Goal: Complete application form

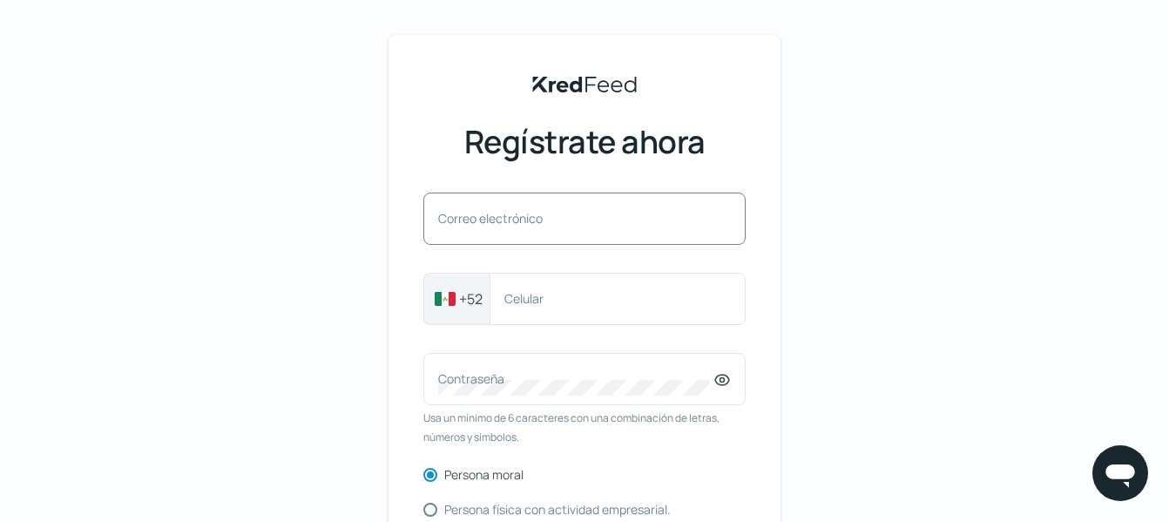
click at [488, 214] on font "Correo electrónico" at bounding box center [490, 218] width 105 height 17
click at [488, 220] on input "Correo electrónico" at bounding box center [584, 228] width 293 height 16
type input "[EMAIL_ADDRESS][PERSON_NAME][DOMAIN_NAME]"
click at [569, 317] on div "Celular" at bounding box center [618, 299] width 256 height 52
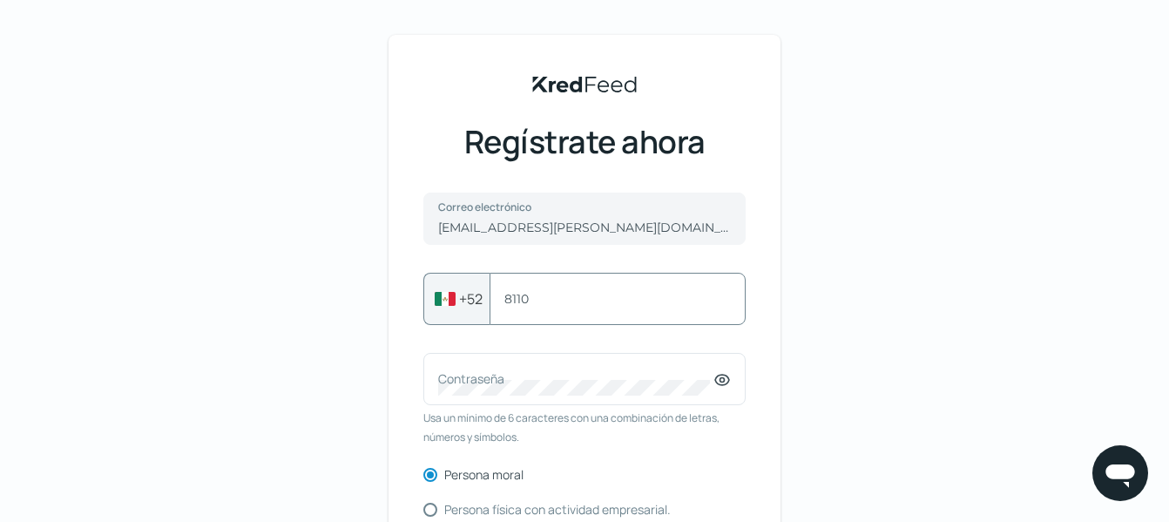
type input "8110501368"
click at [505, 381] on font "Contraseña" at bounding box center [471, 378] width 66 height 17
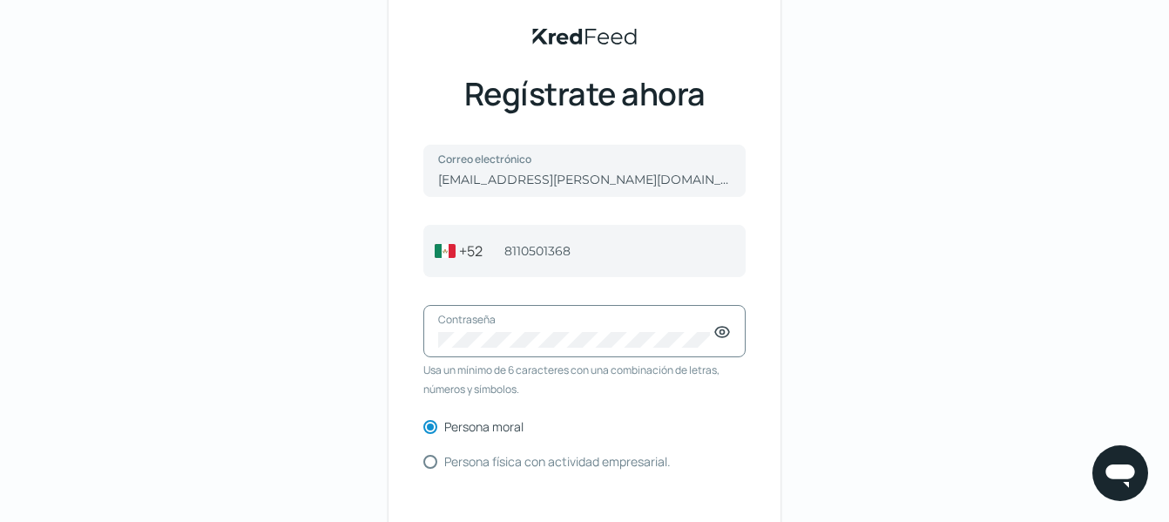
scroll to position [49, 0]
click at [722, 335] on icon at bounding box center [722, 332] width 14 height 10
click at [963, 304] on div "KredFeed's Black Logo Regístrate ahora [EMAIL_ADDRESS][PERSON_NAME][DOMAIN_NAME…" at bounding box center [584, 352] width 1169 height 802
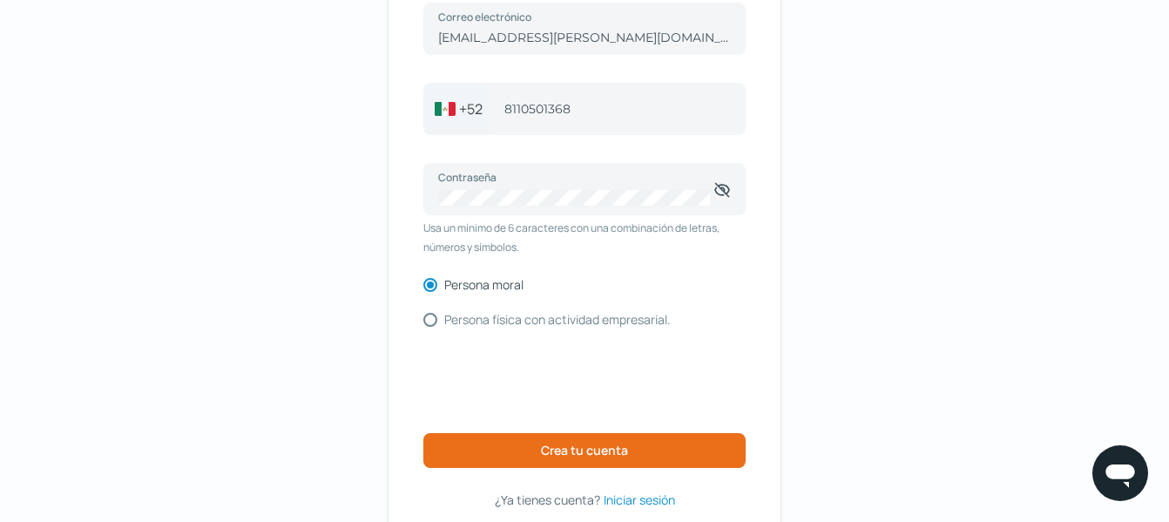
scroll to position [202, 0]
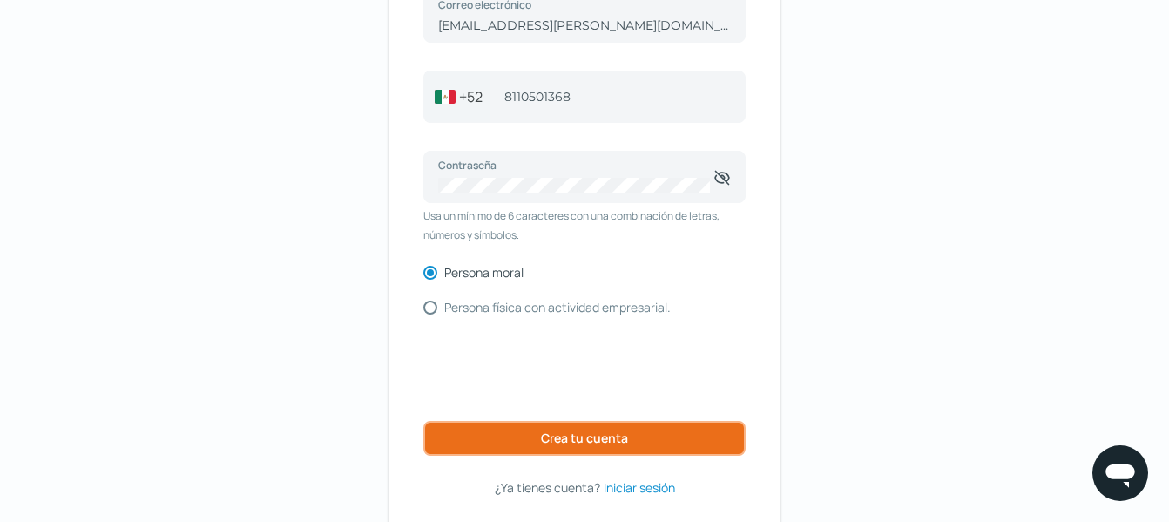
click at [545, 433] on font "Crea tu cuenta" at bounding box center [584, 438] width 87 height 17
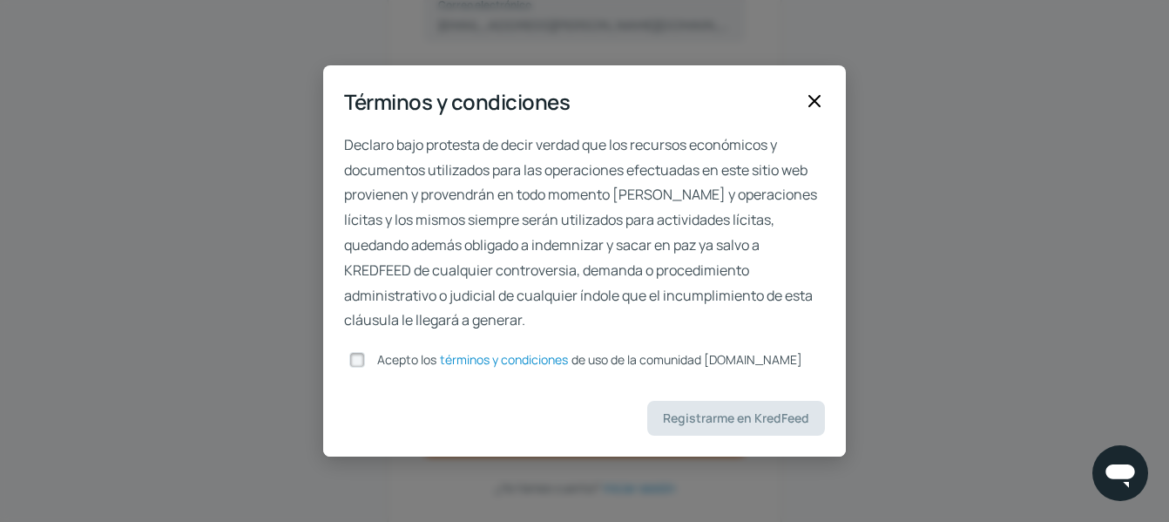
click at [362, 360] on input "Acepto los términos y condiciones de uso de la comunidad [DOMAIN_NAME]" at bounding box center [357, 360] width 16 height 16
checkbox input "true"
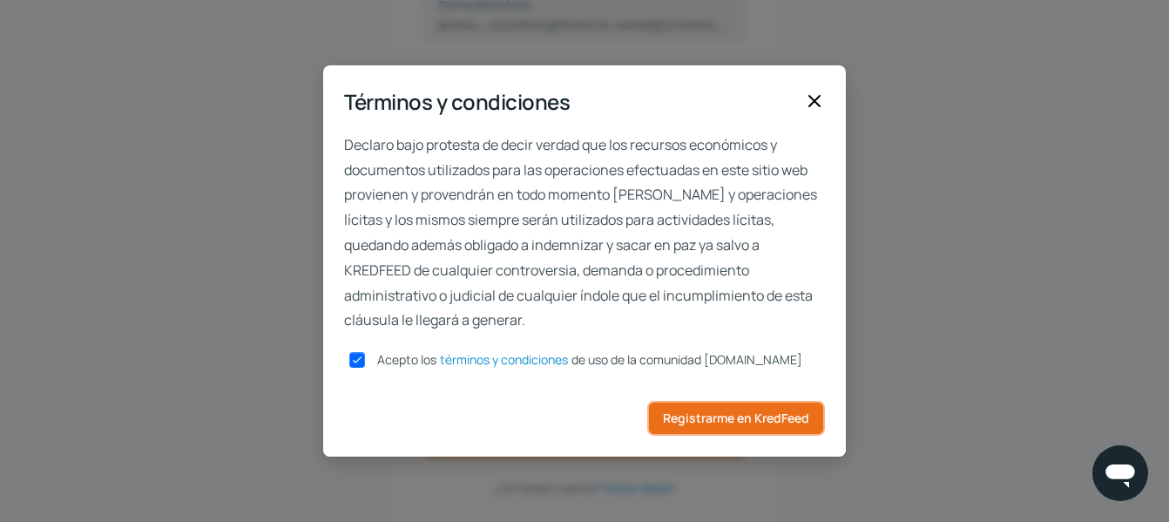
click at [750, 425] on font "Registrarme en KredFeed" at bounding box center [736, 418] width 146 height 17
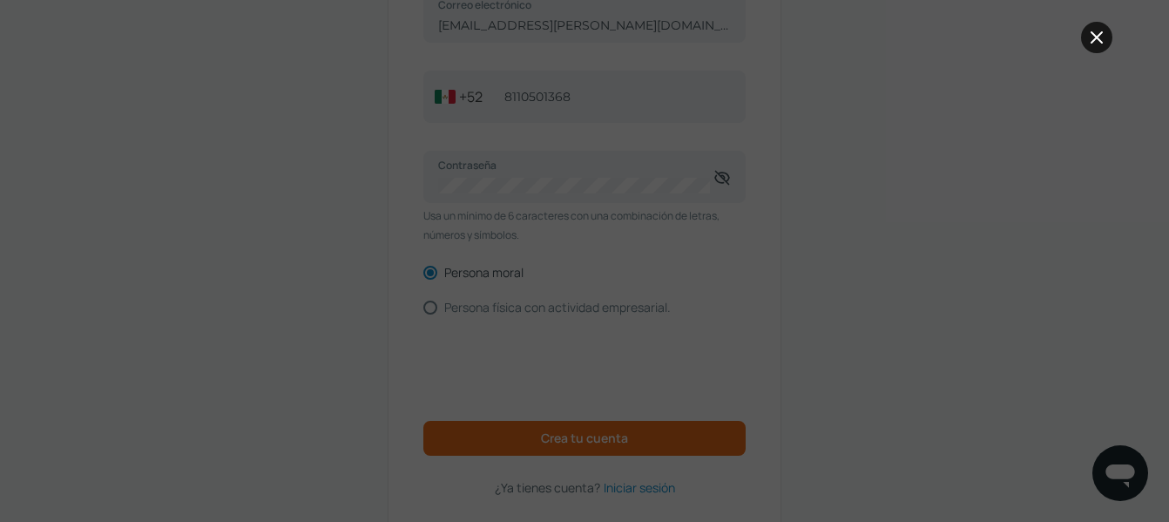
click at [1101, 37] on icon at bounding box center [1097, 37] width 21 height 21
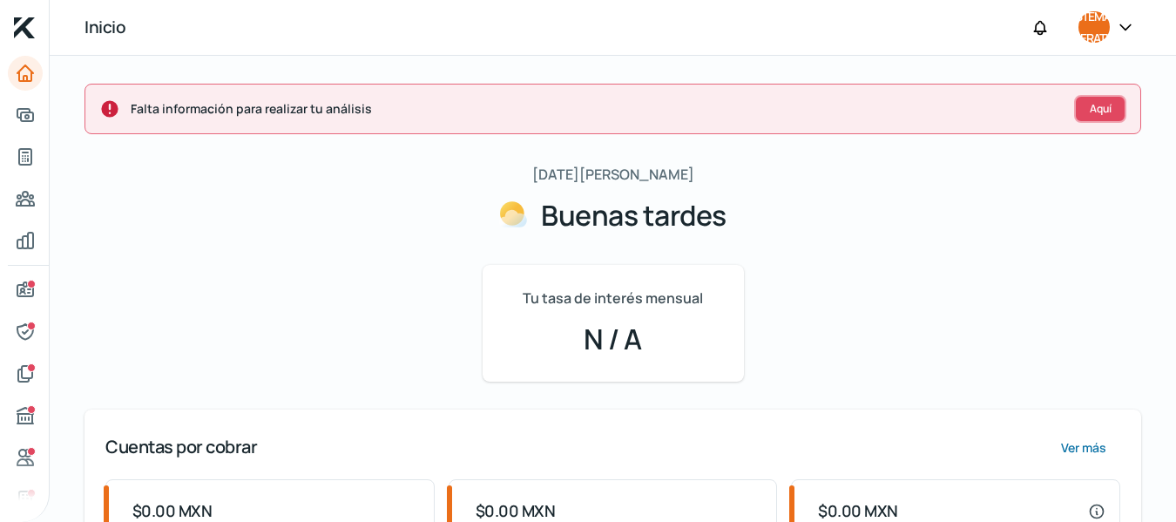
click at [1090, 101] on font "Aquí" at bounding box center [1101, 108] width 22 height 15
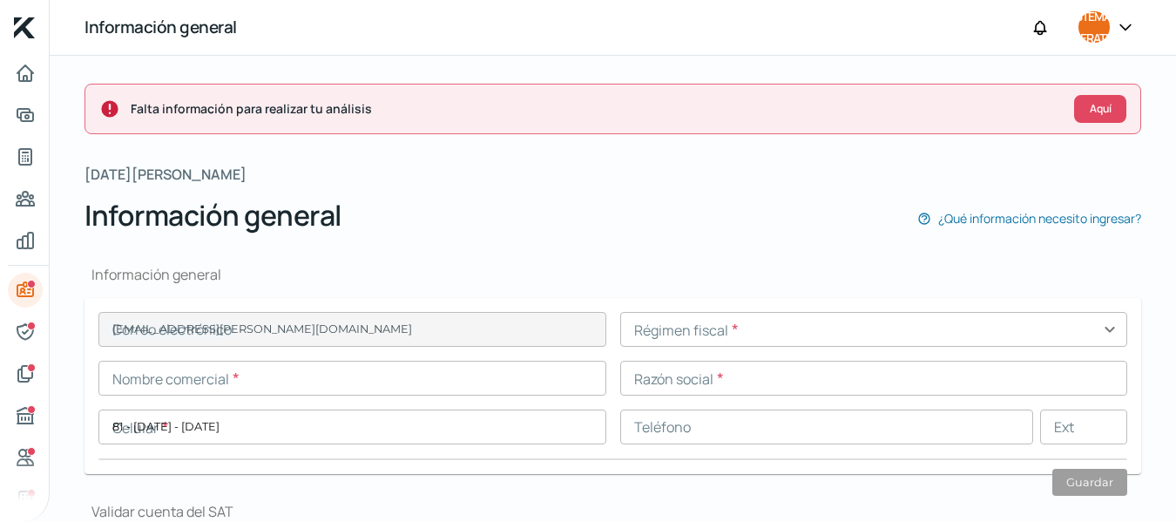
scroll to position [209, 0]
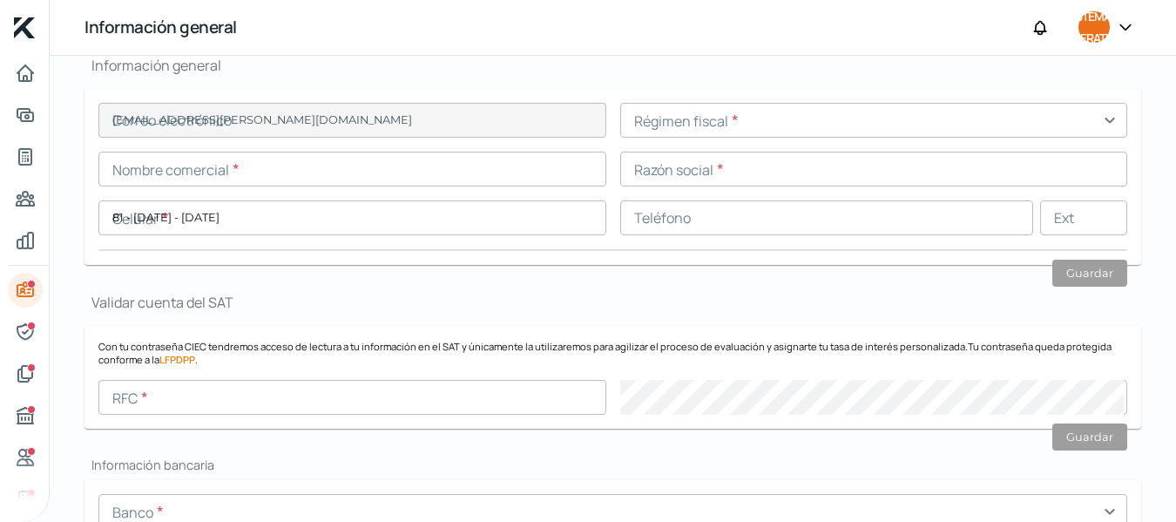
type input "[EMAIL_ADDRESS][PERSON_NAME][DOMAIN_NAME]"
type input "81 - [DATE] - [DATE]"
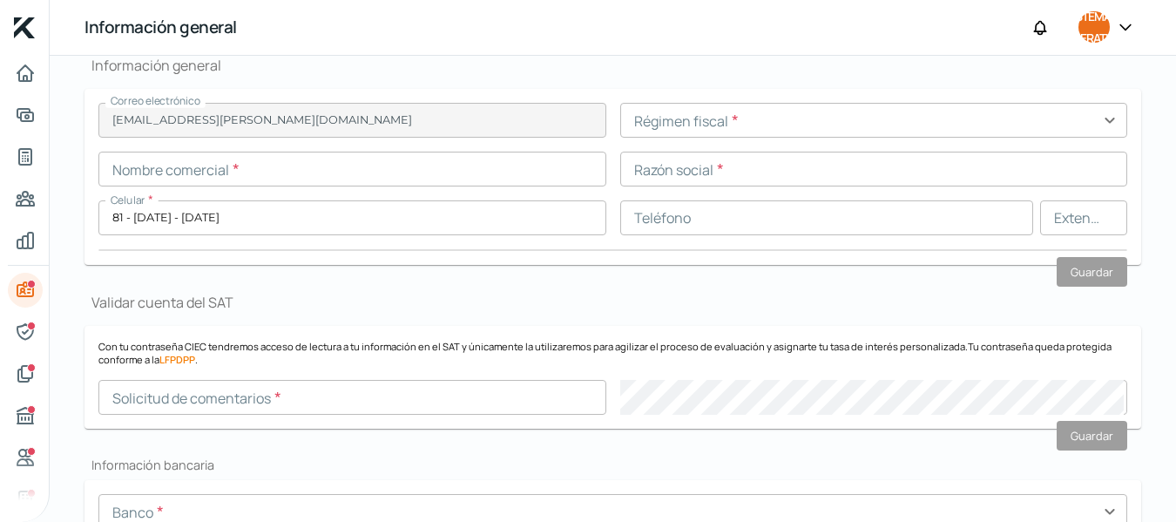
click at [771, 119] on input "text" at bounding box center [874, 120] width 508 height 35
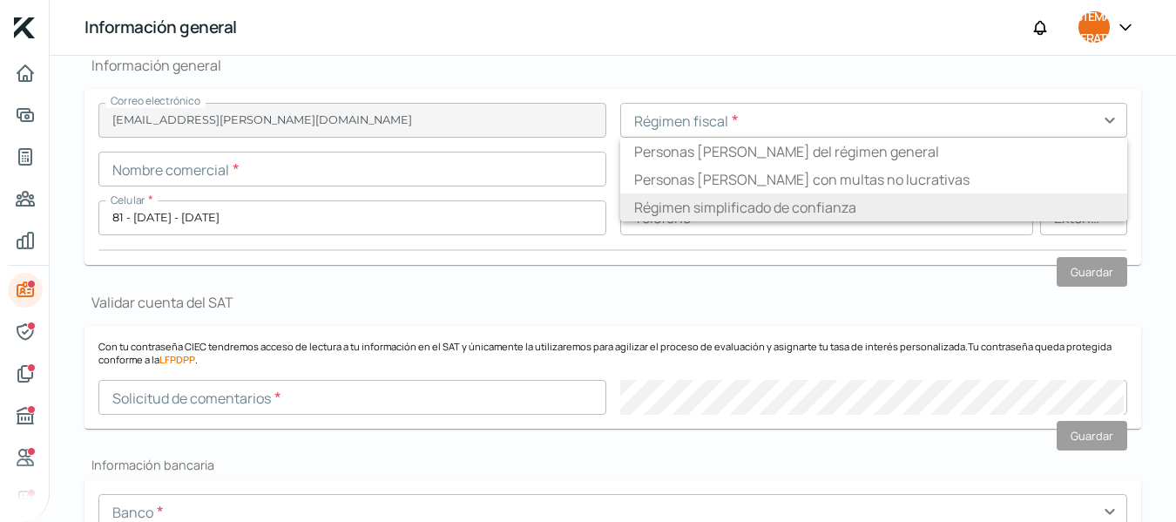
click at [756, 214] on font "Régimen simplificado de confianza" at bounding box center [745, 207] width 222 height 19
type input "Régimen simplificado de confianza"
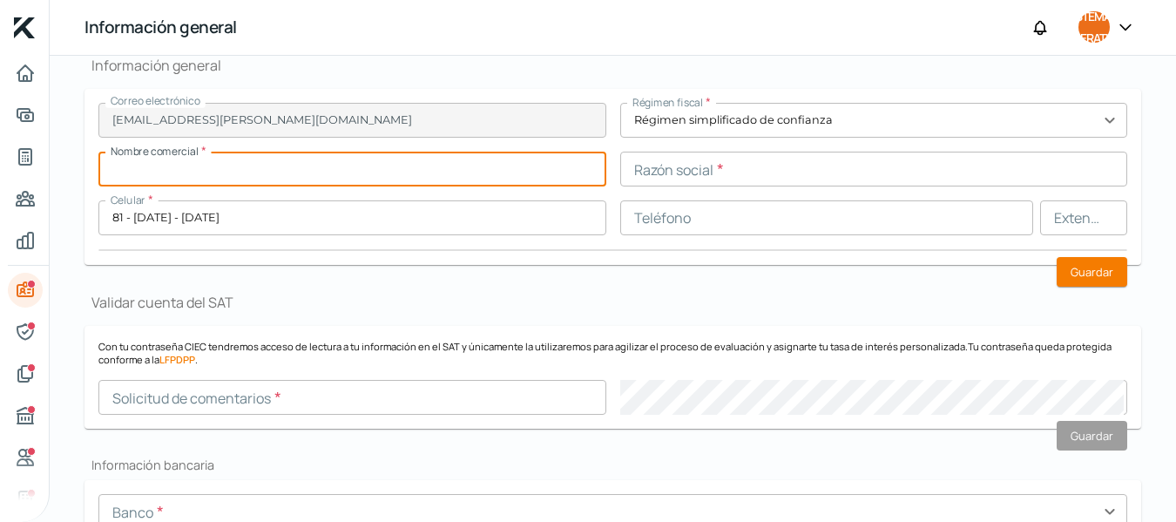
click at [287, 173] on input "text" at bounding box center [352, 169] width 508 height 35
type input "o"
type input "i"
type input "INGENIERIA Y SERVICIOS SCALO"
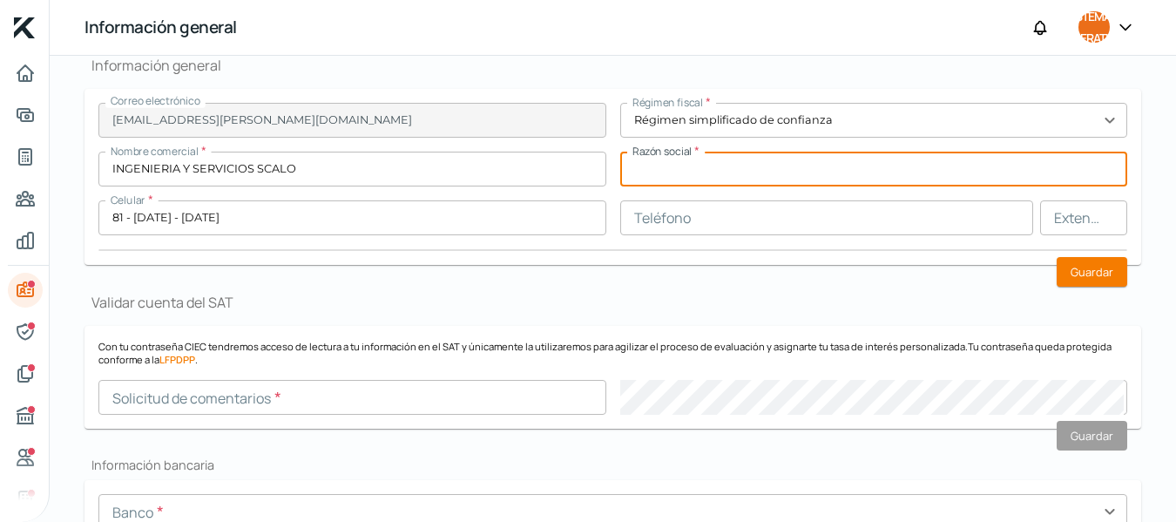
click at [722, 177] on input "text" at bounding box center [874, 169] width 508 height 35
type input "INGENIERIA Y SERVICIOS SCALO"
click at [692, 225] on input "text" at bounding box center [827, 217] width 414 height 35
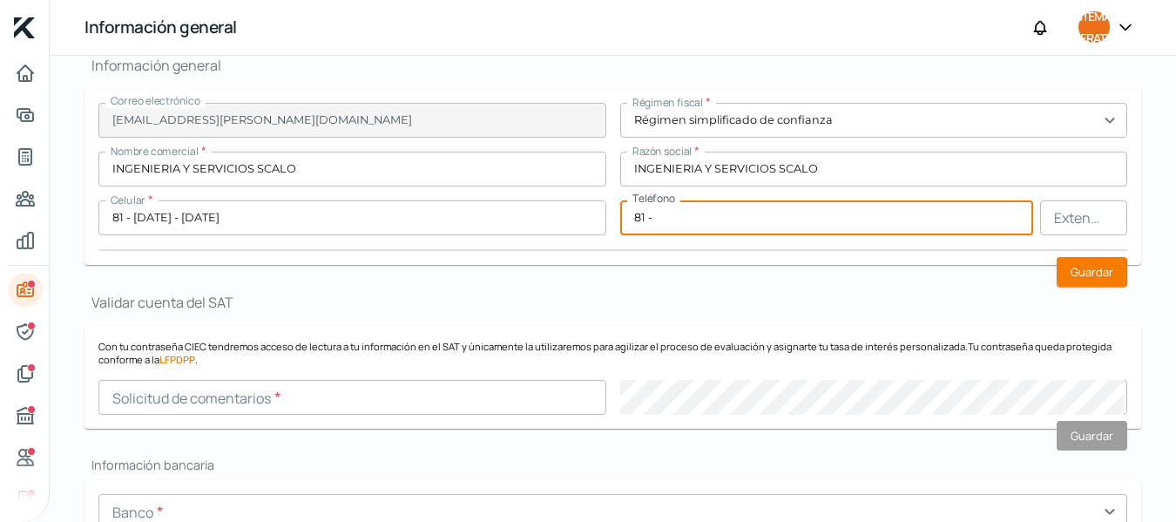
type input "8"
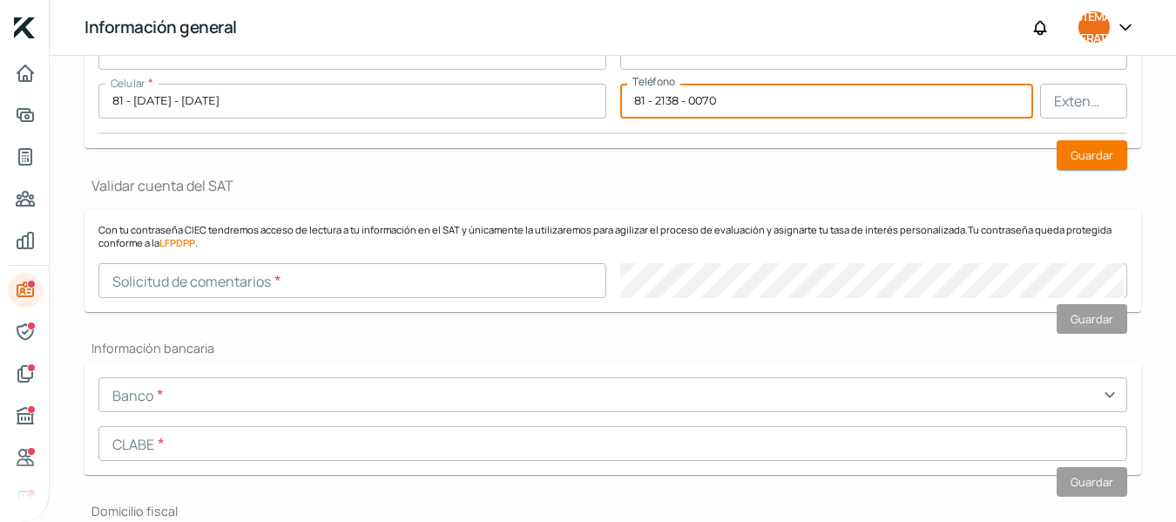
scroll to position [329, 0]
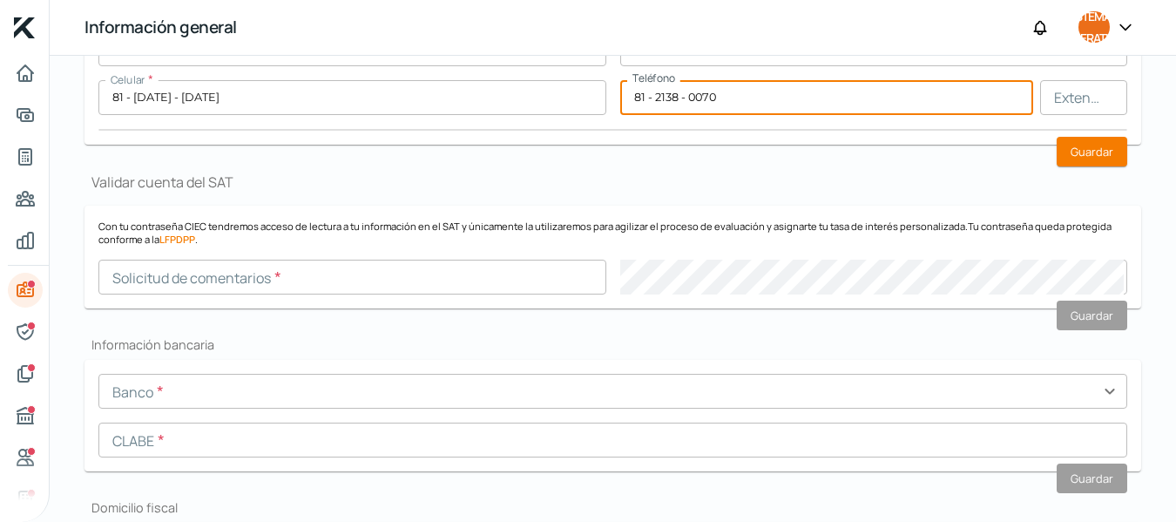
type input "81 - 2138 - 0070"
click at [238, 281] on input "text" at bounding box center [352, 277] width 508 height 35
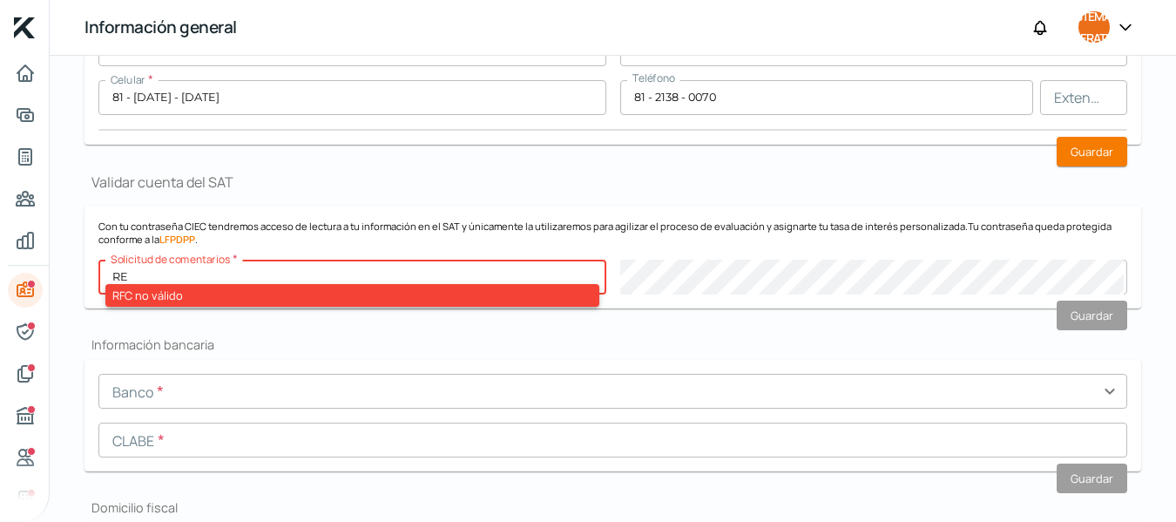
type input "R"
type input "I"
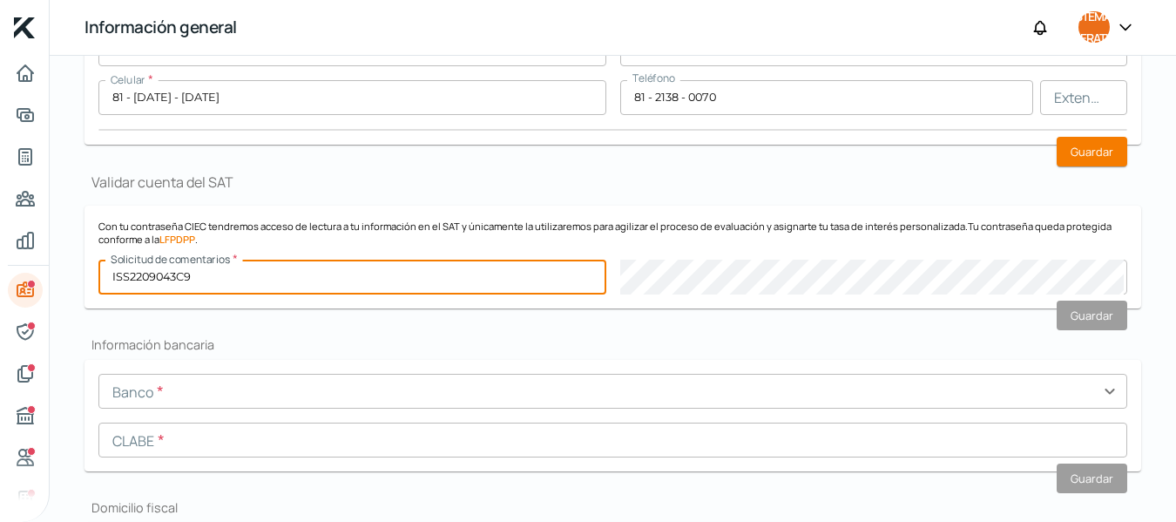
type input "ISS2209043C9"
click at [405, 348] on h2 "Información bancaria" at bounding box center [613, 344] width 1057 height 17
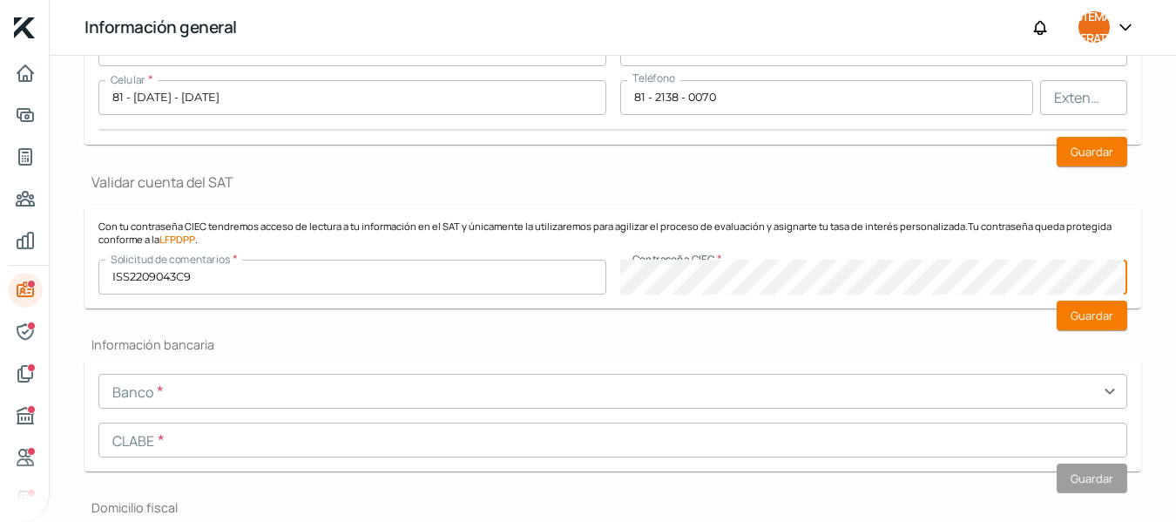
click at [520, 339] on h2 "Información bancaria" at bounding box center [613, 344] width 1057 height 17
click at [213, 386] on input "text" at bounding box center [612, 391] width 1029 height 35
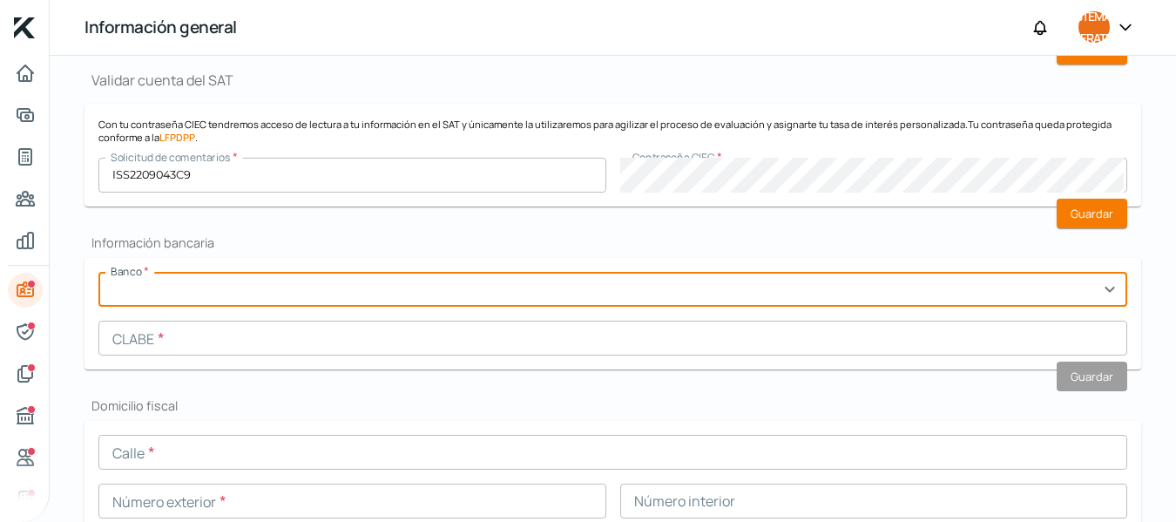
scroll to position [480, 0]
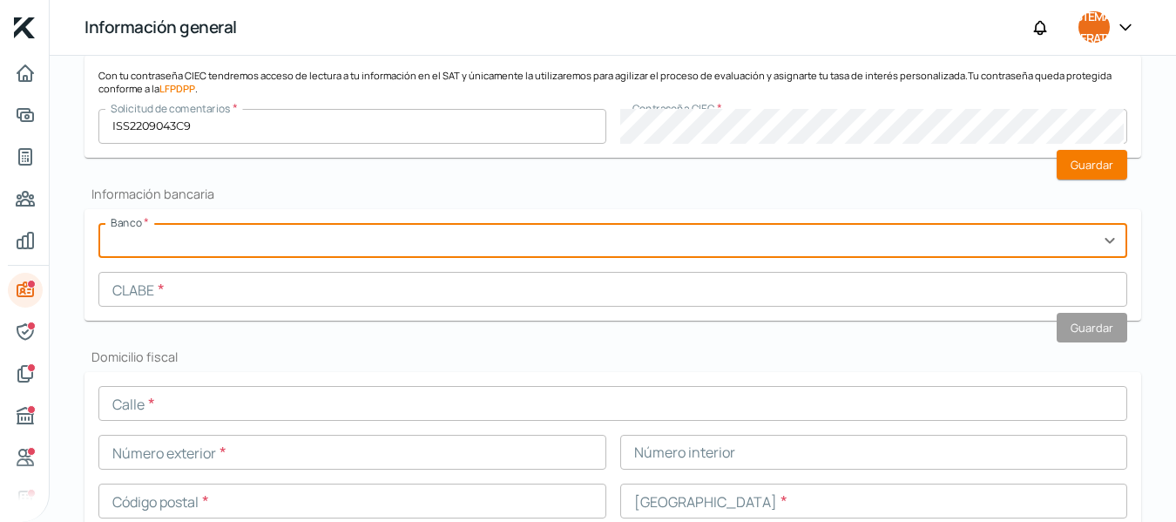
click at [220, 243] on input "text" at bounding box center [612, 240] width 1029 height 35
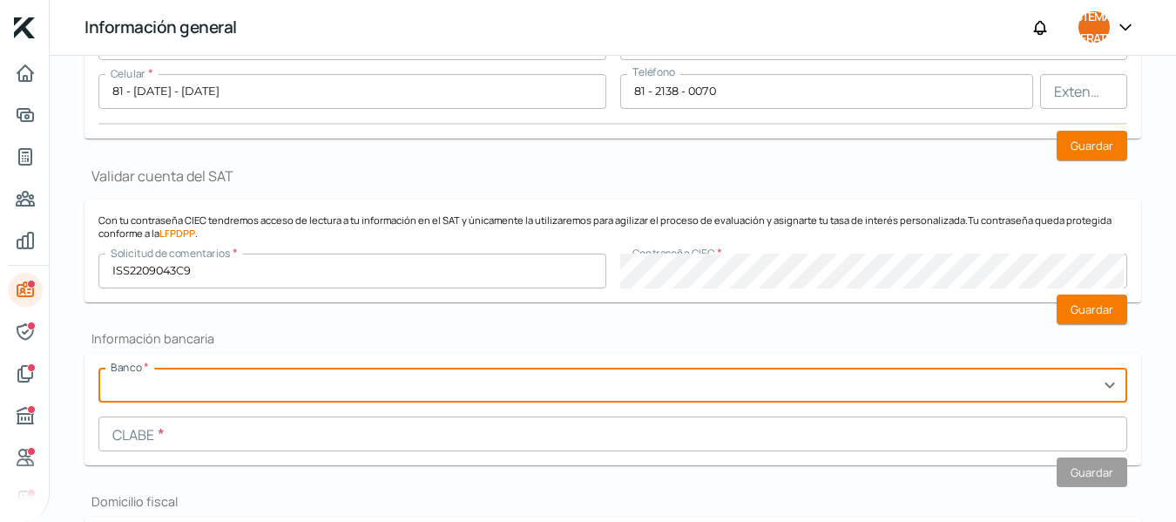
scroll to position [360, 0]
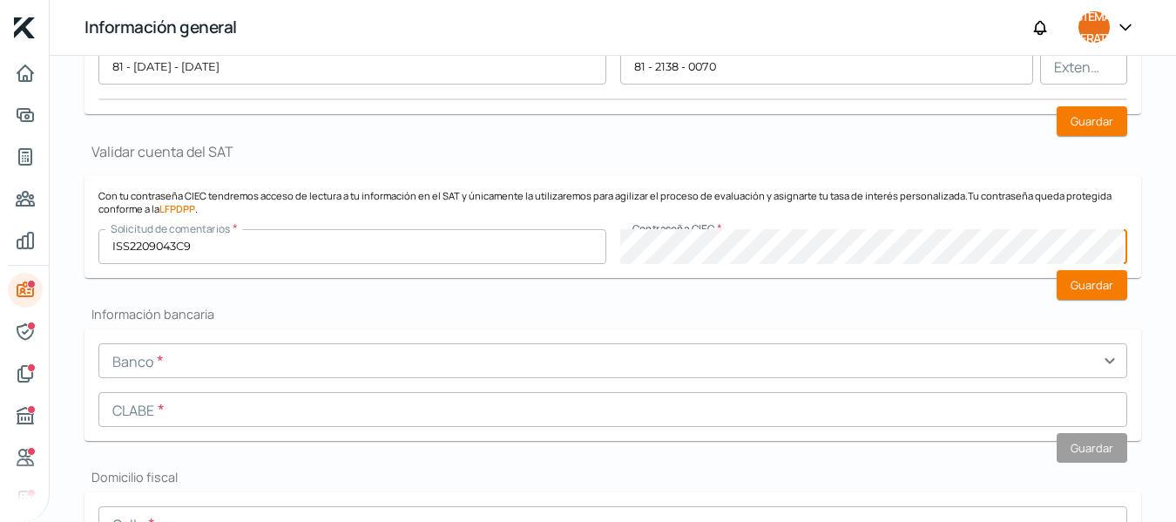
click at [236, 369] on input "text" at bounding box center [612, 360] width 1029 height 35
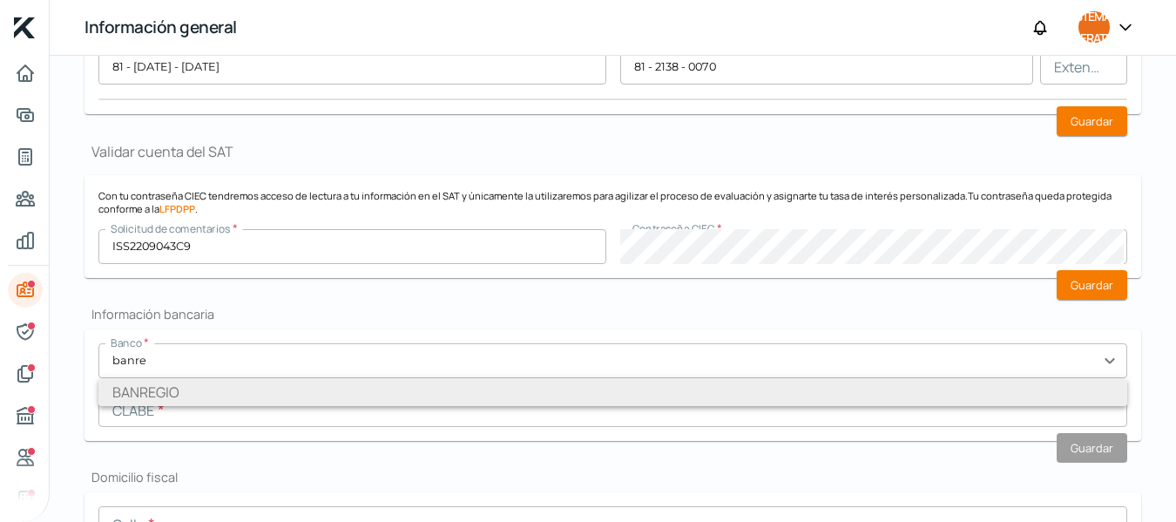
click at [198, 392] on li "BANREGIO" at bounding box center [612, 392] width 1029 height 28
type input "BANREGIO"
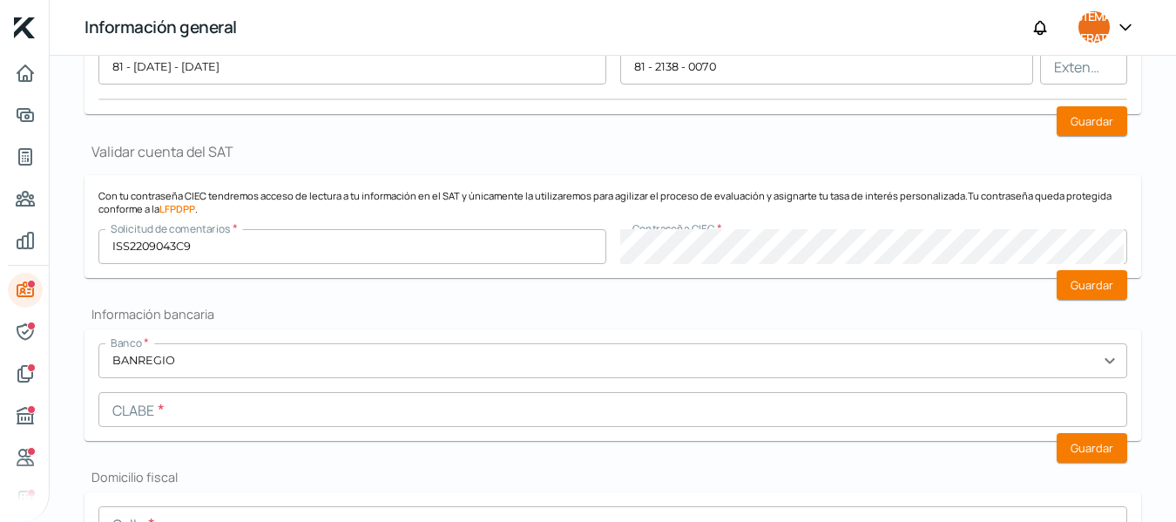
click at [200, 408] on input "text" at bounding box center [612, 409] width 1029 height 35
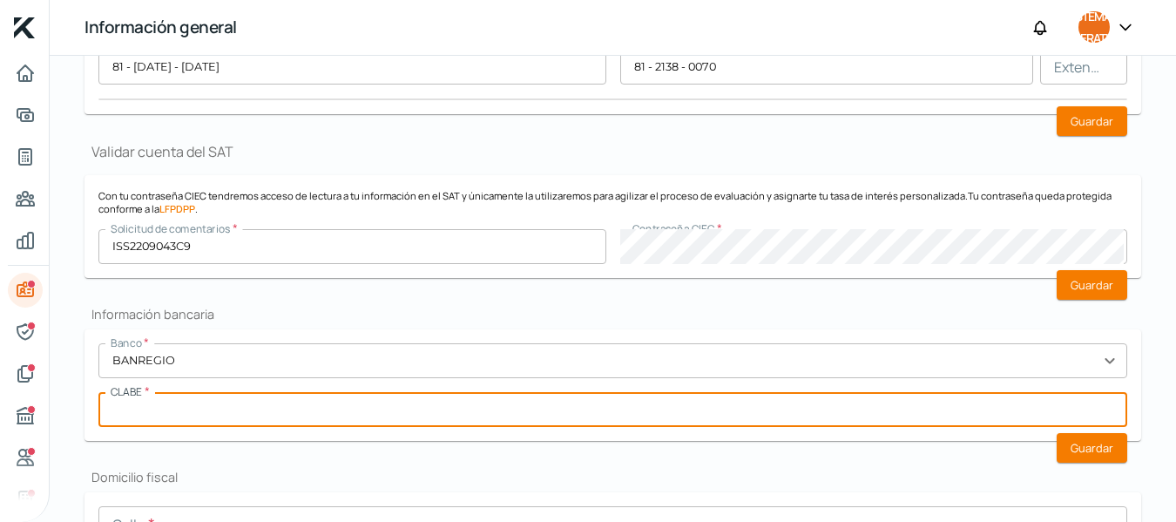
click at [185, 410] on input "text" at bounding box center [612, 409] width 1029 height 35
paste input "058580520297100150"
type input "058580520297100150"
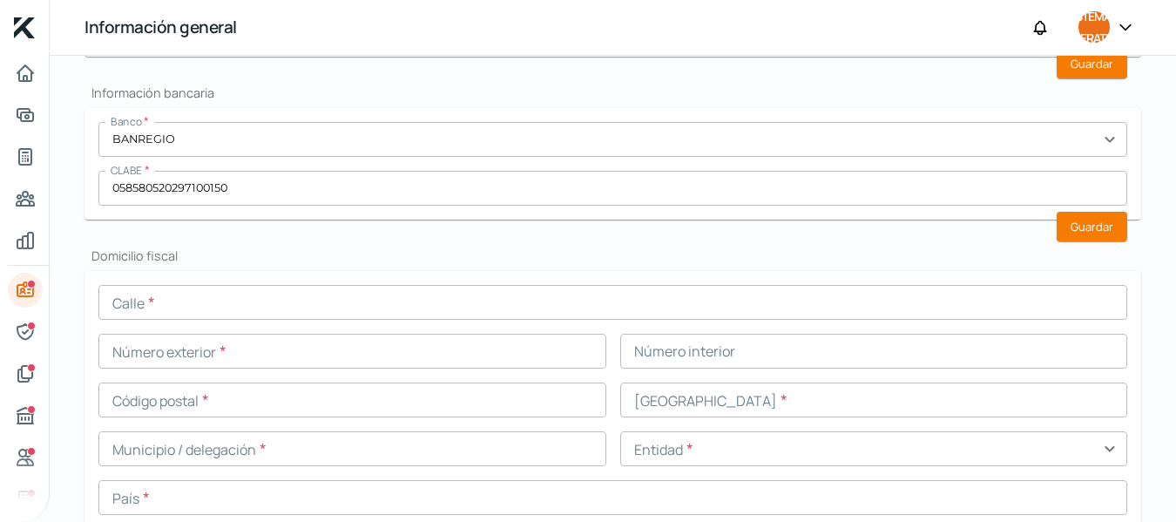
scroll to position [600, 0]
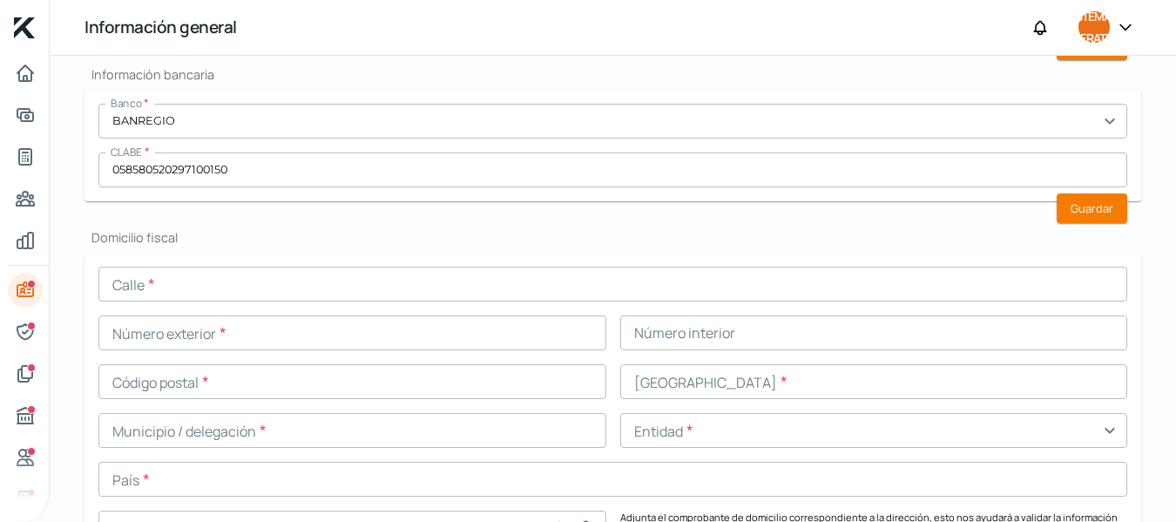
click at [220, 288] on input "text" at bounding box center [612, 284] width 1029 height 35
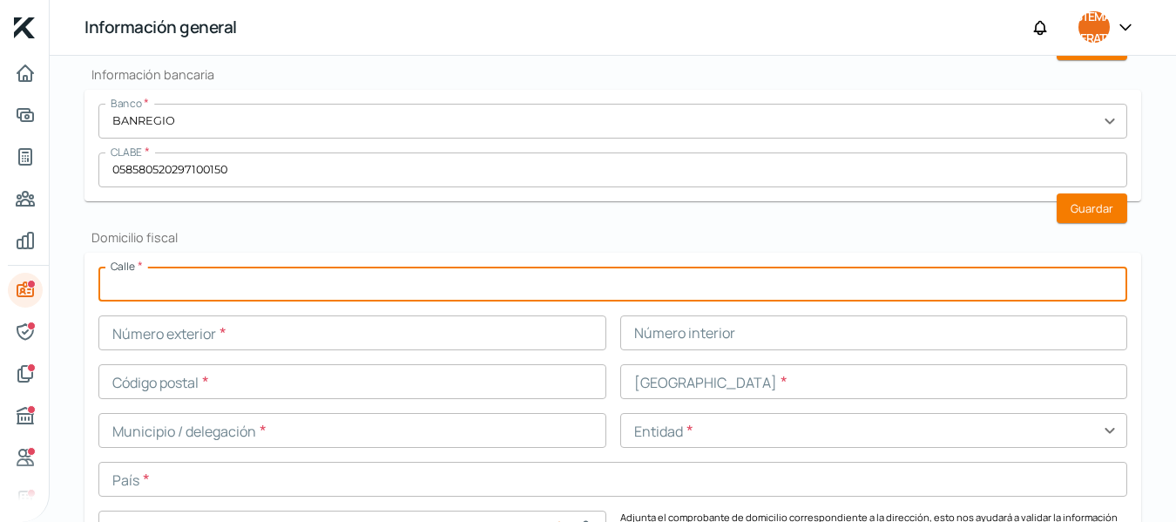
type input "AV. BOSQUES DE LA HUASTECA"
click at [266, 342] on input "text" at bounding box center [352, 332] width 508 height 35
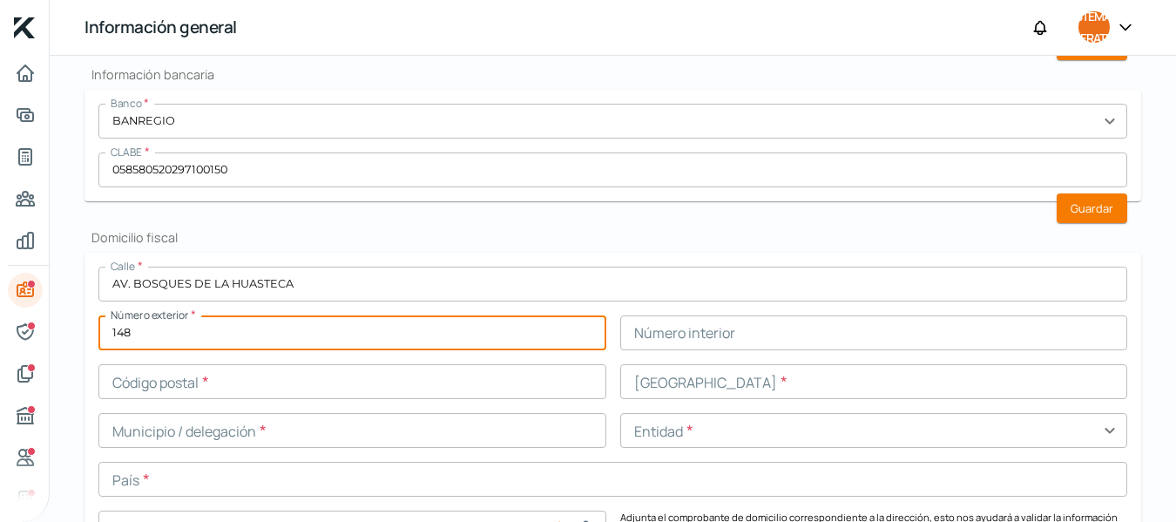
type input "148"
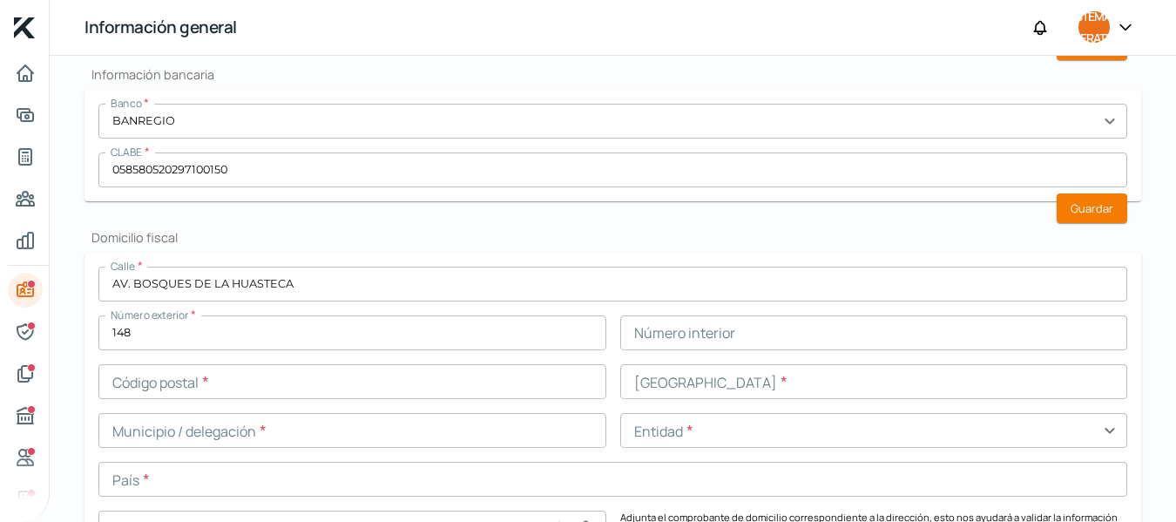
click at [352, 403] on div "Calle * AV. BOSQUES DE LA HUASTECA Número exterior * 148 Número interior Código…" at bounding box center [612, 406] width 1029 height 279
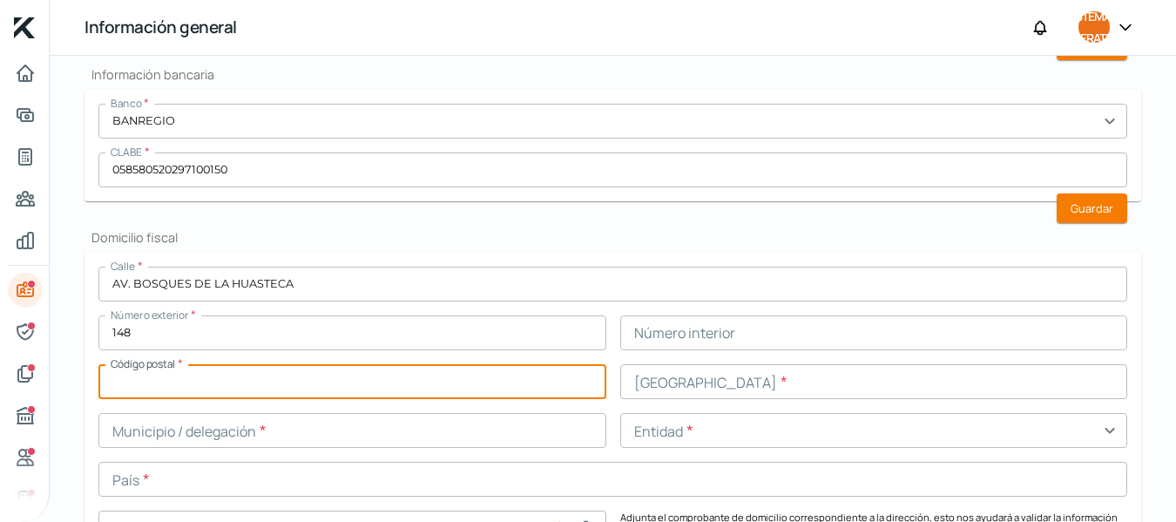
click at [258, 383] on input "text" at bounding box center [352, 381] width 508 height 35
type input "66367"
click at [332, 433] on input "text" at bounding box center [352, 430] width 508 height 35
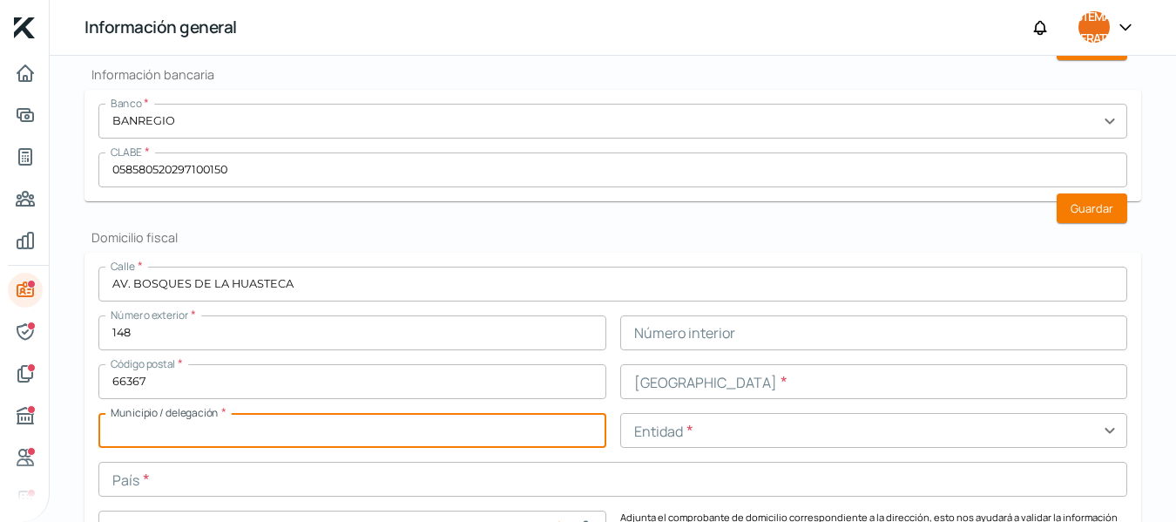
type input "[GEOGRAPHIC_DATA]"
click at [712, 377] on input "text" at bounding box center [874, 381] width 508 height 35
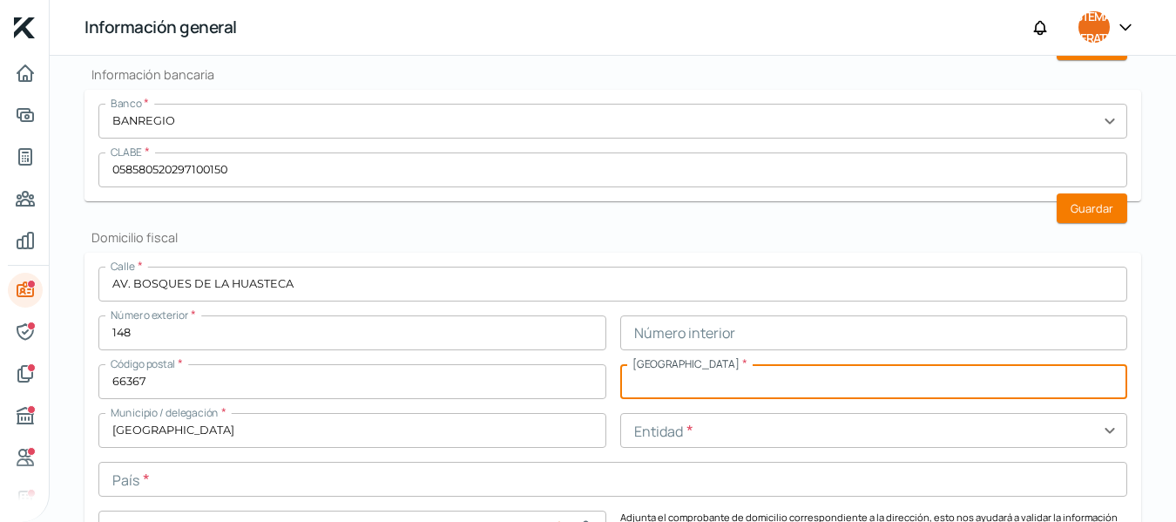
click at [677, 385] on input "text" at bounding box center [874, 381] width 508 height 35
type input "v"
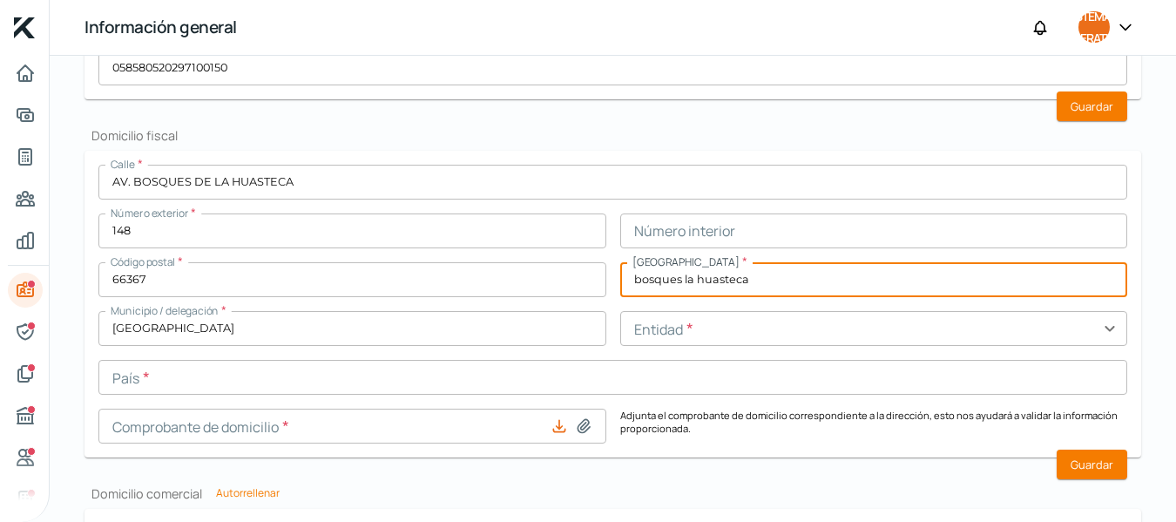
scroll to position [705, 0]
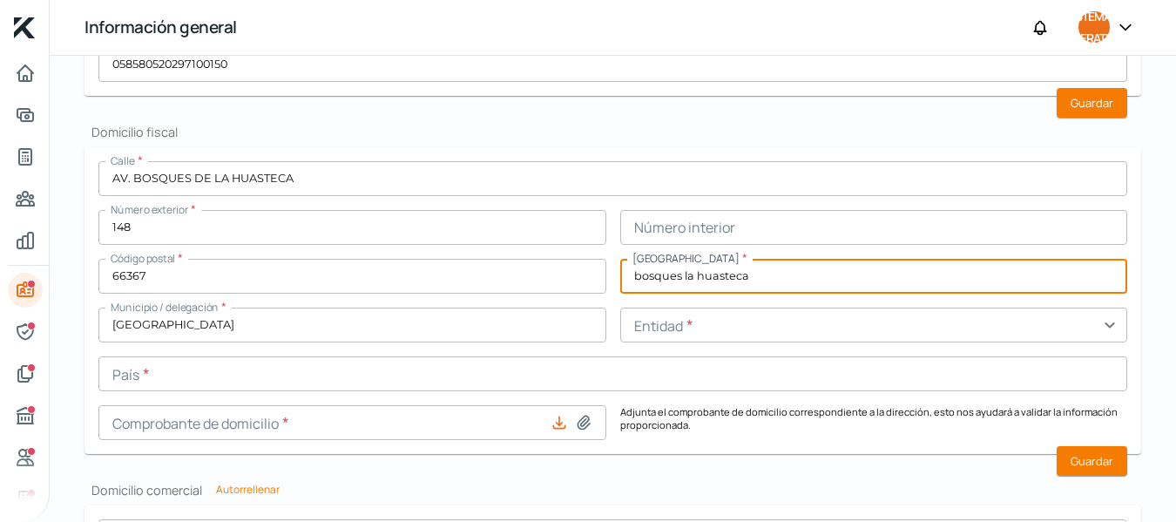
type input "bosques la huasteca"
click at [246, 385] on input "text" at bounding box center [612, 373] width 1029 height 35
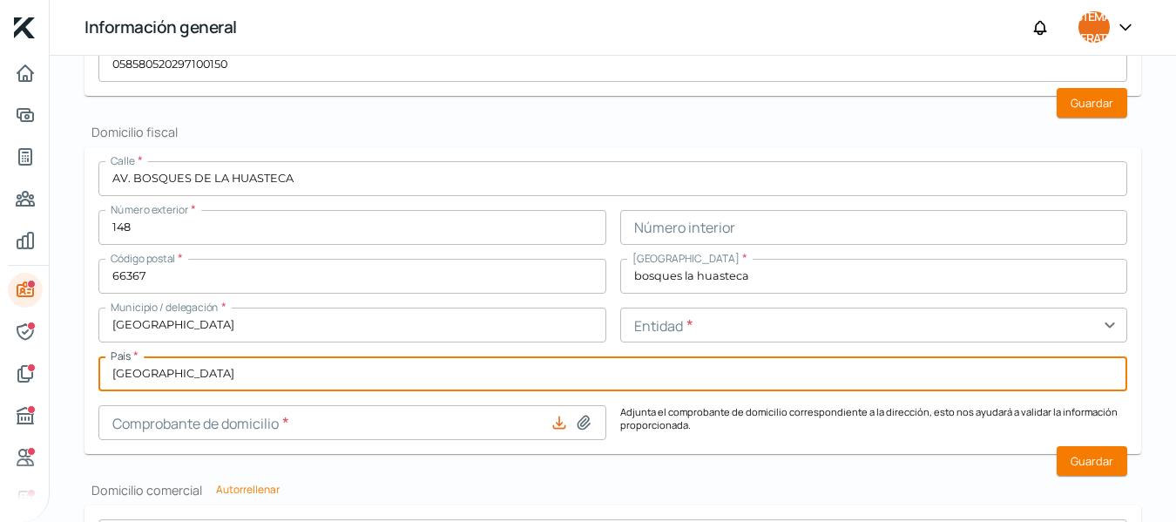
type input "[GEOGRAPHIC_DATA]"
click at [769, 330] on input "text" at bounding box center [874, 325] width 508 height 35
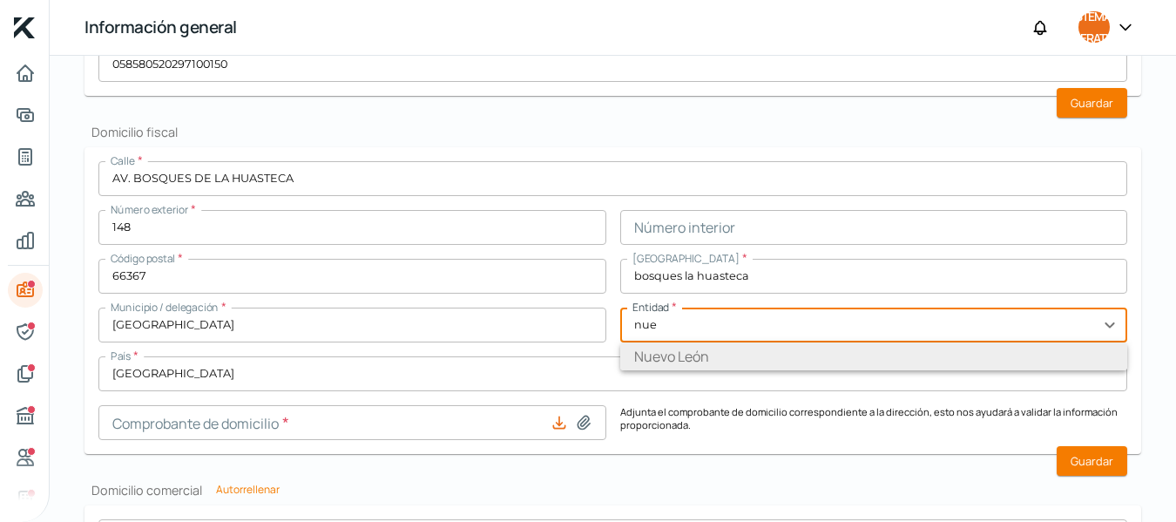
click at [783, 363] on li "Nuevo León" at bounding box center [874, 356] width 508 height 28
type input "Nuevo León"
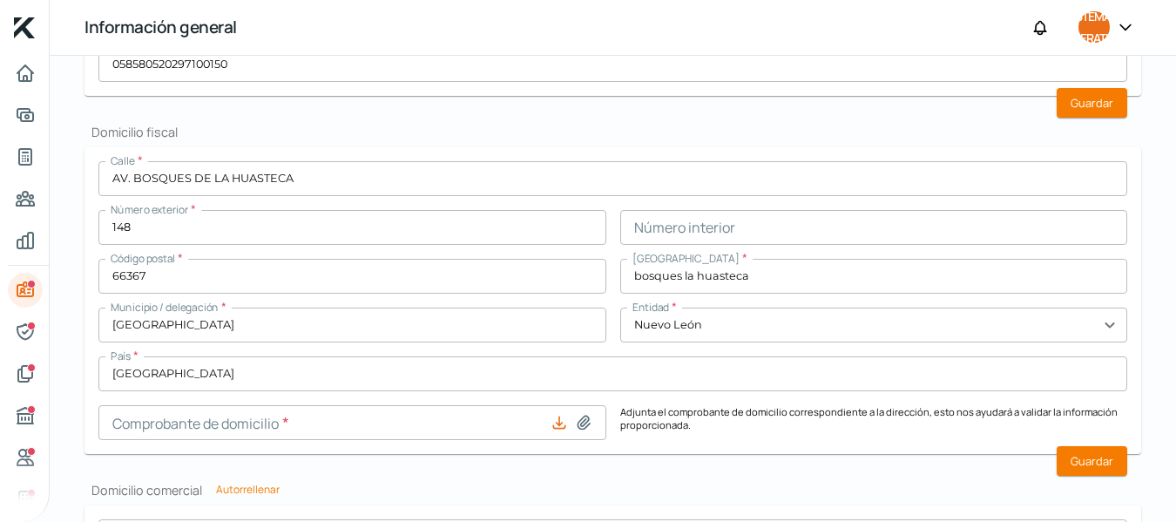
click at [271, 420] on input at bounding box center [352, 422] width 508 height 35
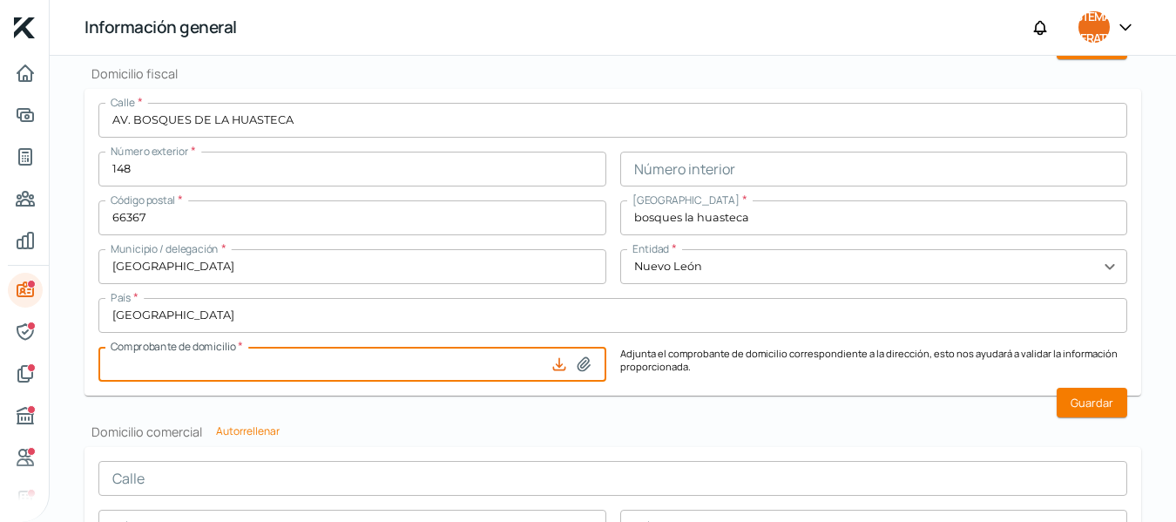
scroll to position [756, 0]
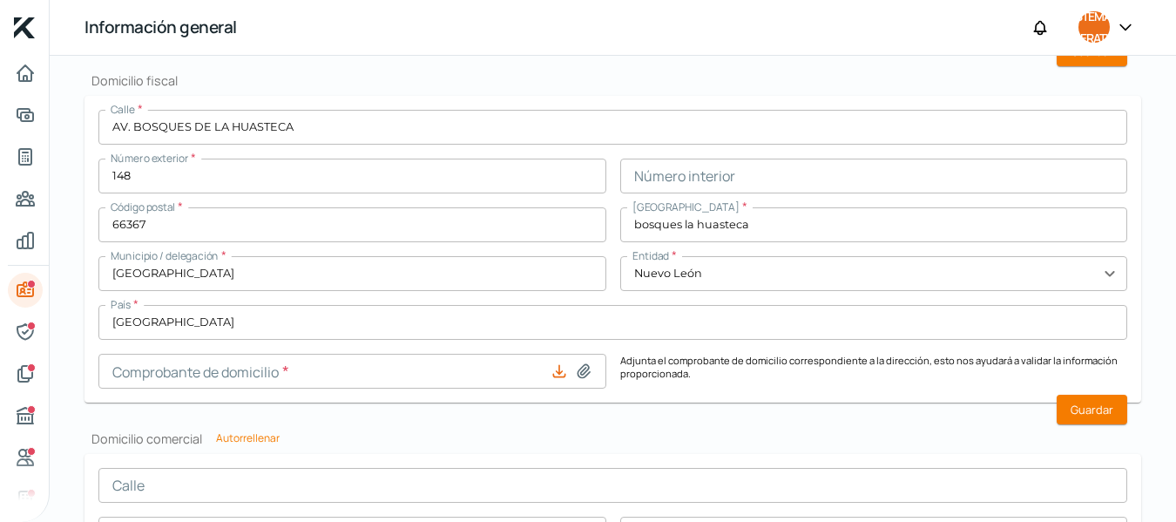
click at [556, 375] on icon at bounding box center [559, 371] width 17 height 17
click at [579, 375] on icon at bounding box center [584, 370] width 12 height 13
type input "C:\fakepath\GAS N RECIBO FRONTAL.jpg"
type input "GAS N RECIBO FRONTAL.jpg"
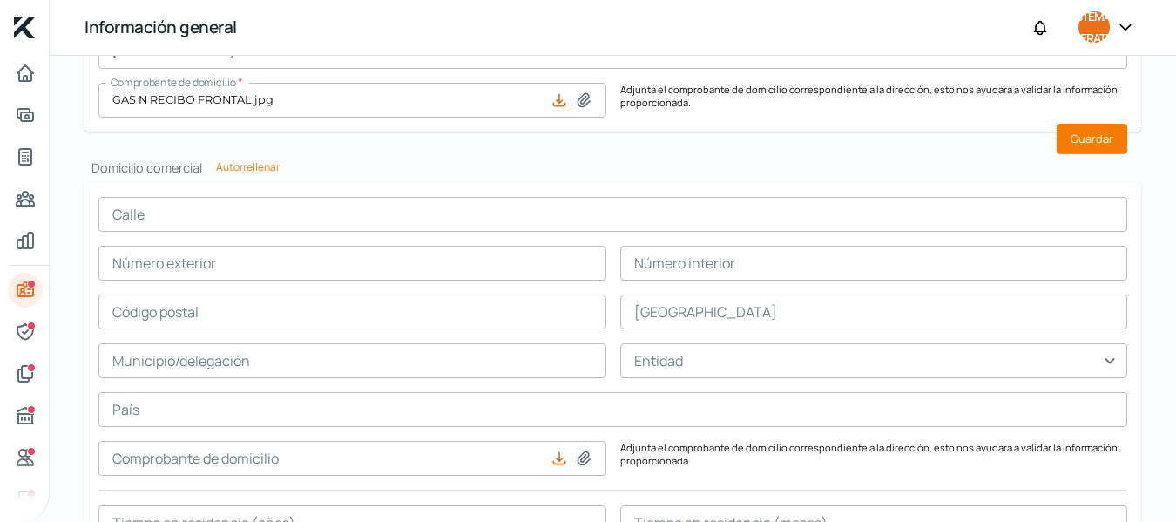
scroll to position [1018, 0]
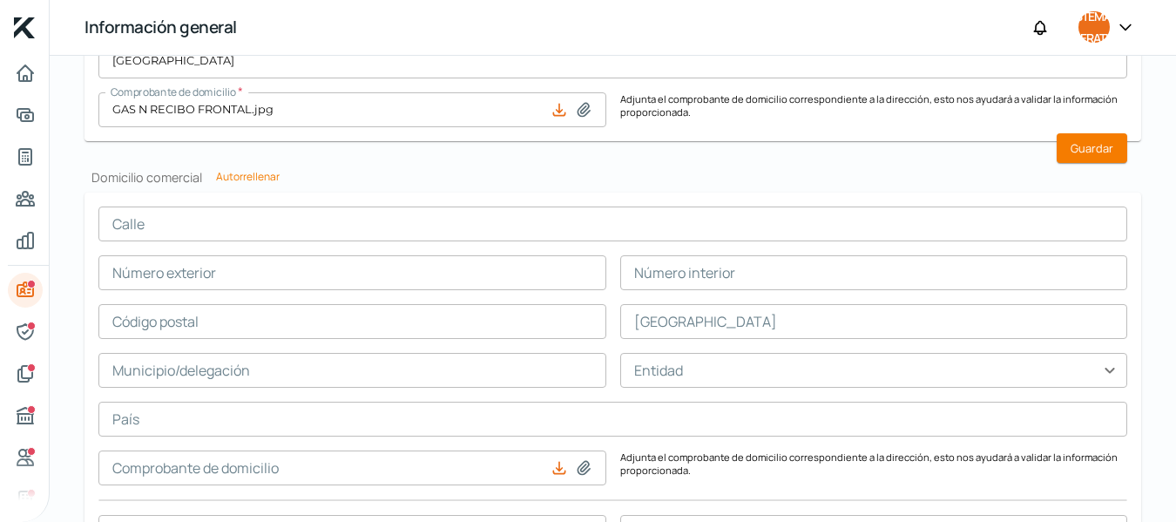
click at [172, 232] on input "text" at bounding box center [612, 224] width 1029 height 35
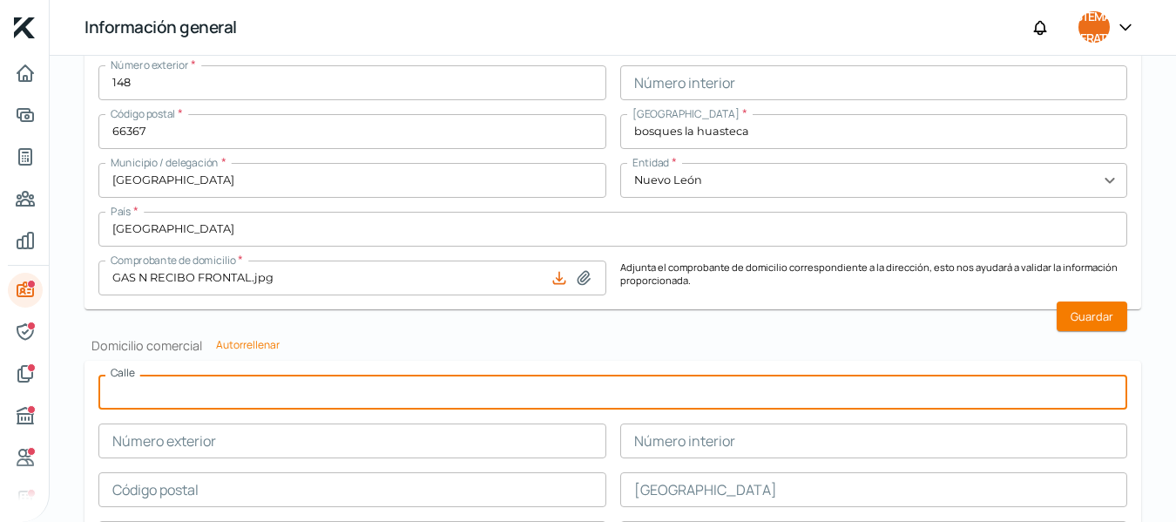
scroll to position [852, 0]
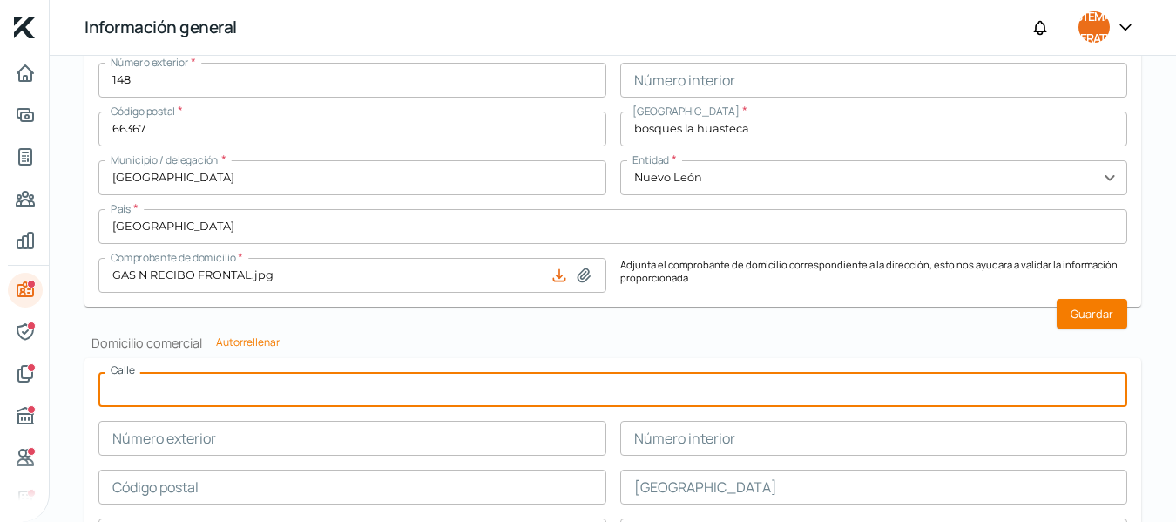
click at [222, 390] on input "text" at bounding box center [612, 389] width 1029 height 35
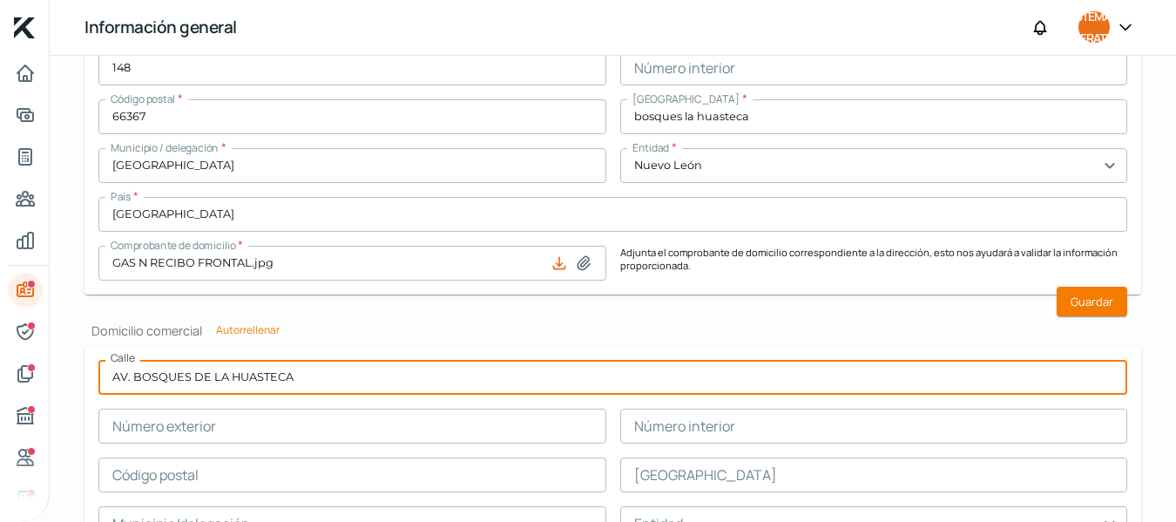
scroll to position [871, 0]
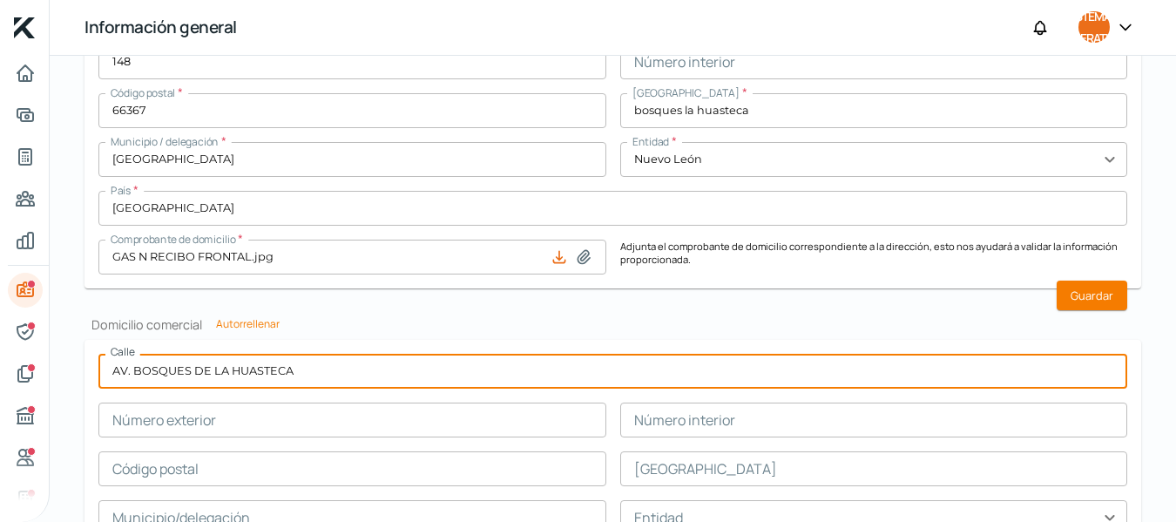
type input "AV. BOSQUES DE LA HUASTECA"
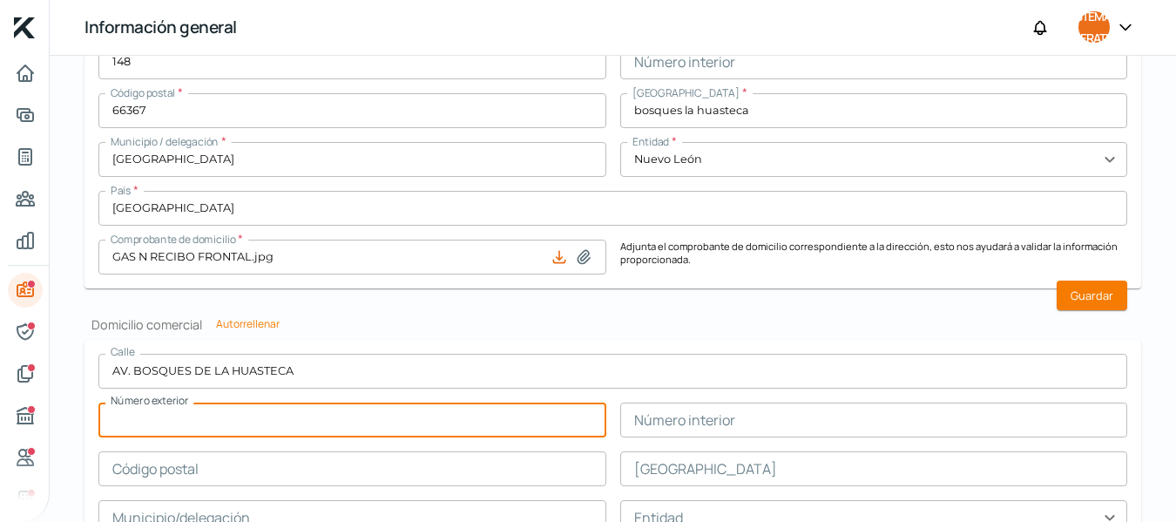
click at [267, 421] on input "text" at bounding box center [352, 420] width 508 height 35
type input "148"
click at [701, 425] on input "text" at bounding box center [874, 420] width 508 height 35
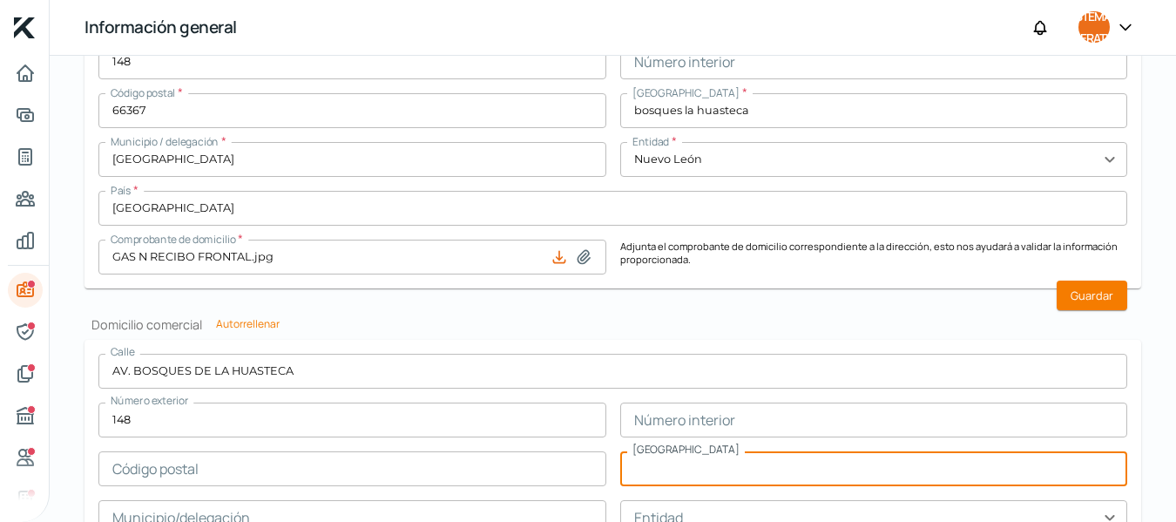
click at [676, 469] on input "text" at bounding box center [874, 468] width 508 height 35
type input "BOSQUES LA HUASTECA"
click at [279, 477] on input "text" at bounding box center [352, 468] width 508 height 35
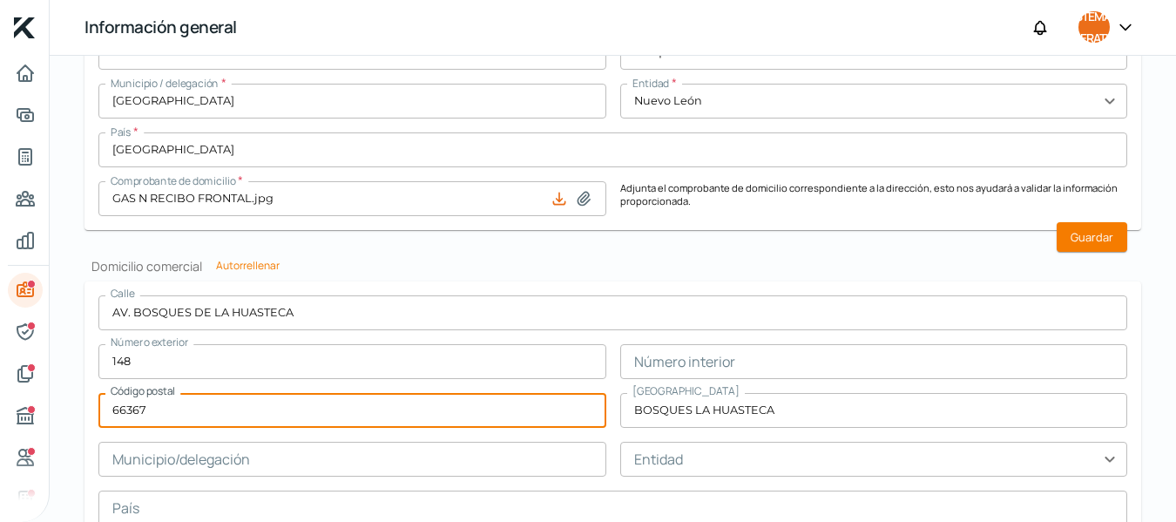
scroll to position [1030, 0]
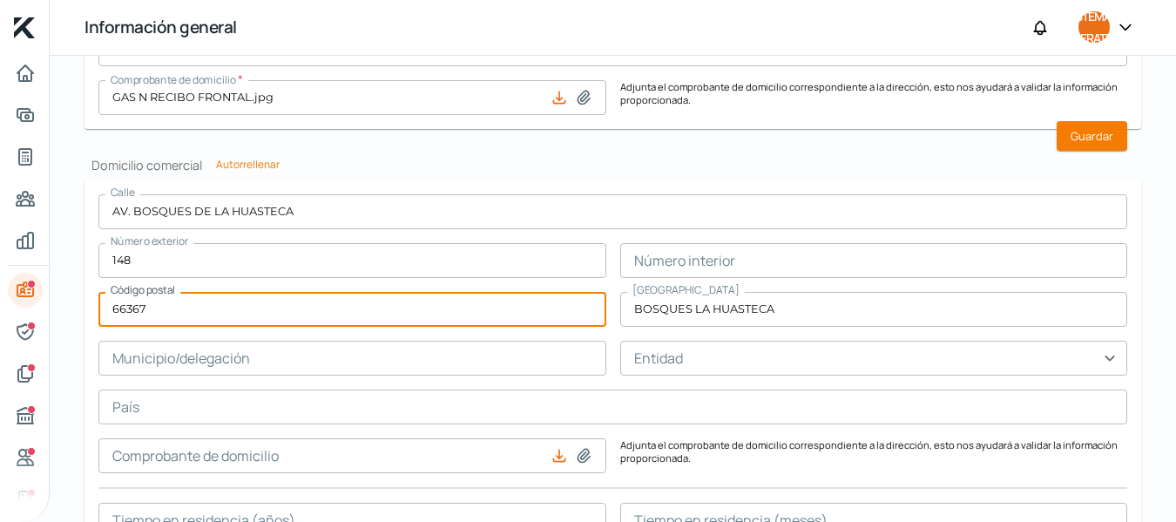
type input "66367"
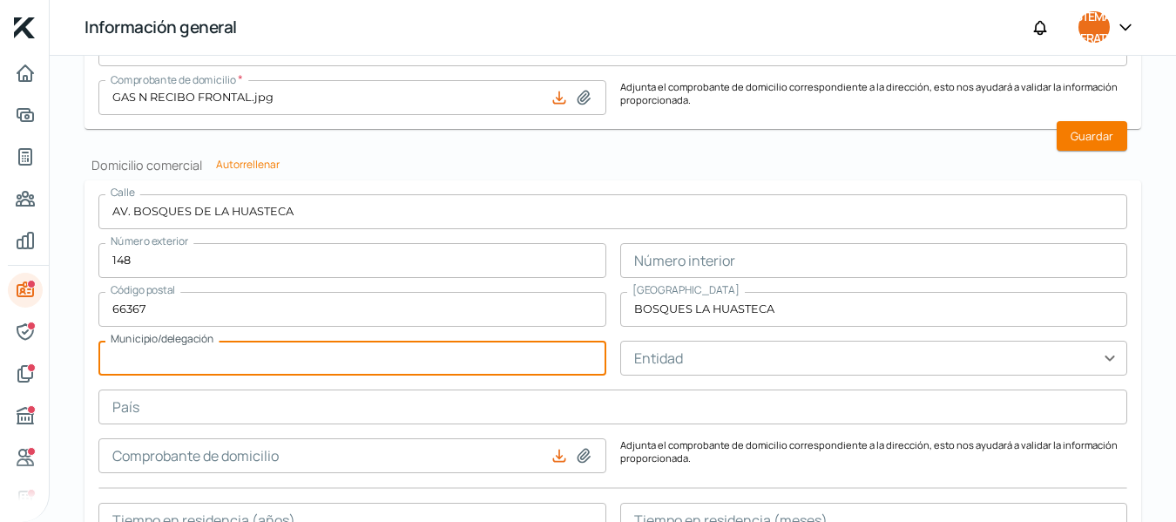
click at [246, 361] on input "text" at bounding box center [352, 358] width 508 height 35
type input "[GEOGRAPHIC_DATA]"
click at [689, 371] on input "text" at bounding box center [874, 358] width 508 height 35
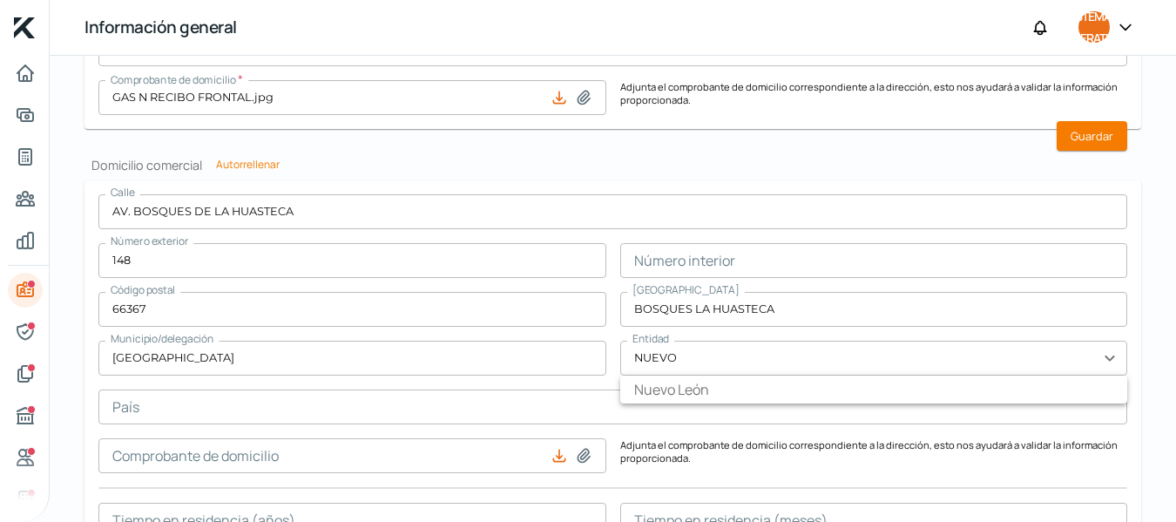
click at [694, 391] on font "Nuevo León" at bounding box center [671, 389] width 75 height 19
type input "Nuevo León"
click at [166, 411] on input "text" at bounding box center [612, 407] width 1029 height 35
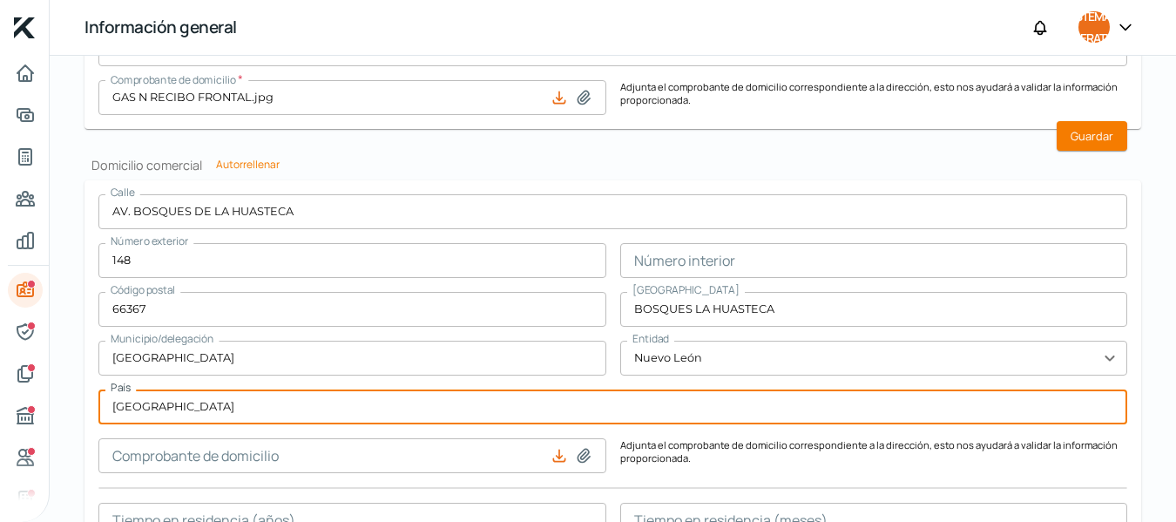
type input "[GEOGRAPHIC_DATA]"
click at [187, 457] on input at bounding box center [352, 455] width 508 height 35
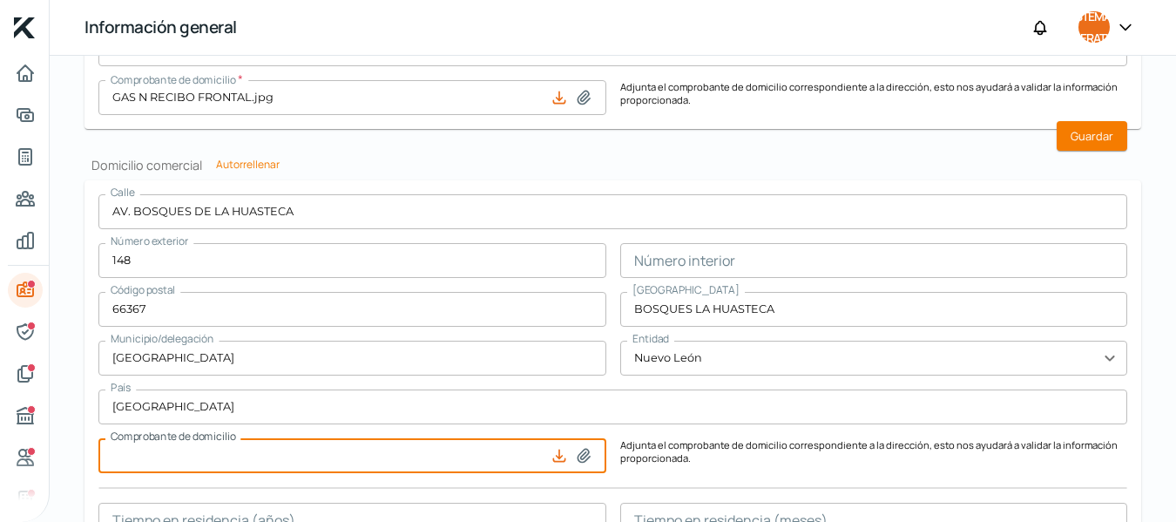
type input "C:\fakepath\GAS N RECIBO FRONTAL.jpg"
type input "GAS N RECIBO FRONTAL.jpg"
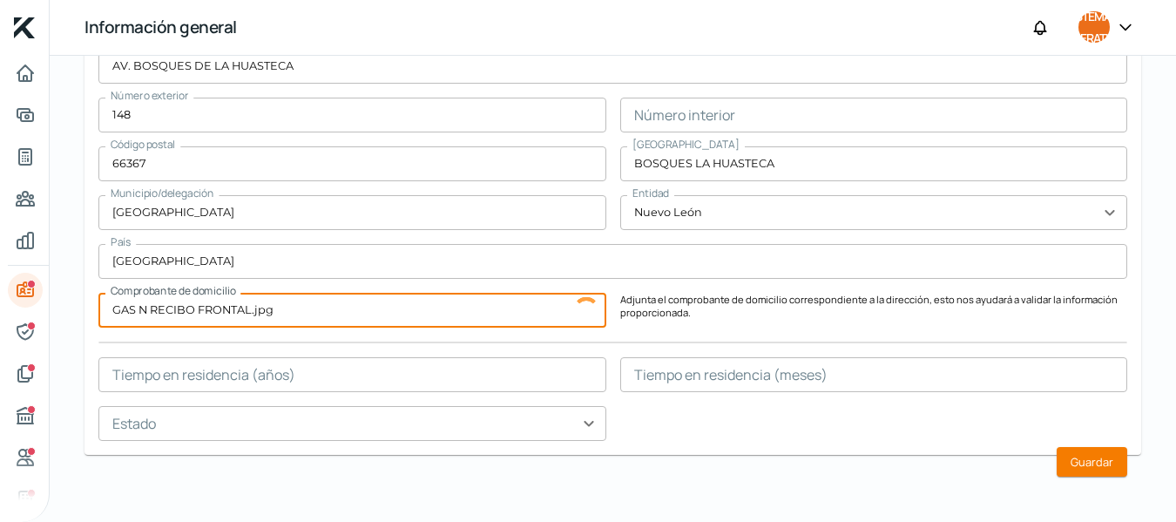
scroll to position [1178, 0]
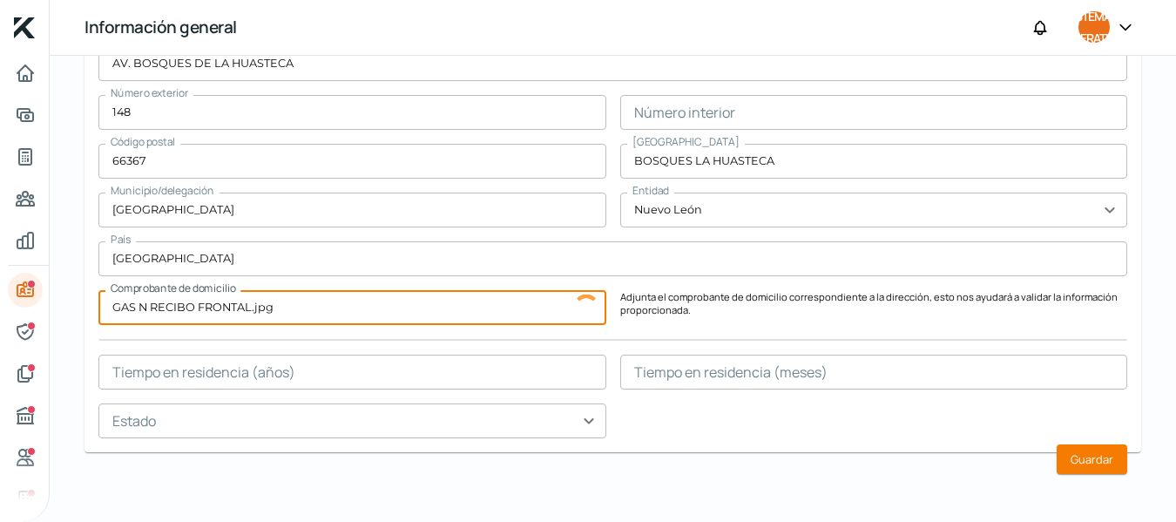
click at [286, 378] on input "text" at bounding box center [352, 372] width 508 height 35
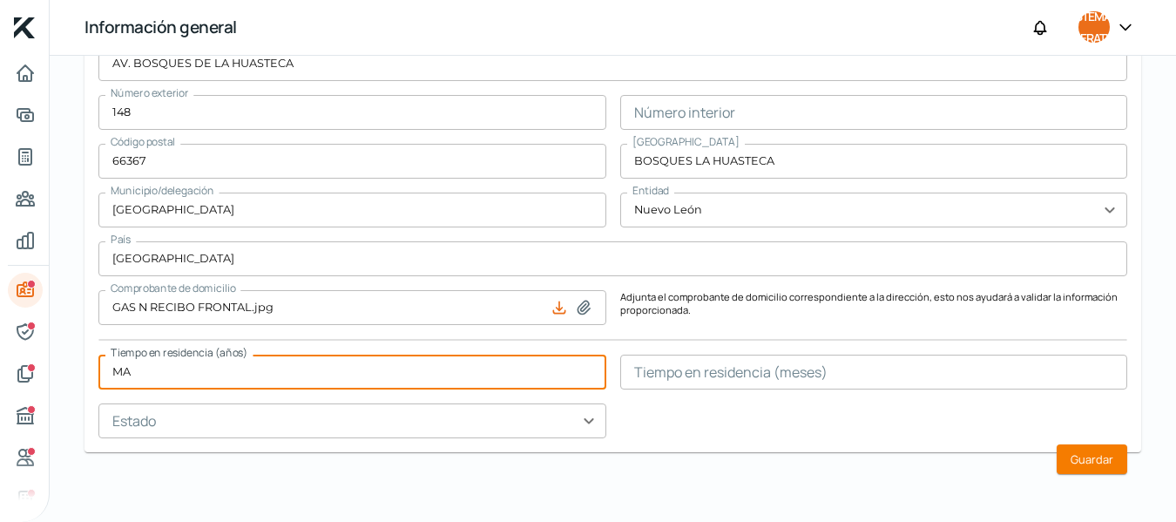
type input "M"
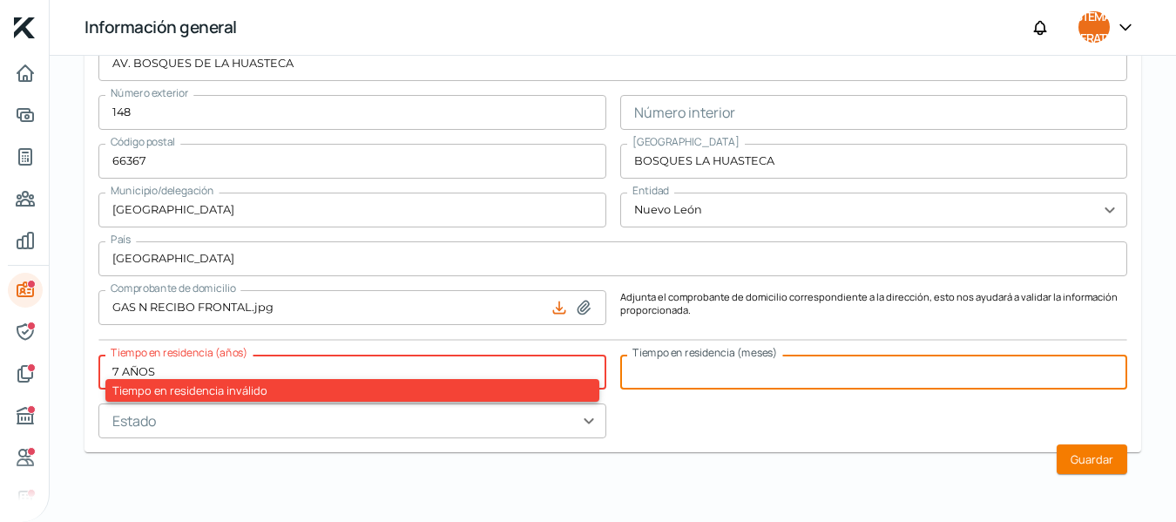
click at [676, 381] on input "text" at bounding box center [874, 372] width 508 height 35
click at [239, 393] on font "Tiempo en residencia inválido" at bounding box center [189, 391] width 155 height 16
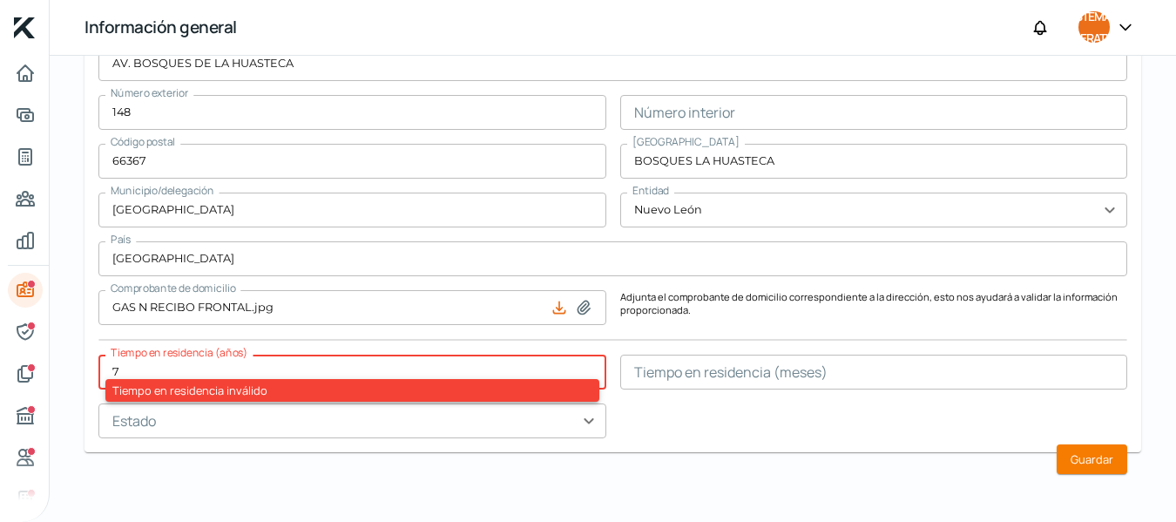
type input "7"
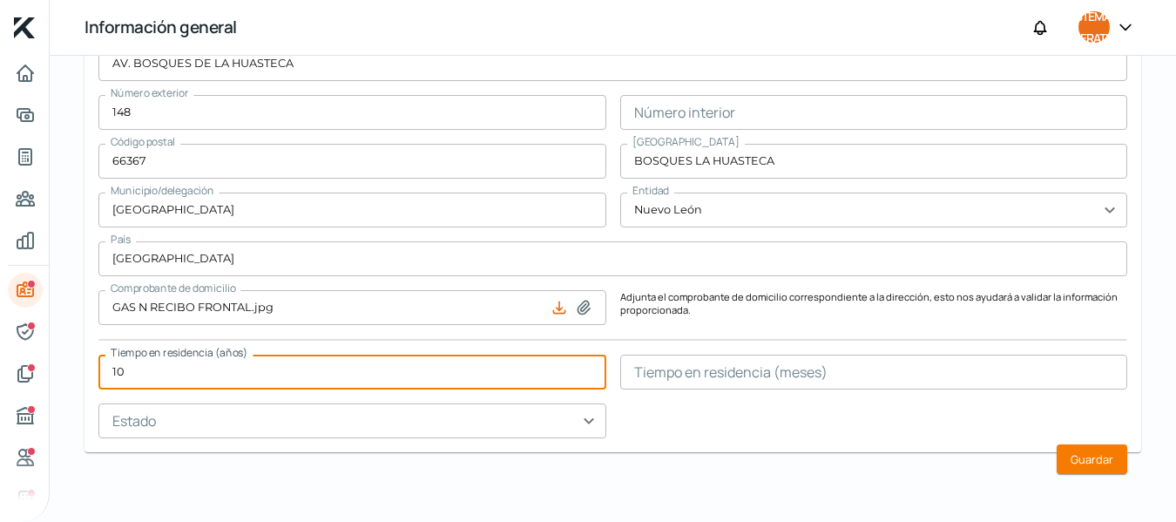
type input "10"
click at [663, 379] on input "text" at bounding box center [874, 372] width 508 height 35
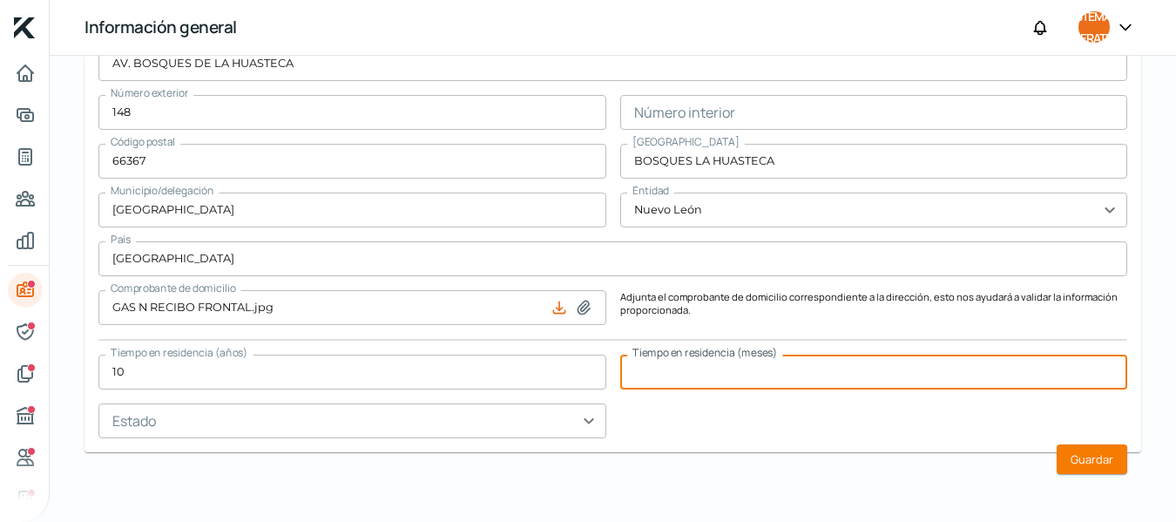
type input "Q"
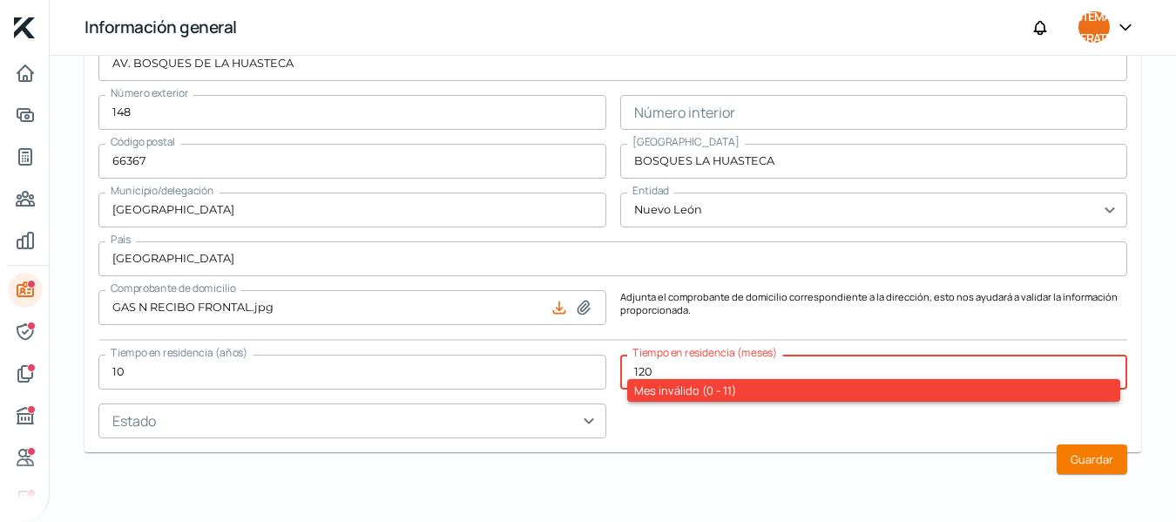
type input "120"
click at [324, 428] on input "text" at bounding box center [352, 420] width 508 height 35
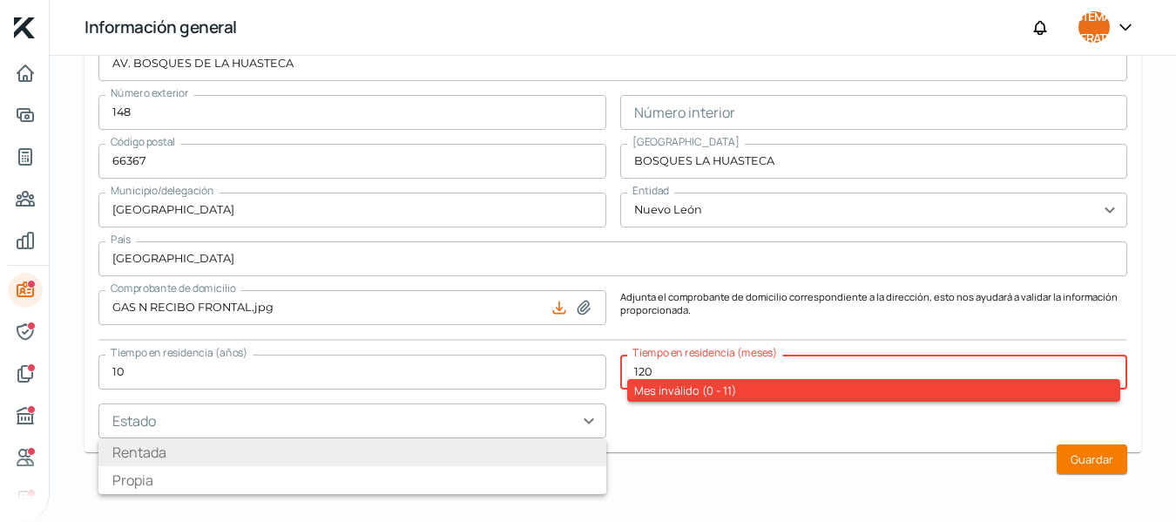
click at [186, 456] on li "Rentada" at bounding box center [352, 452] width 508 height 28
type input "Rentada"
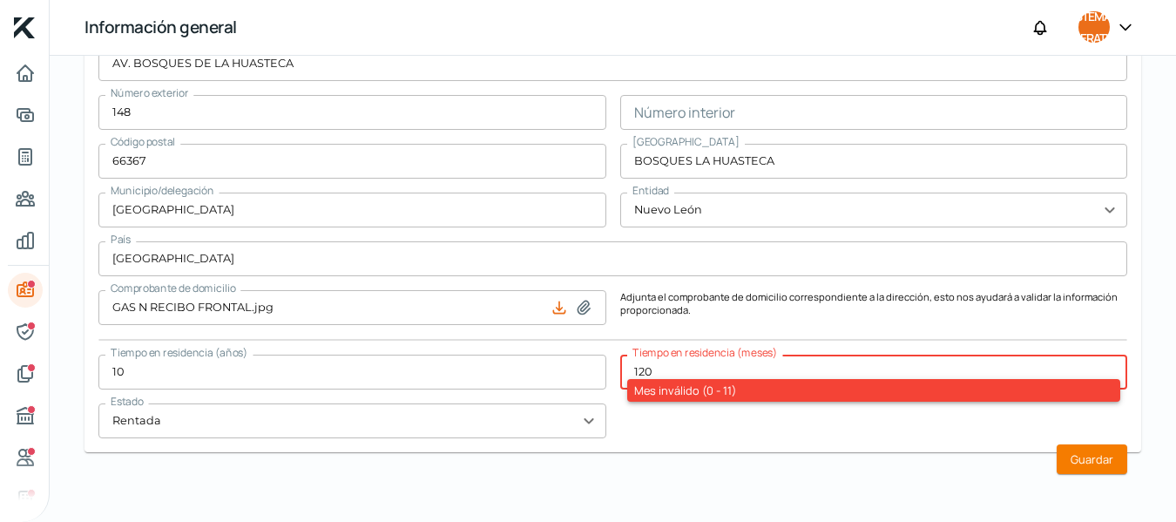
click at [783, 433] on div "Calle AV. BOSQUES DE LA HUASTECA Número exterior 148 Número interior Código pos…" at bounding box center [612, 242] width 1029 height 392
click at [664, 369] on input "120" at bounding box center [874, 372] width 508 height 35
type input "1"
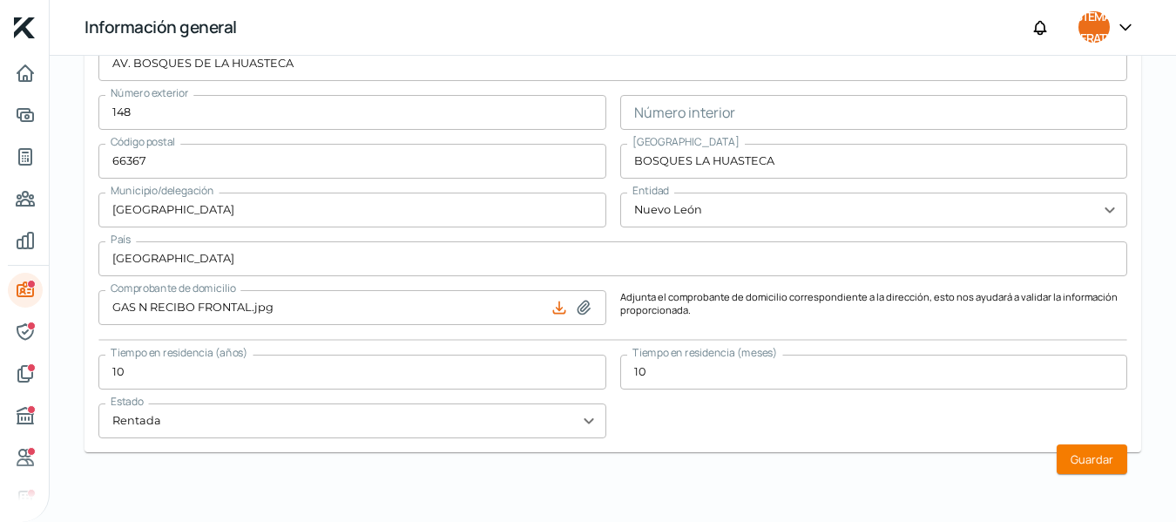
click at [677, 417] on div "Calle AV. BOSQUES DE LA HUASTECA Número exterior 148 Número interior Código pos…" at bounding box center [612, 242] width 1029 height 392
click at [658, 376] on input "10" at bounding box center [874, 372] width 508 height 35
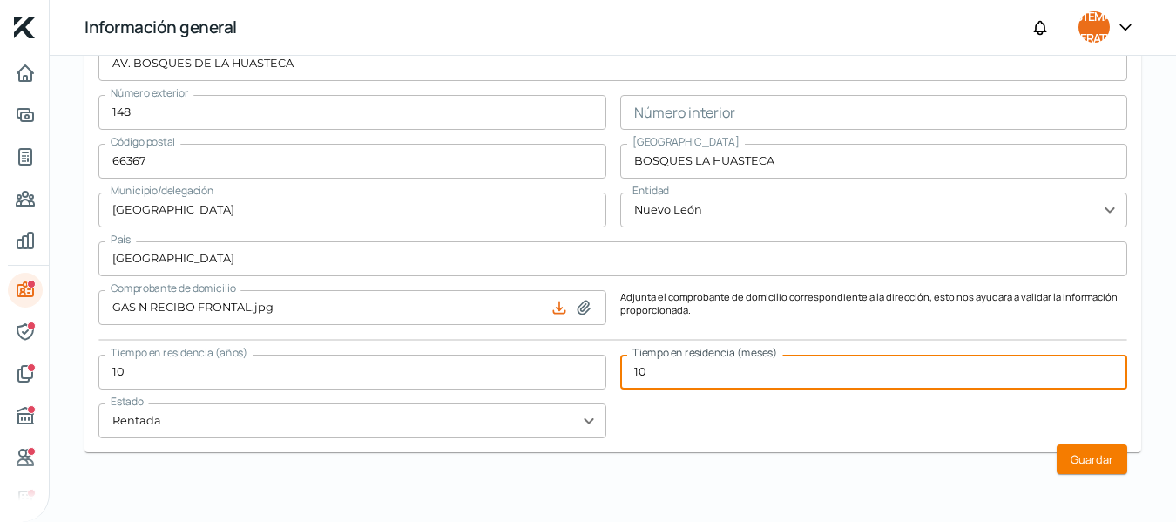
type input "1"
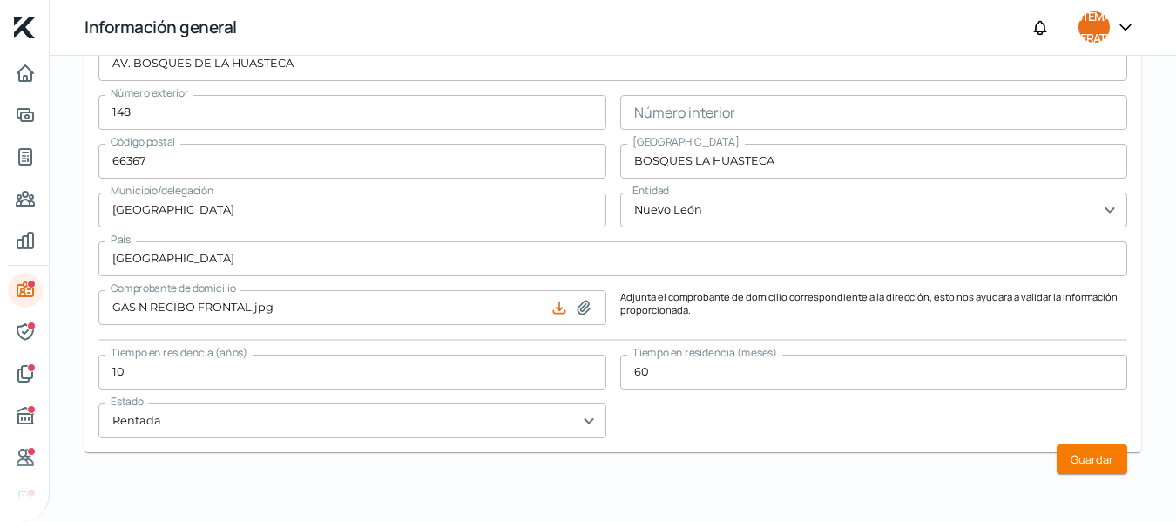
click at [699, 412] on div "Calle AV. BOSQUES DE LA HUASTECA Número exterior 148 Número interior Código pos…" at bounding box center [612, 242] width 1029 height 392
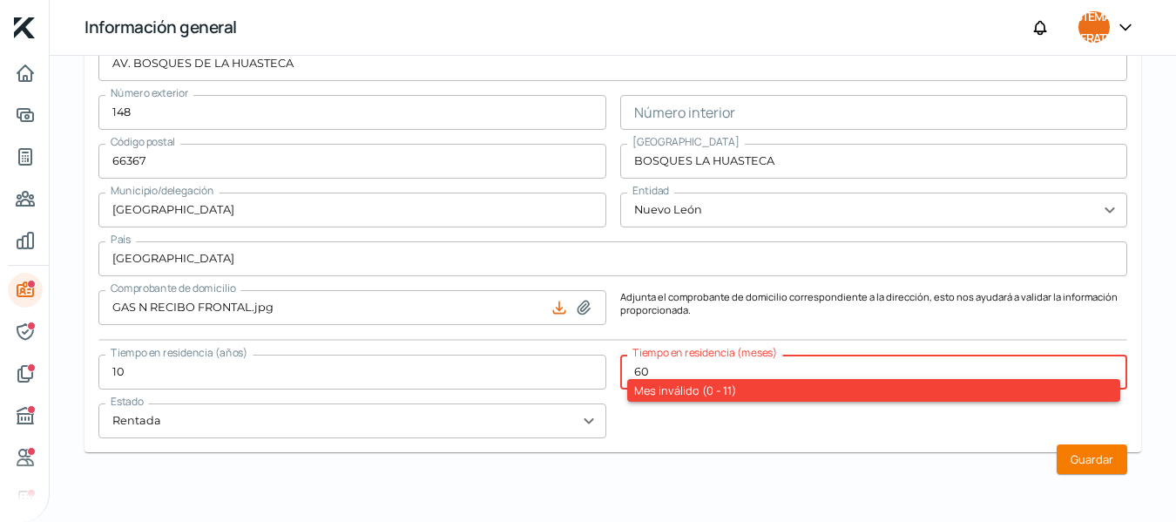
click at [677, 367] on input "60" at bounding box center [874, 372] width 508 height 35
type input "6"
click at [661, 418] on div "Calle AV. BOSQUES DE LA HUASTECA Número exterior 148 Número interior Código pos…" at bounding box center [612, 242] width 1029 height 392
click at [667, 363] on input "12" at bounding box center [874, 372] width 508 height 35
type input "11"
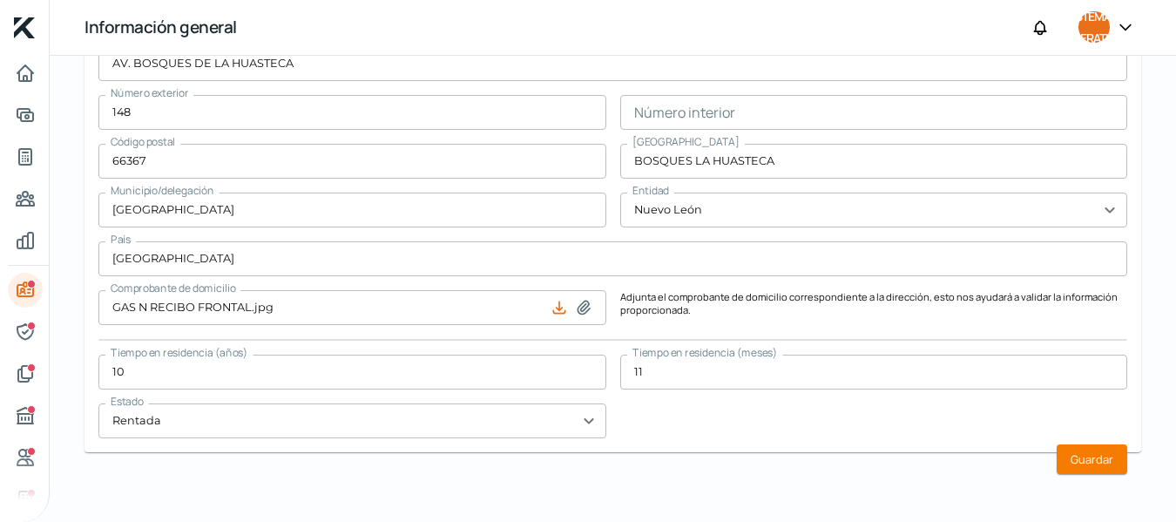
click at [665, 424] on div "Calle AV. BOSQUES DE LA HUASTECA Número exterior 148 Número interior Código pos…" at bounding box center [612, 242] width 1029 height 392
click at [1084, 459] on font "Guardar" at bounding box center [1092, 459] width 43 height 16
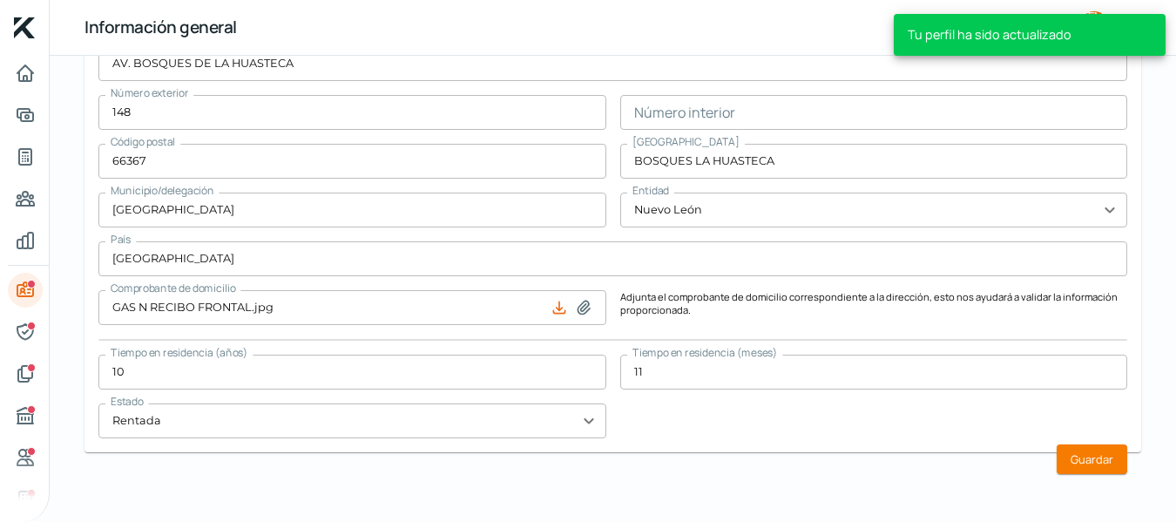
type input "10"
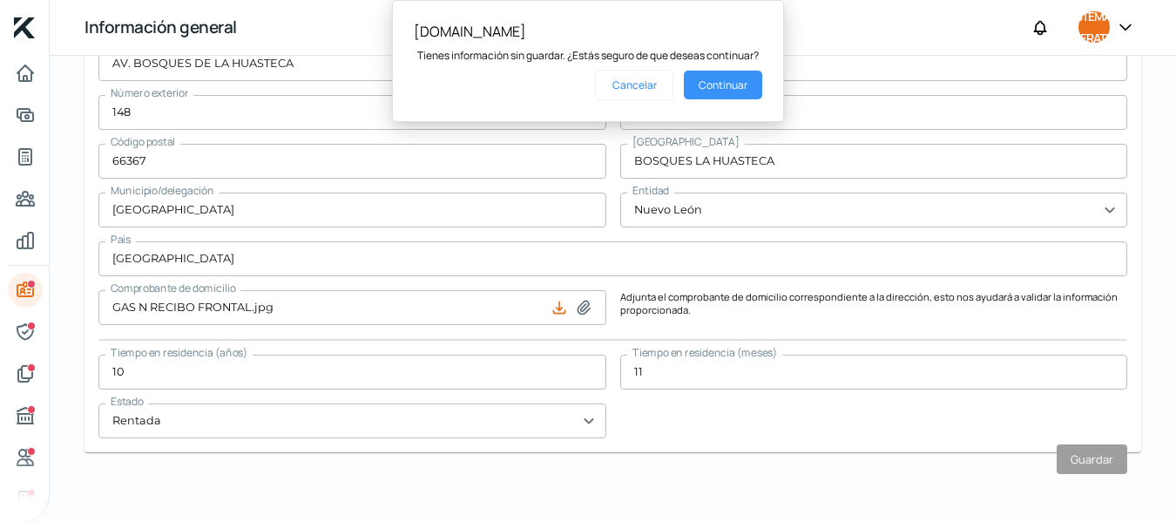
click at [717, 86] on font "Continuar" at bounding box center [723, 85] width 49 height 15
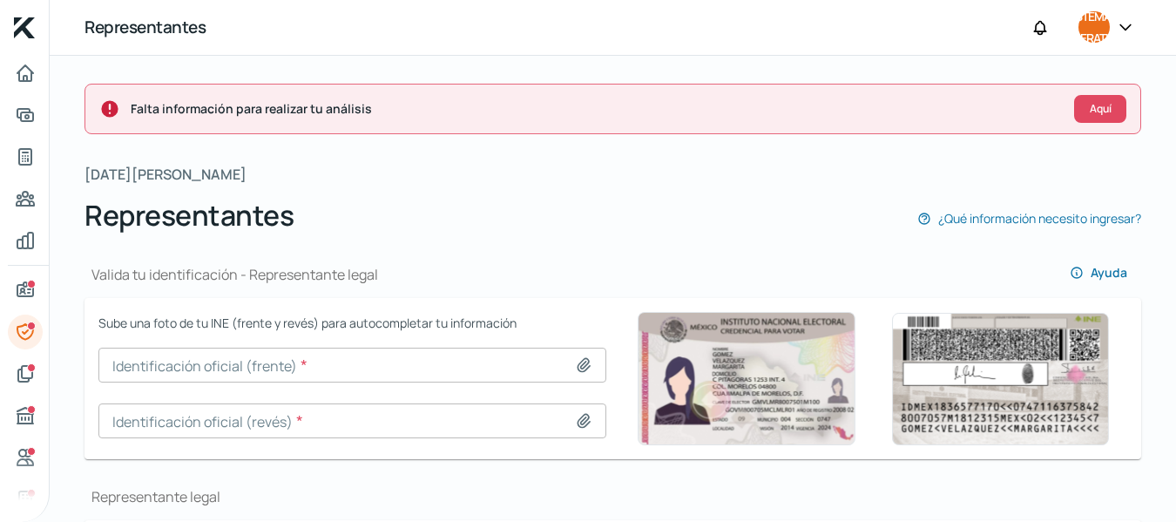
click at [579, 368] on icon at bounding box center [584, 365] width 12 height 13
click at [580, 362] on icon at bounding box center [583, 364] width 17 height 17
type input "C:\fakepath\20250819_184403_resized.jpg"
type input "20250819_184403_resized.jpg"
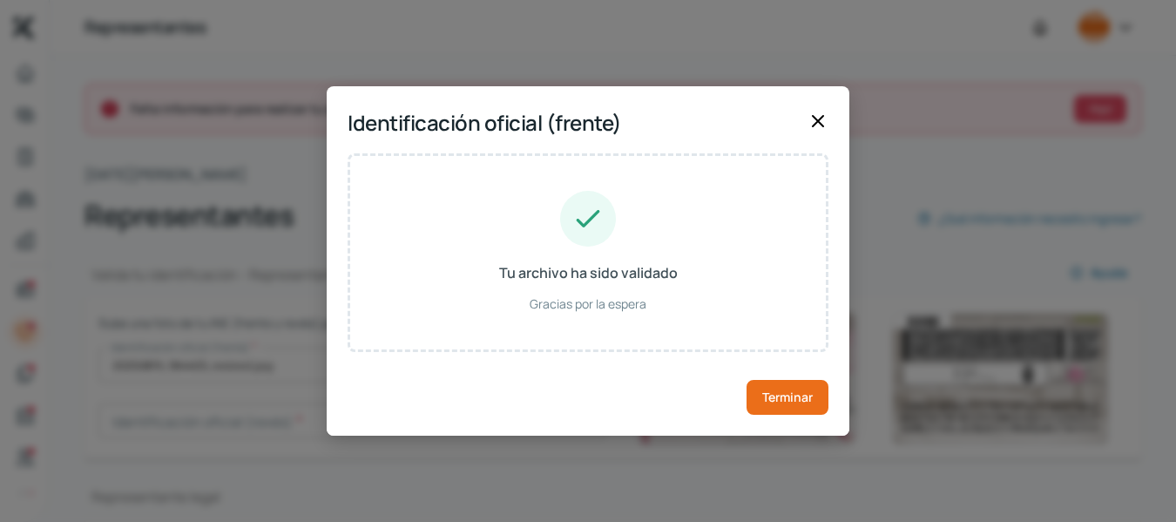
type input "[PERSON_NAME]"
type input "FLORES"
type input "SAFQ830212HNLNLS03"
type input "SNFLOS83021219H300"
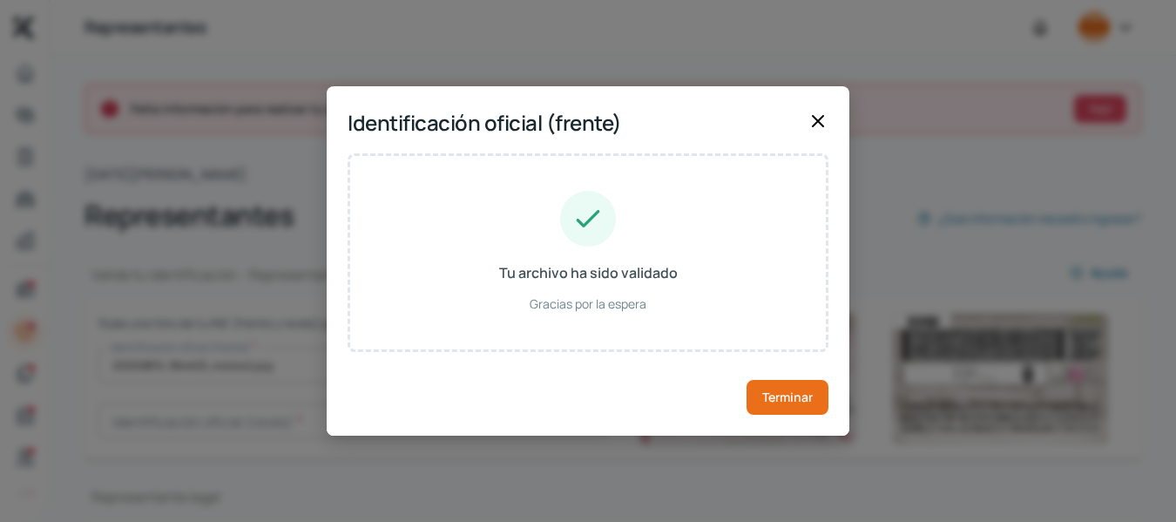
type input "[DATE]"
type input "Hombre"
click at [779, 404] on font "Terminar" at bounding box center [787, 397] width 51 height 17
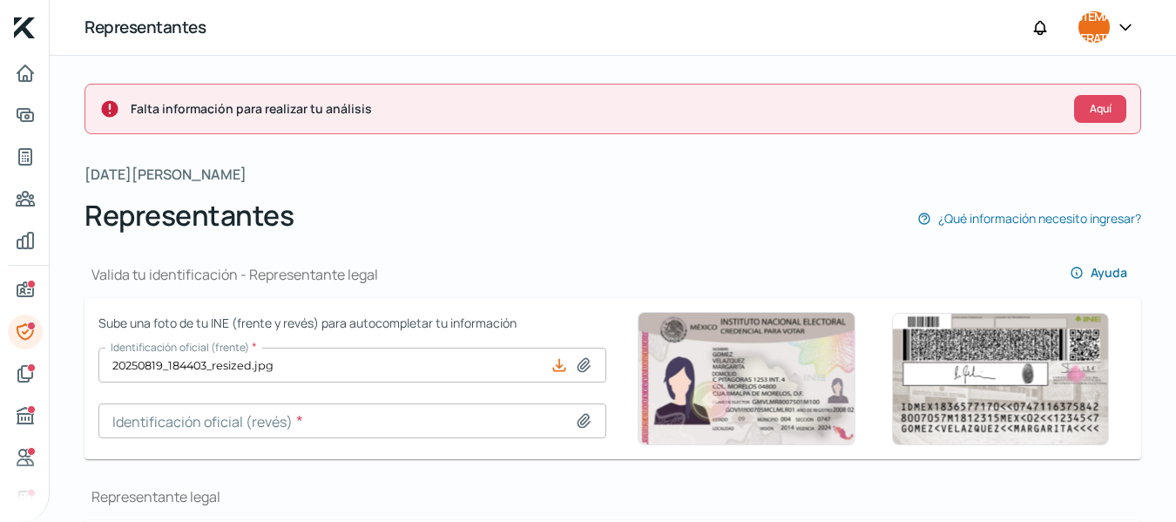
click at [582, 421] on icon at bounding box center [584, 420] width 12 height 13
type input "C:\fakepath\20250819_184414_resized.jpg"
type input "20250819_184414_resized.jpg"
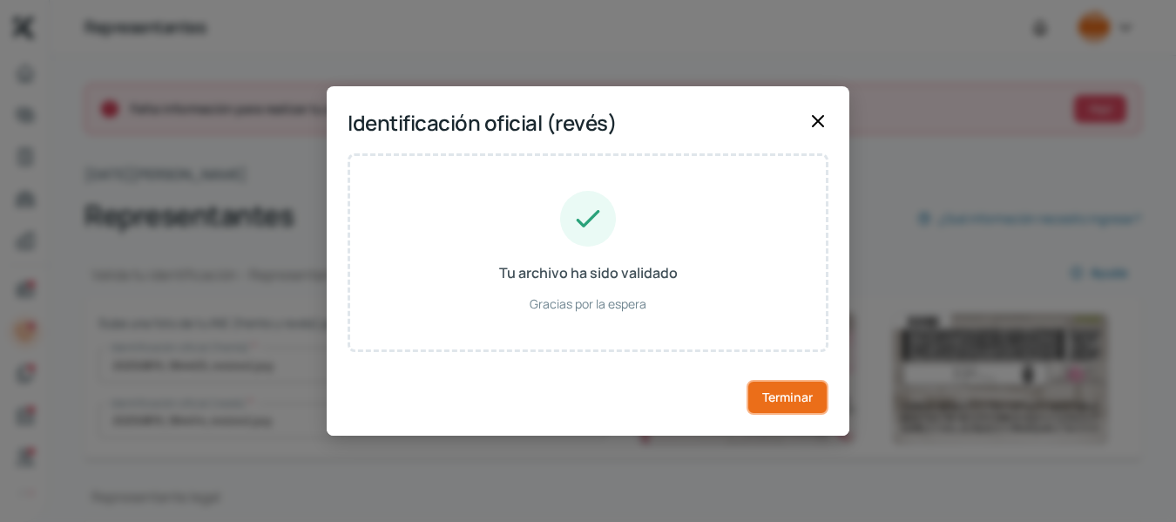
click at [774, 405] on button "Terminar" at bounding box center [788, 397] width 82 height 35
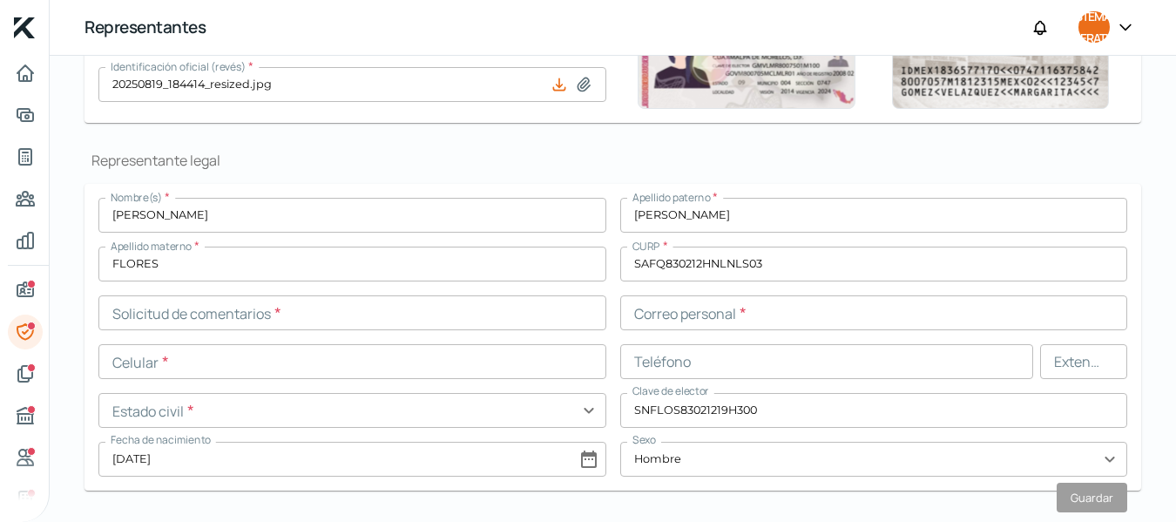
scroll to position [431, 0]
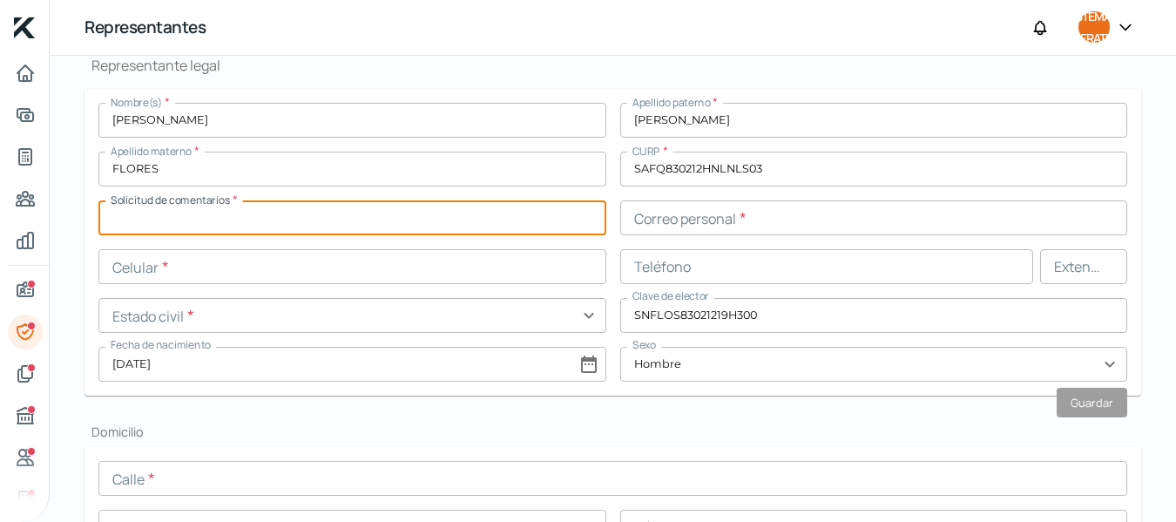
click at [161, 219] on input "text" at bounding box center [352, 217] width 508 height 35
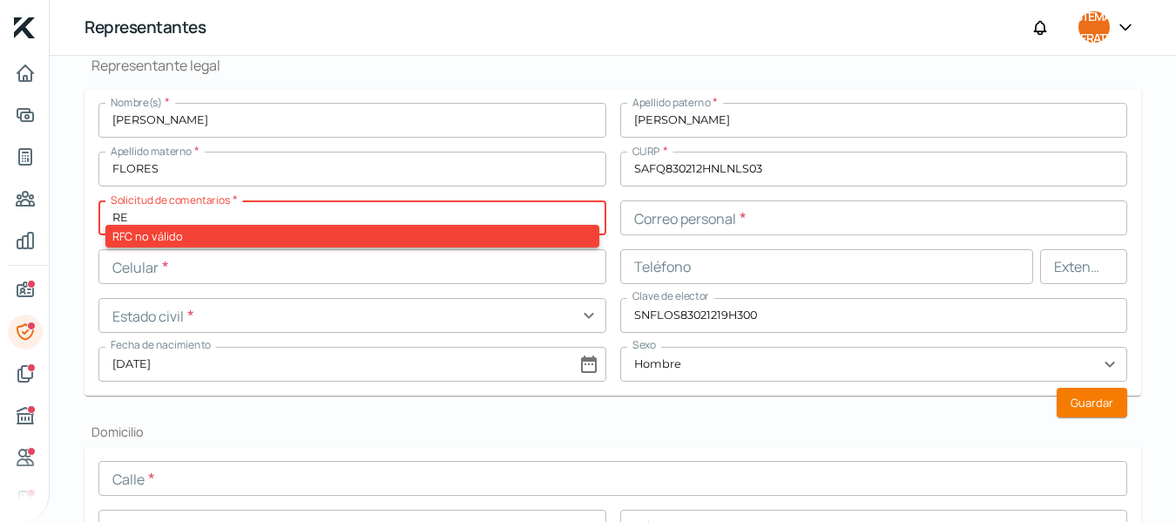
type input "R"
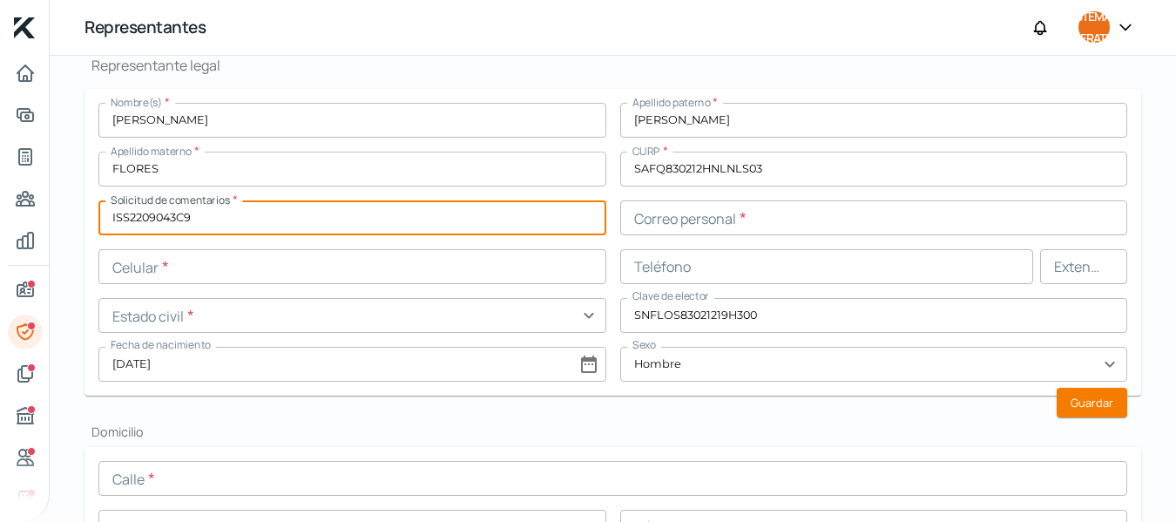
type input "ISS2209043C9"
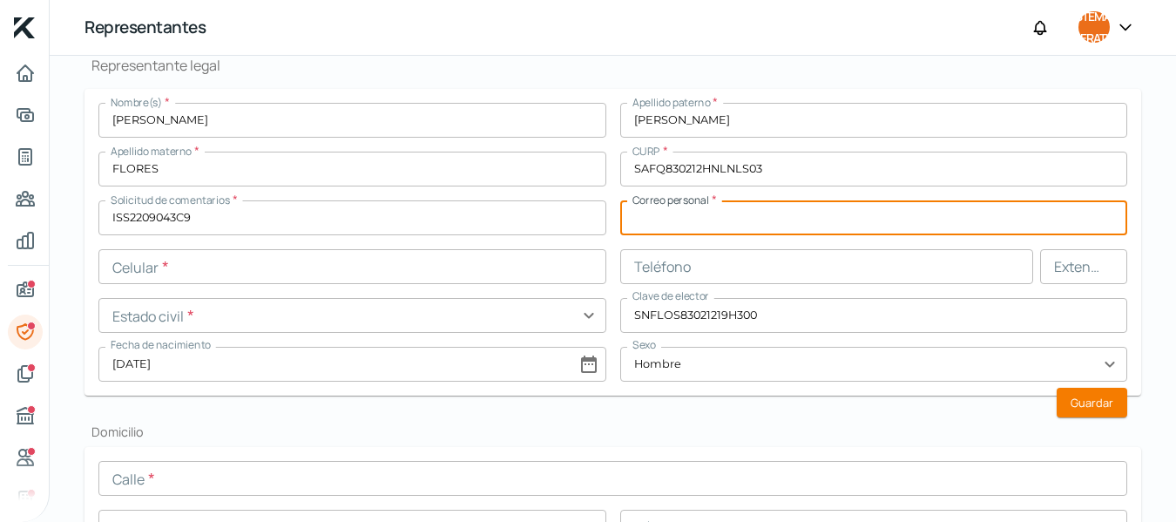
click at [677, 234] on input "text" at bounding box center [874, 217] width 508 height 35
type input "O"
type input "[EMAIL_ADDRESS][PERSON_NAME][DOMAIN_NAME]"
click at [342, 264] on input "text" at bounding box center [352, 266] width 508 height 35
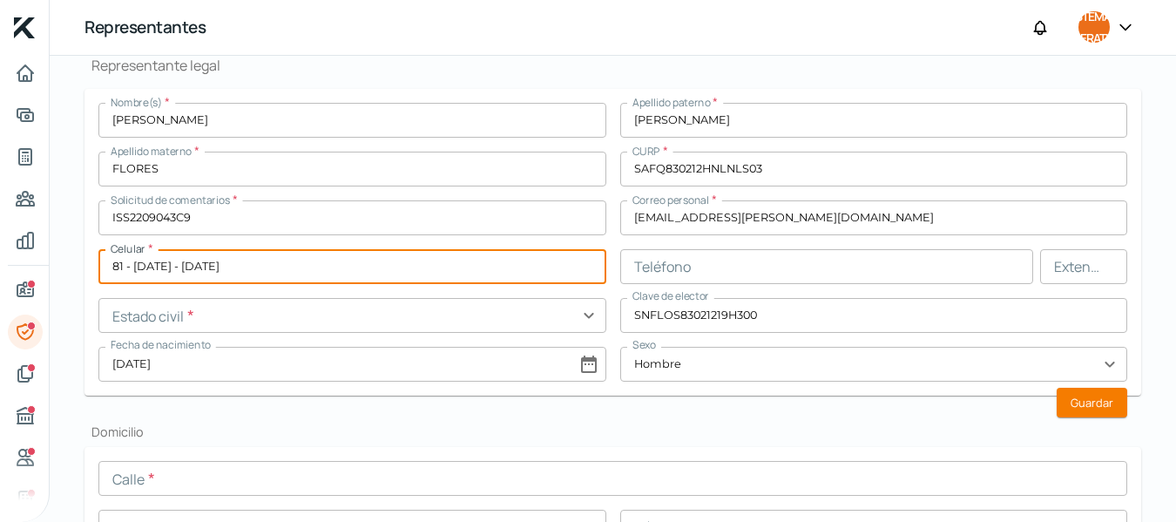
type input "81 - [DATE] - [DATE]"
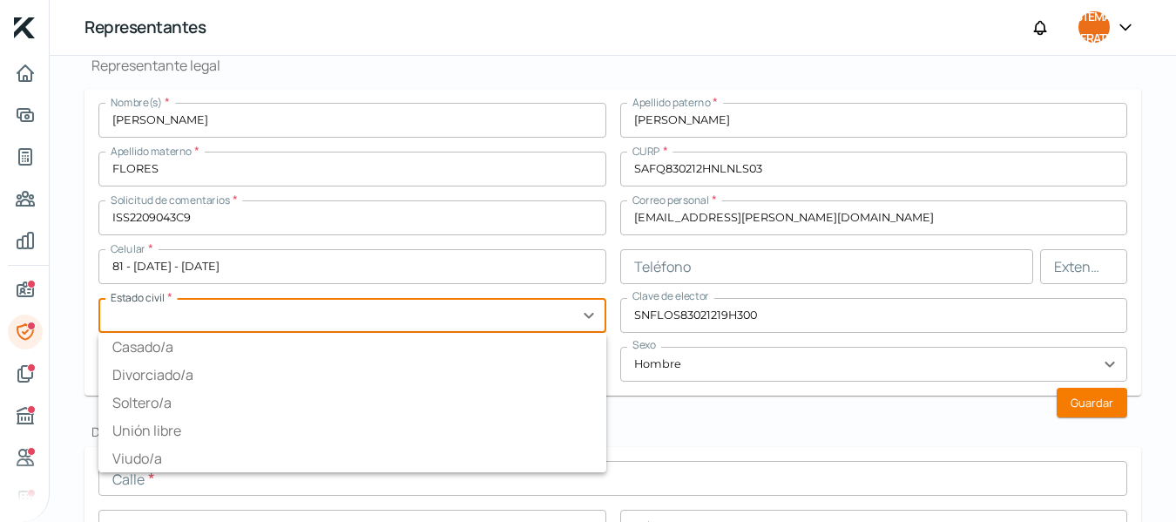
click at [263, 323] on input "text" at bounding box center [352, 315] width 508 height 35
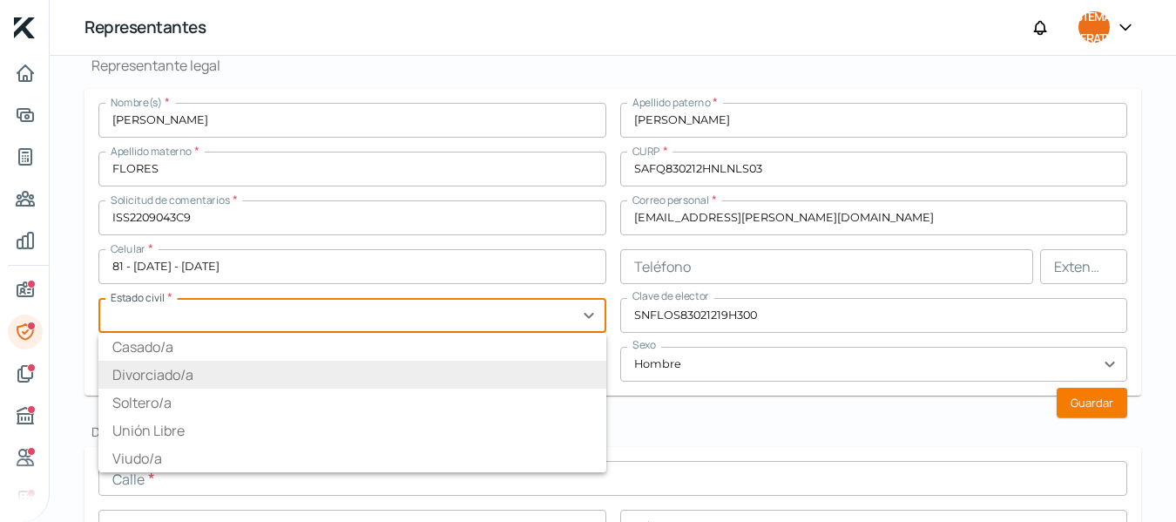
click at [172, 376] on font "Divorciado/a" at bounding box center [152, 374] width 81 height 19
type input "Divorciado/a"
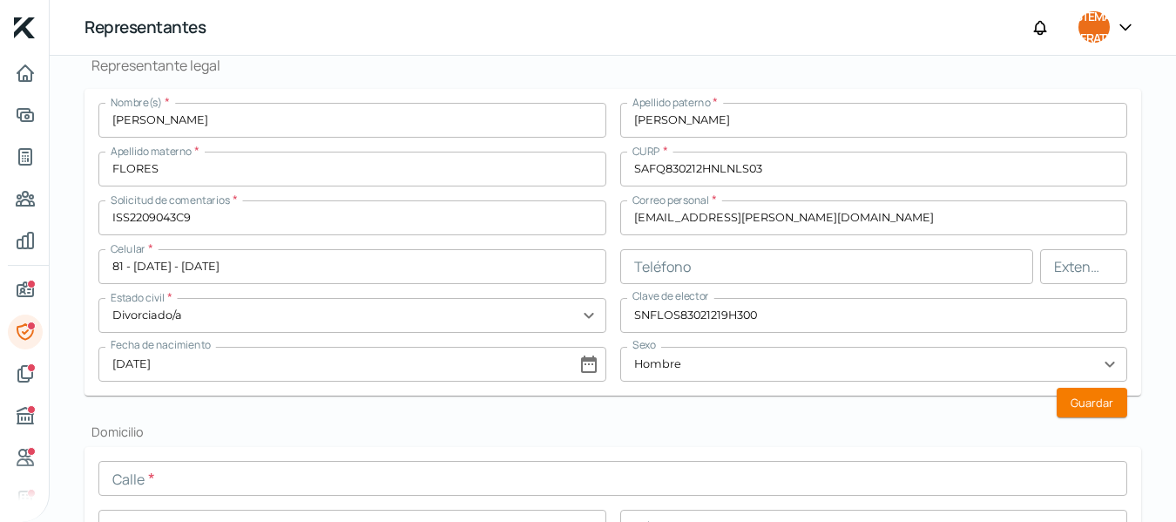
click at [691, 273] on input "text" at bounding box center [827, 266] width 414 height 35
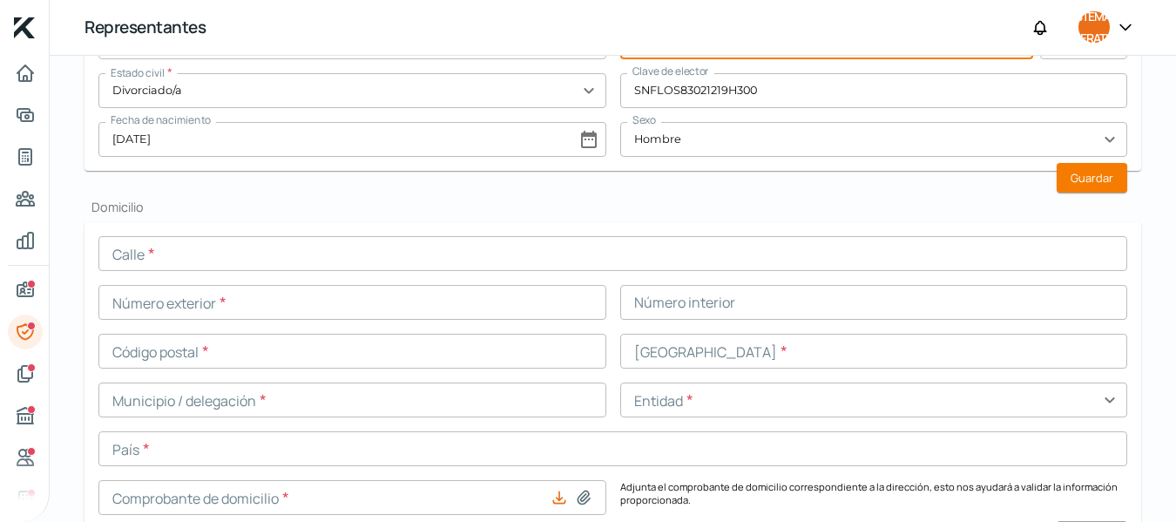
scroll to position [727, 0]
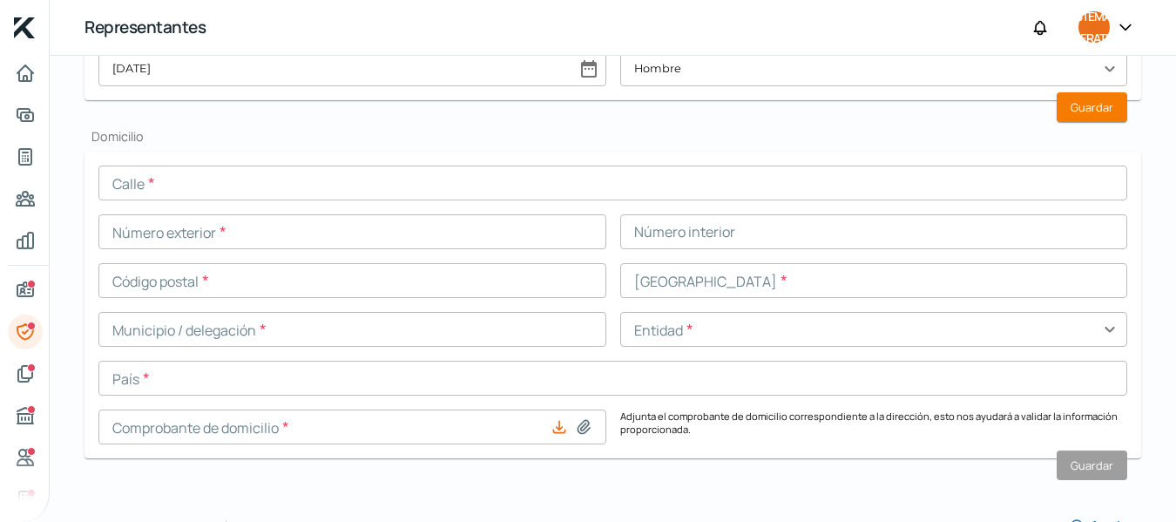
type input "81 - 2138 - 0070"
click at [188, 190] on input "text" at bounding box center [612, 183] width 1029 height 35
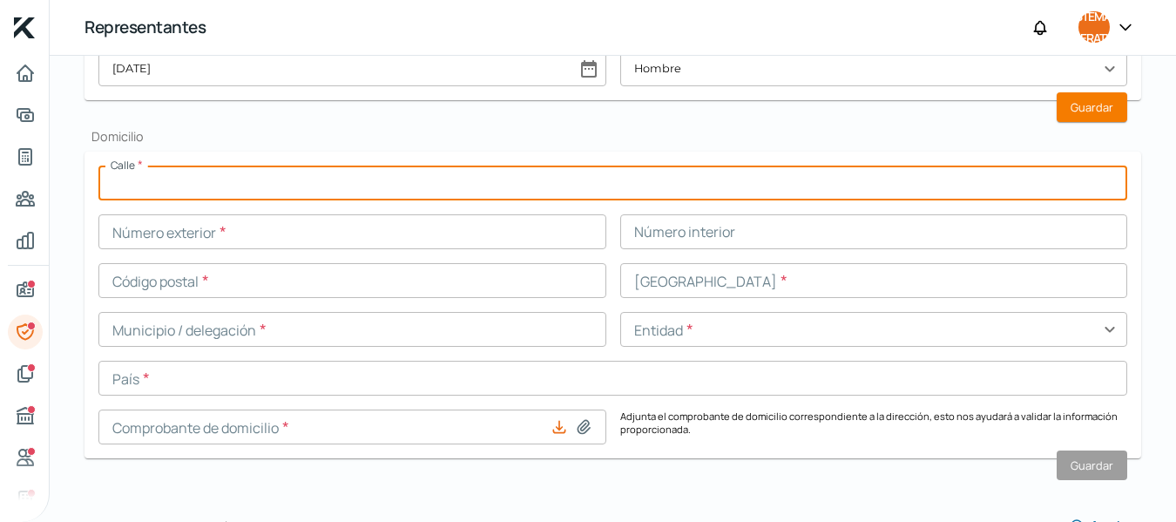
type input "Prolongacion Constitucion"
click at [204, 240] on input "text" at bounding box center [352, 231] width 508 height 35
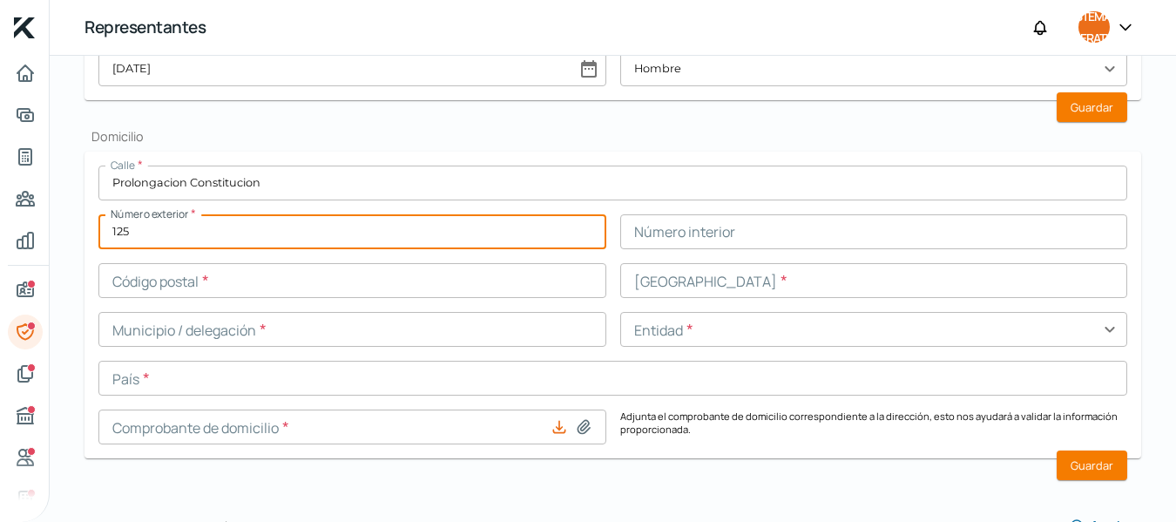
type input "125"
click at [259, 281] on input "text" at bounding box center [352, 280] width 508 height 35
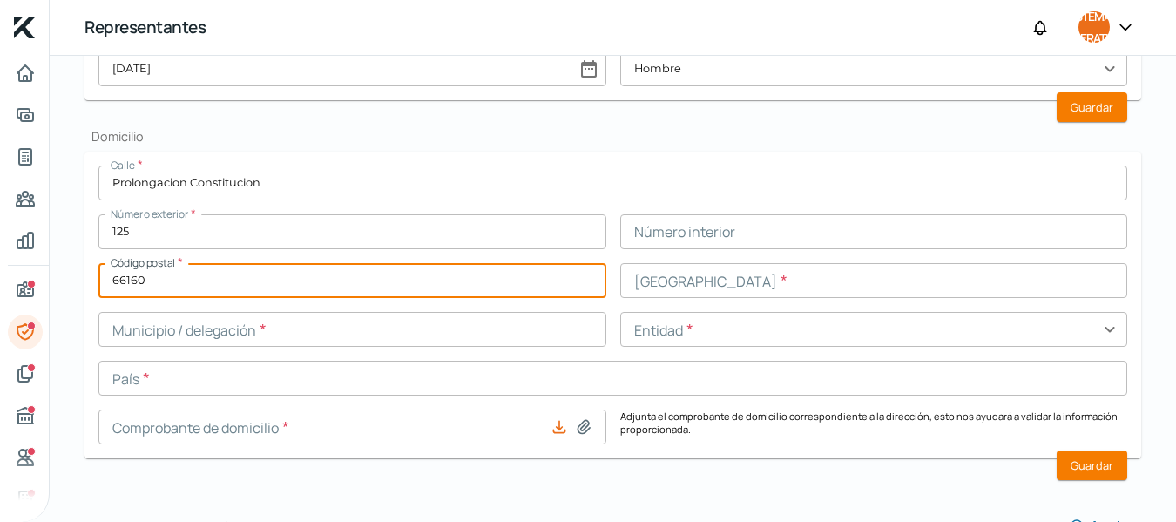
type input "66160"
click at [212, 325] on input "text" at bounding box center [352, 329] width 508 height 35
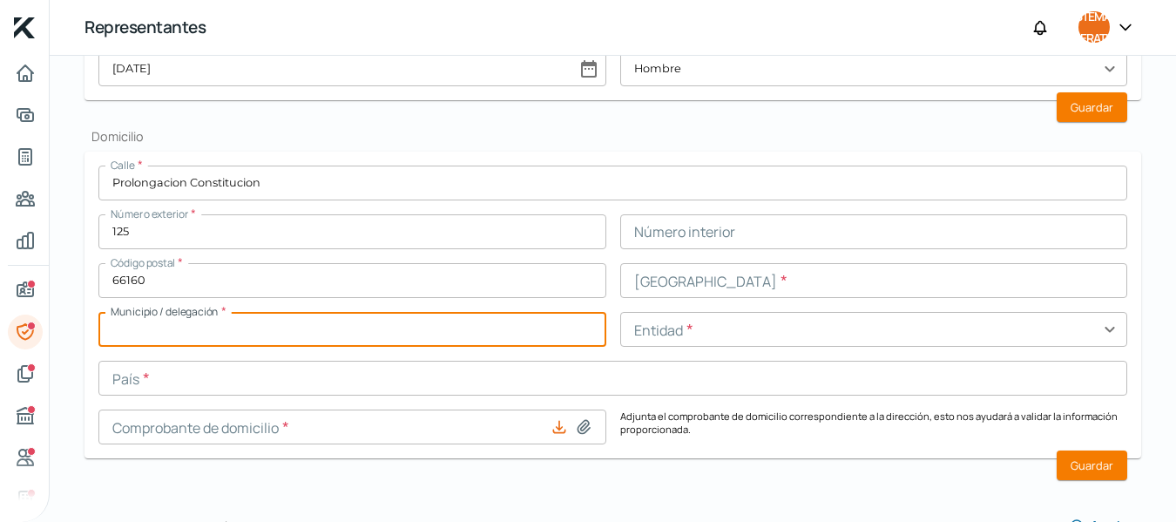
type input "[GEOGRAPHIC_DATA]"
click at [707, 235] on input "text" at bounding box center [874, 231] width 508 height 35
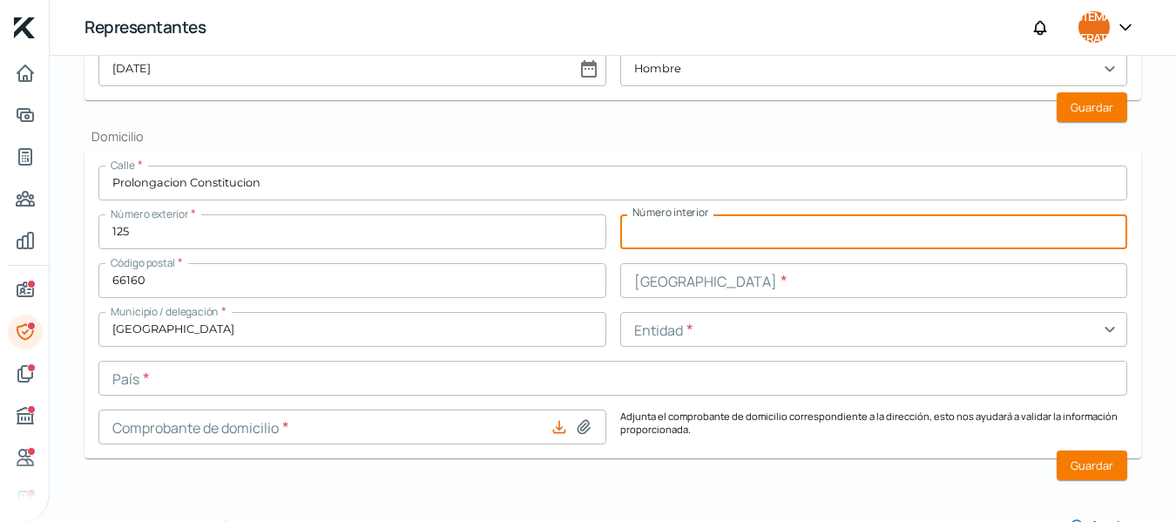
click at [667, 295] on input "text" at bounding box center [874, 280] width 508 height 35
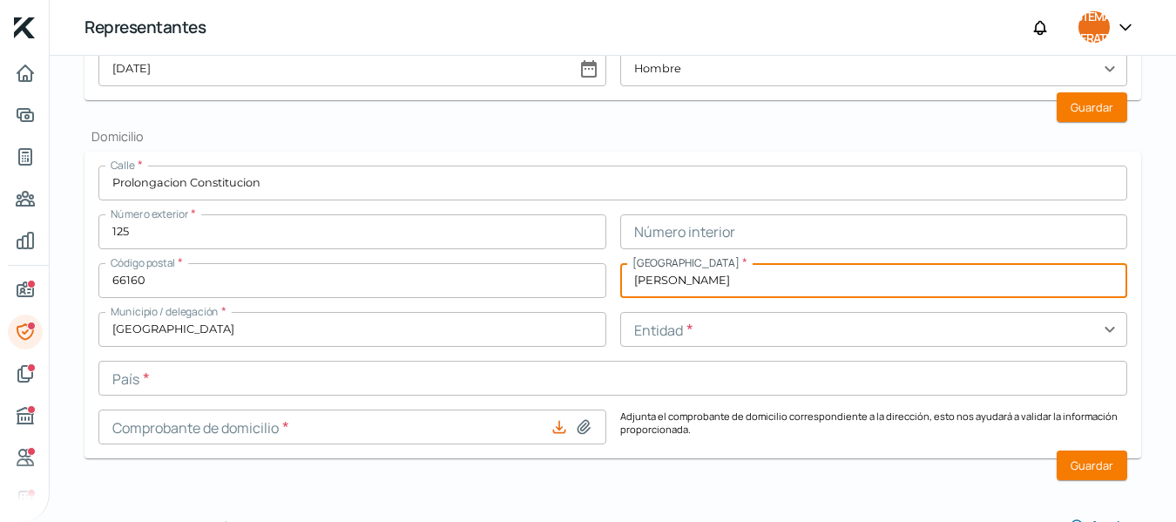
type input "[PERSON_NAME]"
click at [312, 383] on input "text" at bounding box center [612, 378] width 1029 height 35
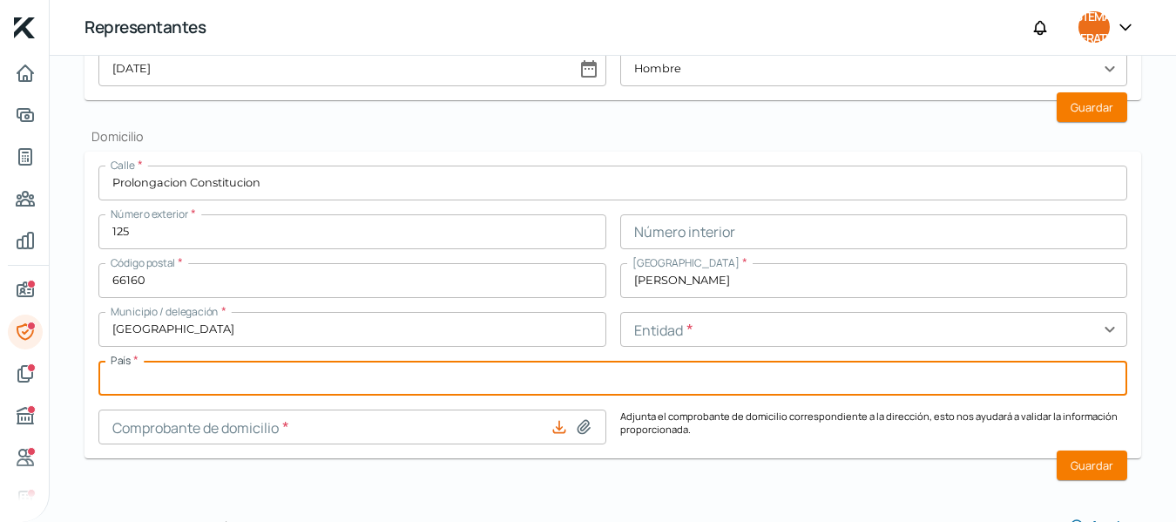
type input "[GEOGRAPHIC_DATA]"
click at [311, 430] on input at bounding box center [352, 427] width 508 height 35
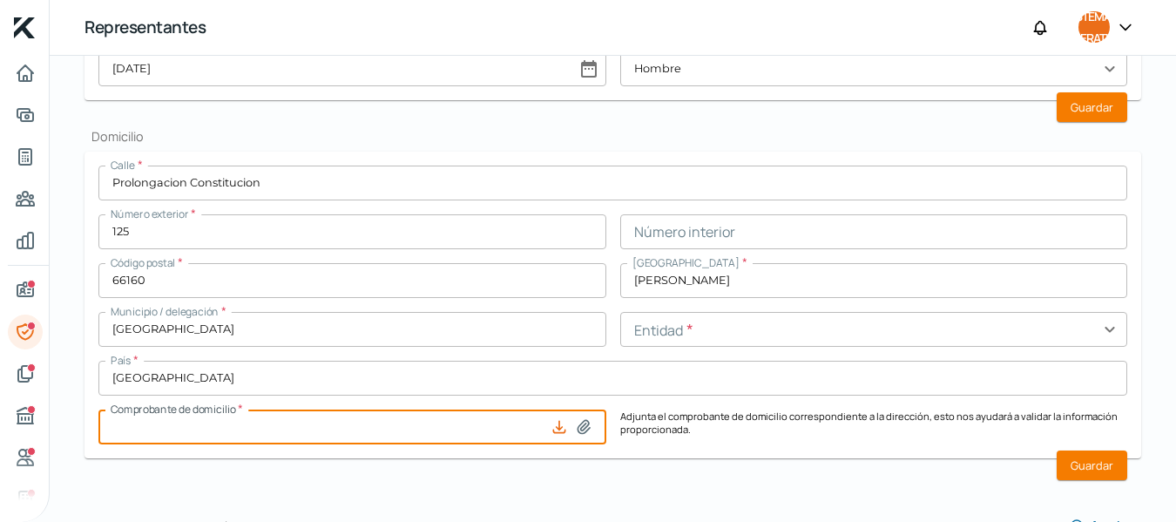
click at [578, 431] on icon at bounding box center [583, 426] width 17 height 17
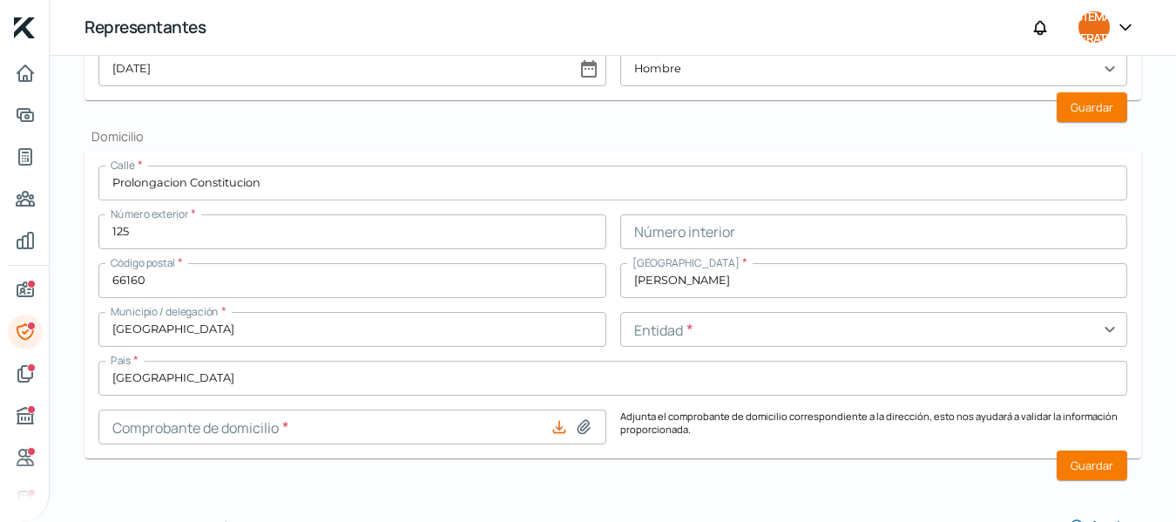
type input "C:\fakepath\AYD-LA FAMA- 0522378301000292461970.pdf"
type input "AYD-LA FAMA- 0522378301000292461970.pdf"
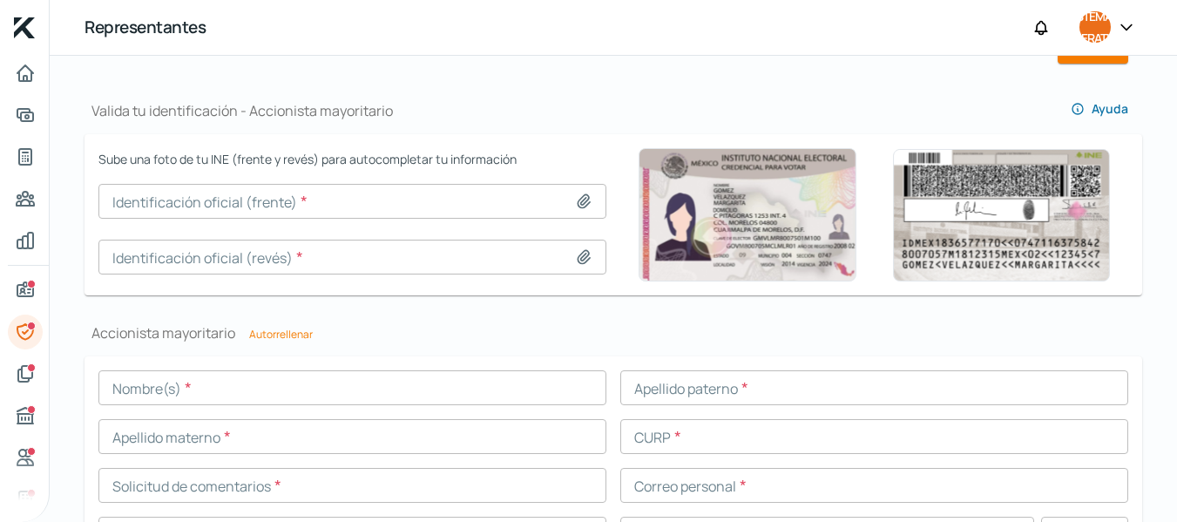
scroll to position [1295, 0]
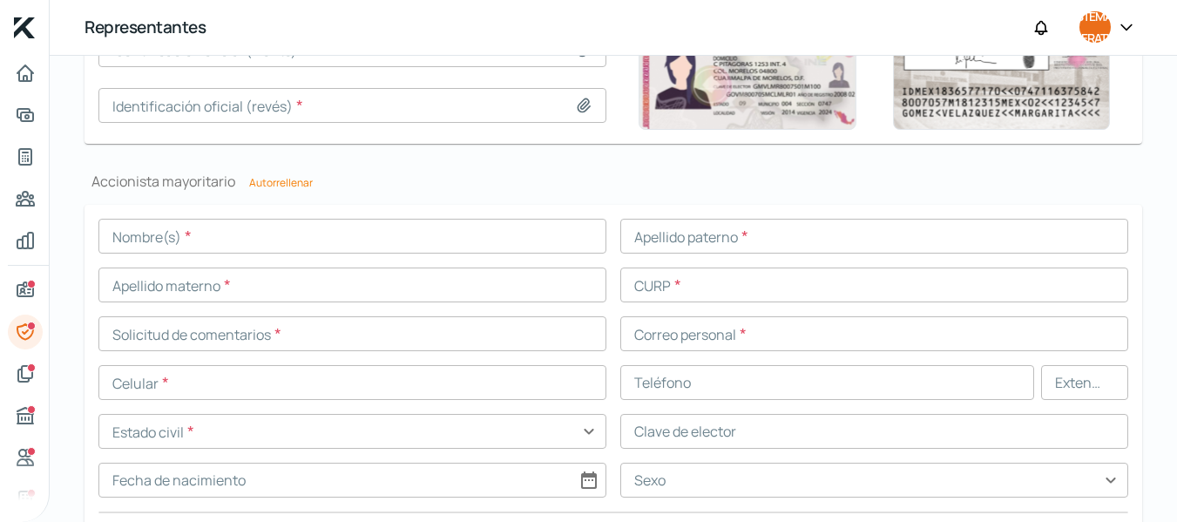
click at [168, 253] on input "text" at bounding box center [352, 236] width 508 height 35
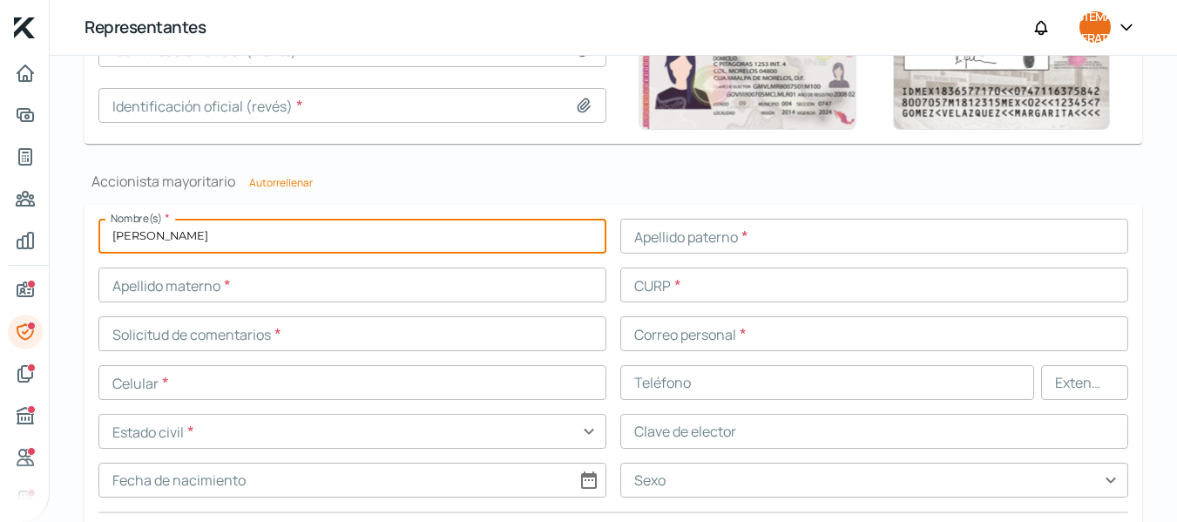
type input "[PERSON_NAME]"
click at [168, 290] on input "text" at bounding box center [352, 285] width 508 height 35
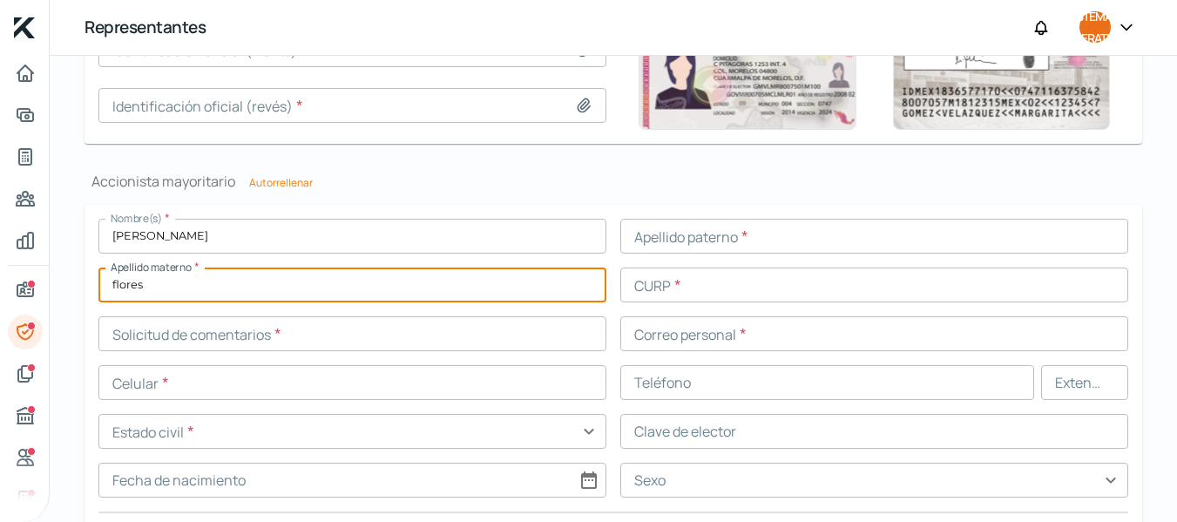
type input "flores"
click at [680, 247] on input "text" at bounding box center [874, 236] width 508 height 35
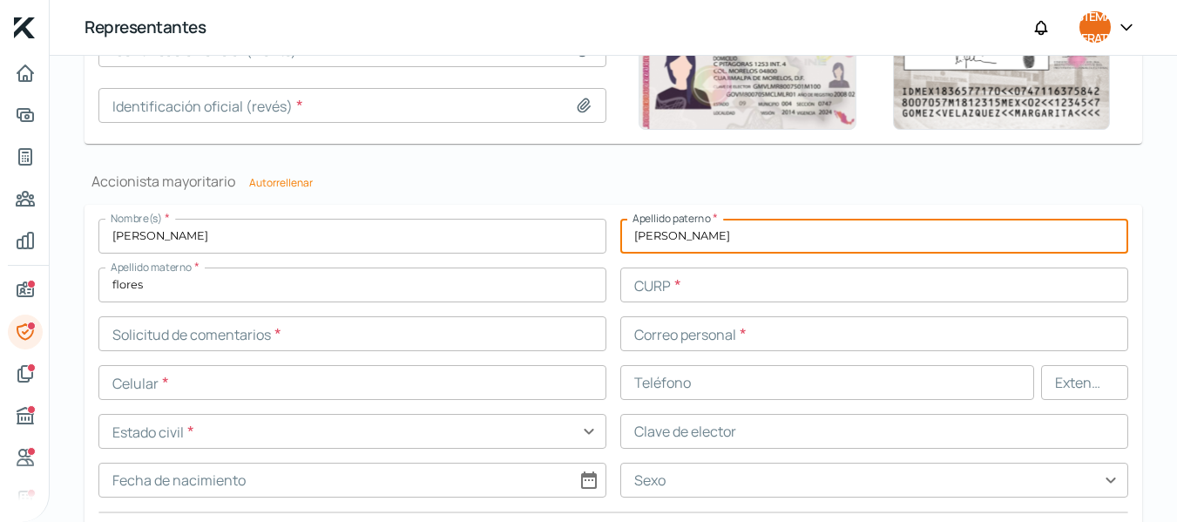
type input "[PERSON_NAME]"
click at [230, 324] on input "text" at bounding box center [352, 333] width 508 height 35
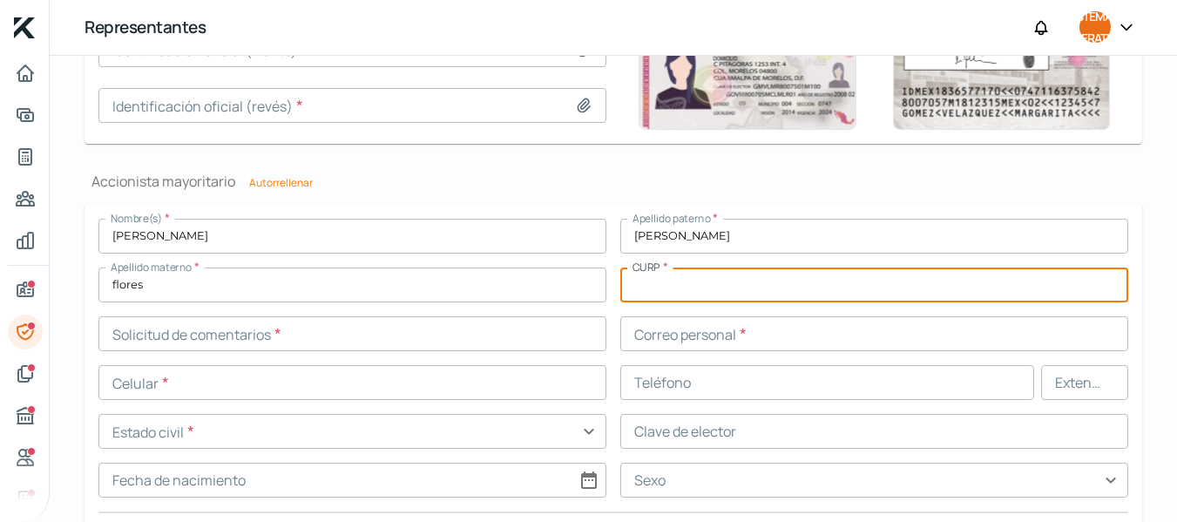
click at [679, 289] on input "text" at bounding box center [874, 285] width 508 height 35
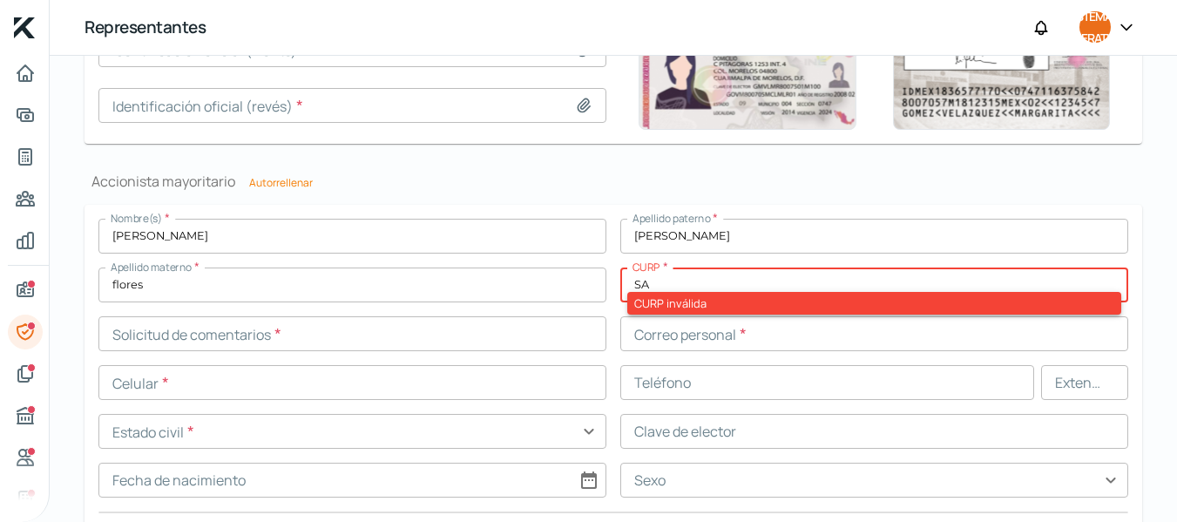
type input "S"
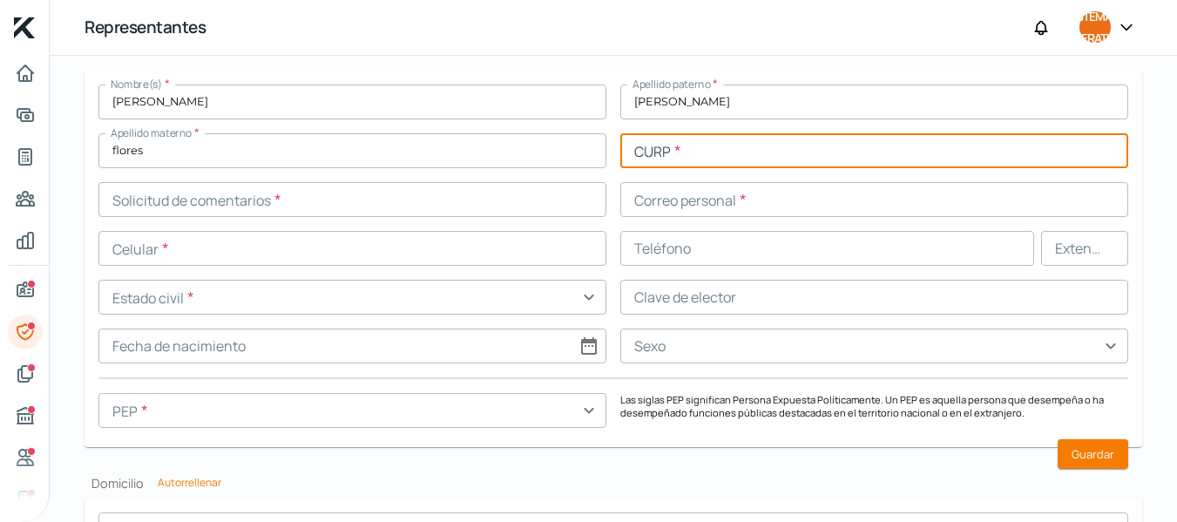
scroll to position [1458, 0]
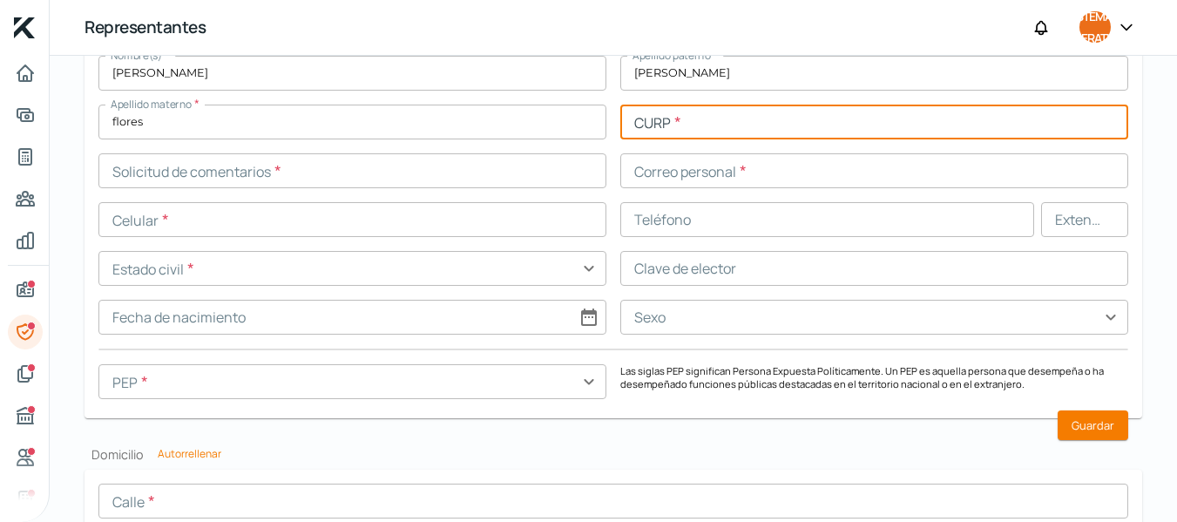
click at [671, 127] on input "text" at bounding box center [874, 122] width 508 height 35
type input "SAFO830212HNLNLS03"
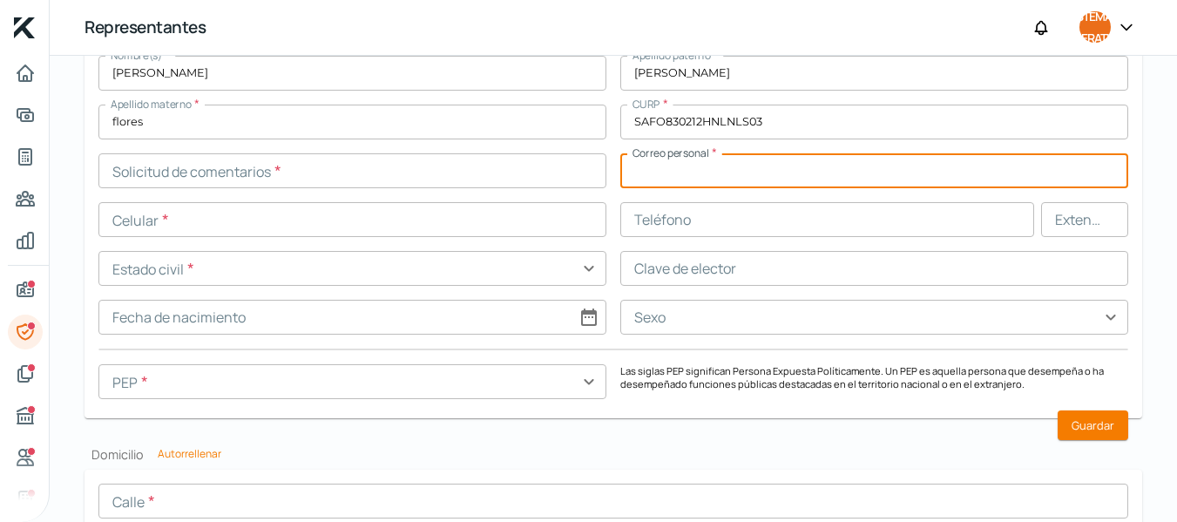
click at [701, 173] on input "text" at bounding box center [874, 170] width 508 height 35
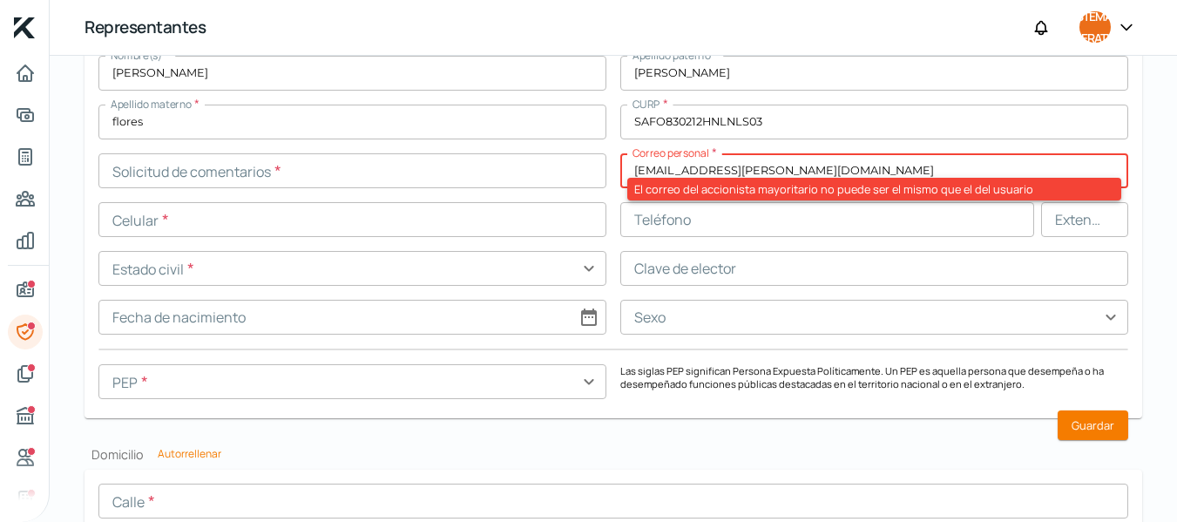
type input "[EMAIL_ADDRESS][PERSON_NAME][DOMAIN_NAME]"
click at [377, 236] on input "text" at bounding box center [352, 219] width 508 height 35
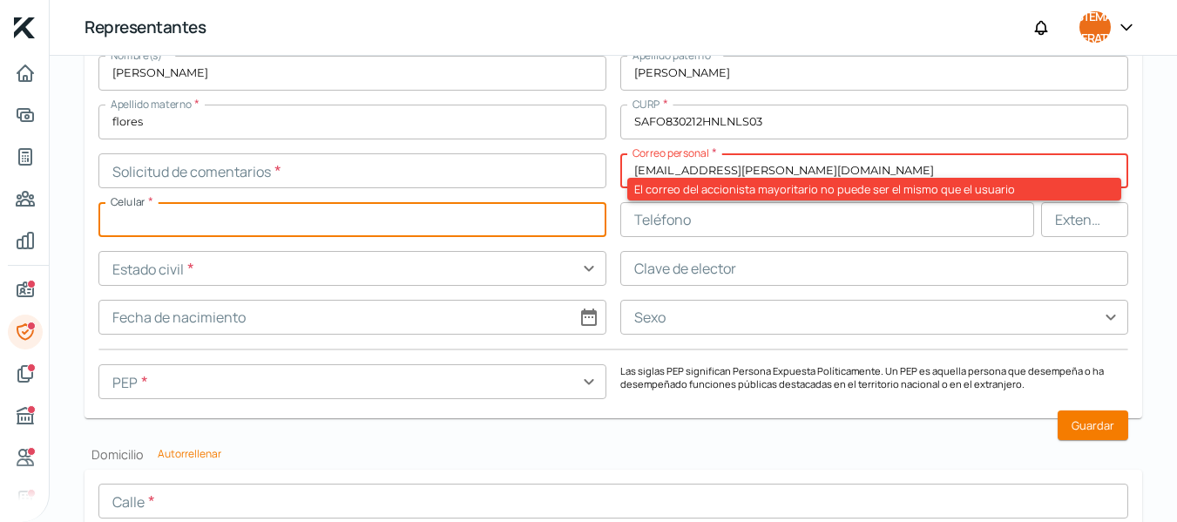
click at [229, 219] on input "text" at bounding box center [352, 219] width 508 height 35
type input "81 - [DATE] - [DATE]"
click at [172, 274] on input "text" at bounding box center [352, 268] width 508 height 35
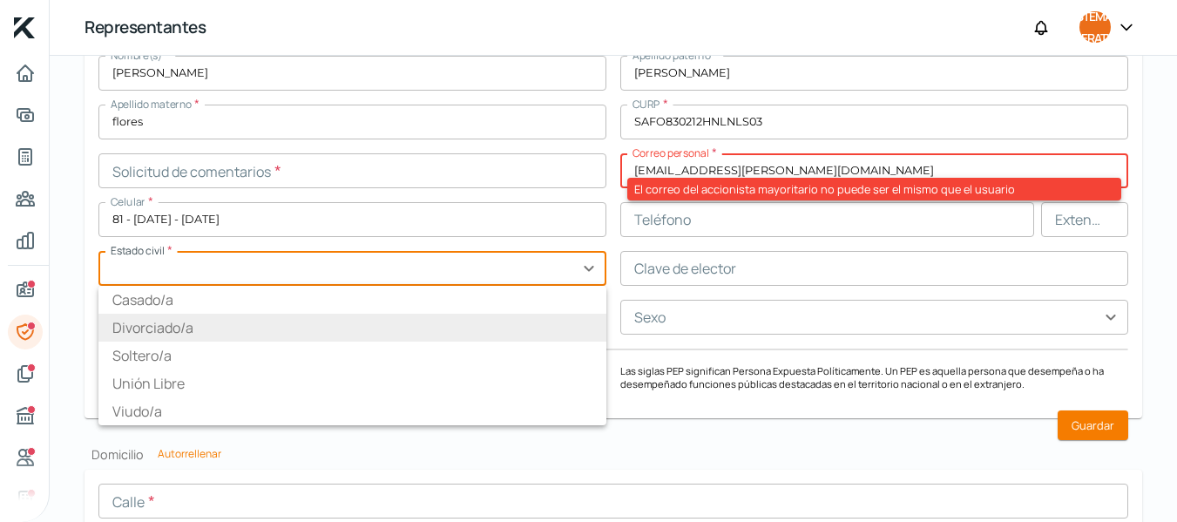
click at [161, 329] on font "Divorciado/a" at bounding box center [152, 327] width 81 height 19
type input "Divorciado/a"
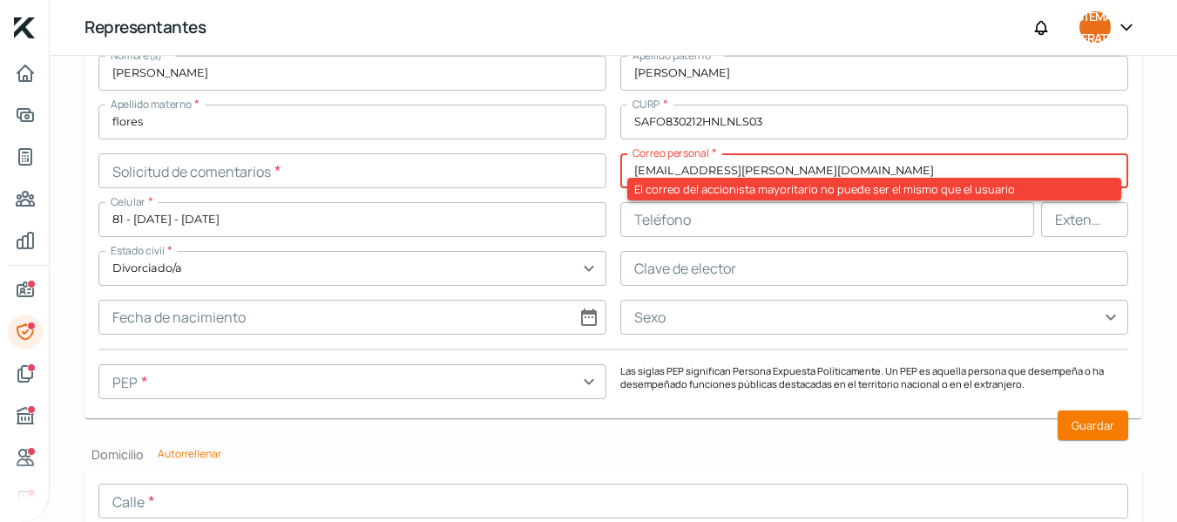
click at [210, 307] on input at bounding box center [352, 317] width 508 height 35
select select "7"
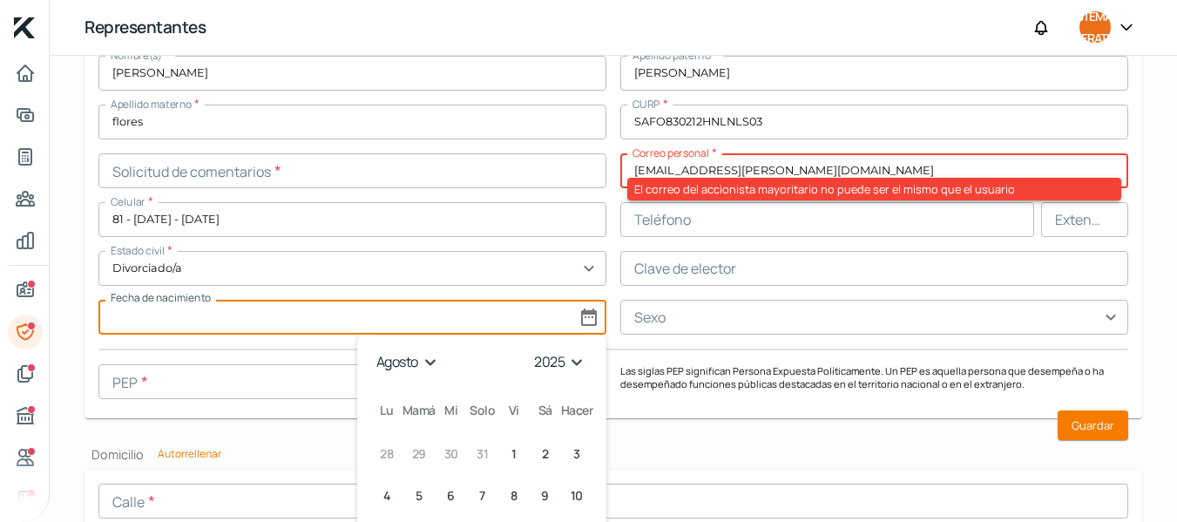
click at [566, 365] on select "1925 1926 1927 1928 1929 1930 1931 1932 1933 1934 1935 1936 1937 1938 1939 1940…" at bounding box center [562, 362] width 62 height 27
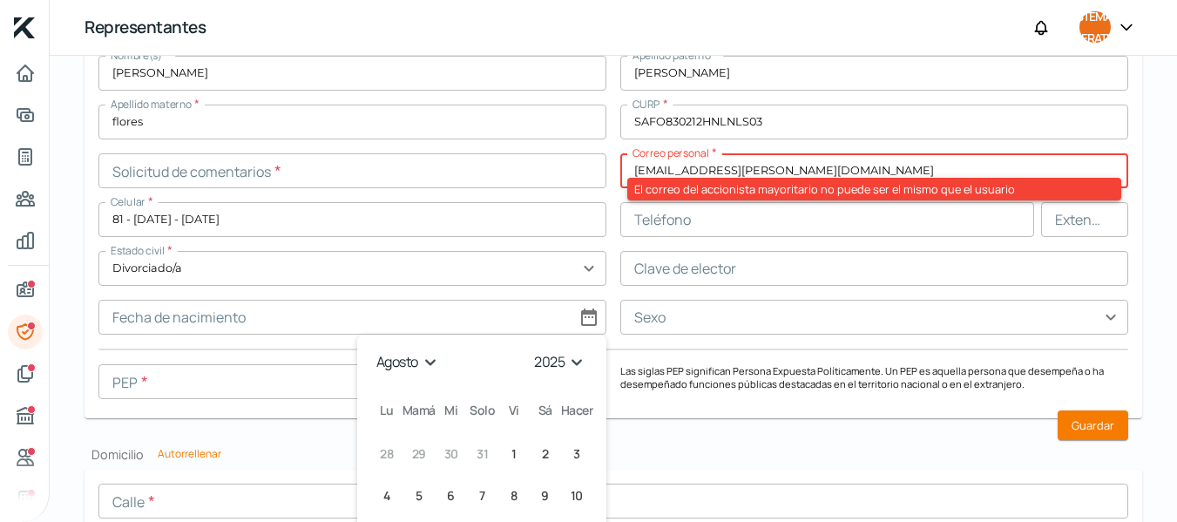
click at [566, 365] on select "1925 1926 1927 1928 1929 1930 1931 1932 1933 1934 1935 1936 1937 1938 1939 1940…" at bounding box center [562, 362] width 62 height 27
click at [575, 364] on select "1925 1926 1927 1928 1929 1930 1931 1932 1933 1934 1935 1936 1937 1938 1939 1940…" at bounding box center [562, 362] width 62 height 27
click at [573, 362] on select "1925 1926 1927 1928 1929 1930 1931 1932 1933 1934 1935 1936 1937 1938 1939 1940…" at bounding box center [562, 362] width 62 height 27
select select "1983"
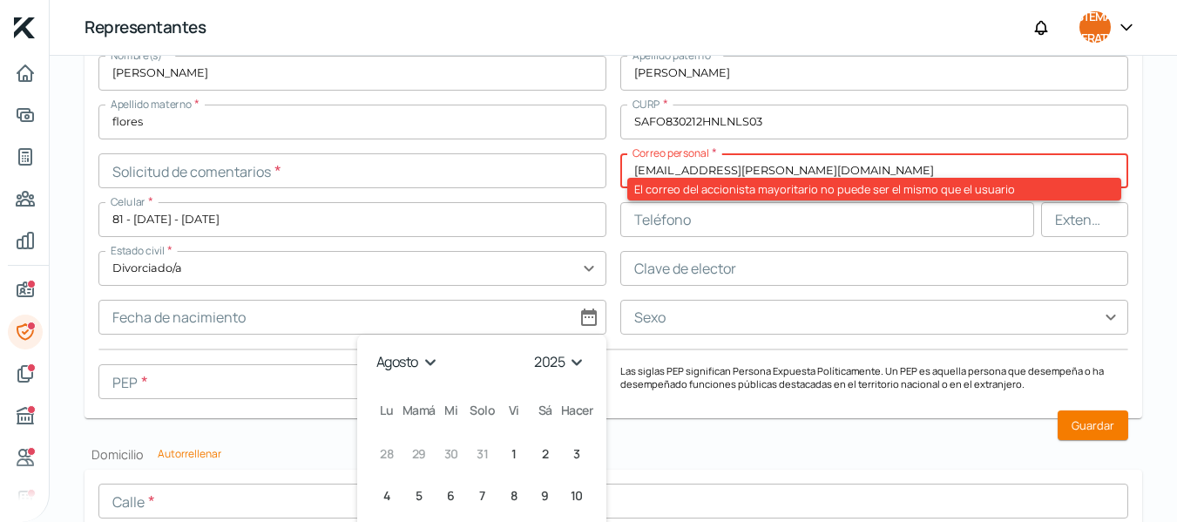
click at [531, 349] on select "1925 1926 1927 1928 1929 1930 1931 1932 1933 1934 1935 1936 1937 1938 1939 1940…" at bounding box center [562, 362] width 62 height 27
click at [426, 363] on select "enero febrero marzo abril mayonesa junio [PERSON_NAME] septiembre octubre novie…" at bounding box center [407, 362] width 73 height 27
select select "1"
click at [371, 349] on select "enero febrero marzo abril mayonesa junio [PERSON_NAME] septiembre octubre novie…" at bounding box center [407, 362] width 73 height 27
click at [426, 364] on select "enero febrero marzo abril mayonesa junio [PERSON_NAME] septiembre octubre novie…" at bounding box center [407, 362] width 73 height 27
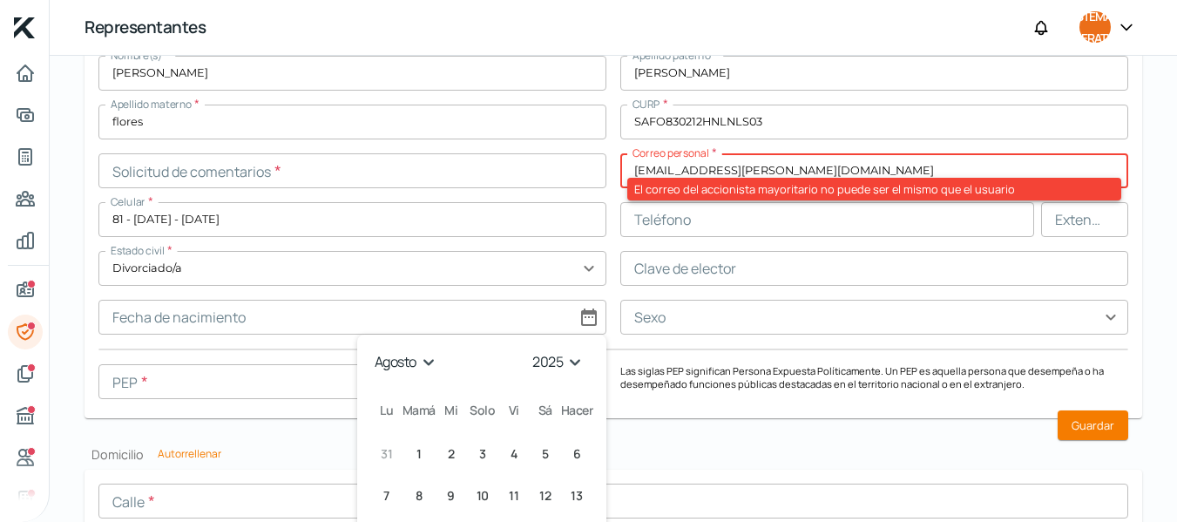
click at [371, 349] on select "enero febrero marzo abril mayonesa junio [PERSON_NAME] septiembre octubre novie…" at bounding box center [407, 362] width 73 height 27
click at [572, 361] on select "1925 1926 1927 1928 1929 1930 1931 1932 1933 1934 1935 1936 1937 1938 1939 1940…" at bounding box center [562, 362] width 62 height 27
click at [531, 349] on select "1925 1926 1927 1928 1929 1930 1931 1932 1933 1934 1935 1936 1937 1938 1939 1940…" at bounding box center [562, 362] width 62 height 27
click at [704, 454] on h2 "Domicilio Autorrellenar" at bounding box center [614, 454] width 1058 height 17
click at [268, 322] on input at bounding box center [352, 317] width 508 height 35
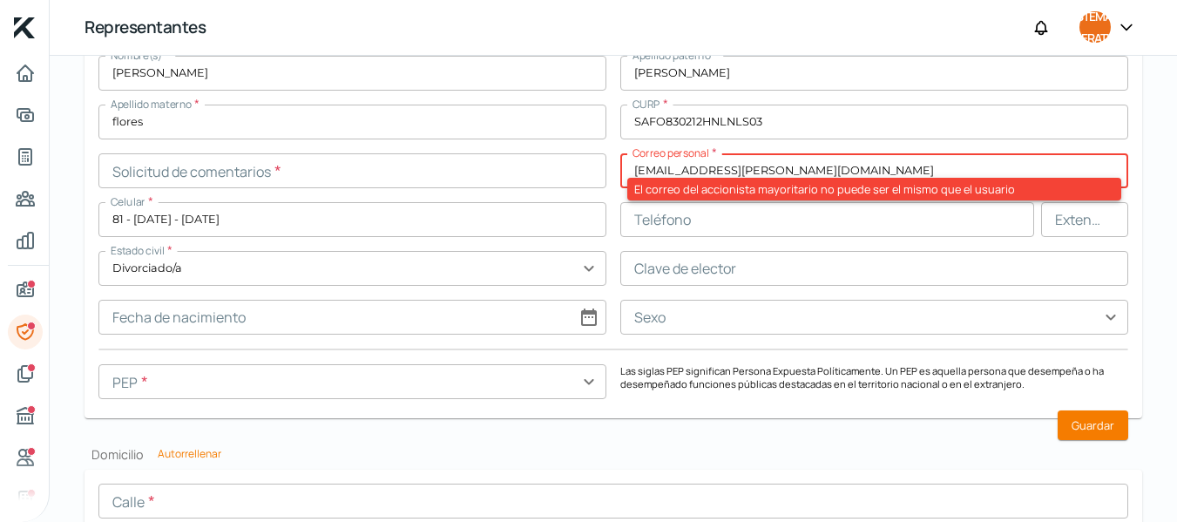
select select "7"
select select "2025"
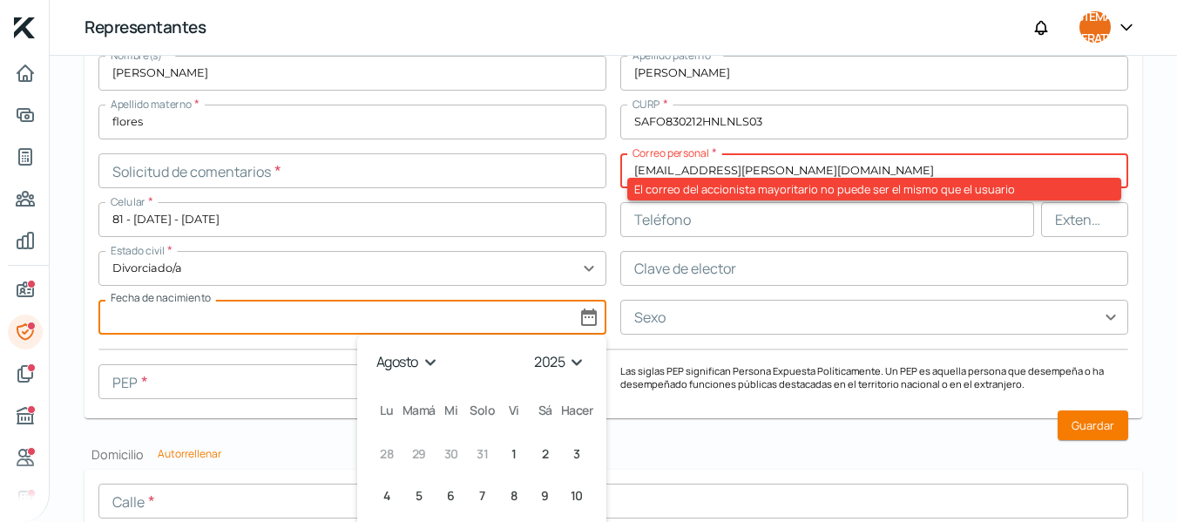
click at [571, 359] on select "1925 1926 1927 1928 1929 1930 1931 1932 1933 1934 1935 1936 1937 1938 1939 1940…" at bounding box center [562, 362] width 62 height 27
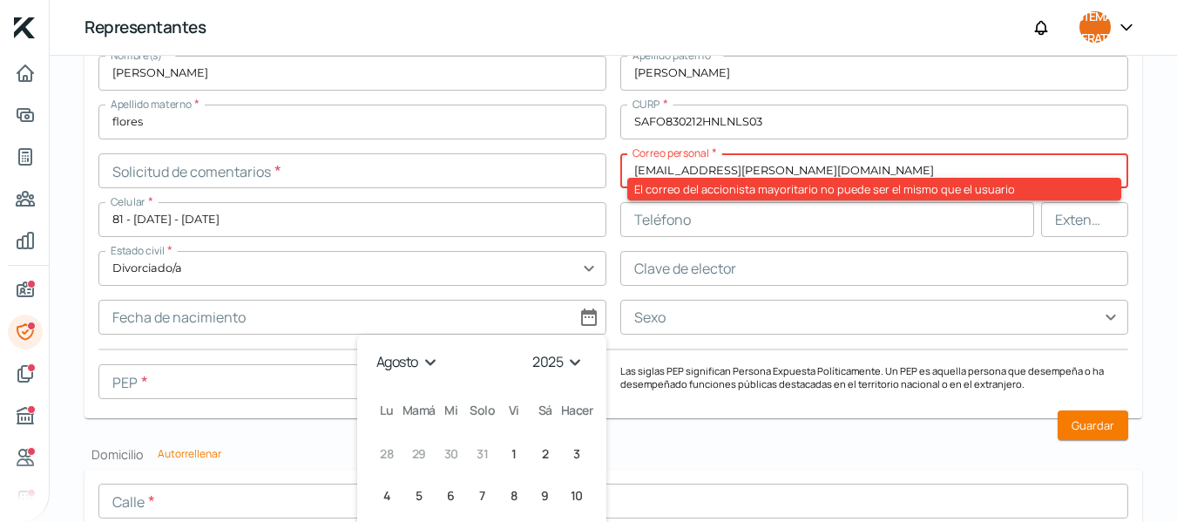
click at [254, 308] on input at bounding box center [352, 317] width 508 height 35
select select "7"
select select "2025"
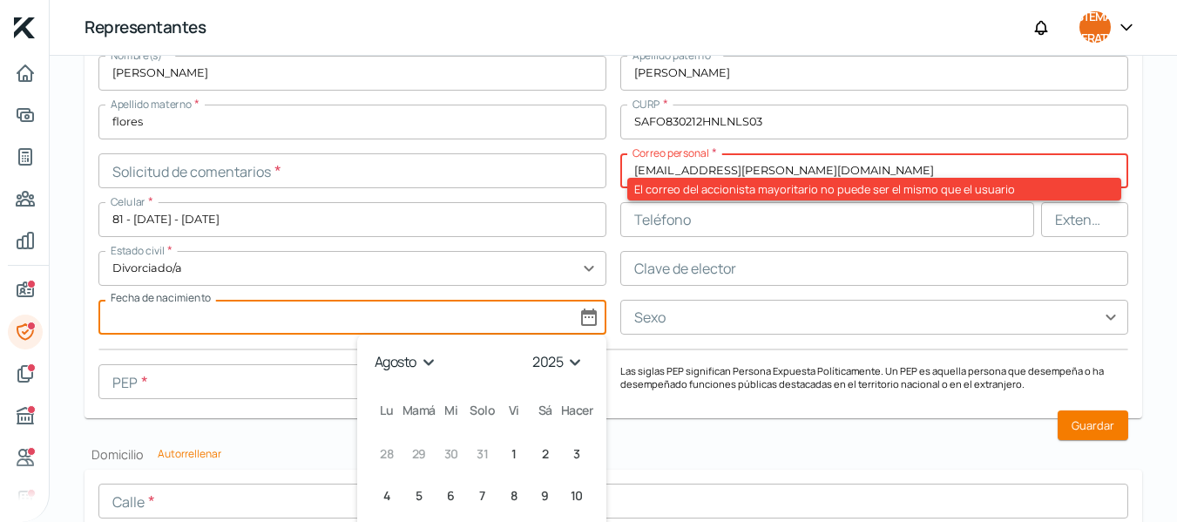
click at [430, 363] on select "enero febrero marzo abril mayonesa junio [PERSON_NAME] septiembre octubre novie…" at bounding box center [407, 362] width 73 height 27
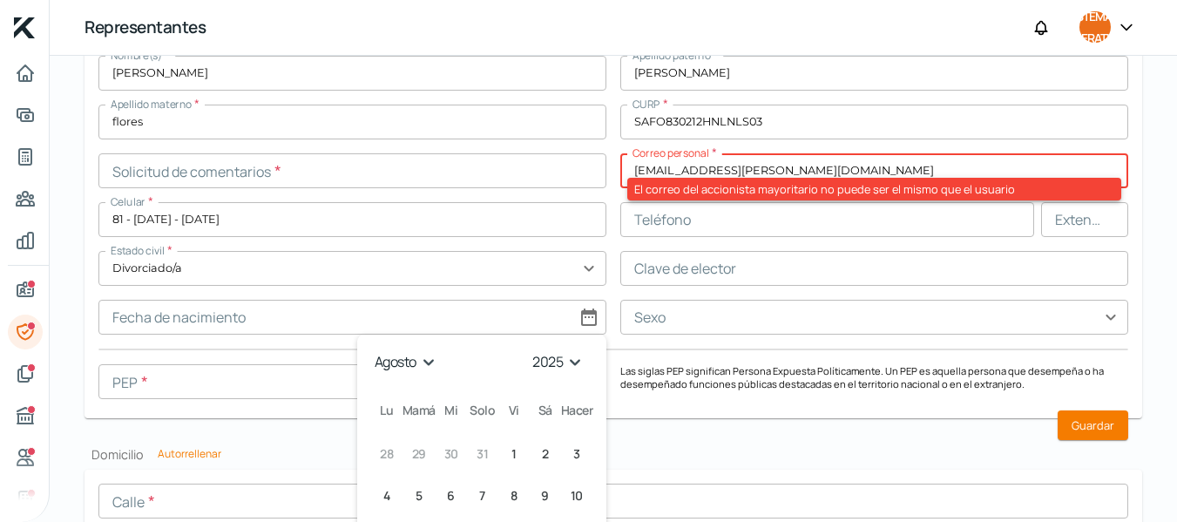
select select "1"
click at [371, 349] on select "enero febrero marzo abril mayonesa junio [PERSON_NAME] septiembre octubre novie…" at bounding box center [407, 362] width 73 height 27
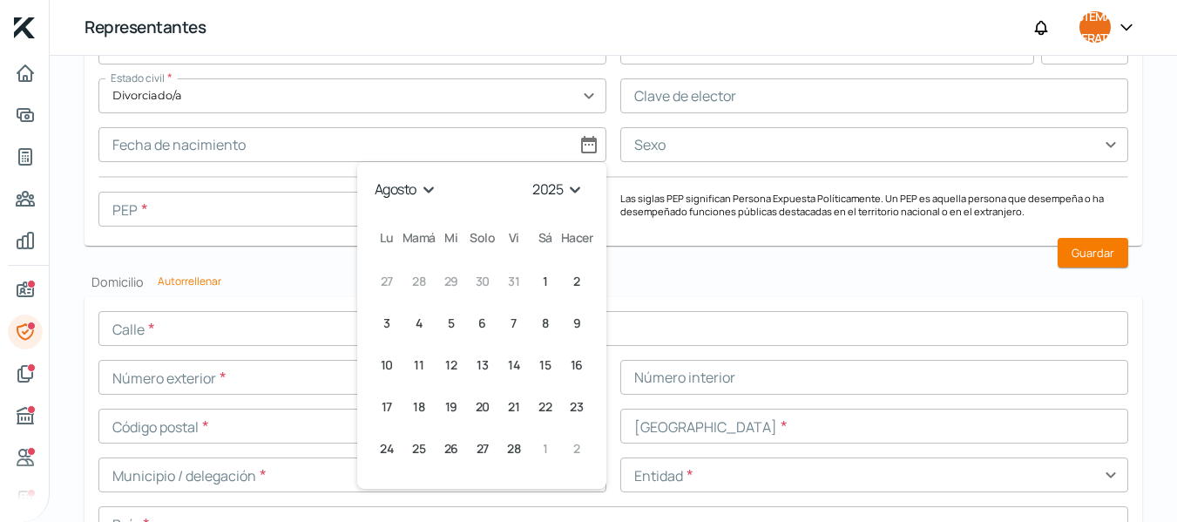
scroll to position [1648, 0]
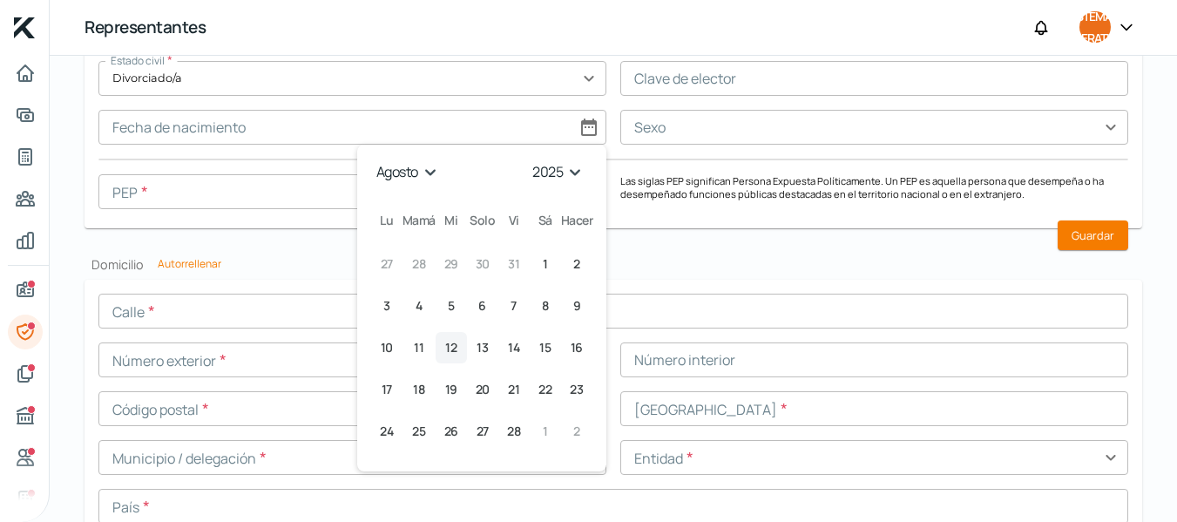
click at [456, 345] on button "12 [DATE] ([DATE])" at bounding box center [451, 347] width 31 height 31
type input "[DATE]"
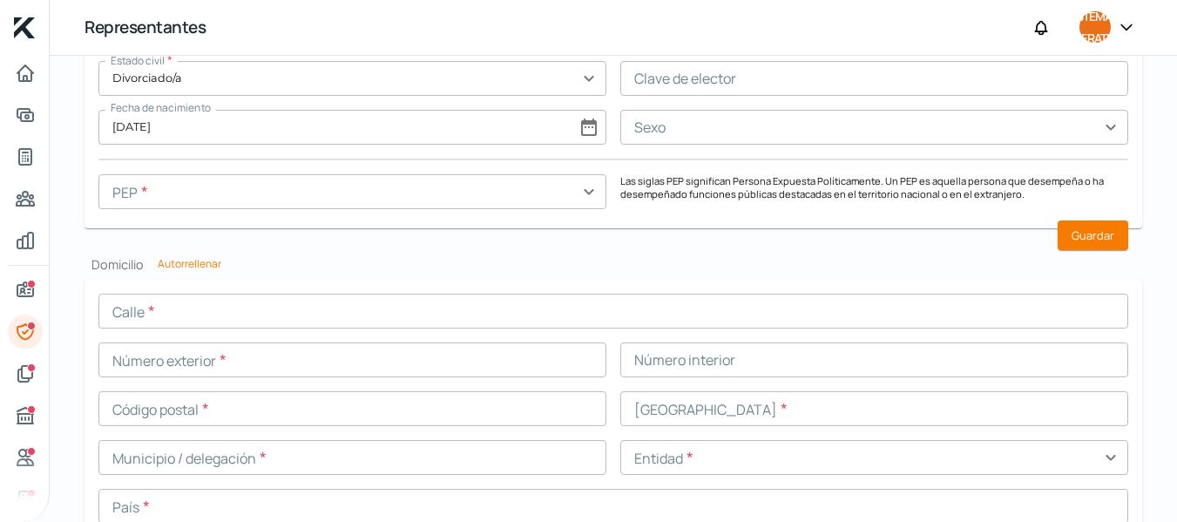
click at [586, 132] on input "[DATE]" at bounding box center [352, 127] width 508 height 35
select select "1"
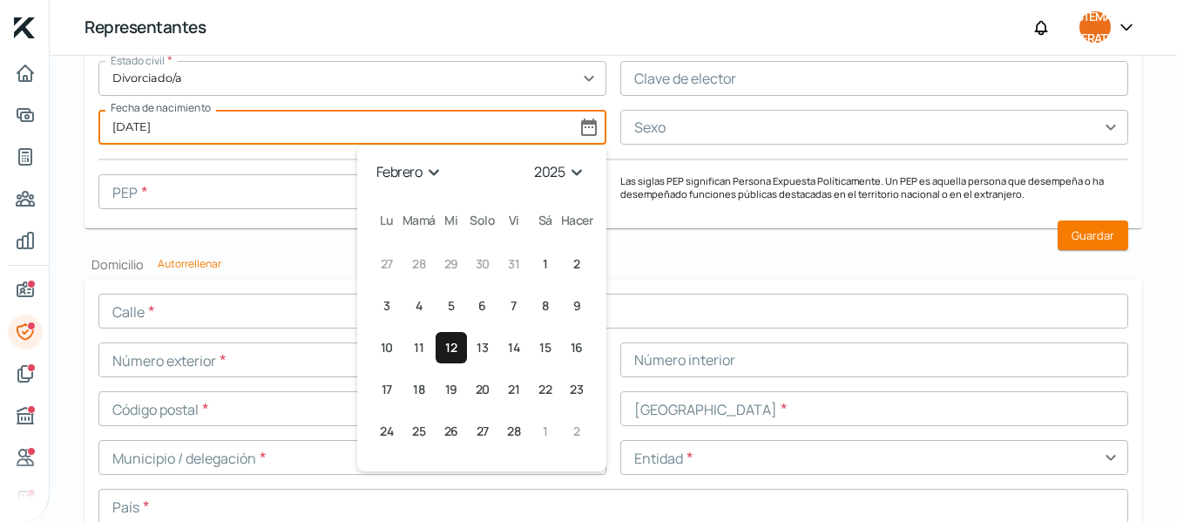
click at [572, 173] on select "1925 1926 1927 1928 1929 1930 1931 1932 1933 1934 1935 1936 1937 1938 1939 1940…" at bounding box center [562, 172] width 62 height 27
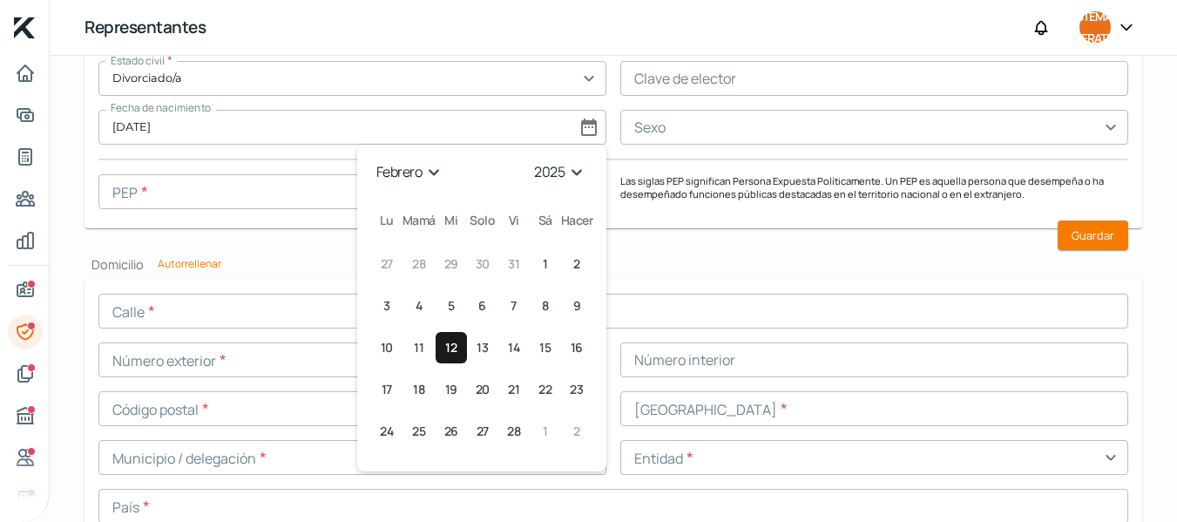
select select "1993"
click at [531, 159] on select "1925 1926 1927 1928 1929 1930 1931 1932 1933 1934 1935 1936 1937 1938 1939 1940…" at bounding box center [562, 172] width 62 height 27
click at [513, 308] on font "12" at bounding box center [513, 305] width 11 height 17
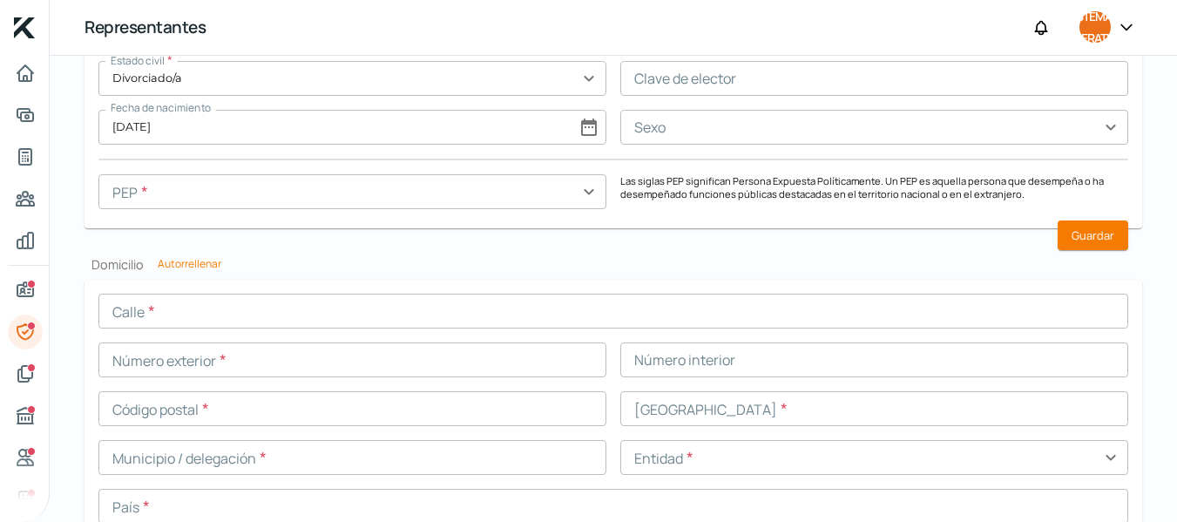
type input "[DATE]"
click at [592, 127] on input "[DATE]" at bounding box center [352, 127] width 508 height 35
select select "1"
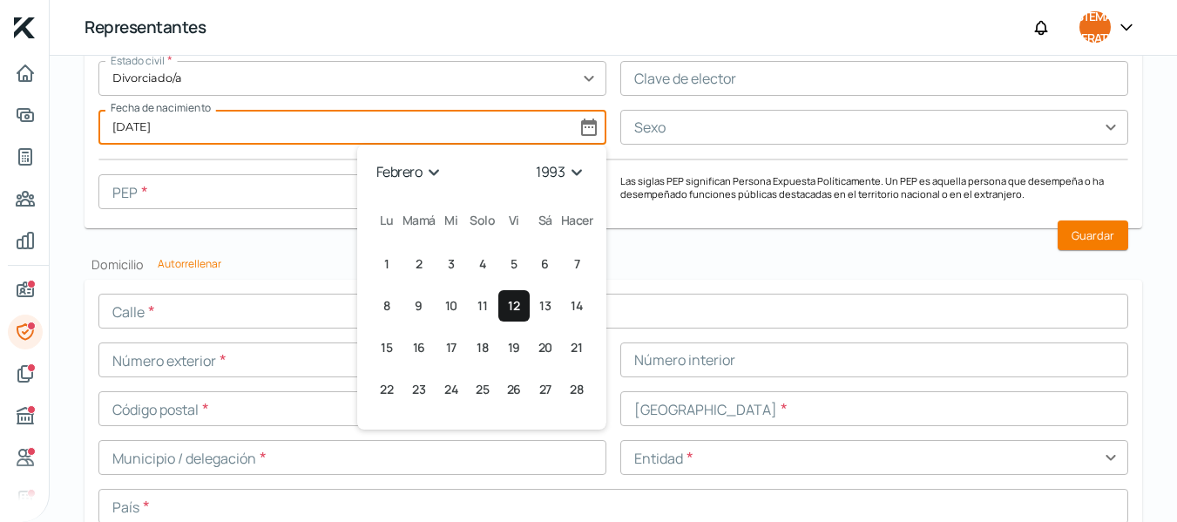
click at [579, 175] on select "1925 1926 1927 1928 1929 1930 1931 1932 1933 1934 1935 1936 1937 1938 1939 1940…" at bounding box center [562, 172] width 60 height 27
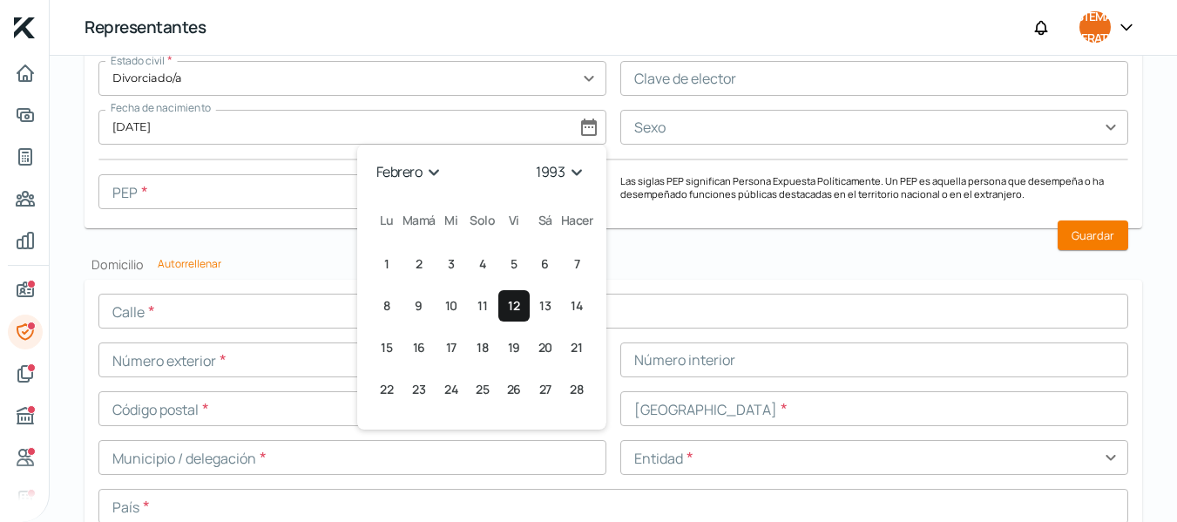
select select "1983"
click at [532, 159] on select "1925 1926 1927 1928 1929 1930 1931 1932 1933 1934 1935 1936 1937 1938 1939 1940…" at bounding box center [562, 172] width 60 height 27
click at [546, 307] on font "12" at bounding box center [544, 305] width 11 height 17
type input "[DATE]"
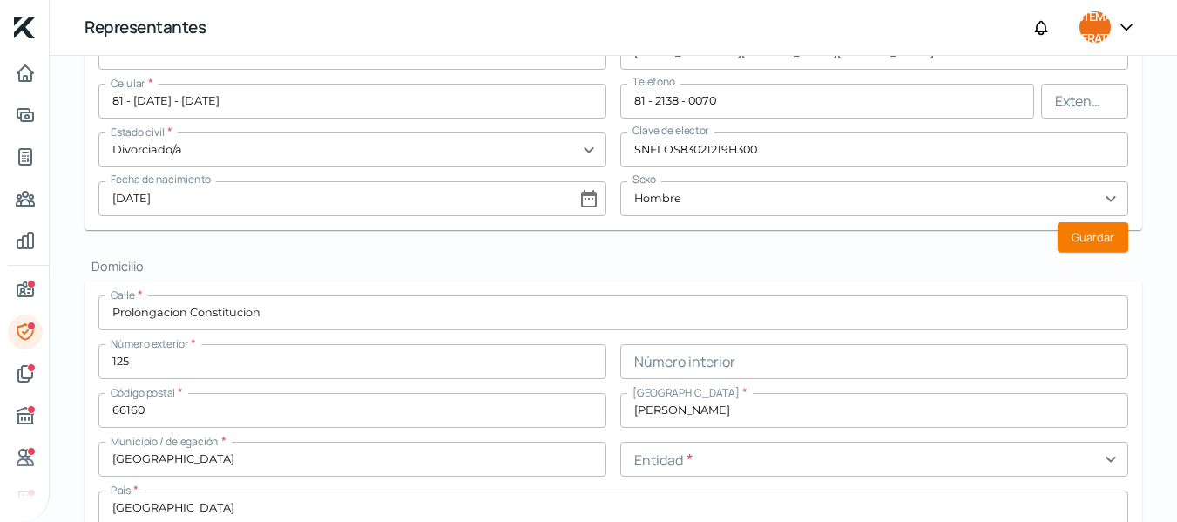
scroll to position [546, 0]
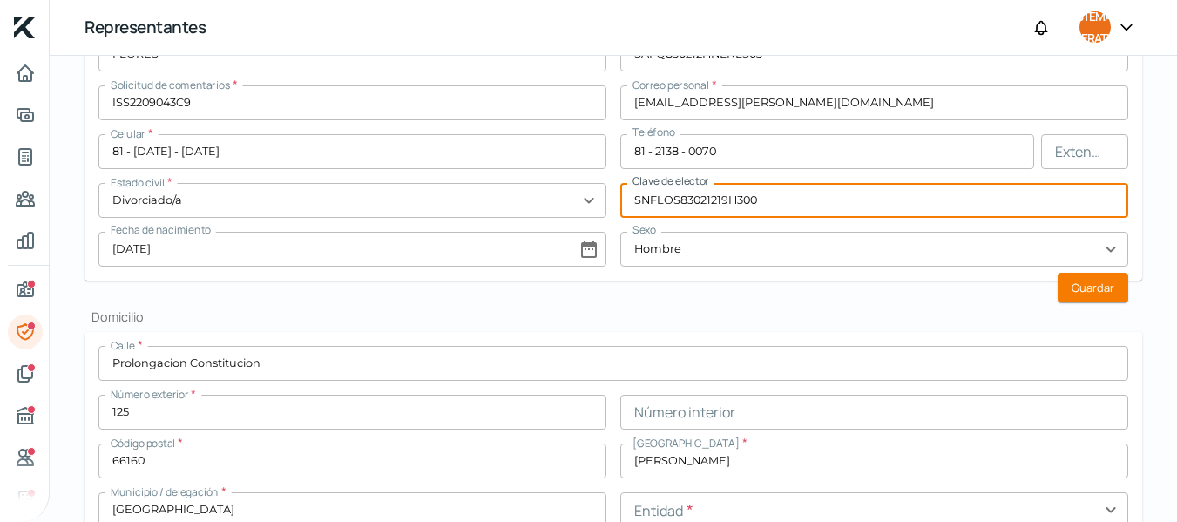
drag, startPoint x: 777, startPoint y: 197, endPoint x: 620, endPoint y: 202, distance: 157.8
click at [620, 202] on input "SNFLOS83021219H300" at bounding box center [874, 200] width 508 height 35
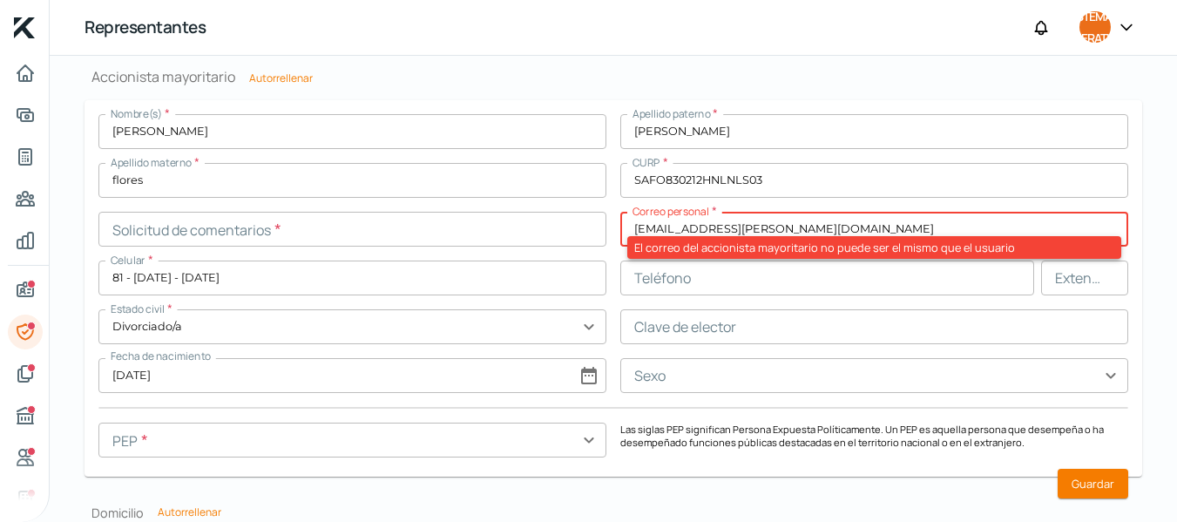
scroll to position [1408, 0]
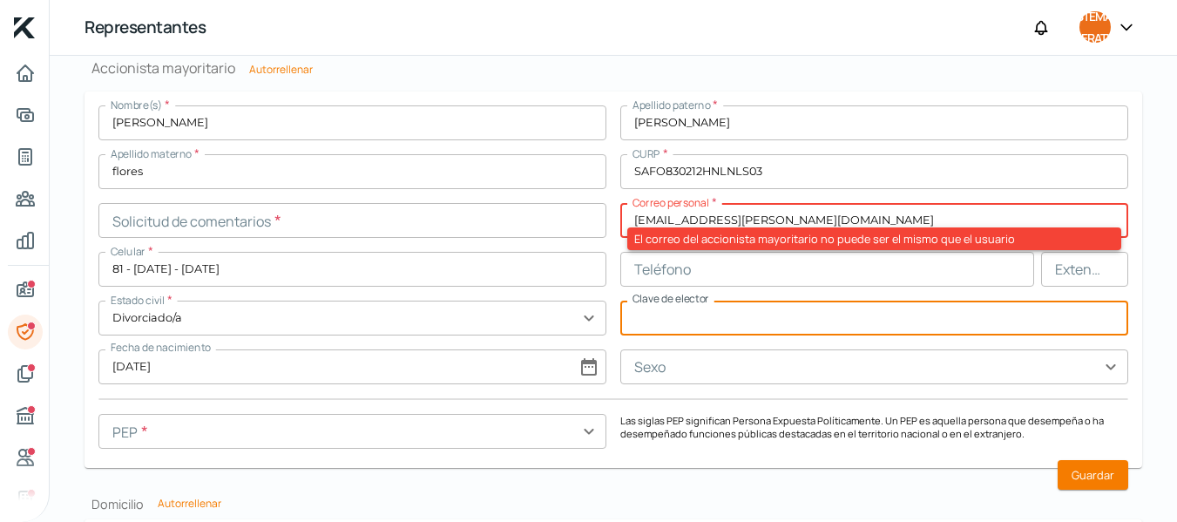
click at [649, 318] on input "text" at bounding box center [874, 318] width 508 height 35
paste input "SNFLOS83021219H300"
type input "SNFLOS83021219H300"
click at [756, 275] on input "text" at bounding box center [827, 269] width 414 height 35
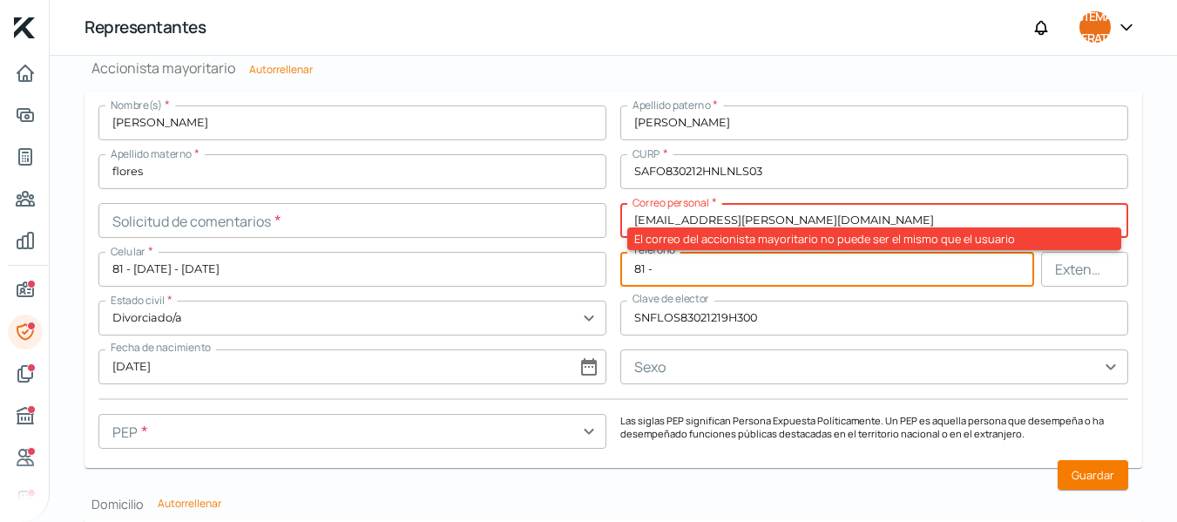
type input "8"
type input "9"
type input "81 - [DATE] - 2597"
click at [704, 362] on input "text" at bounding box center [874, 366] width 508 height 35
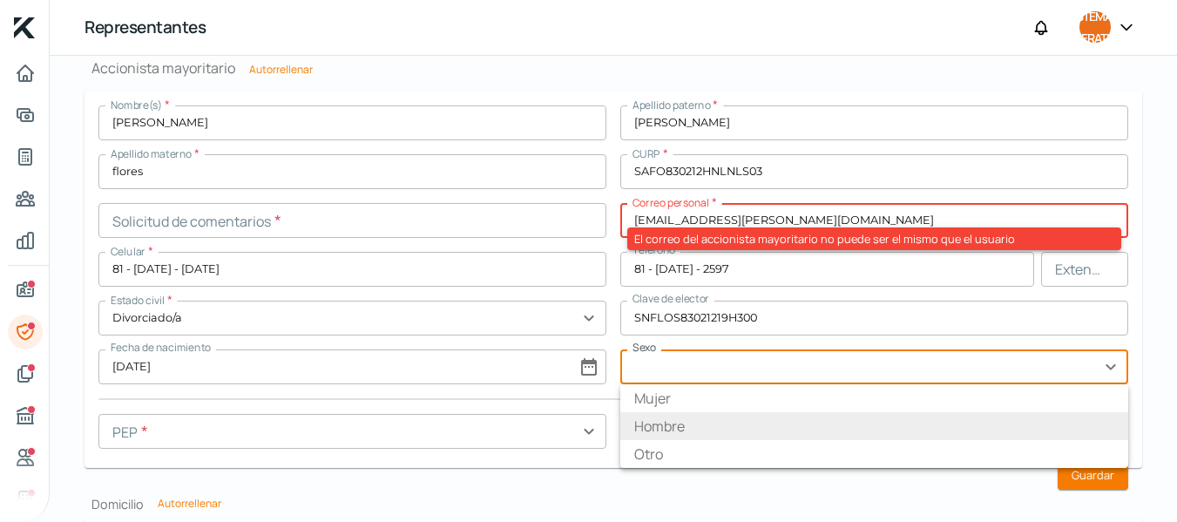
click at [678, 420] on font "Hombre" at bounding box center [659, 426] width 51 height 19
type input "Hombre"
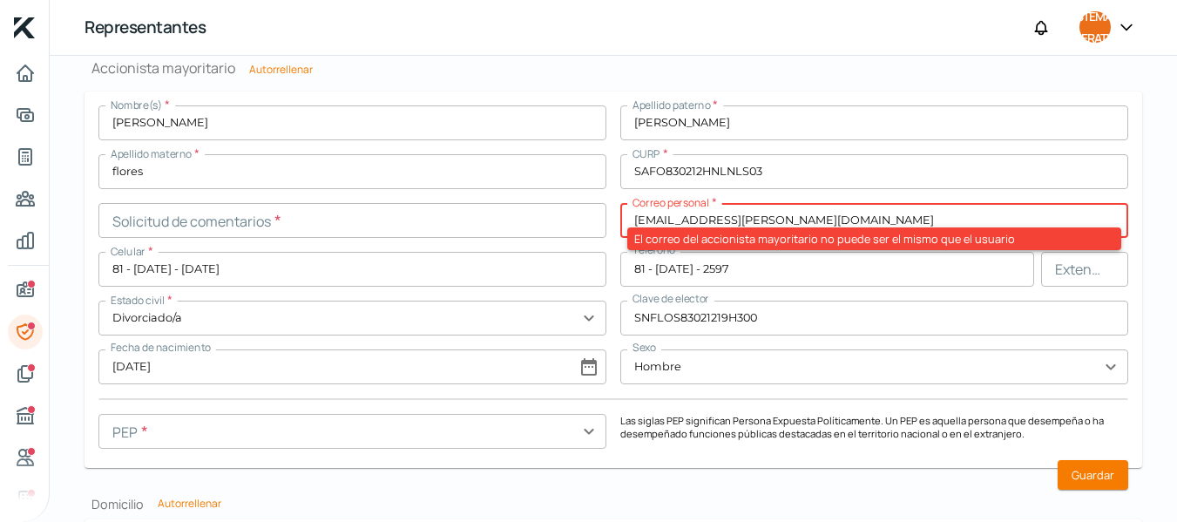
click at [775, 219] on input "[EMAIL_ADDRESS][PERSON_NAME][DOMAIN_NAME]" at bounding box center [874, 220] width 508 height 35
type input "o"
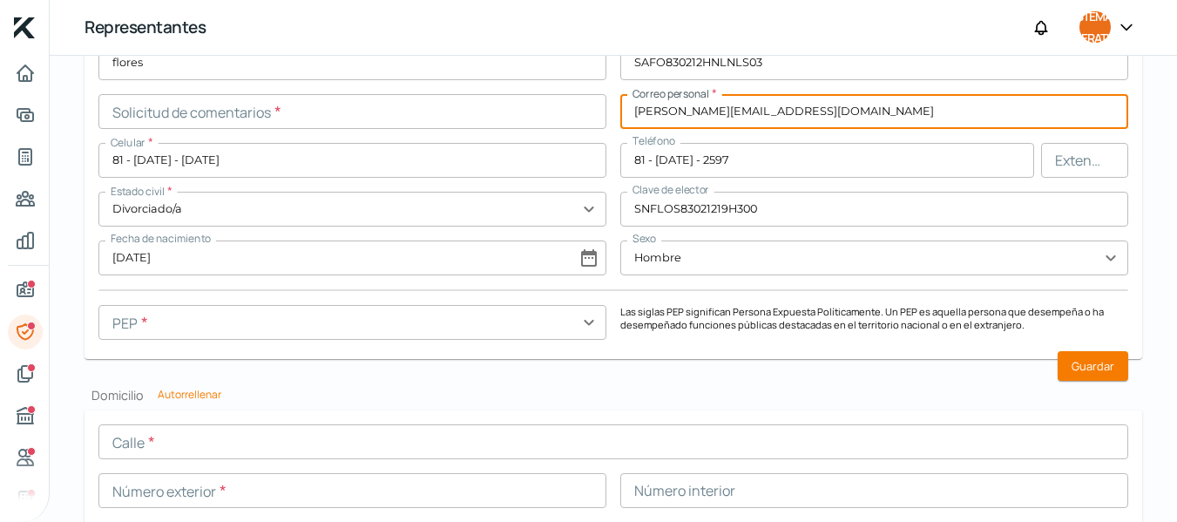
scroll to position [1538, 0]
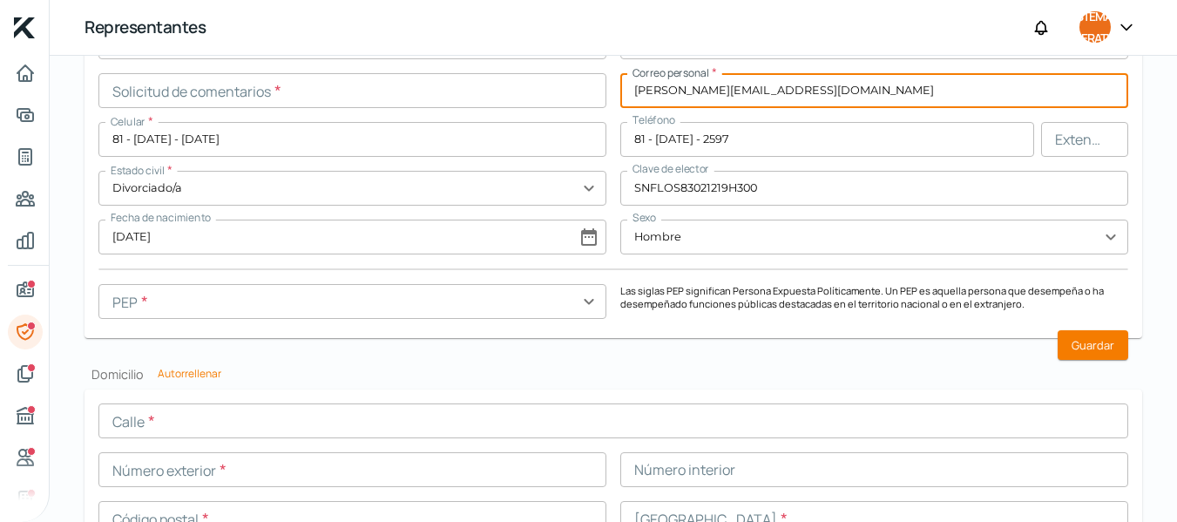
type input "[PERSON_NAME][EMAIL_ADDRESS][DOMAIN_NAME]"
click at [586, 306] on input "text" at bounding box center [352, 301] width 508 height 35
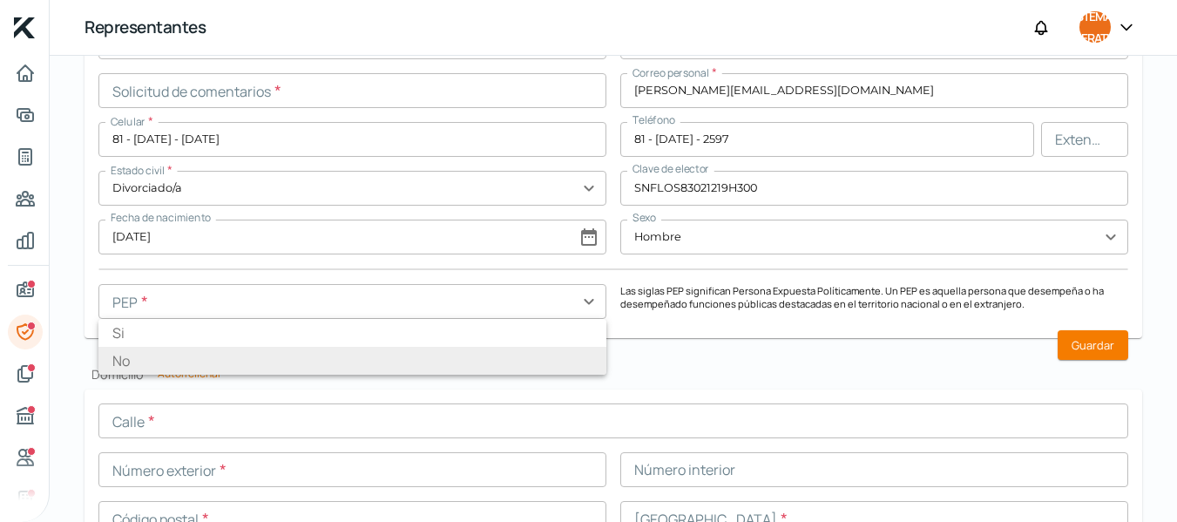
click at [131, 357] on li "No" at bounding box center [352, 361] width 508 height 28
type input "No"
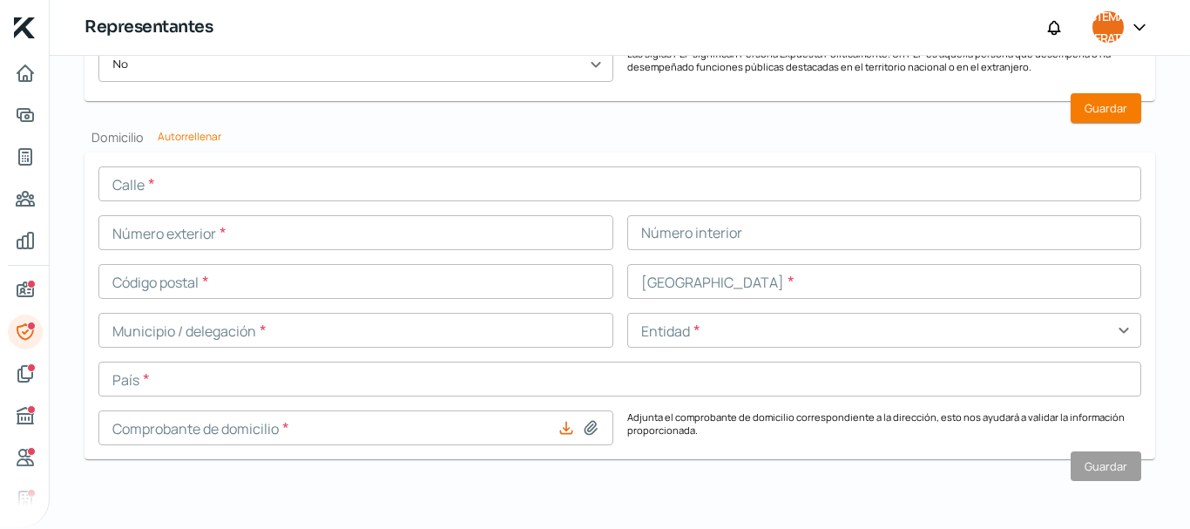
scroll to position [1768, 0]
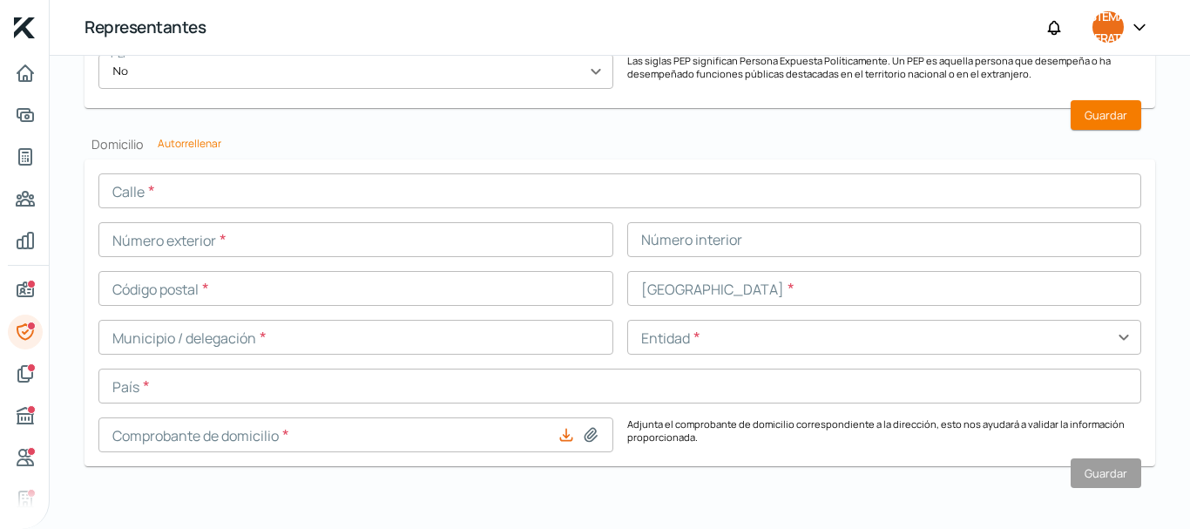
click at [136, 191] on input "text" at bounding box center [619, 190] width 1043 height 35
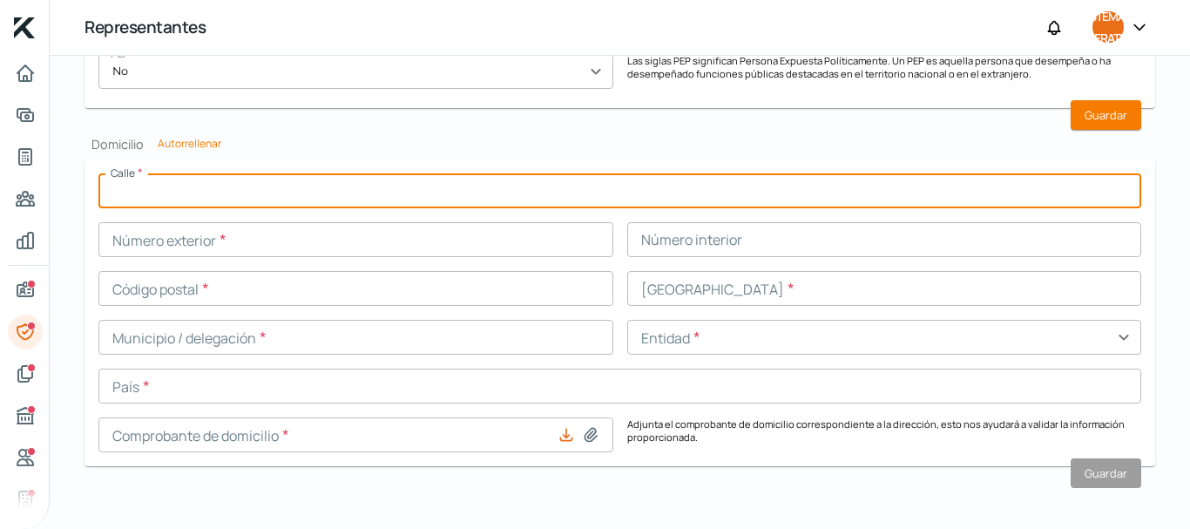
type input "Prolongacion Constitucion"
click at [186, 247] on input "text" at bounding box center [355, 239] width 515 height 35
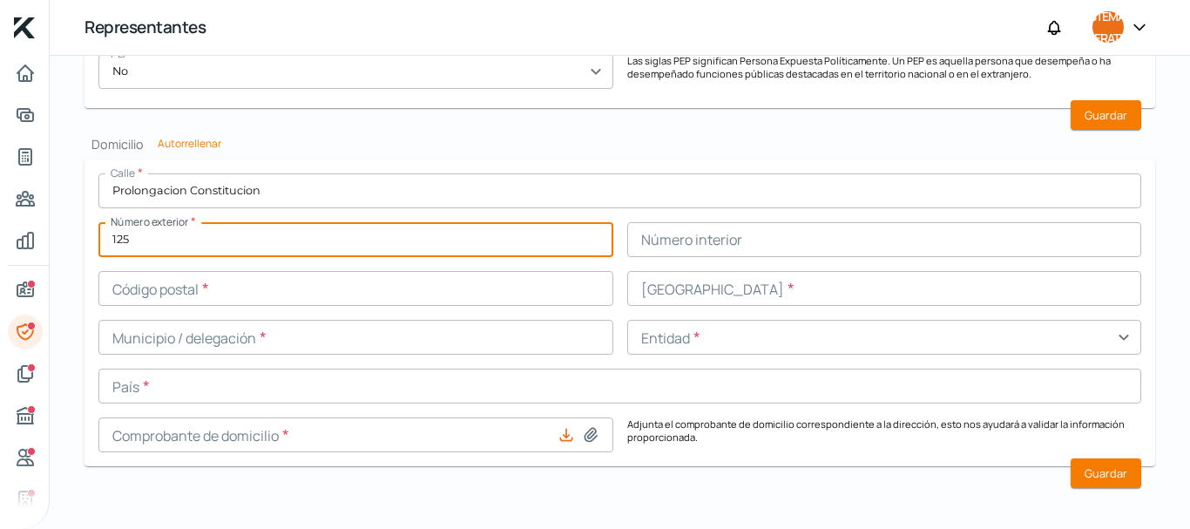
type input "125"
click at [164, 291] on input "text" at bounding box center [355, 288] width 515 height 35
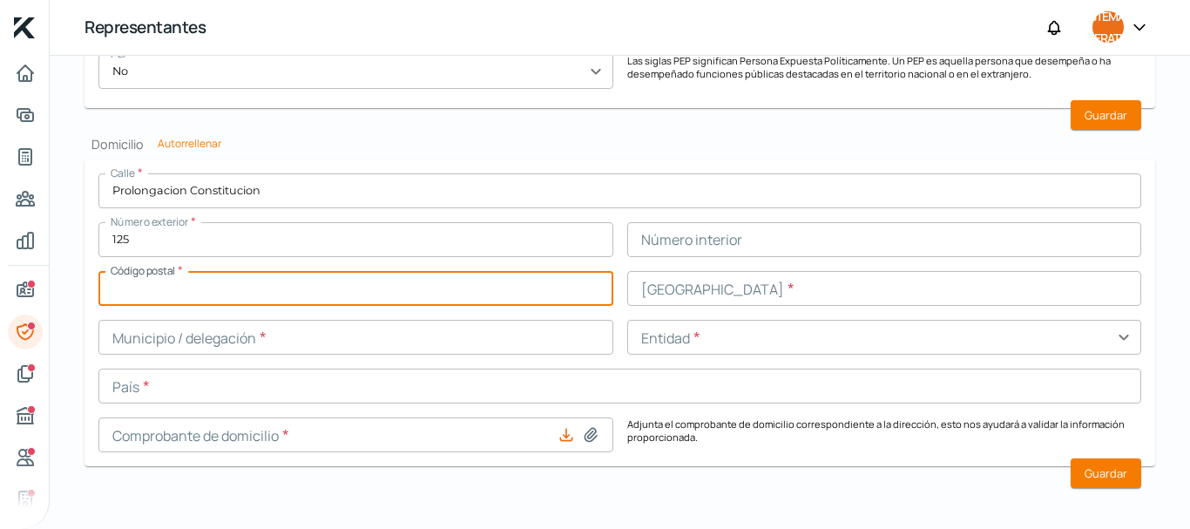
click at [164, 291] on input "text" at bounding box center [355, 288] width 515 height 35
type input "66160"
click at [670, 286] on input "text" at bounding box center [884, 288] width 515 height 35
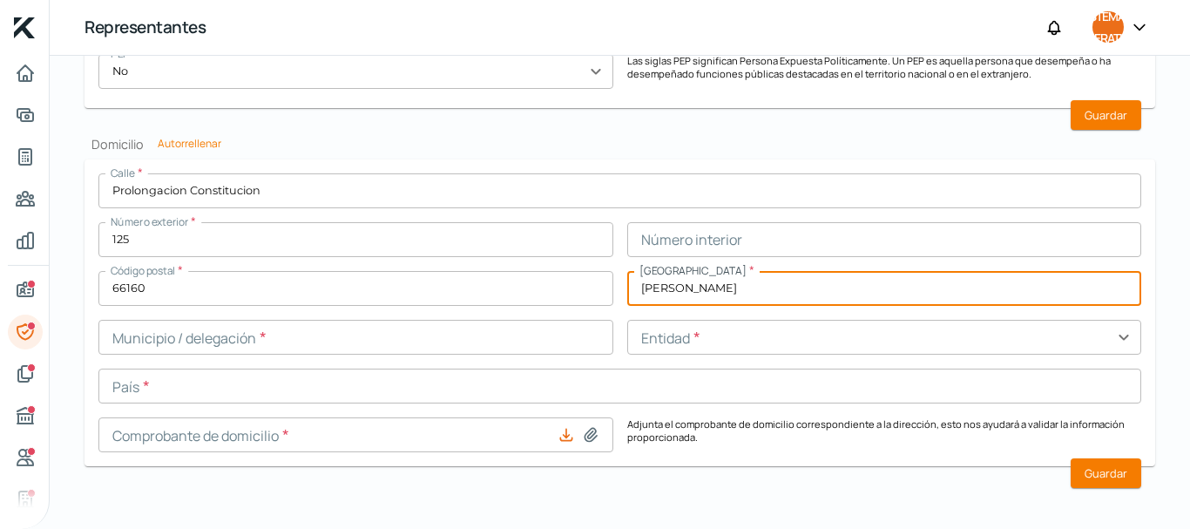
type input "[PERSON_NAME]"
click at [261, 343] on input "text" at bounding box center [355, 337] width 515 height 35
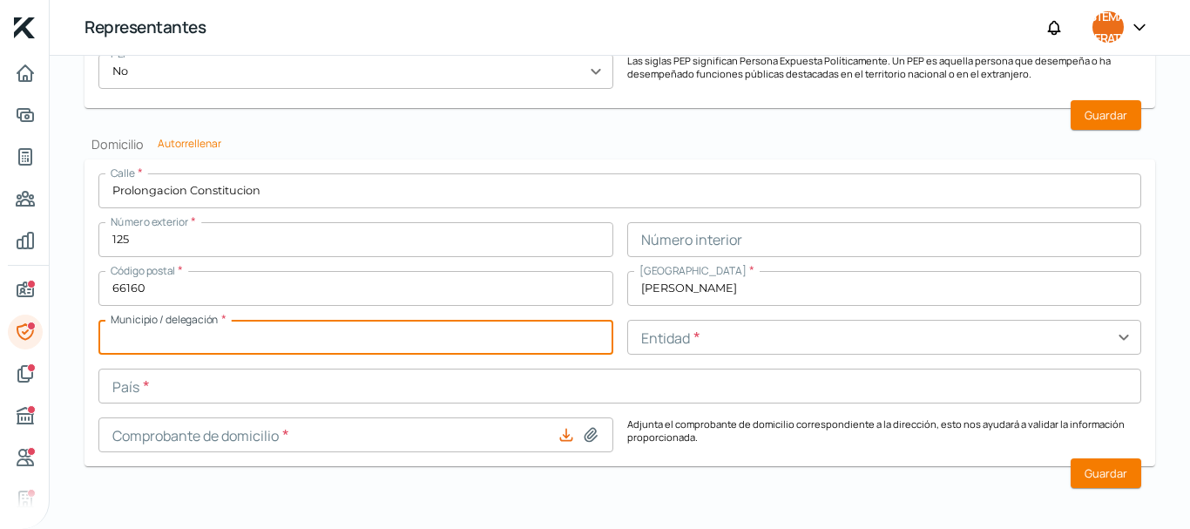
type input "[GEOGRAPHIC_DATA]"
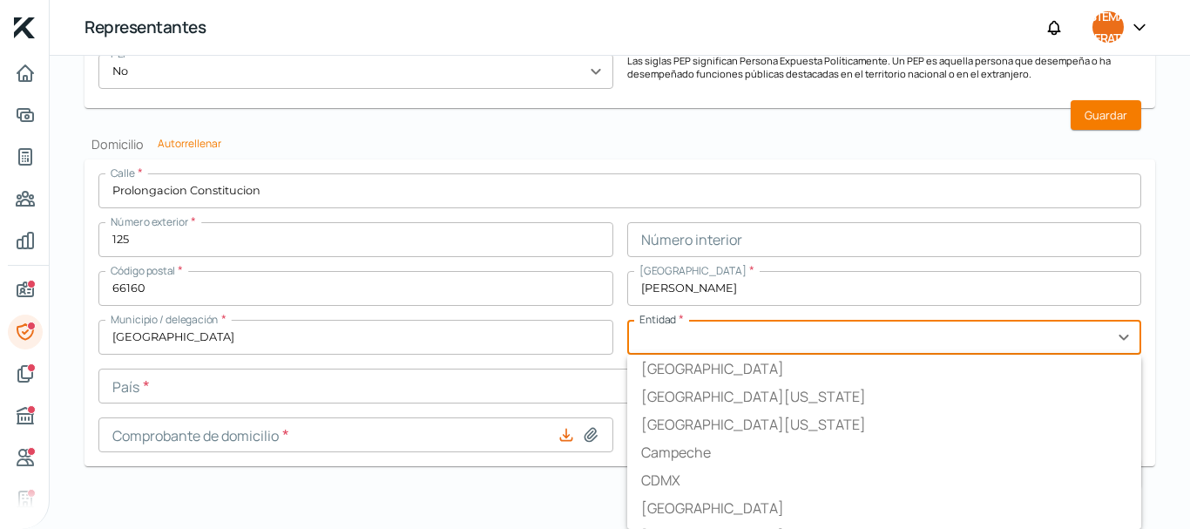
click at [680, 347] on input "text" at bounding box center [884, 337] width 515 height 35
type input "Nuevo León"
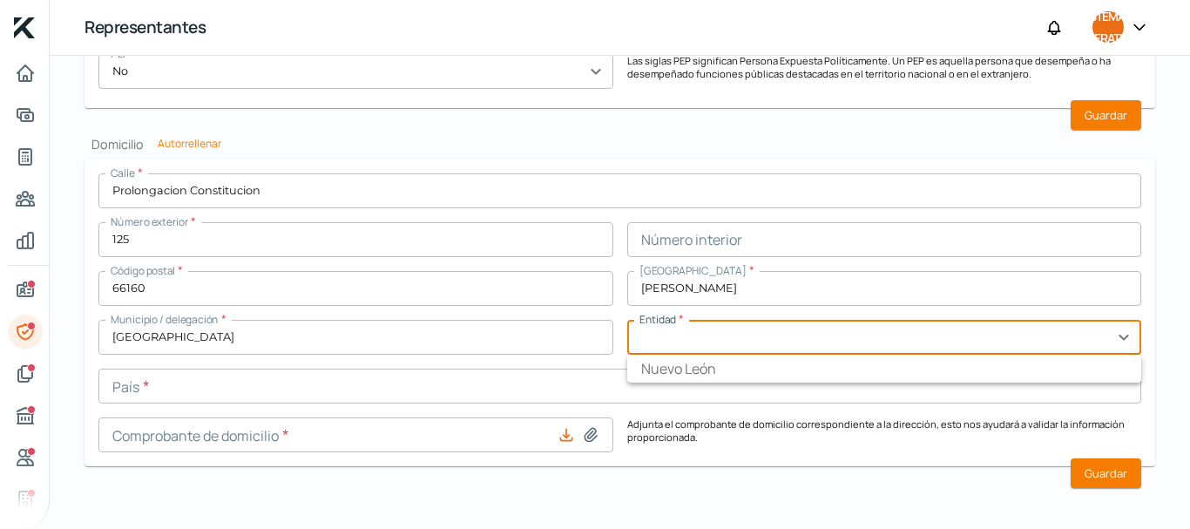
click at [187, 396] on input "text" at bounding box center [619, 386] width 1043 height 35
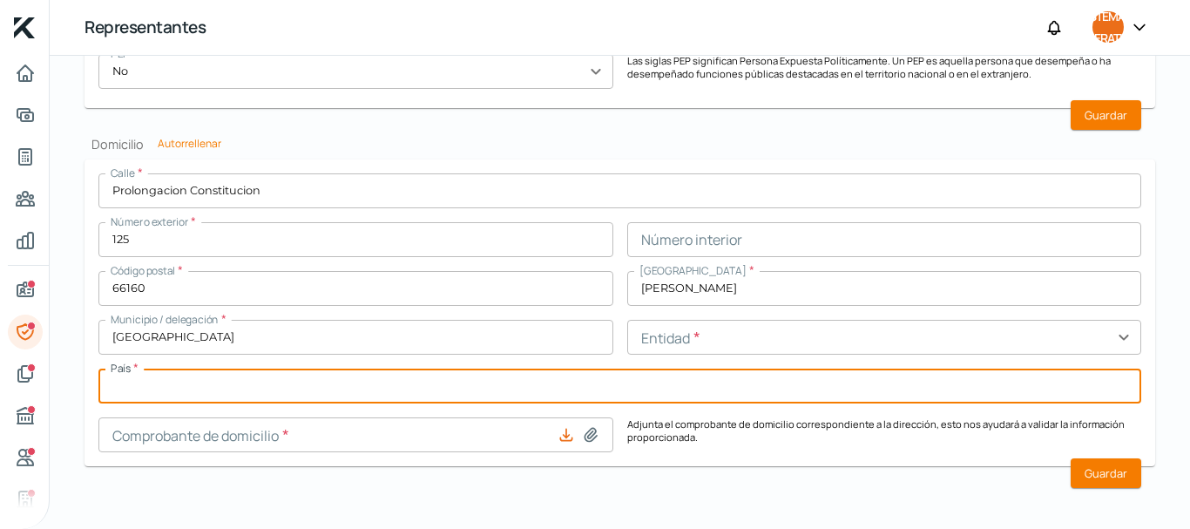
type input "[GEOGRAPHIC_DATA]"
click at [587, 433] on icon at bounding box center [591, 434] width 12 height 13
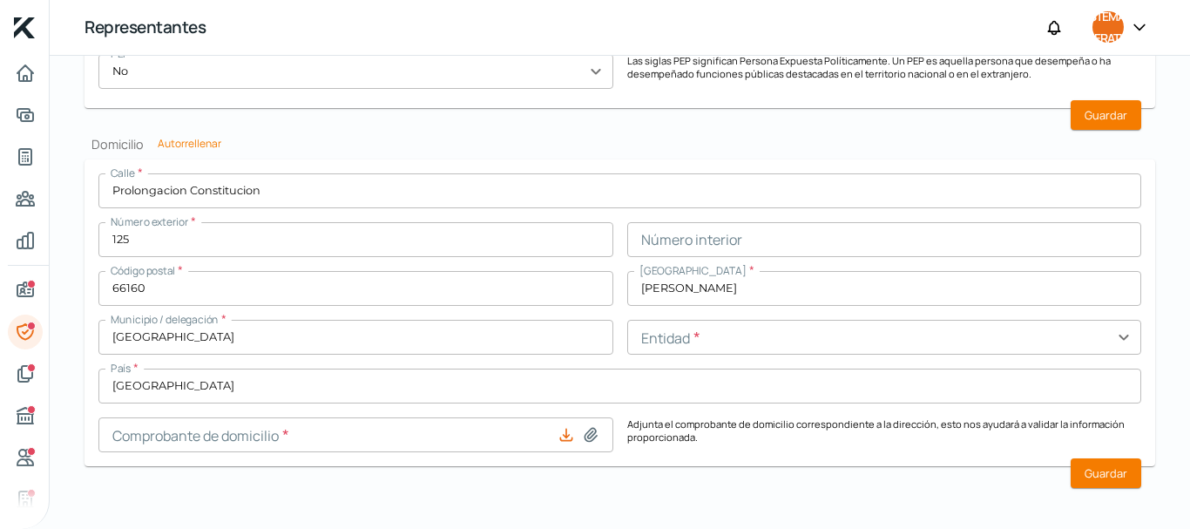
type input "C:\fakepath\AYD-LA FAMA- 0522378301000292461970.pdf"
type input "AYD-LA FAMA- 0522378301000292461970.pdf"
click at [748, 342] on input "text" at bounding box center [884, 337] width 515 height 35
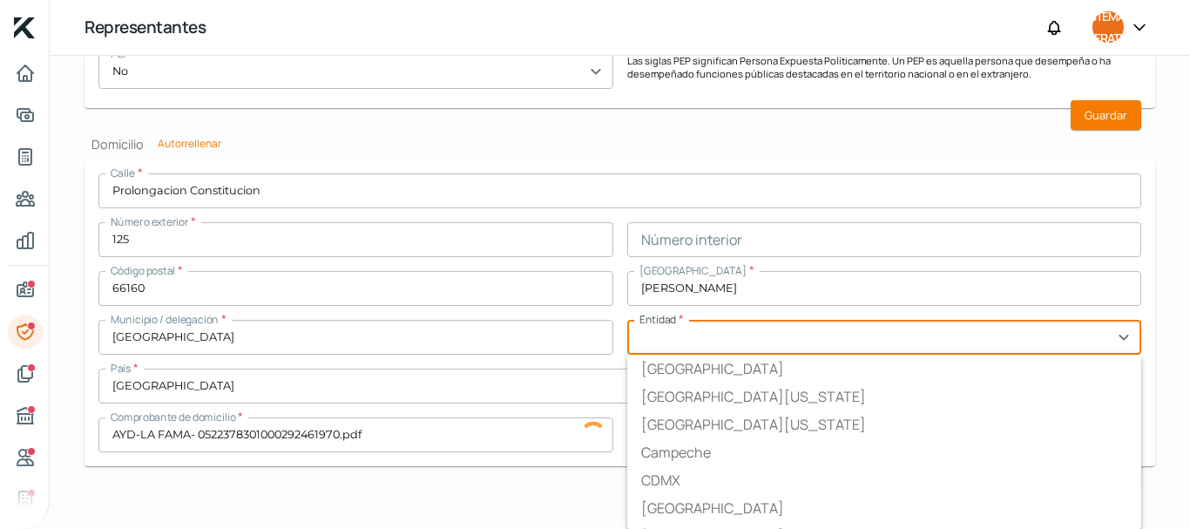
type input "Nuevo León"
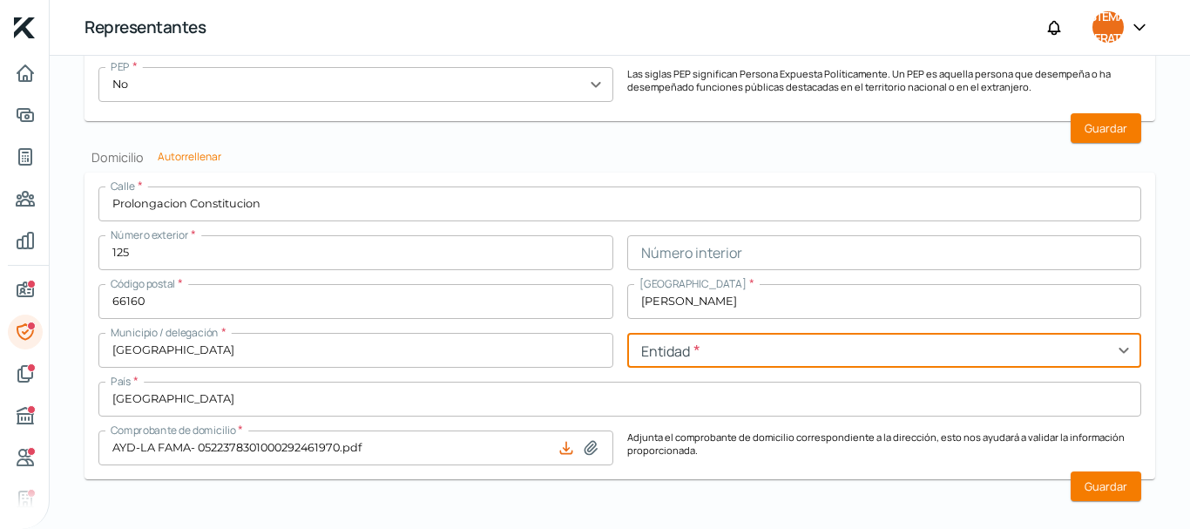
scroll to position [1775, 0]
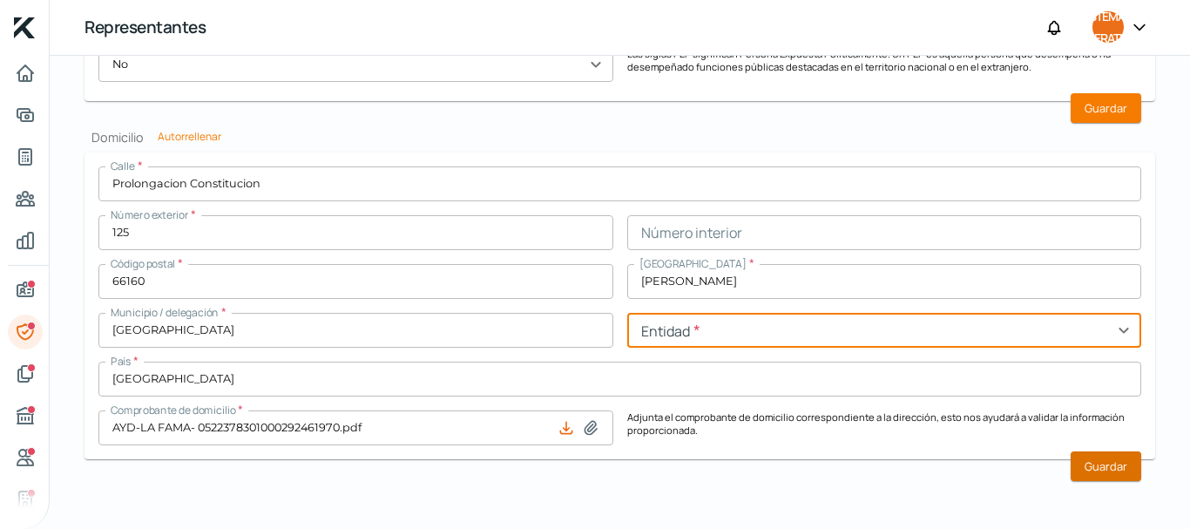
click at [1086, 473] on font "Guardar" at bounding box center [1106, 466] width 43 height 16
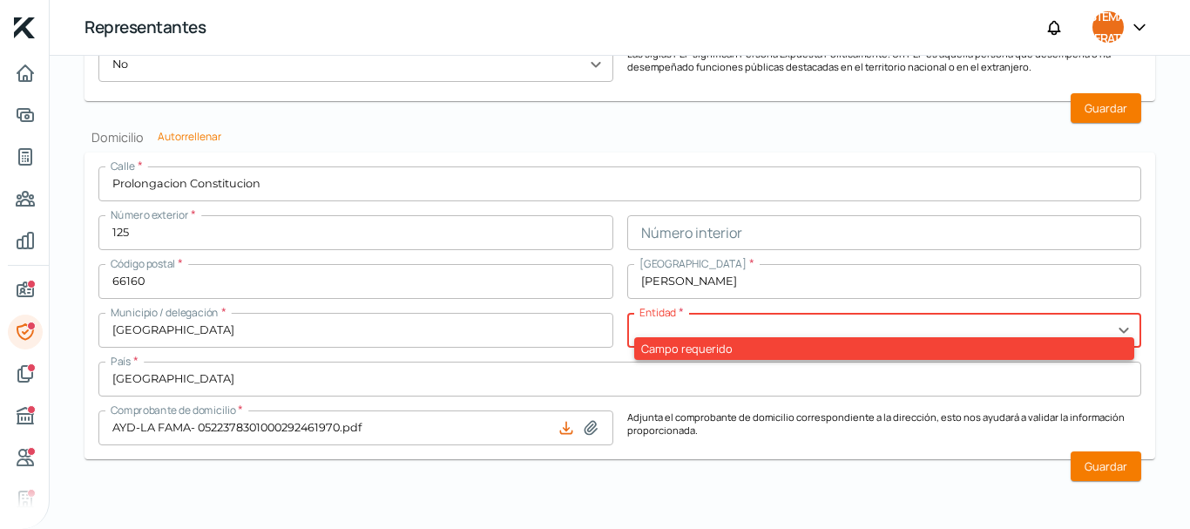
click at [703, 320] on input "text" at bounding box center [884, 330] width 515 height 35
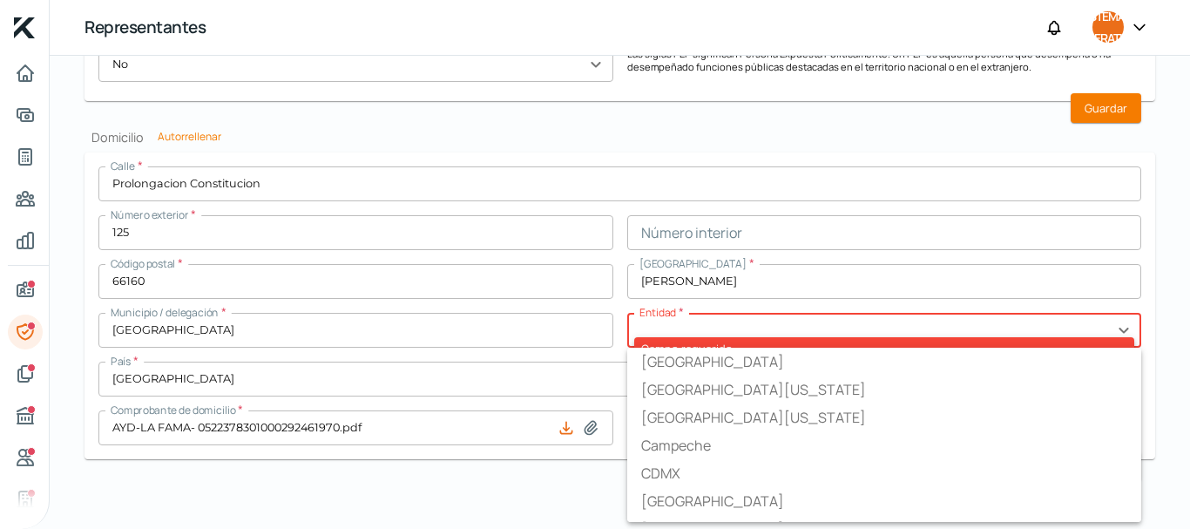
type input "Nuevo León"
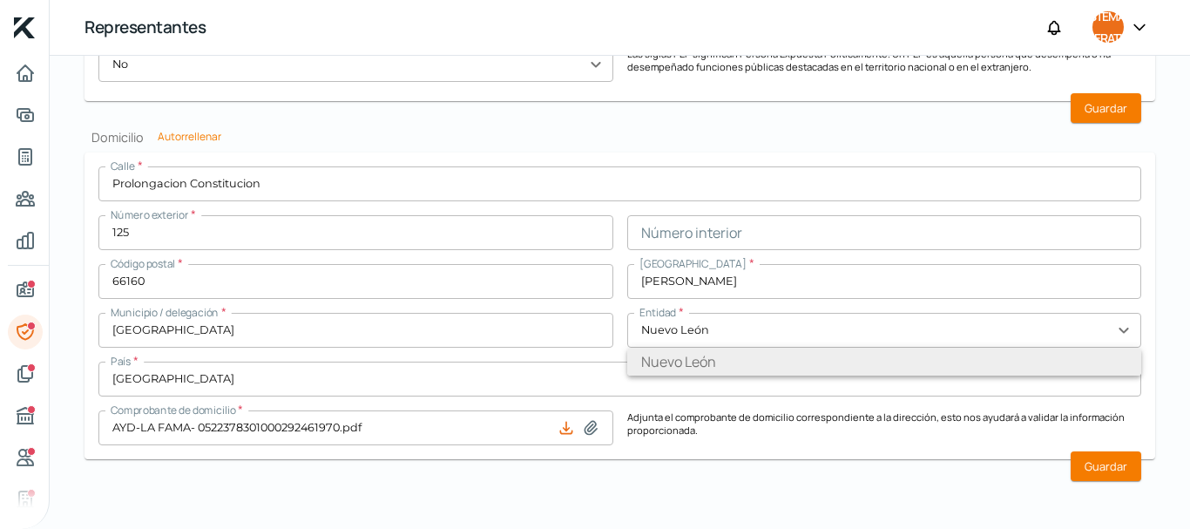
click at [679, 365] on font "Nuevo León" at bounding box center [678, 361] width 75 height 19
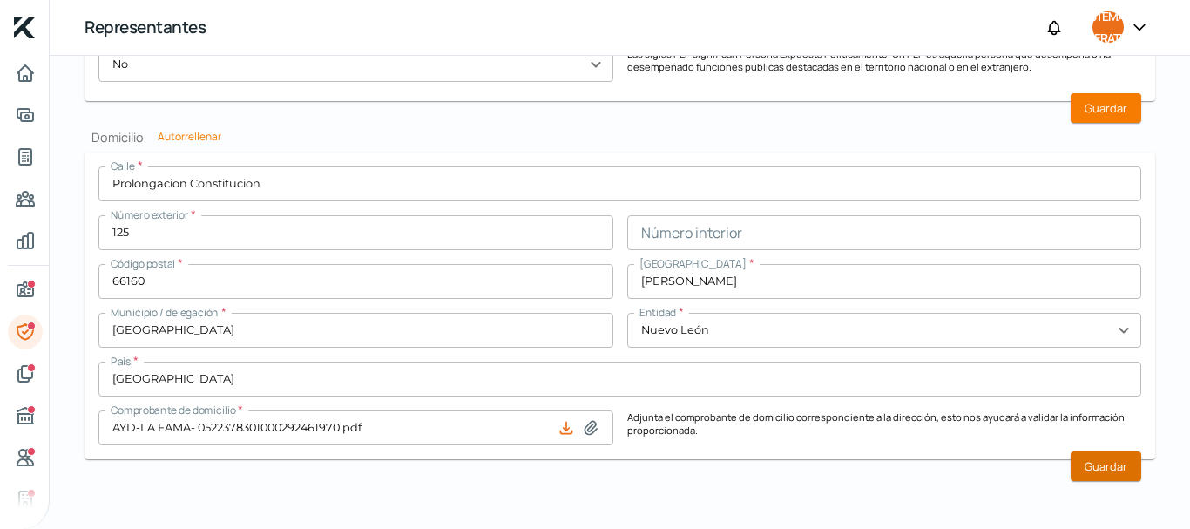
click at [1087, 470] on font "Guardar" at bounding box center [1106, 466] width 43 height 16
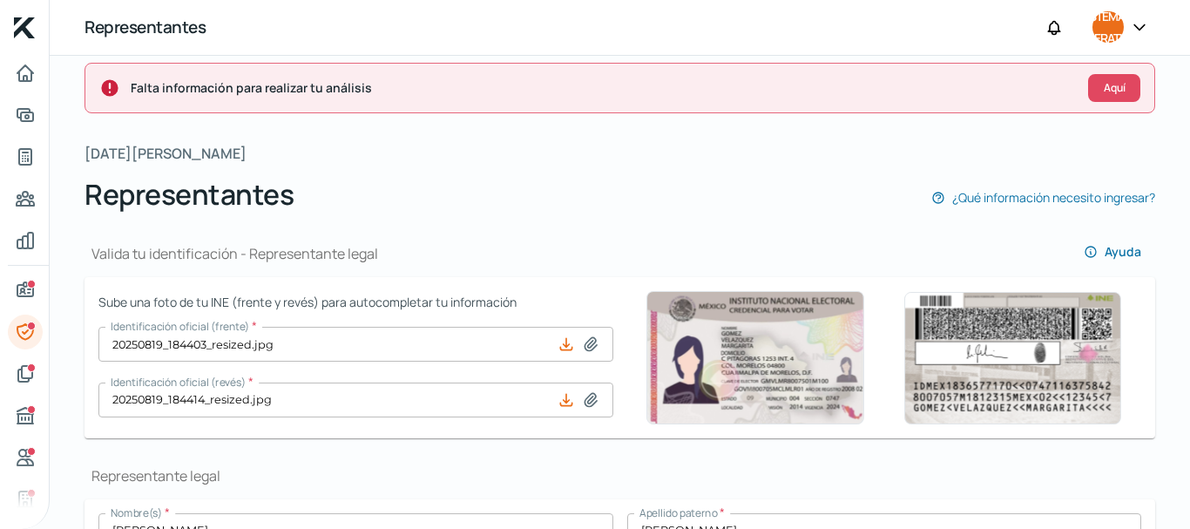
scroll to position [0, 0]
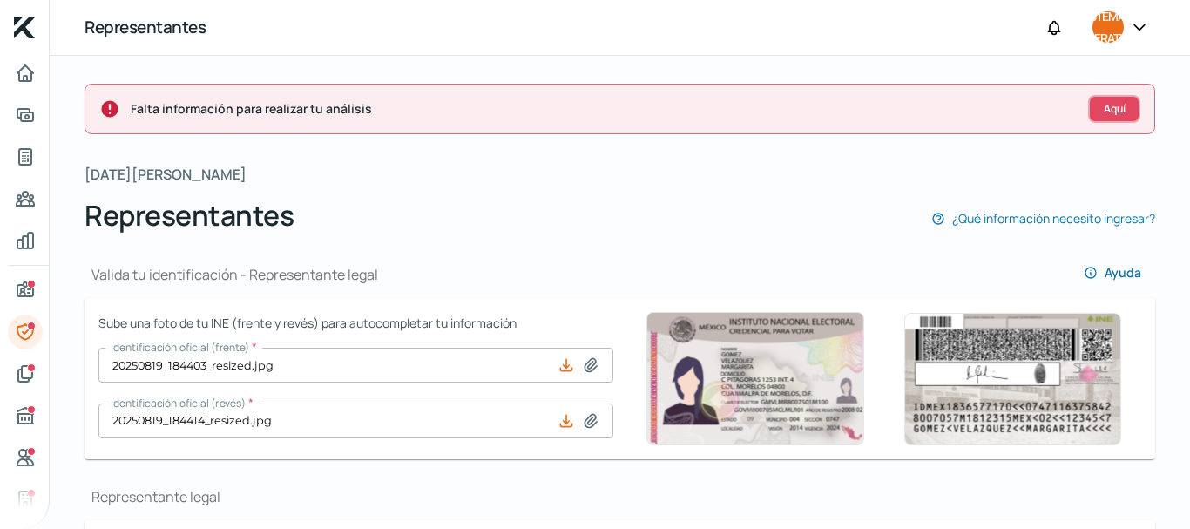
click at [1115, 112] on font "Aquí" at bounding box center [1115, 108] width 22 height 15
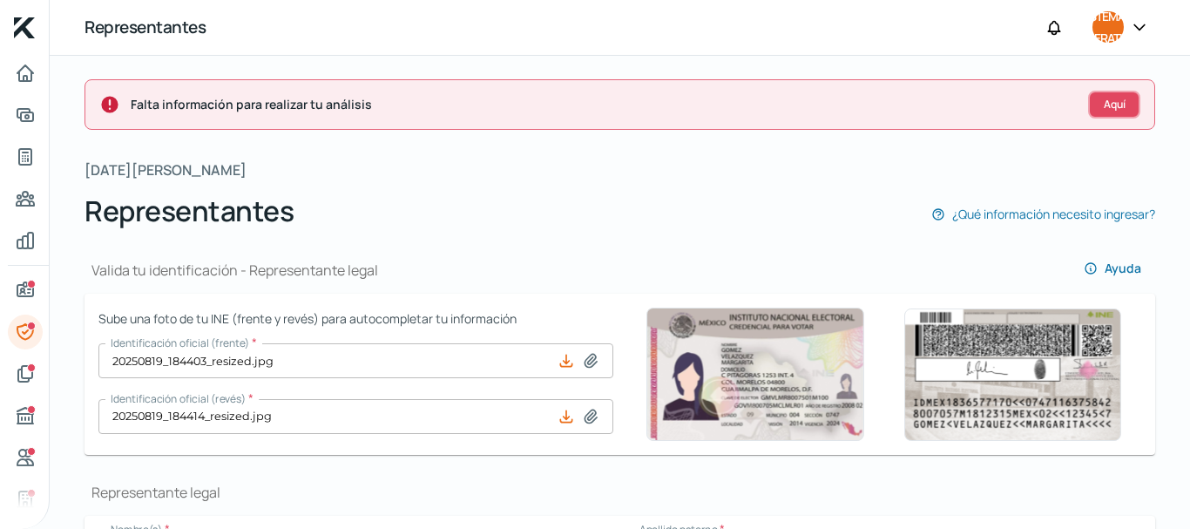
click at [1094, 98] on button "Aquí" at bounding box center [1114, 105] width 52 height 28
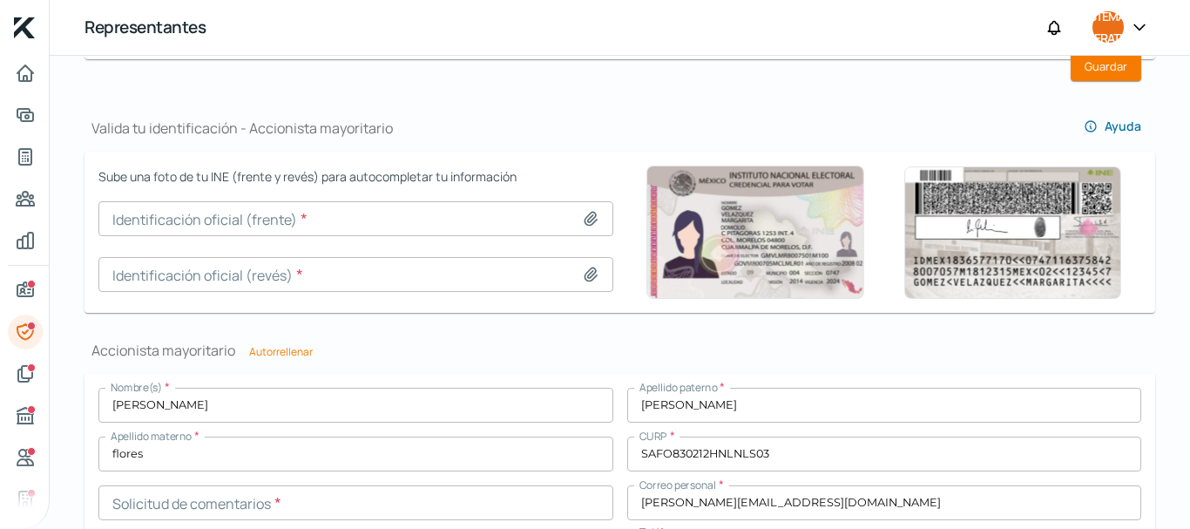
scroll to position [1158, 0]
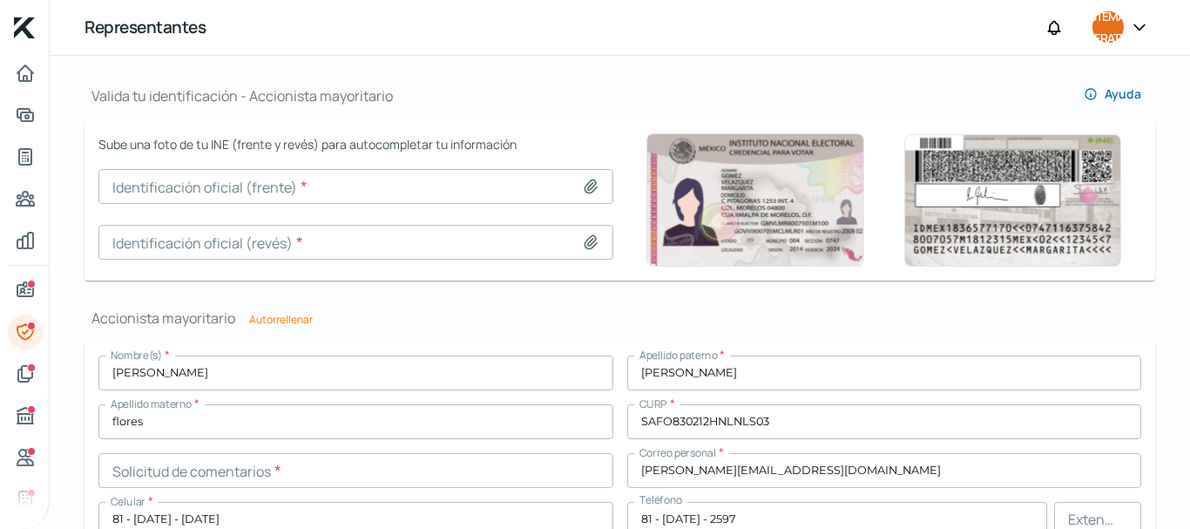
click at [585, 190] on icon at bounding box center [591, 186] width 12 height 13
type input "C:\fakepath\20250819_184403_resized.jpg"
type input "20250819_184403_resized.jpg"
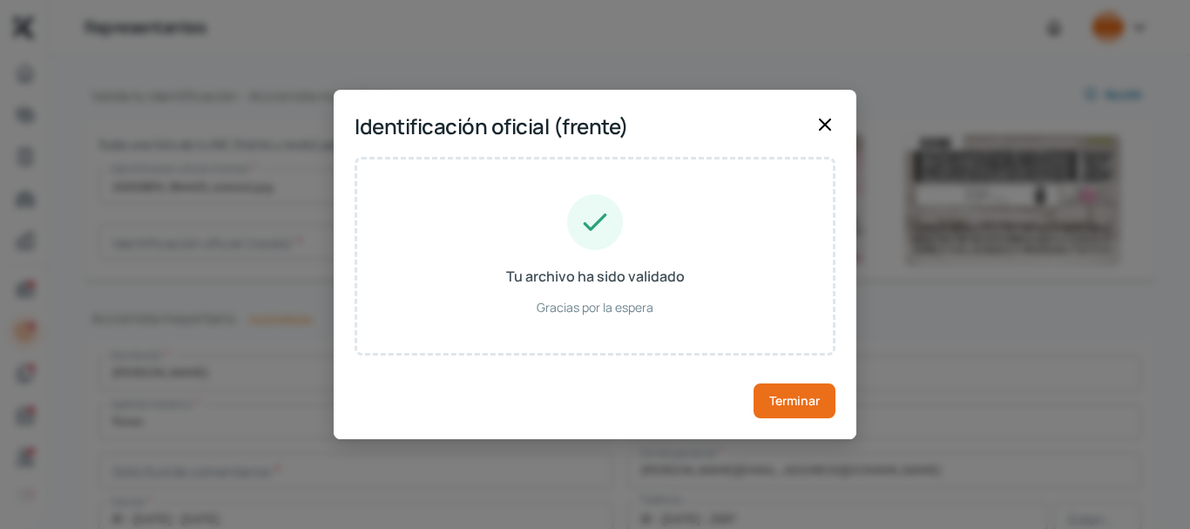
type input "[PERSON_NAME]"
type input "FLORES"
type input "SAFQ830212HNLNLS03"
click at [799, 409] on button "Terminar" at bounding box center [795, 400] width 82 height 35
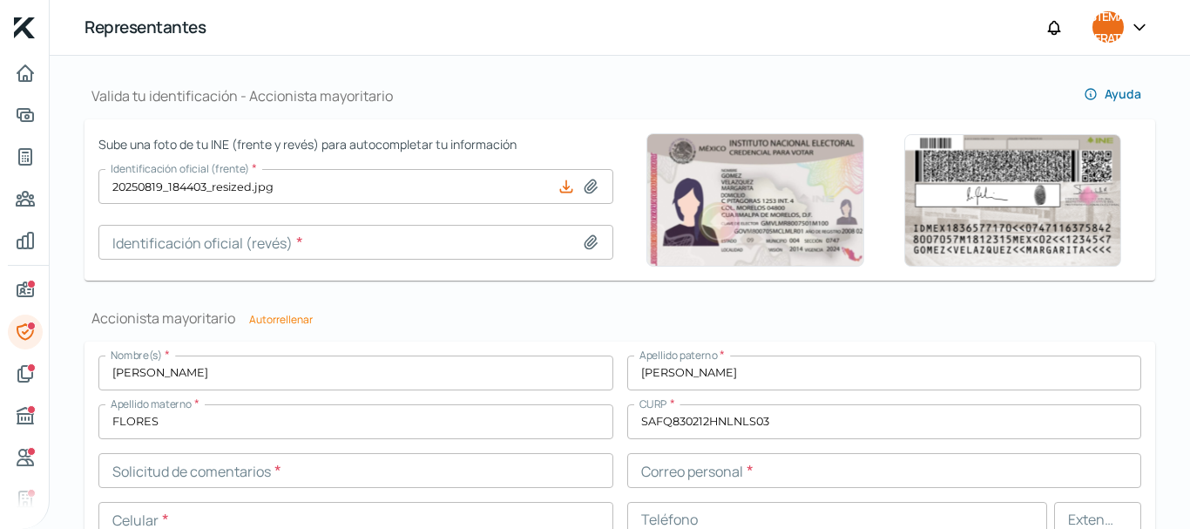
click at [585, 241] on icon at bounding box center [590, 242] width 17 height 17
type input "C:\fakepath\20250819_184414_resized.jpg"
type input "20250819_184414_resized.jpg"
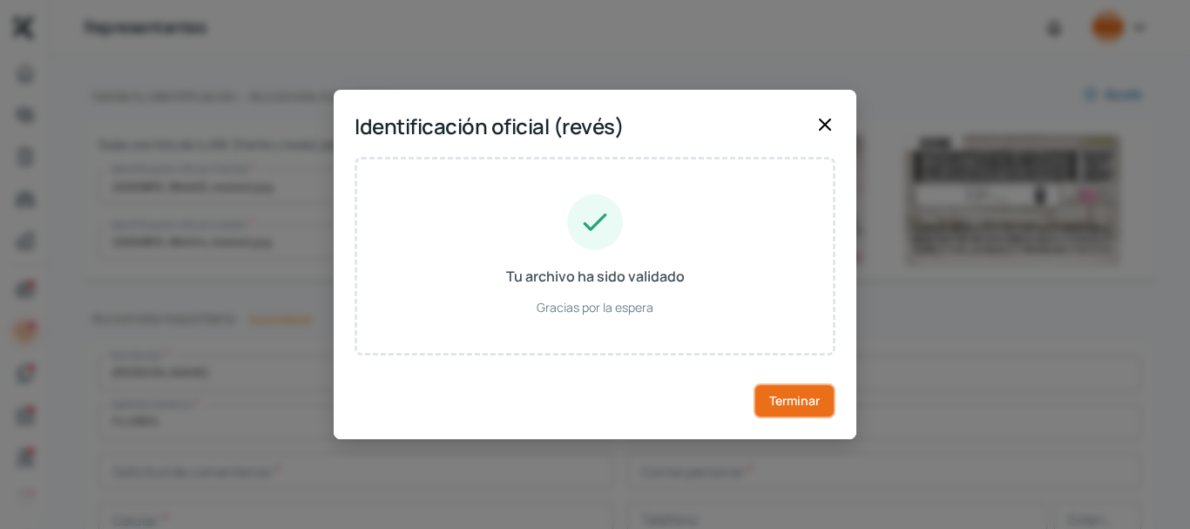
click at [818, 403] on font "Terminar" at bounding box center [794, 400] width 51 height 17
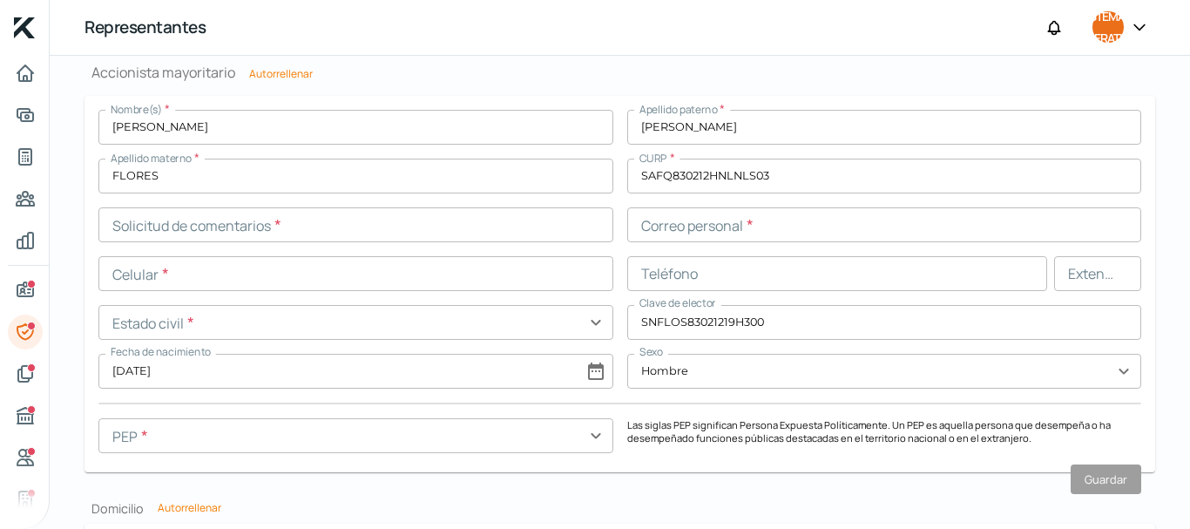
scroll to position [1411, 0]
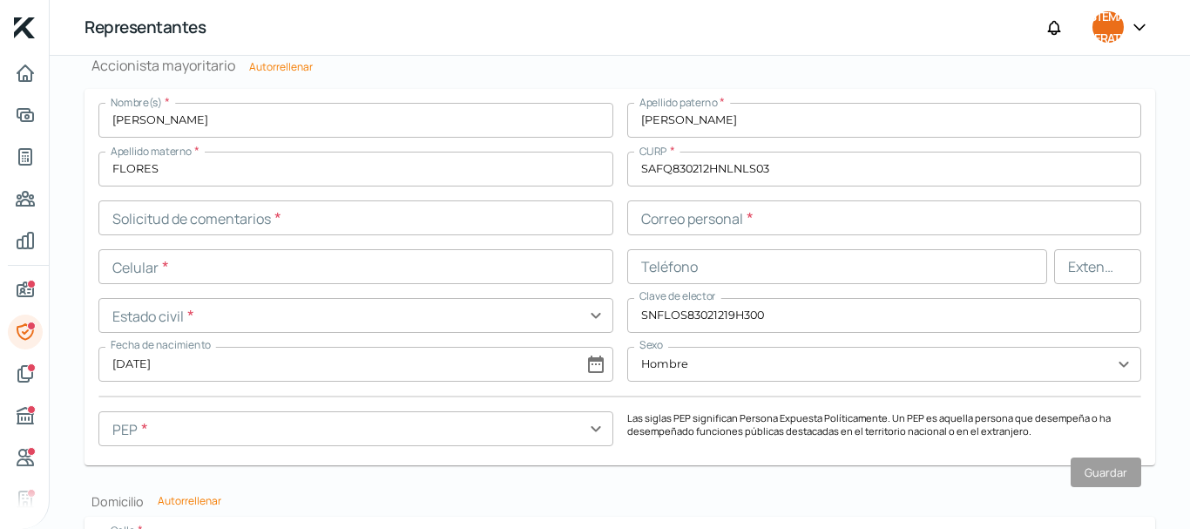
click at [192, 214] on input "text" at bounding box center [355, 217] width 515 height 35
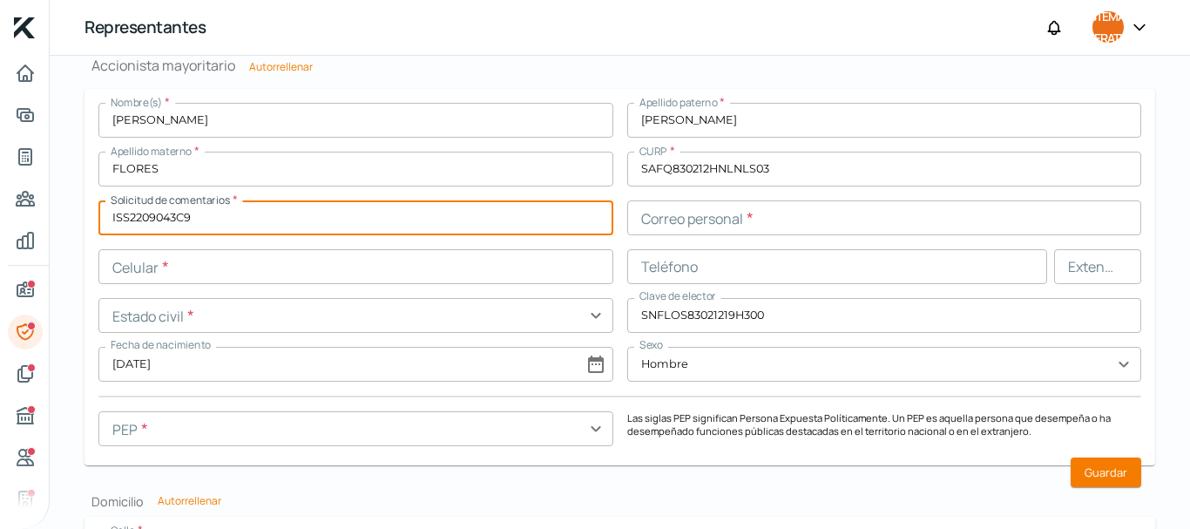
type input "ISS2209043C9"
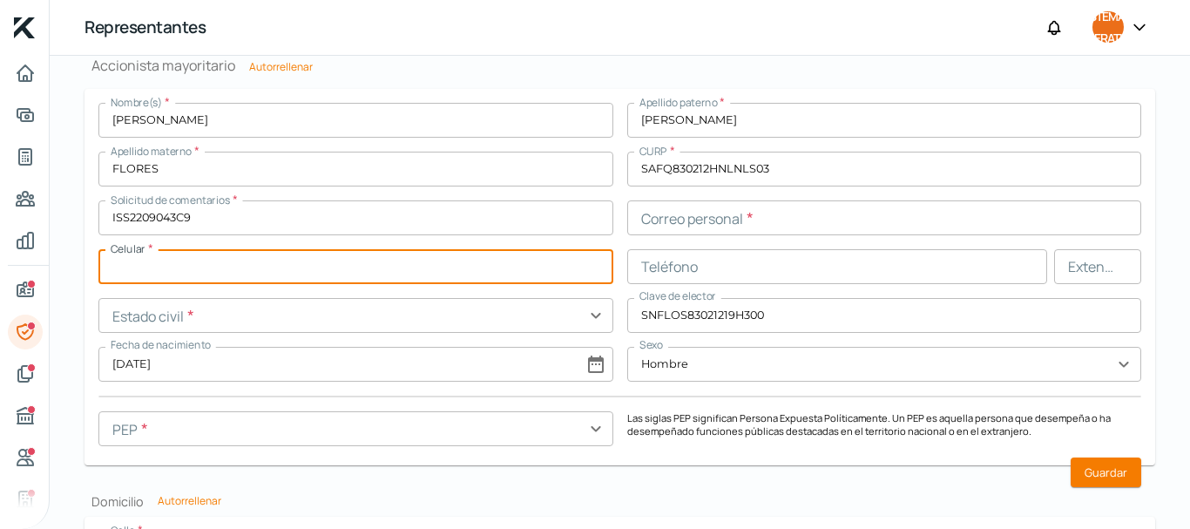
click at [122, 270] on input "text" at bounding box center [355, 266] width 515 height 35
type input "81 - [DATE] - [DATE]"
click at [124, 321] on input "text" at bounding box center [355, 315] width 515 height 35
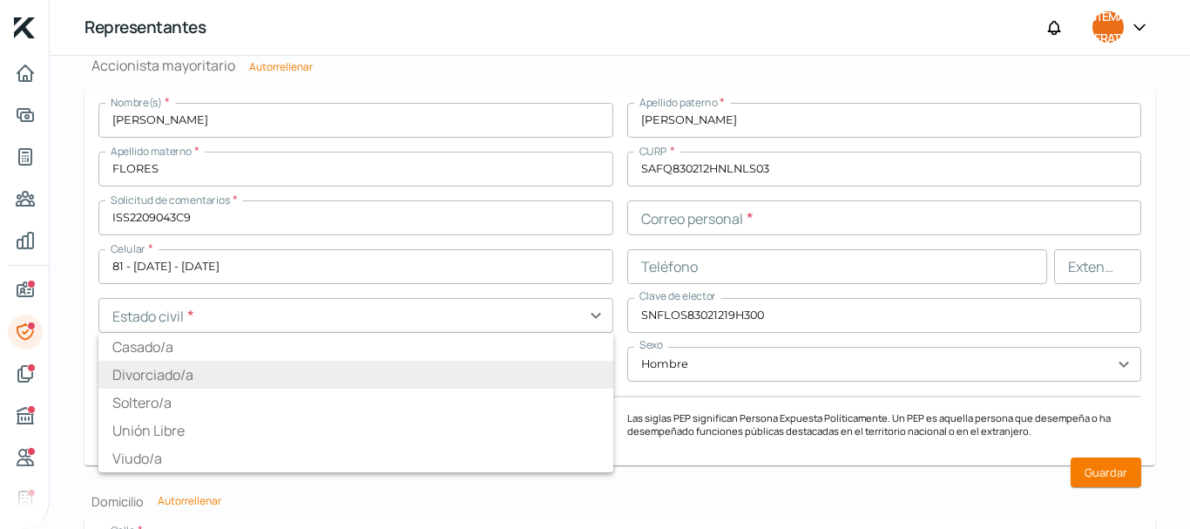
click at [151, 376] on font "Divorciado/a" at bounding box center [152, 374] width 81 height 19
type input "Divorciado/a"
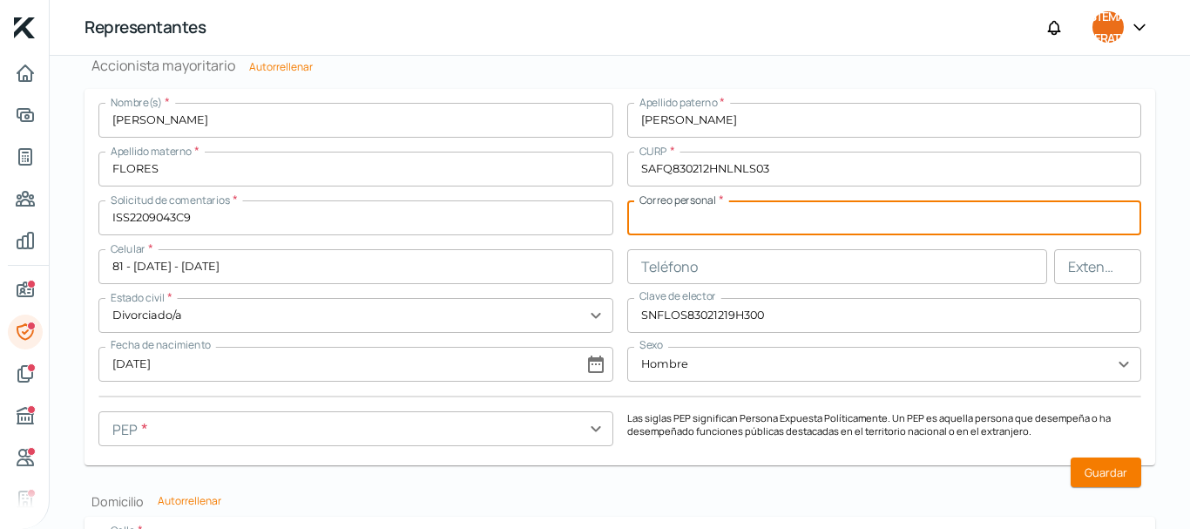
click at [716, 223] on input "text" at bounding box center [884, 217] width 515 height 35
type input "[PERSON_NAME][EMAIL_ADDRESS][DOMAIN_NAME]"
click at [667, 269] on input "text" at bounding box center [837, 266] width 421 height 35
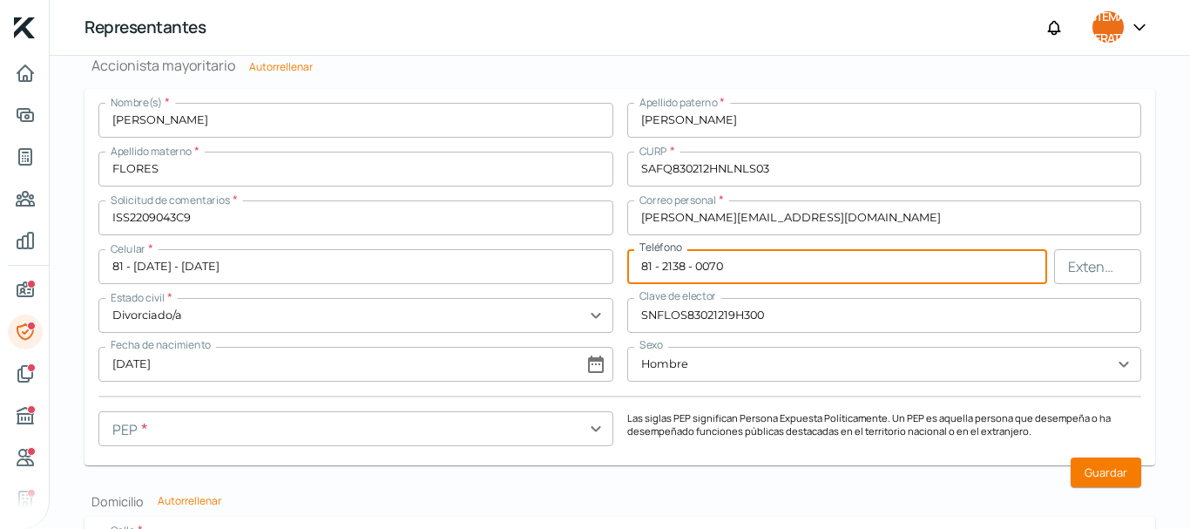
type input "81 - 2138 - 0070"
click at [201, 433] on input "text" at bounding box center [355, 428] width 515 height 35
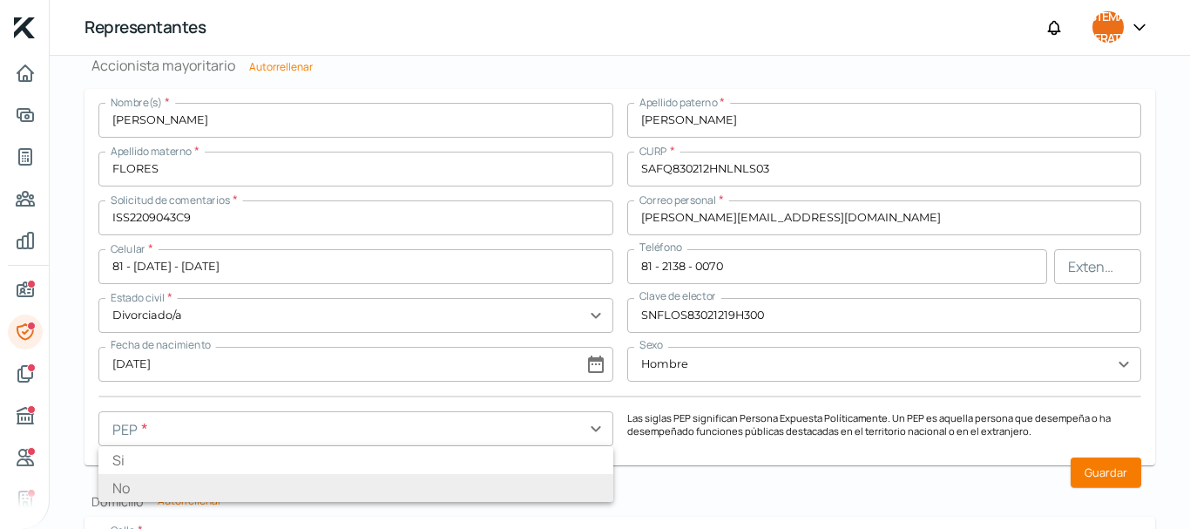
click at [127, 490] on font "No" at bounding box center [120, 487] width 17 height 19
type input "No"
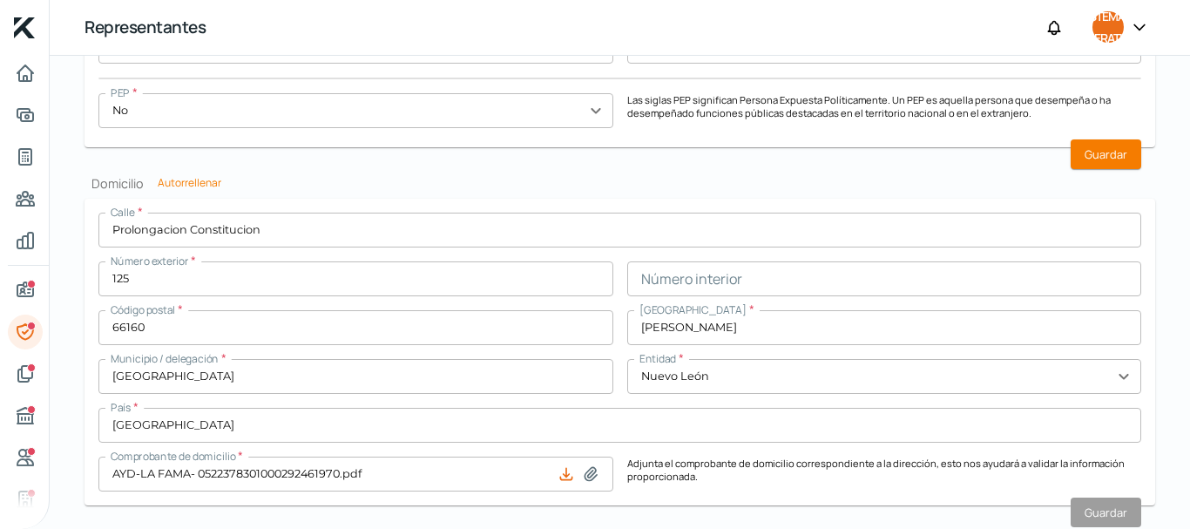
scroll to position [1622, 0]
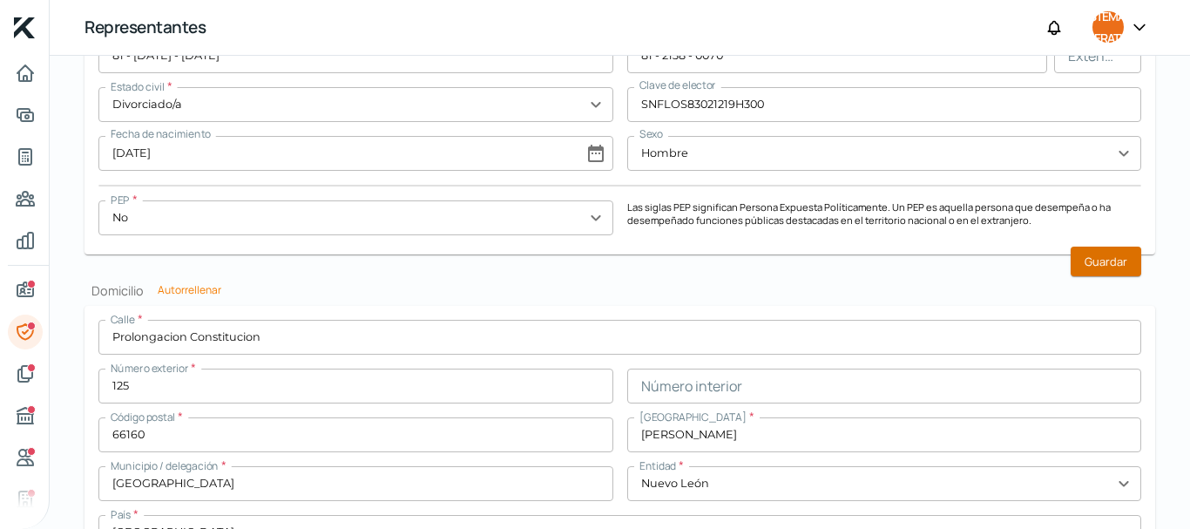
click at [1099, 267] on font "Guardar" at bounding box center [1106, 262] width 43 height 16
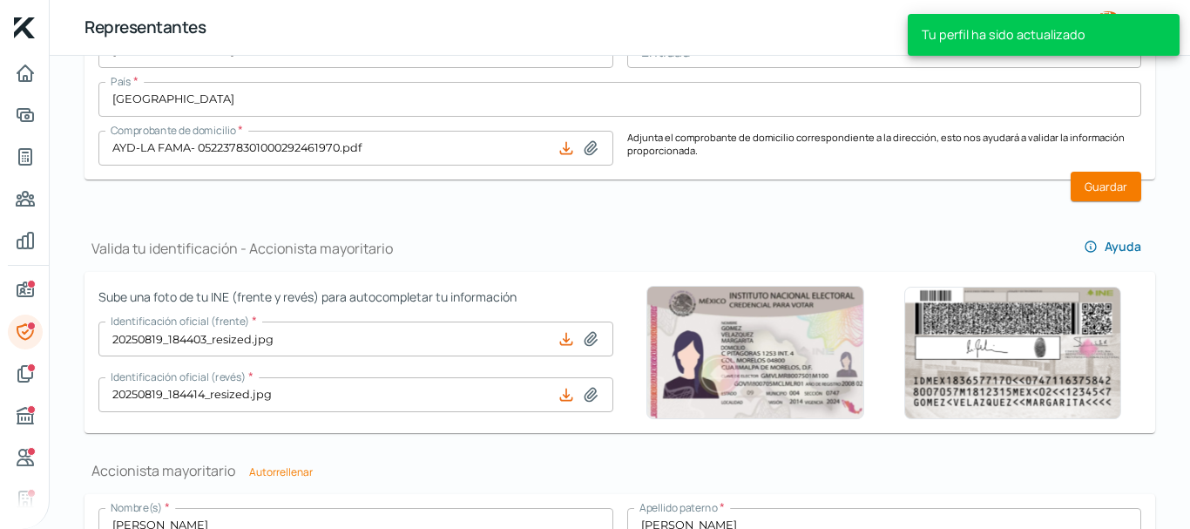
scroll to position [877, 0]
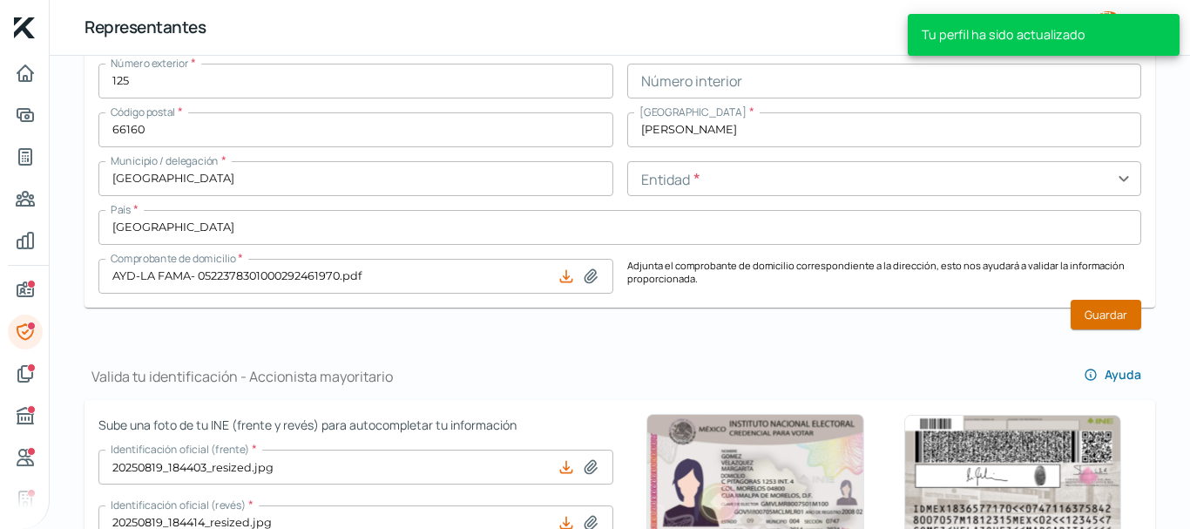
click at [1100, 309] on font "Guardar" at bounding box center [1106, 315] width 43 height 16
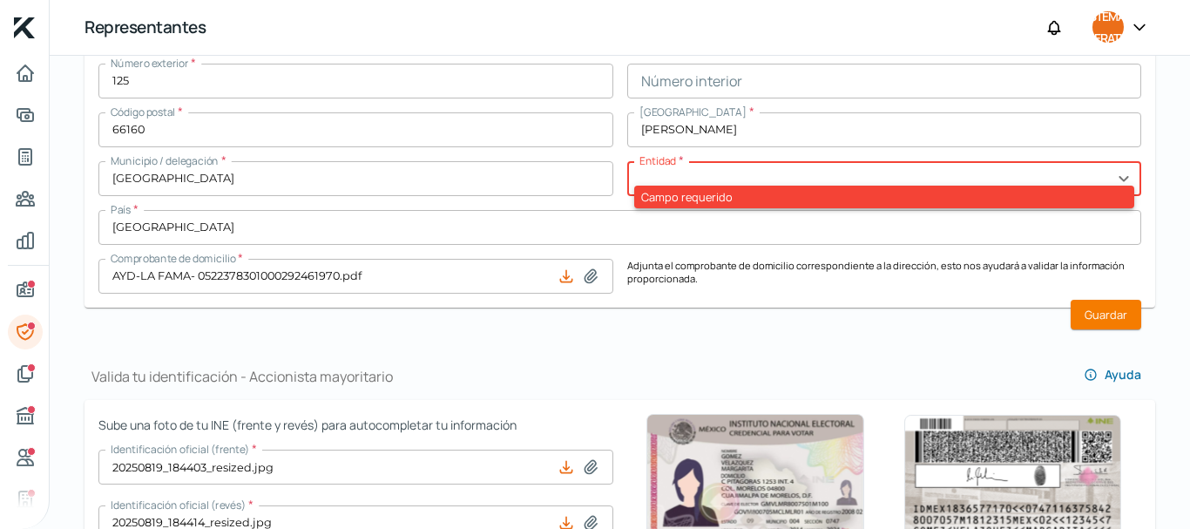
click at [712, 175] on input "text" at bounding box center [884, 178] width 515 height 35
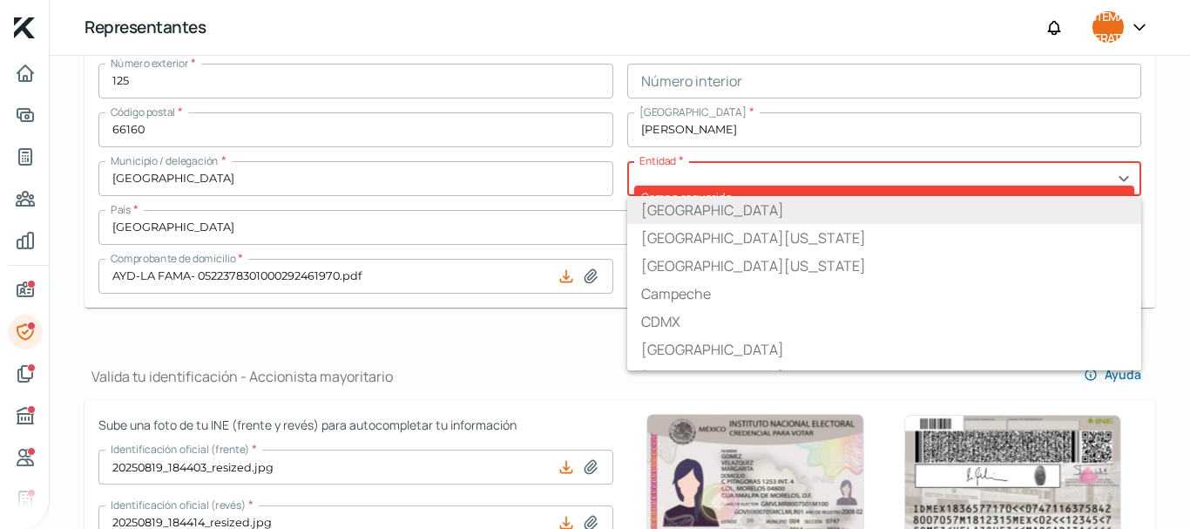
type input "Nuevo León"
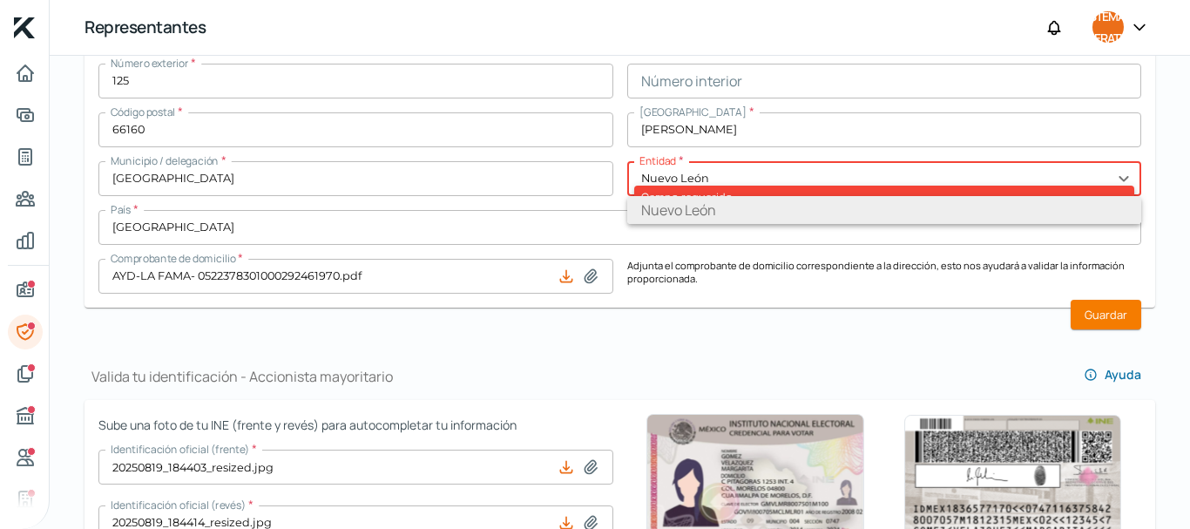
click at [684, 210] on font "Nuevo León" at bounding box center [678, 209] width 75 height 19
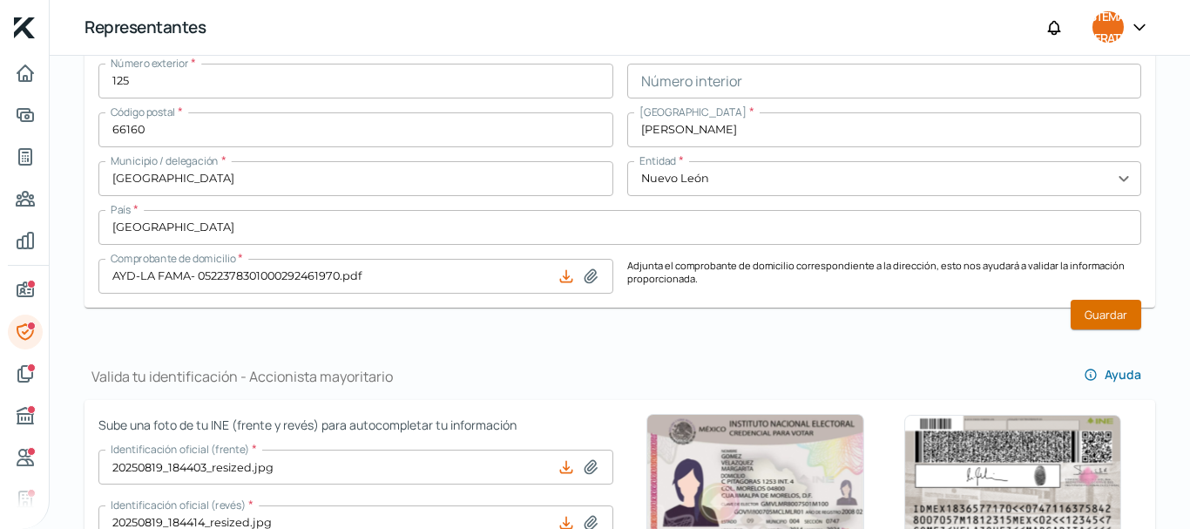
click at [1085, 309] on font "Guardar" at bounding box center [1106, 315] width 43 height 16
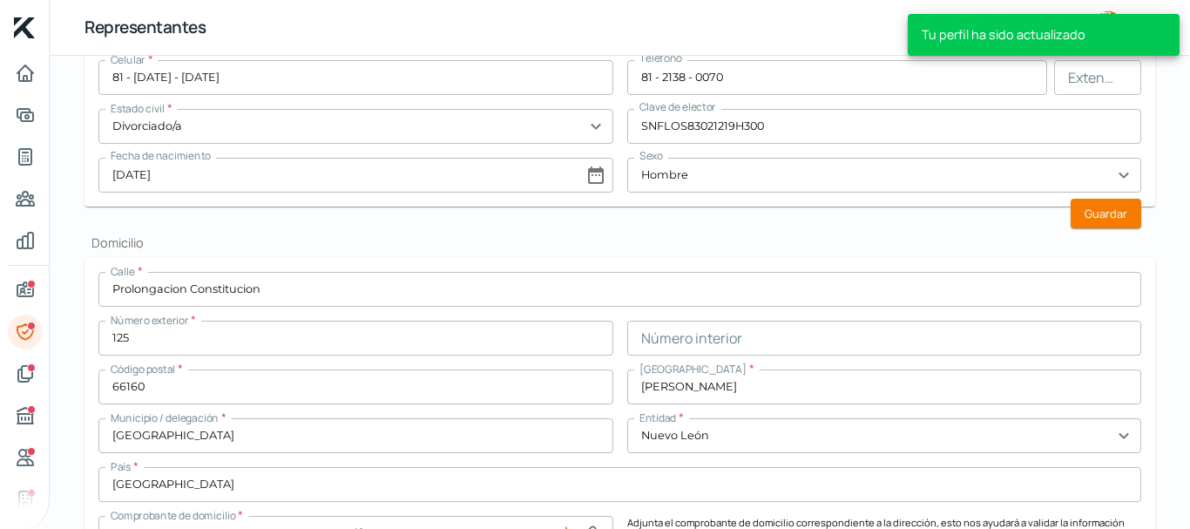
scroll to position [369, 0]
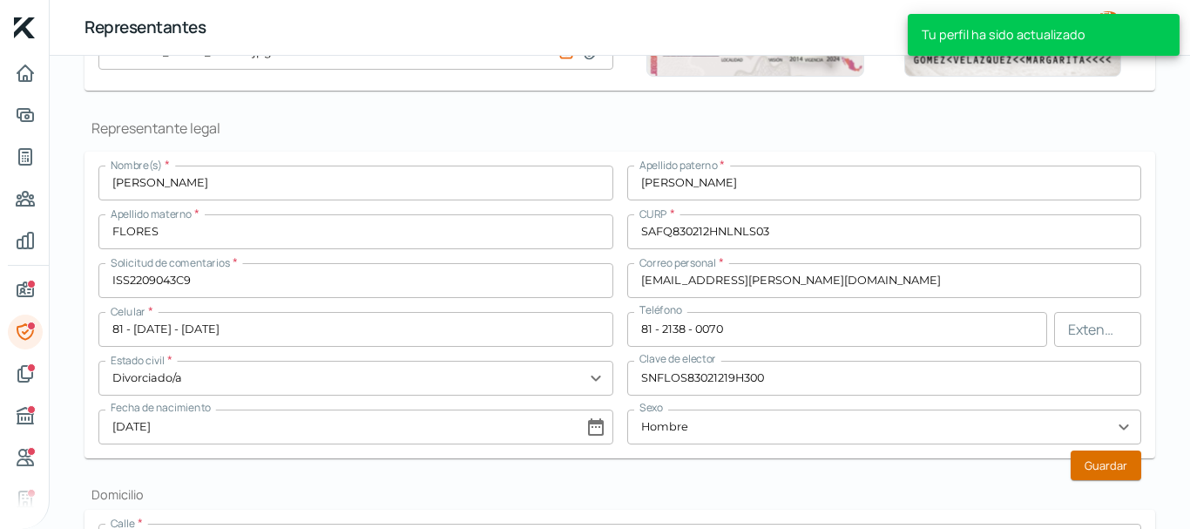
click at [1092, 468] on font "Guardar" at bounding box center [1106, 465] width 43 height 16
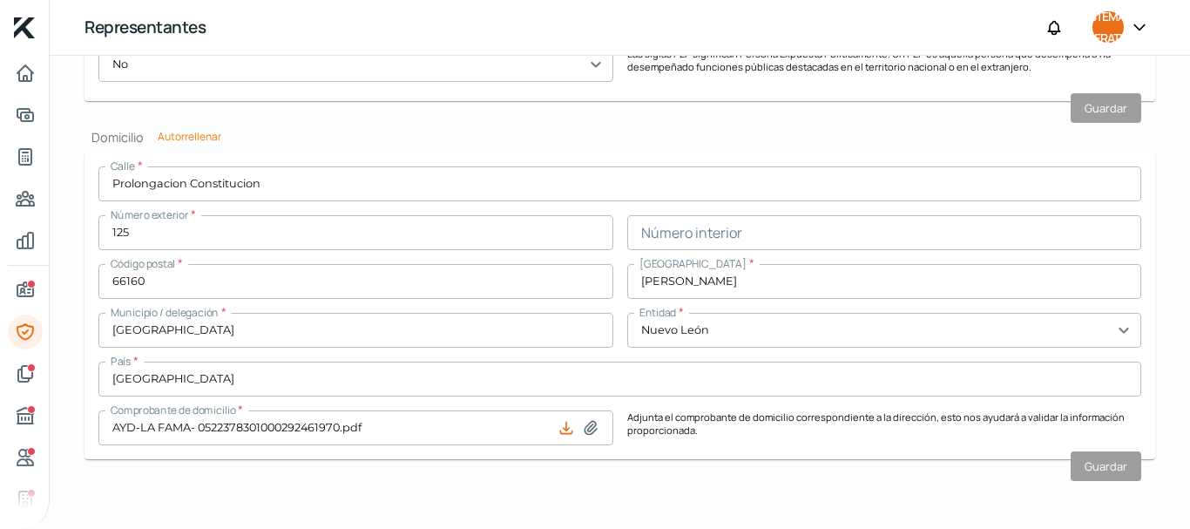
scroll to position [1458, 0]
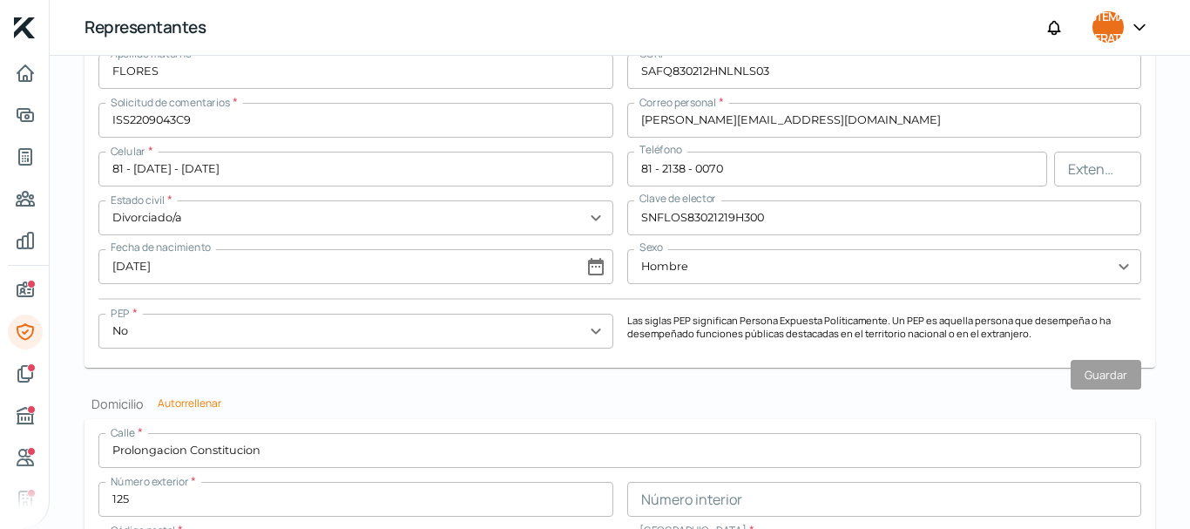
click at [1142, 29] on icon at bounding box center [1139, 26] width 17 height 17
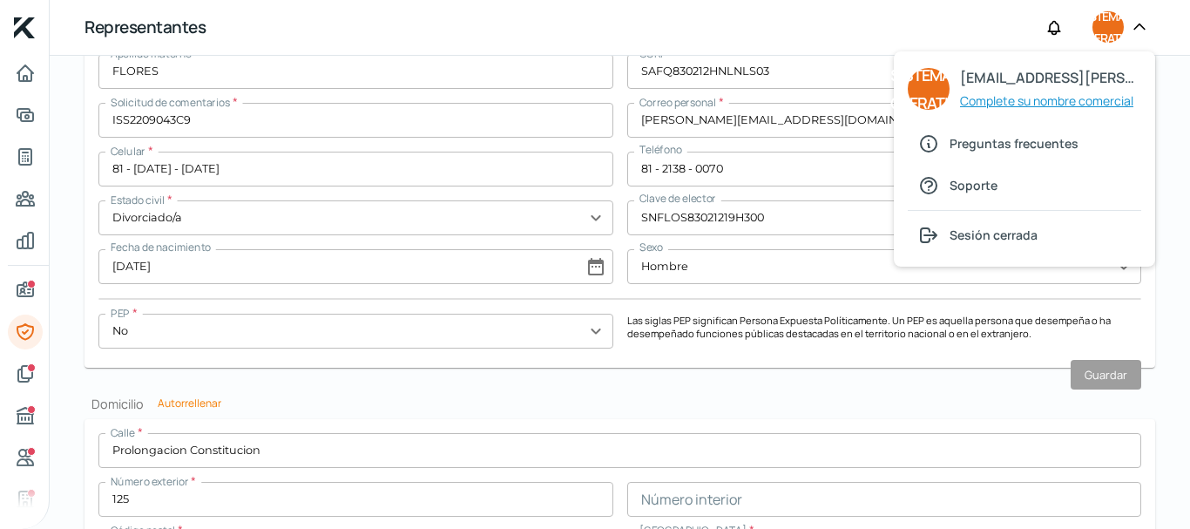
click at [1012, 99] on font "Complete su nombre comercial" at bounding box center [1046, 100] width 173 height 17
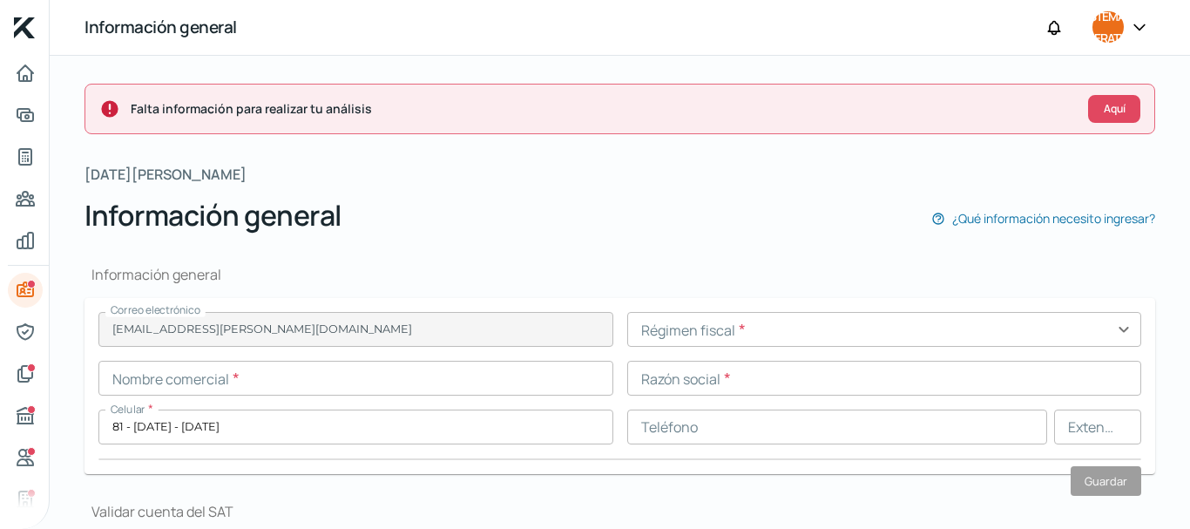
type input "AV. BOSQUES DE LA HUASTECA"
type input "148"
type input "66367"
type input "BOSQUES LA HUASTECA"
type input "[GEOGRAPHIC_DATA]"
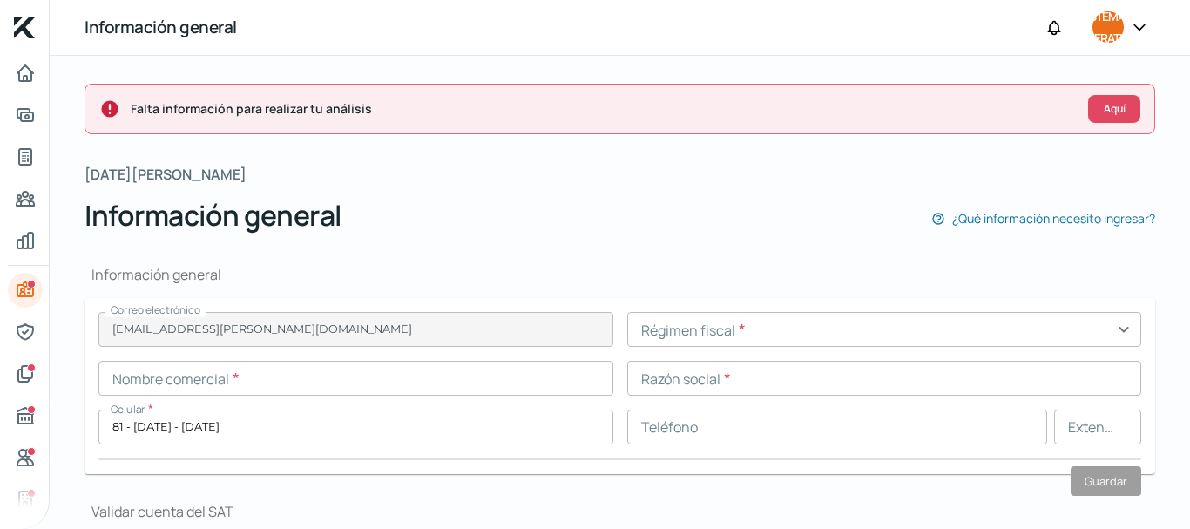
type input "Nuevo León"
type input "[GEOGRAPHIC_DATA]"
type input "GAS N RECIBO FRONTAL.jpg"
type input "10"
type input "11"
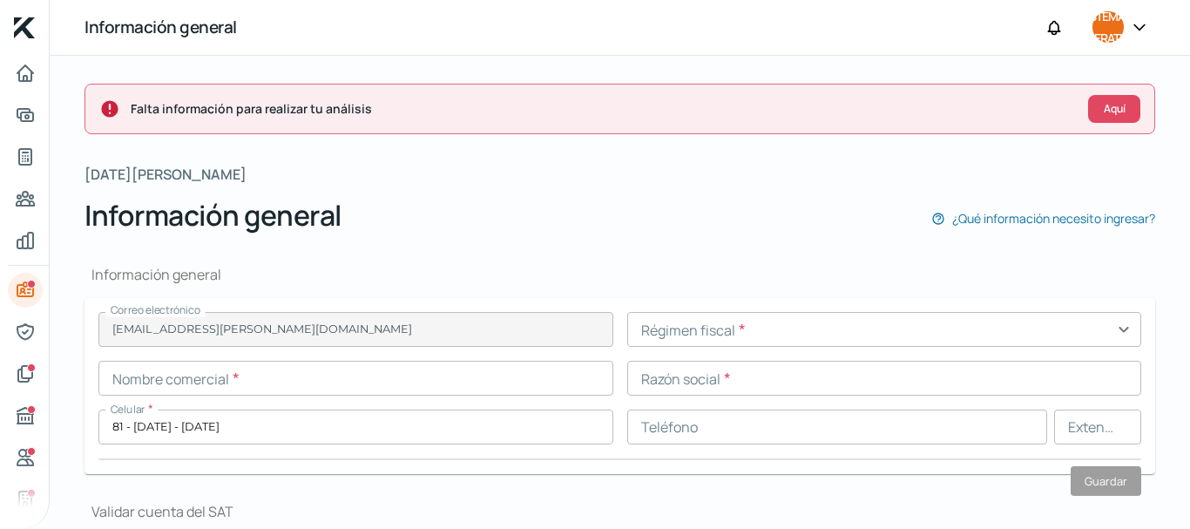
type input "Rentada"
click at [1090, 113] on button "Aquí" at bounding box center [1114, 109] width 52 height 28
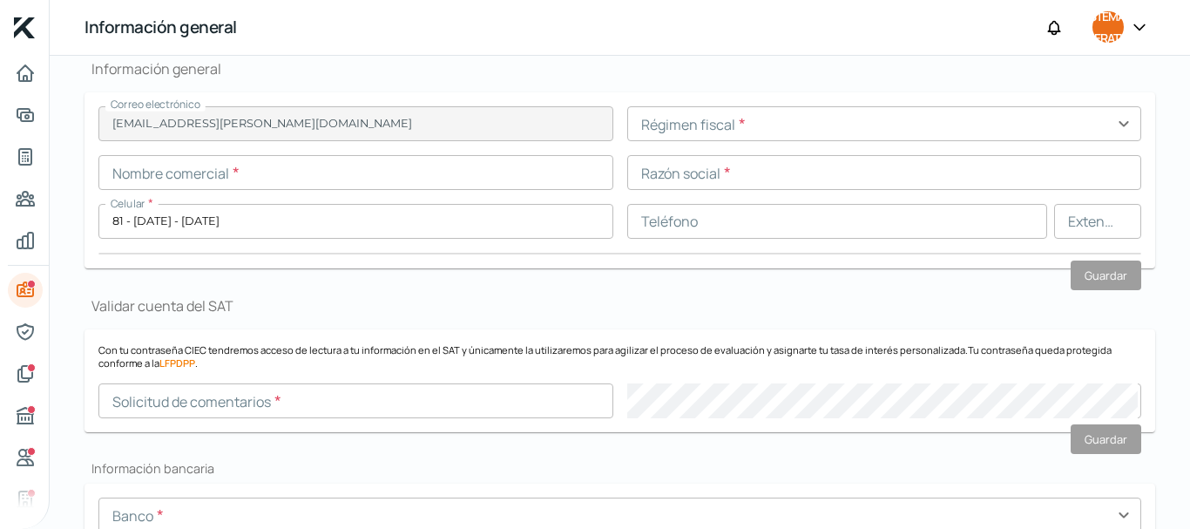
scroll to position [209, 0]
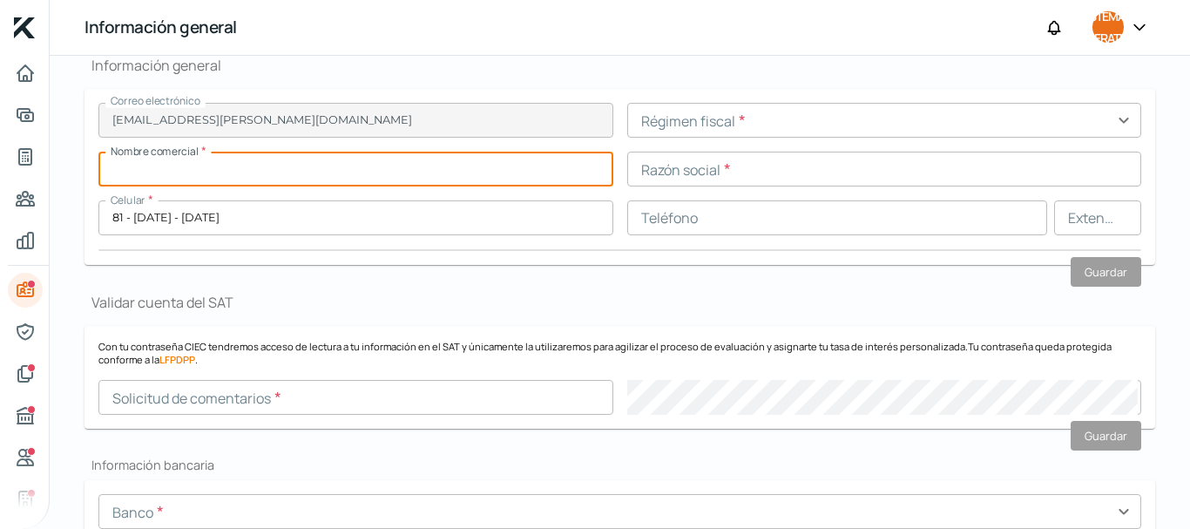
click at [207, 170] on input "text" at bounding box center [355, 169] width 515 height 35
type input "i"
type input "INGENIERIA Y SERVICIOS SCALO"
click at [693, 125] on input "text" at bounding box center [884, 120] width 515 height 35
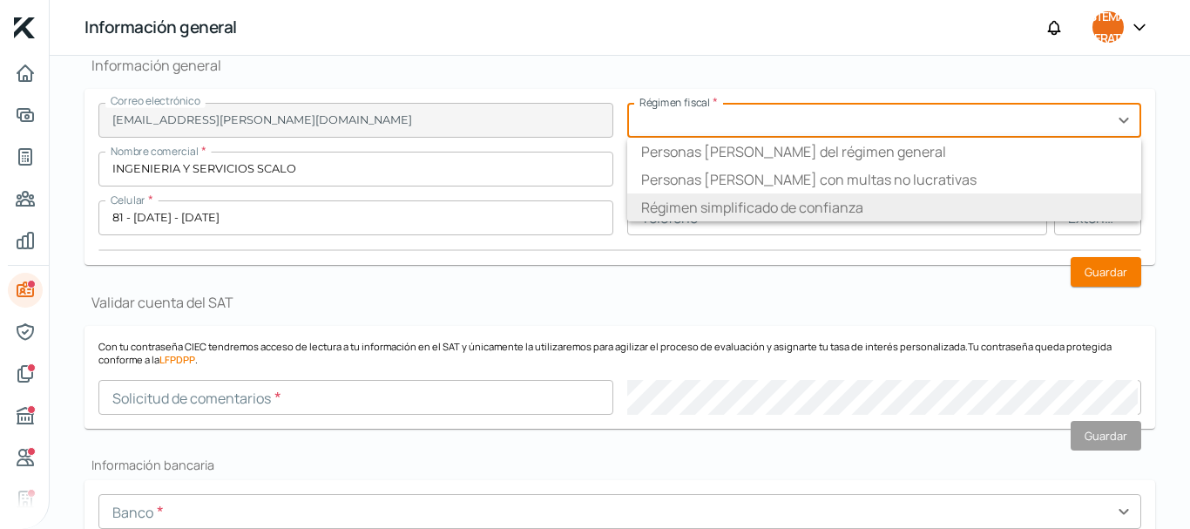
click at [739, 207] on font "Régimen simplificado de confianza" at bounding box center [752, 207] width 222 height 19
type input "Régimen simplificado de confianza"
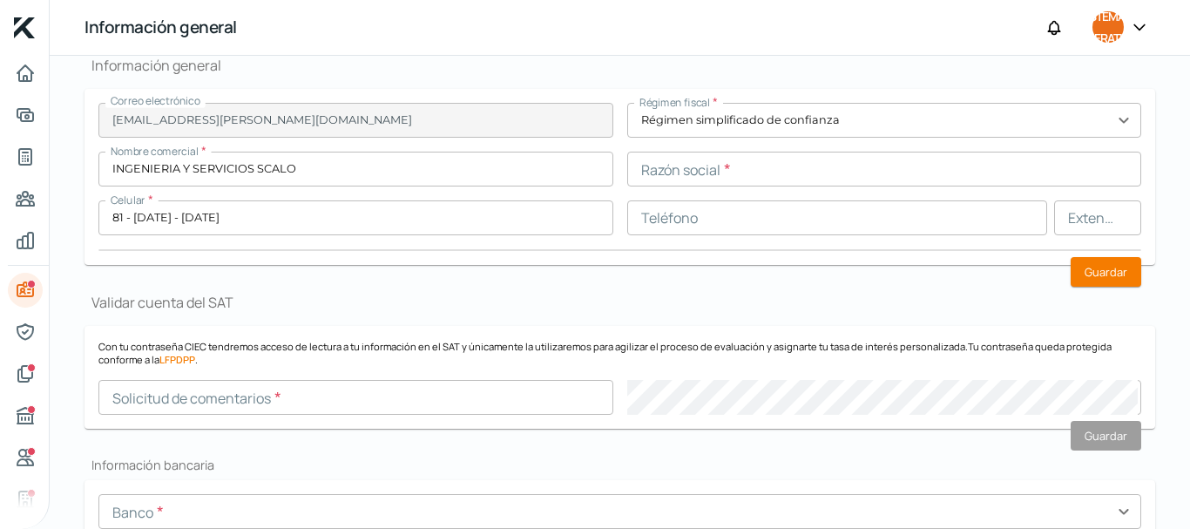
click at [693, 173] on input "text" at bounding box center [884, 169] width 515 height 35
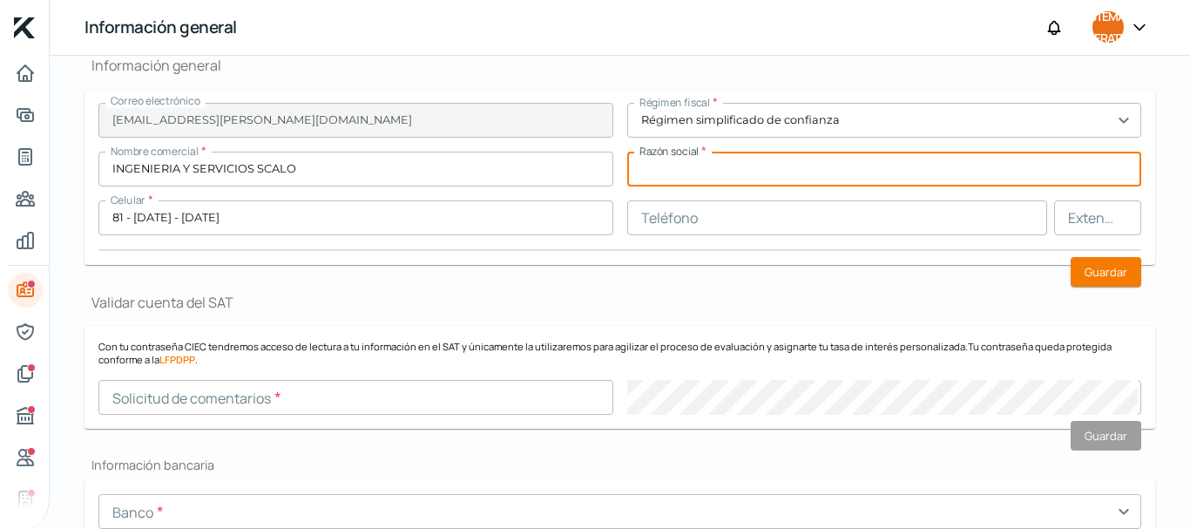
type input "INGENIERIA Y SERVICIOS SCALO"
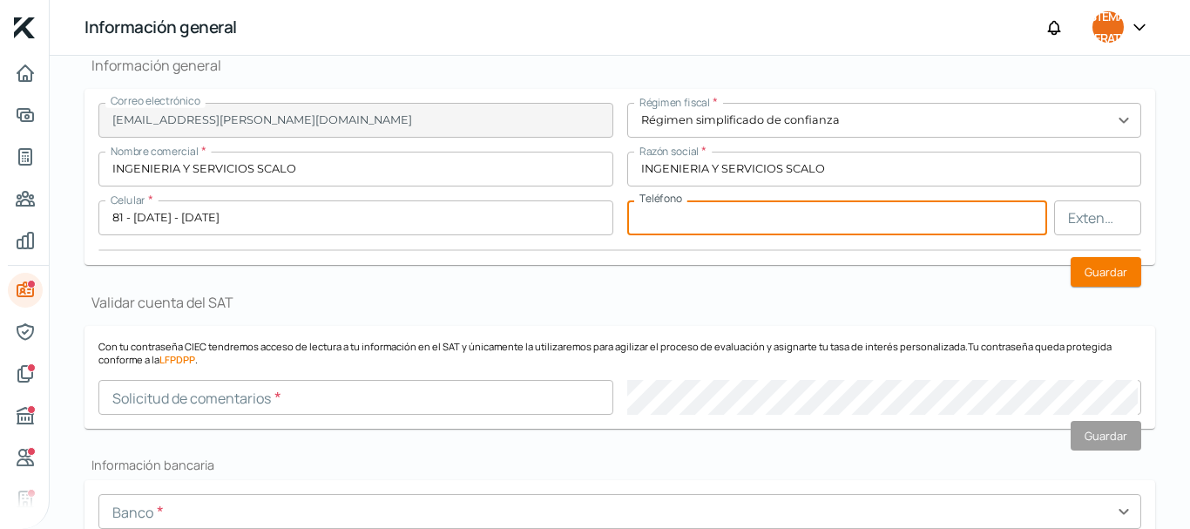
click at [718, 225] on input "text" at bounding box center [837, 217] width 421 height 35
type input "81 - 2138 - 0070"
click at [1094, 269] on font "Guardar" at bounding box center [1106, 272] width 43 height 16
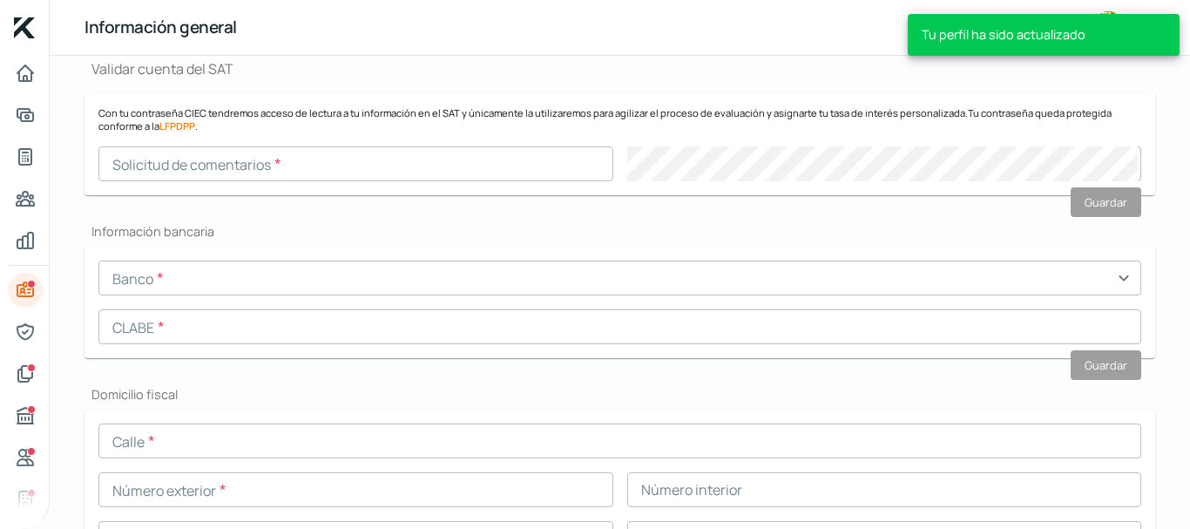
scroll to position [446, 0]
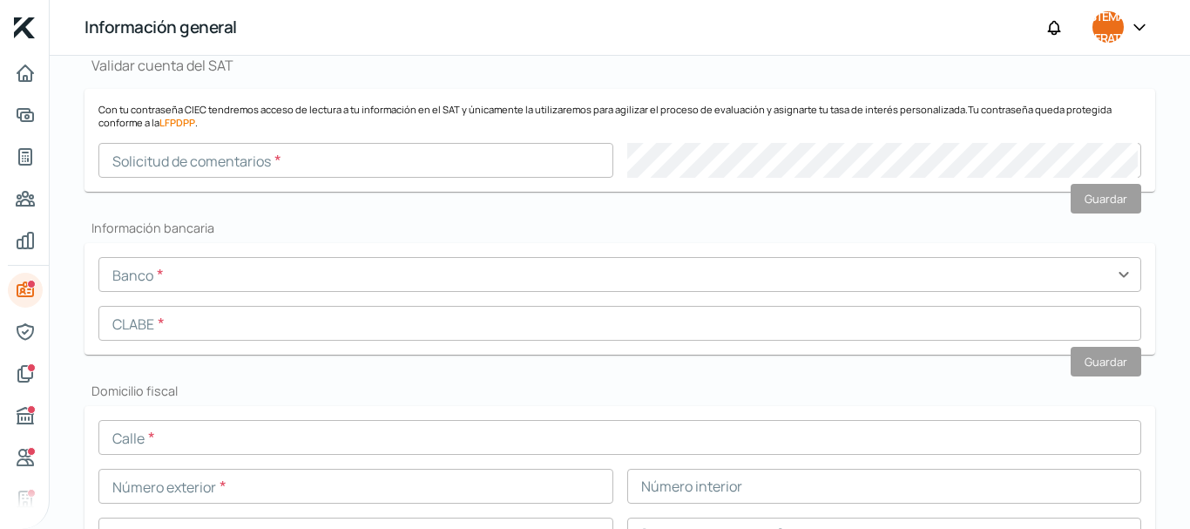
click at [160, 165] on input "text" at bounding box center [355, 160] width 515 height 35
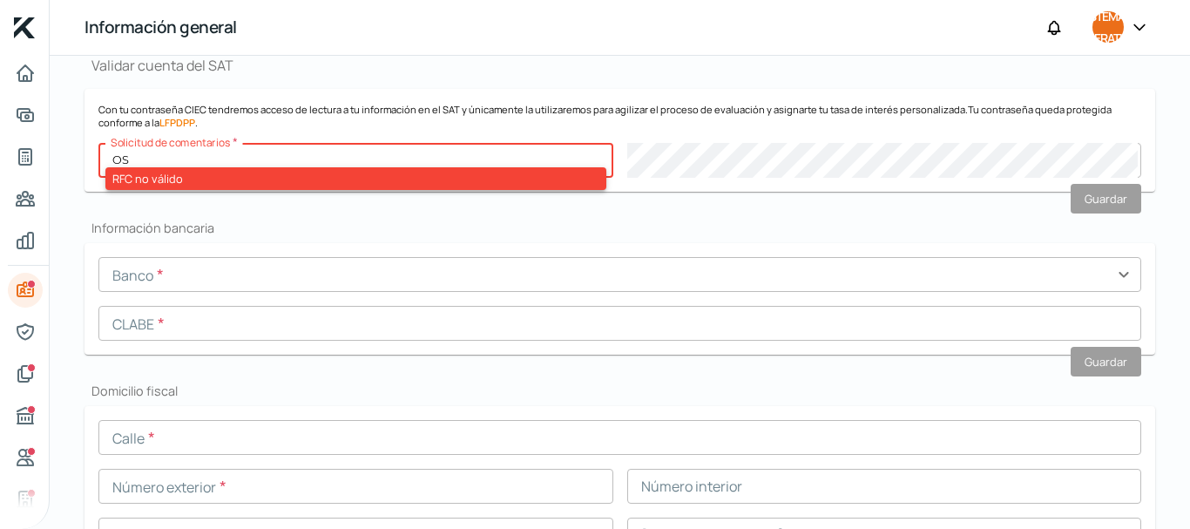
type input "O"
click at [1126, 208] on button "Guardar" at bounding box center [1106, 199] width 71 height 30
click at [247, 161] on input "OSCAR128" at bounding box center [355, 160] width 515 height 35
type input "O"
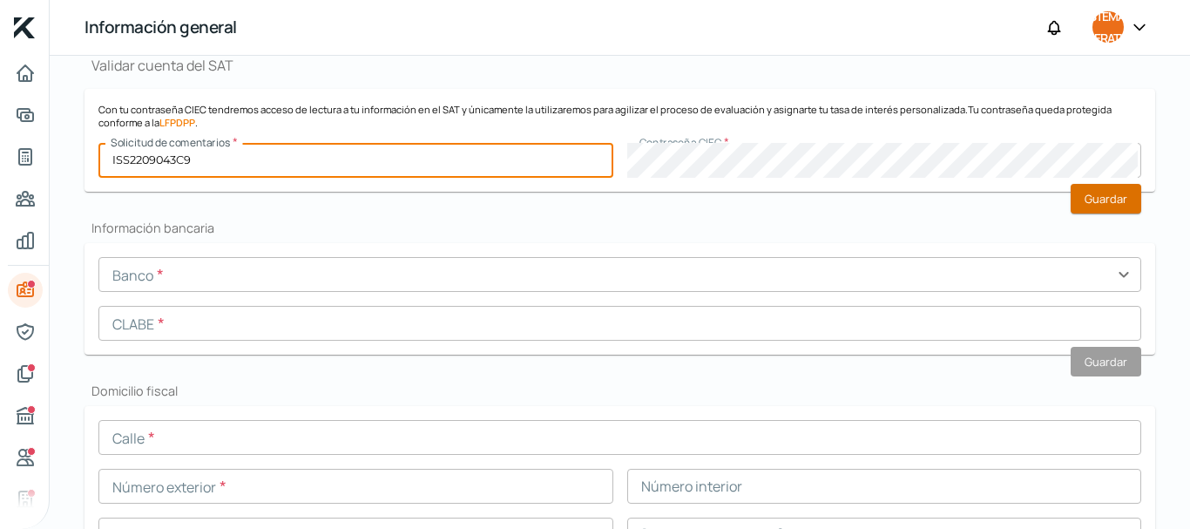
type input "ISS2209043C9"
click at [1101, 207] on button "Guardar" at bounding box center [1106, 199] width 71 height 30
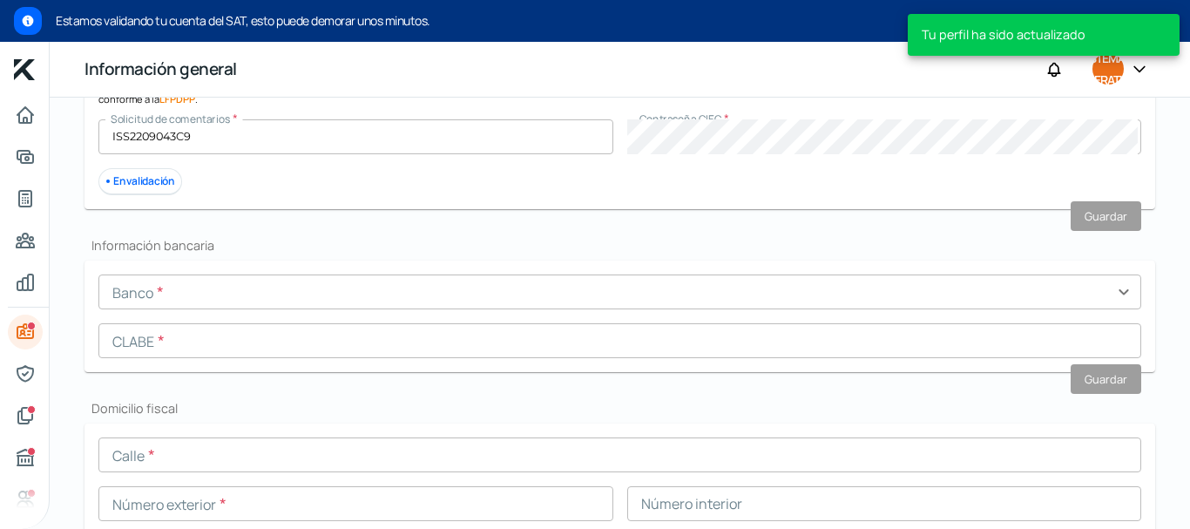
scroll to position [651, 0]
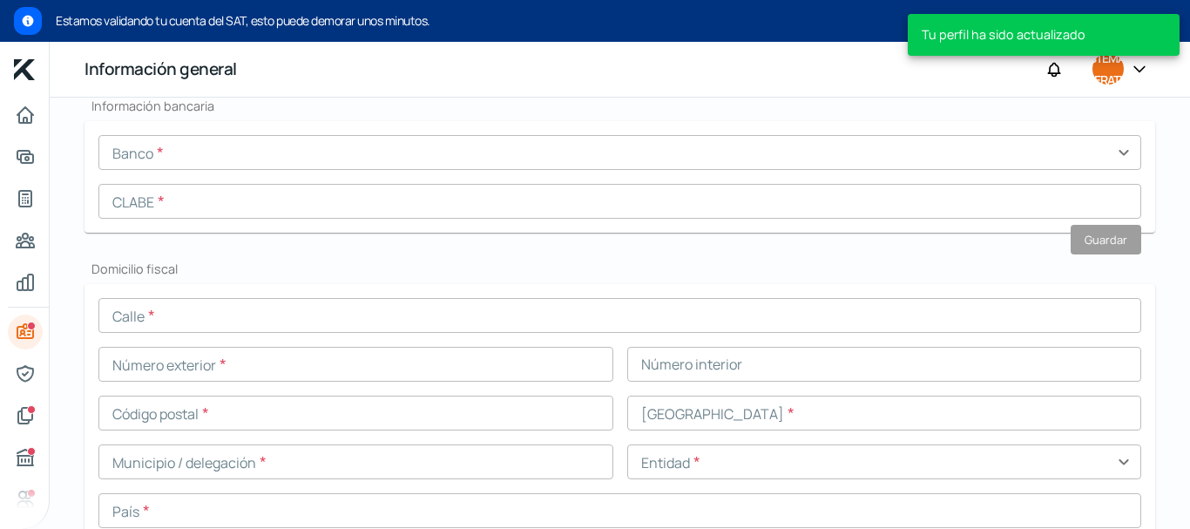
click at [422, 160] on input "text" at bounding box center [619, 152] width 1043 height 35
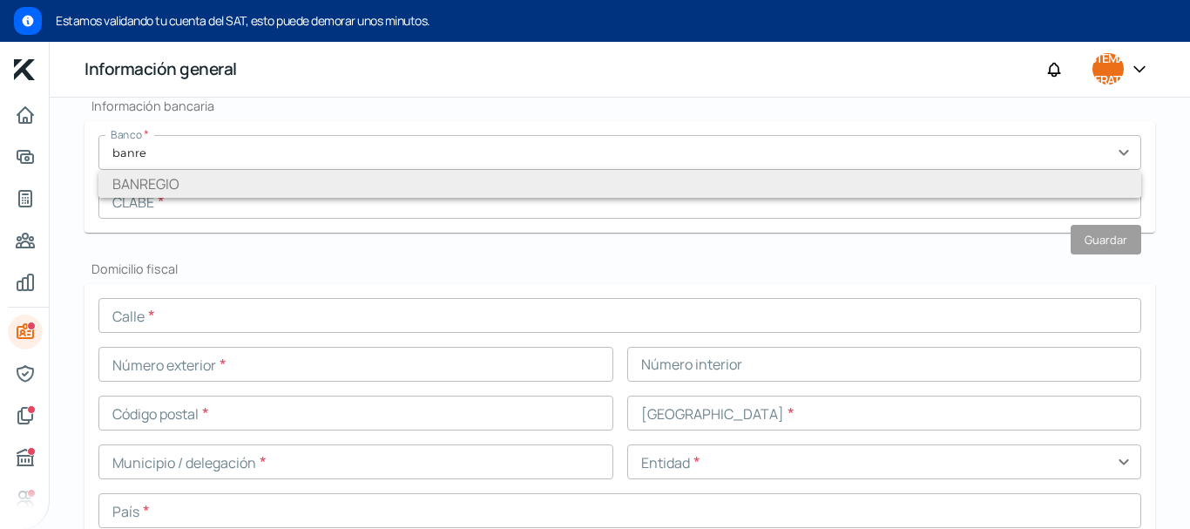
click at [239, 181] on li "BANREGIO" at bounding box center [619, 184] width 1043 height 28
type input "BANREGIO"
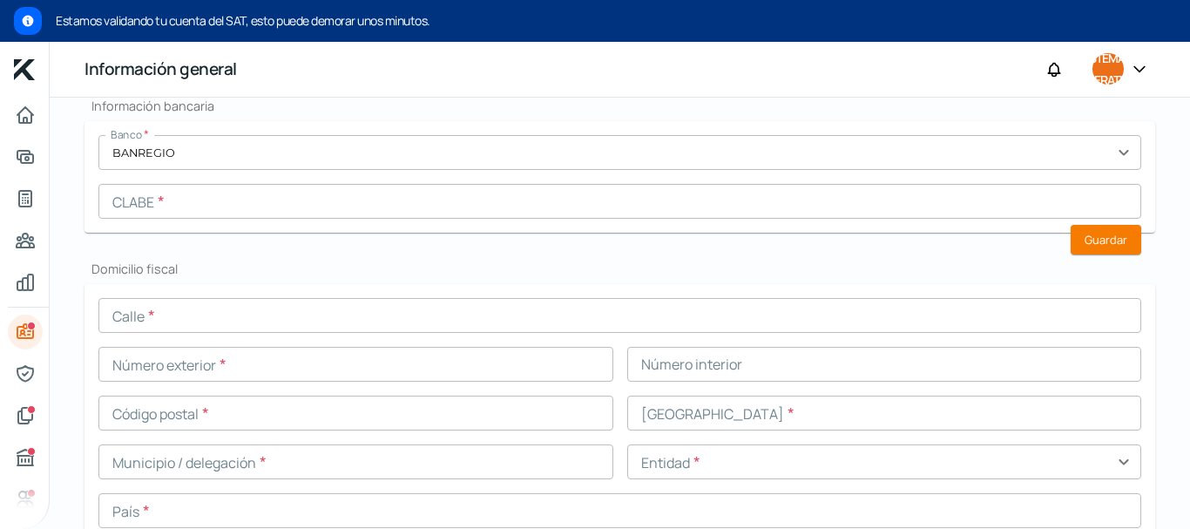
click at [277, 213] on input "text" at bounding box center [619, 201] width 1043 height 35
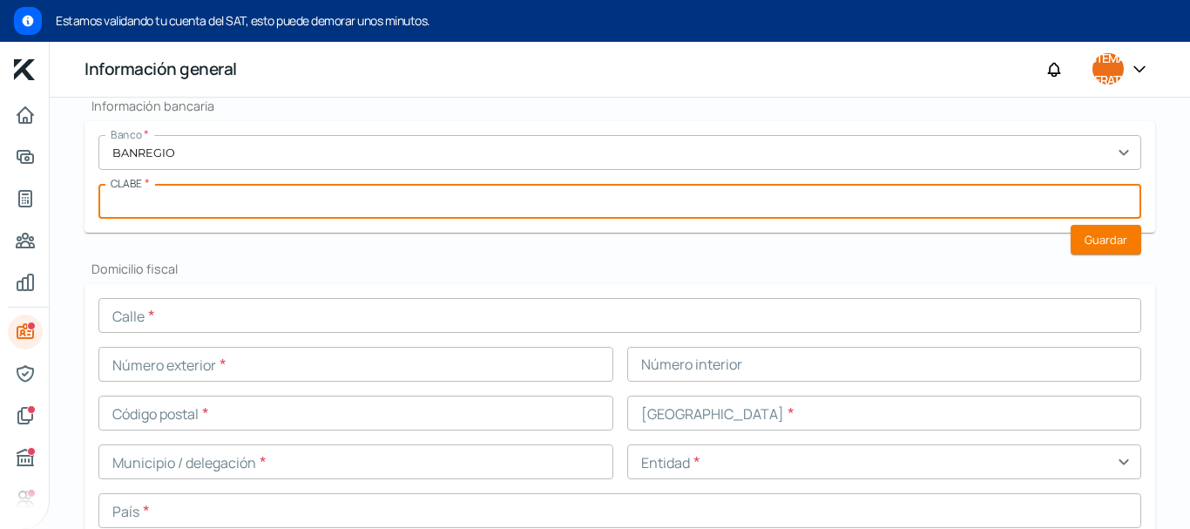
click at [188, 200] on input "text" at bounding box center [619, 201] width 1043 height 35
paste input "83021219300"
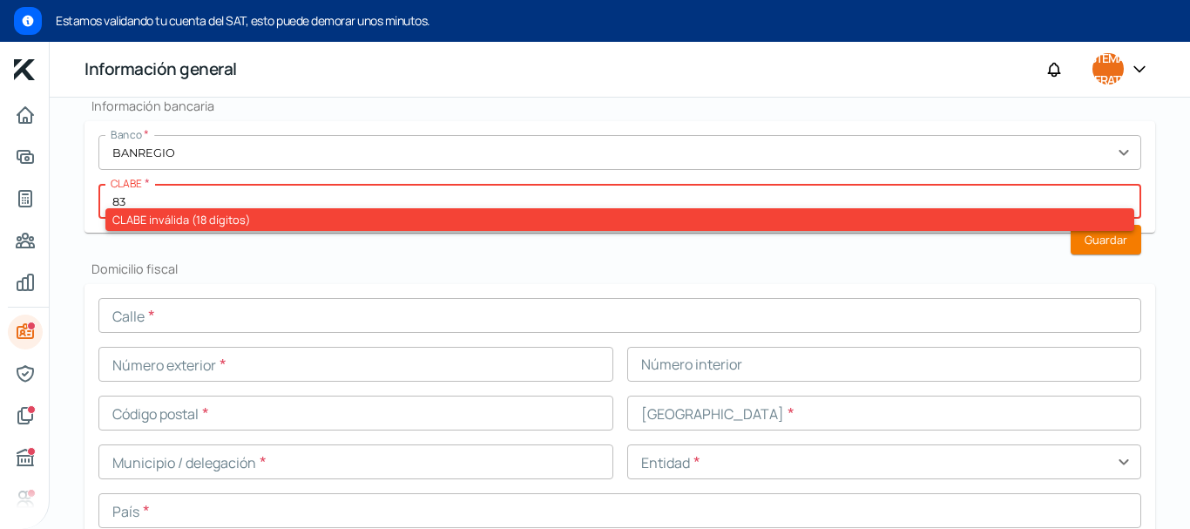
type input "8"
click at [249, 267] on h2 "Domicilio fiscal" at bounding box center [620, 269] width 1071 height 17
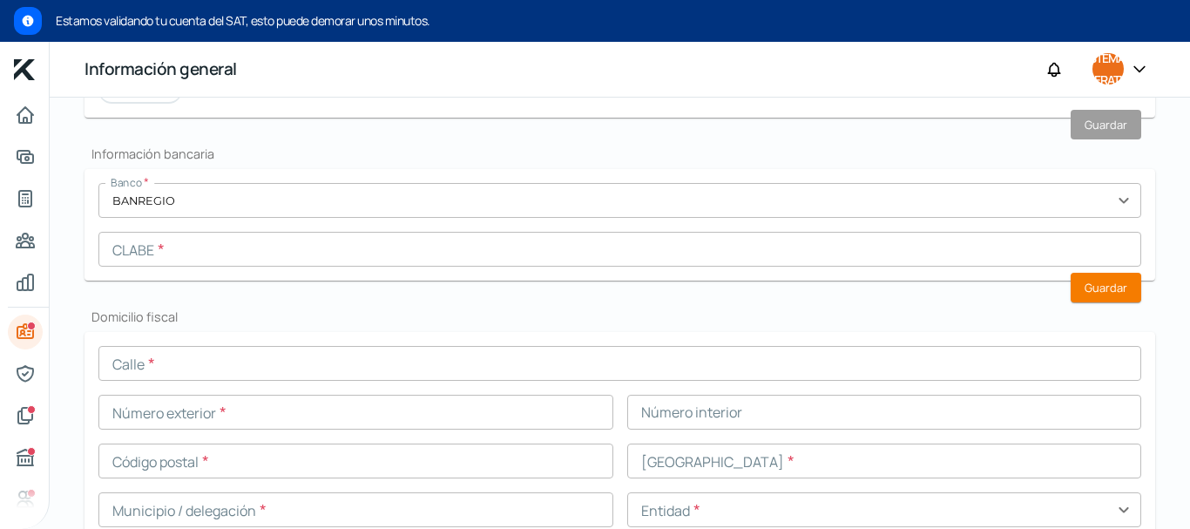
scroll to position [606, 0]
click at [171, 247] on input "text" at bounding box center [619, 245] width 1043 height 35
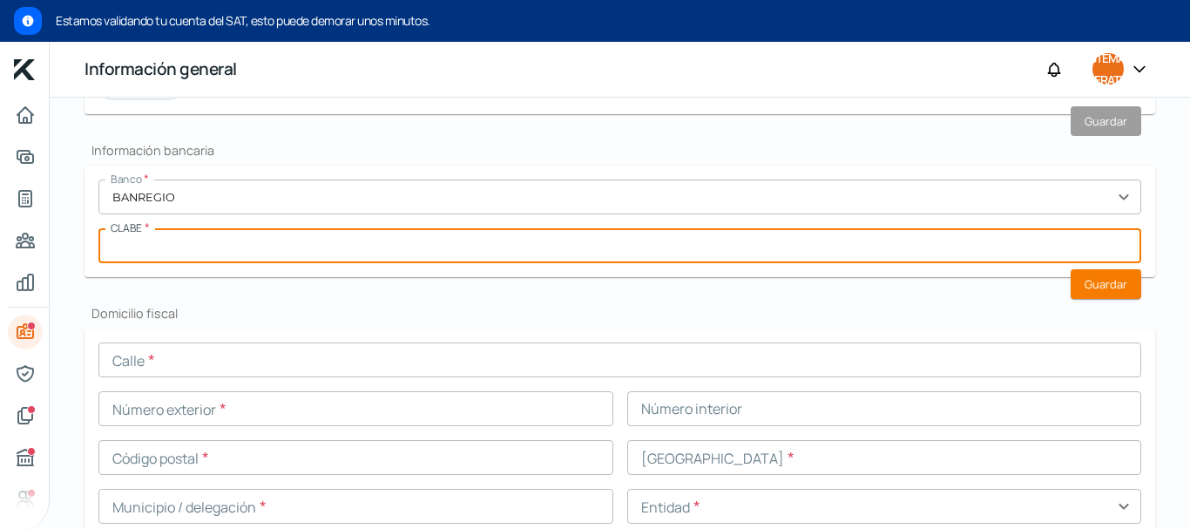
click at [187, 244] on input "text" at bounding box center [619, 245] width 1043 height 35
paste input "058580520297100150"
type input "058580520297100150"
click at [312, 307] on h2 "Domicilio fiscal" at bounding box center [620, 313] width 1071 height 17
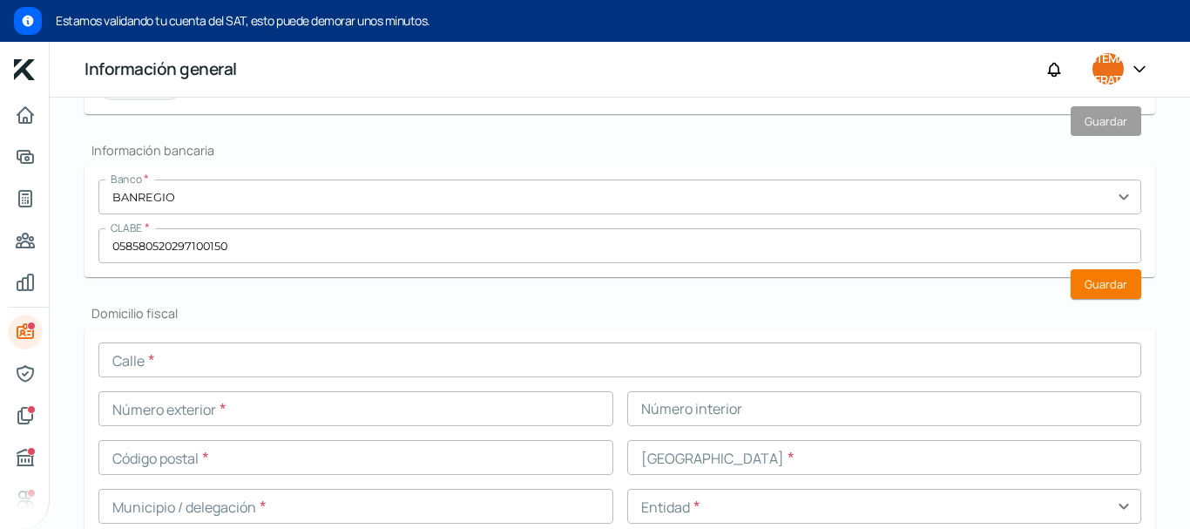
click at [155, 367] on input "text" at bounding box center [619, 359] width 1043 height 35
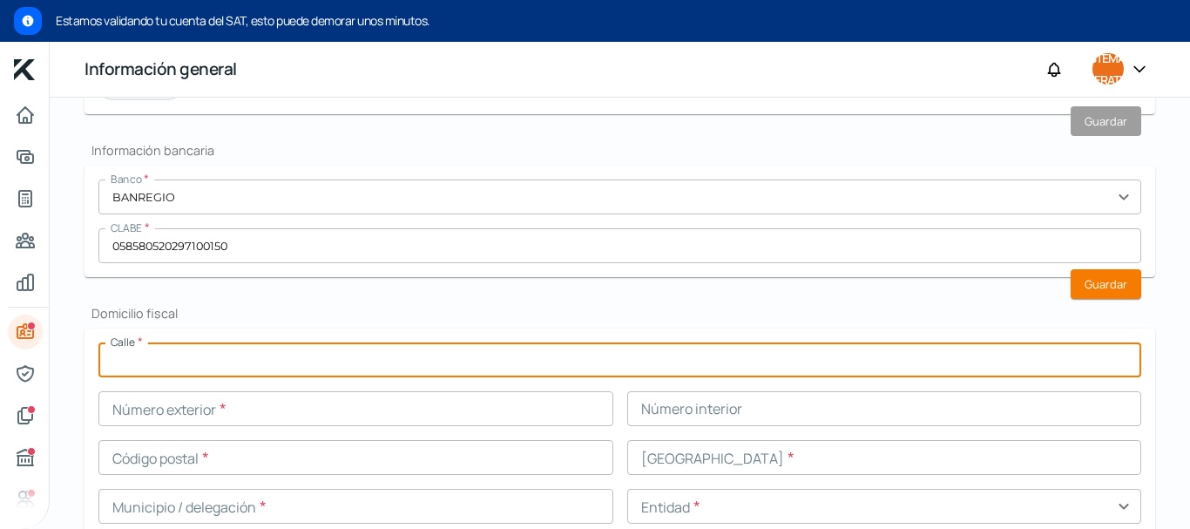
type input "AV. BOSQUES DE LA HUASTECA"
click at [194, 403] on input "text" at bounding box center [355, 408] width 515 height 35
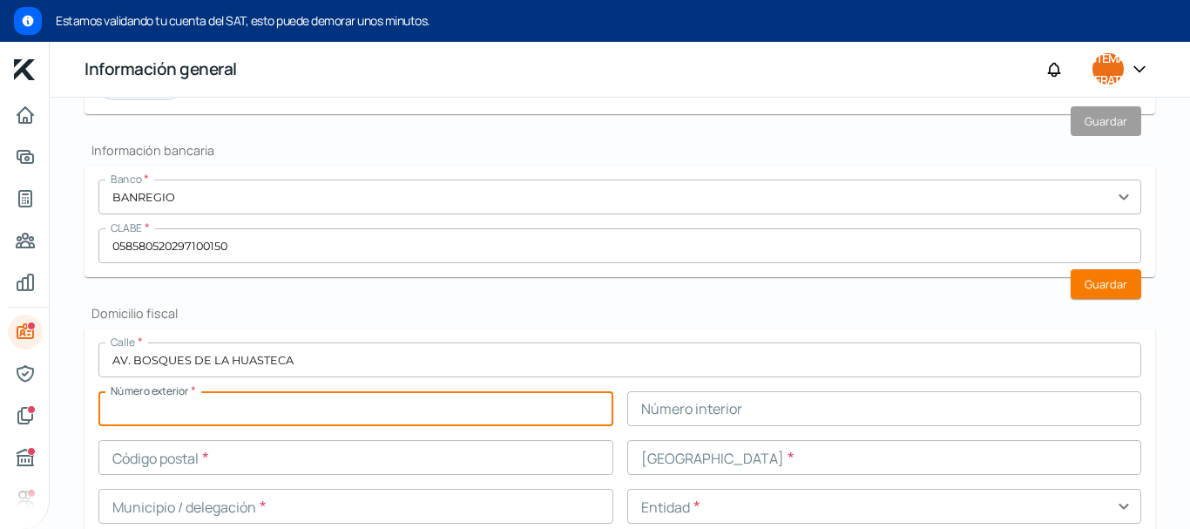
type input "148"
click at [697, 400] on input "text" at bounding box center [884, 408] width 515 height 35
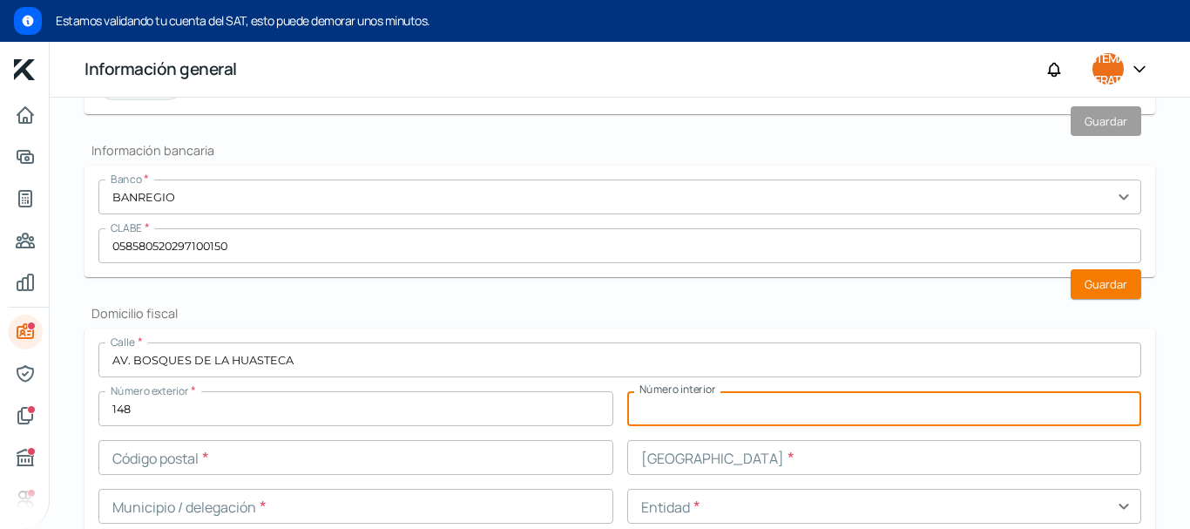
click at [295, 460] on input "text" at bounding box center [355, 457] width 515 height 35
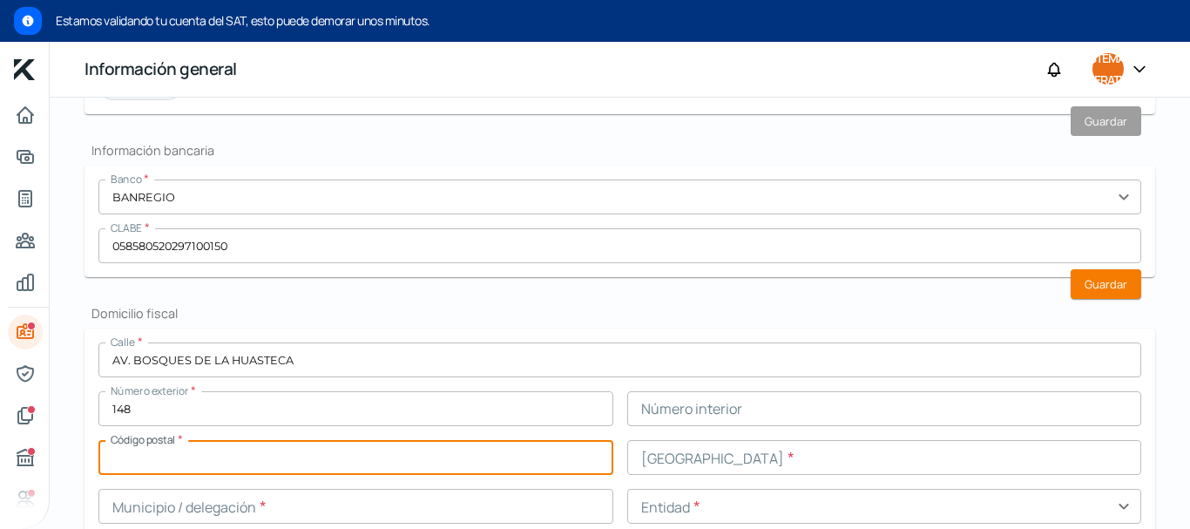
type input "66367"
click at [677, 457] on input "text" at bounding box center [884, 457] width 515 height 35
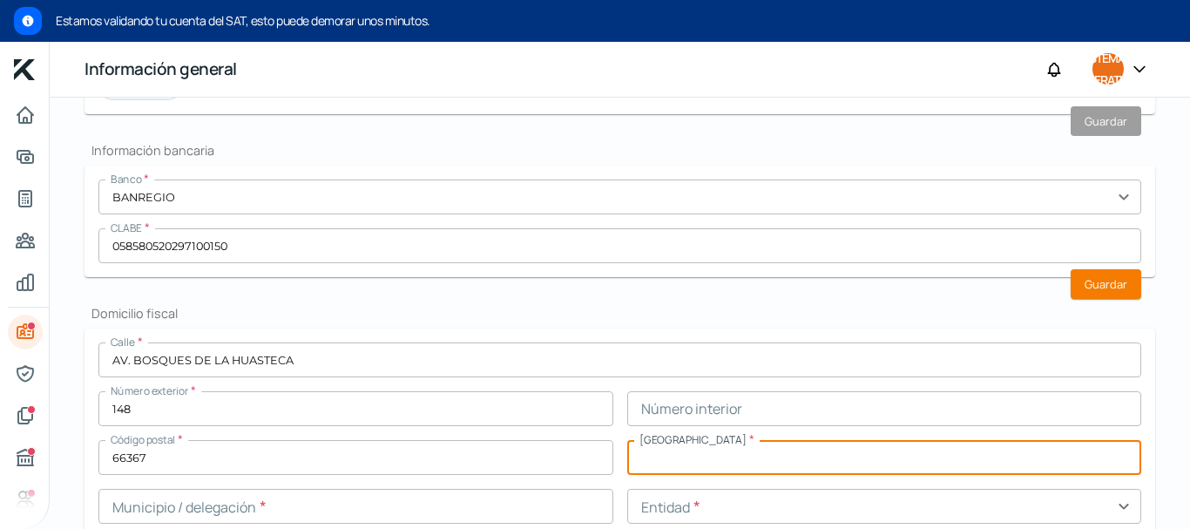
type input "BOSQUES LA HUASTECA"
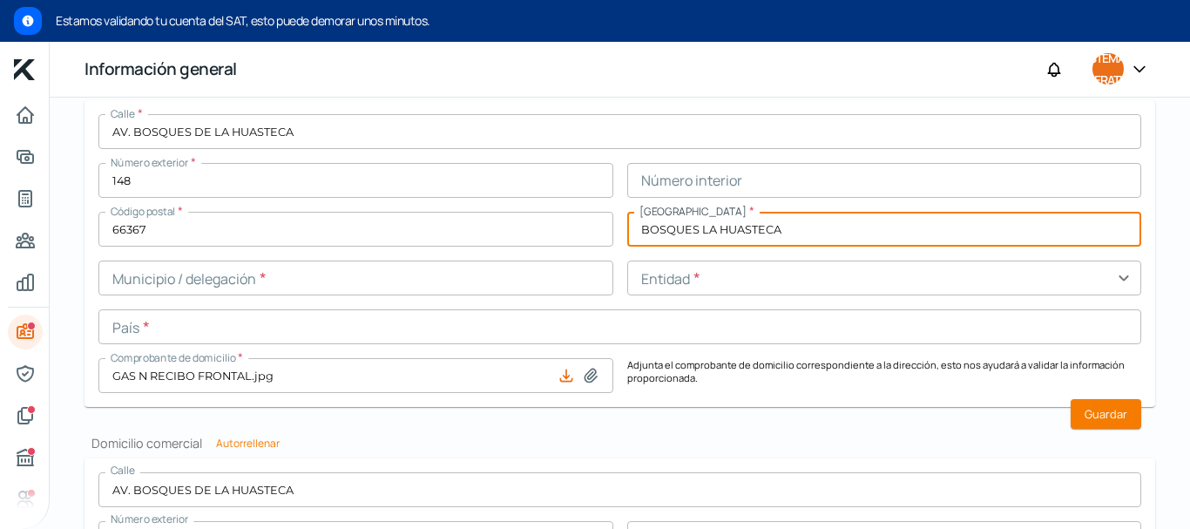
scroll to position [838, 0]
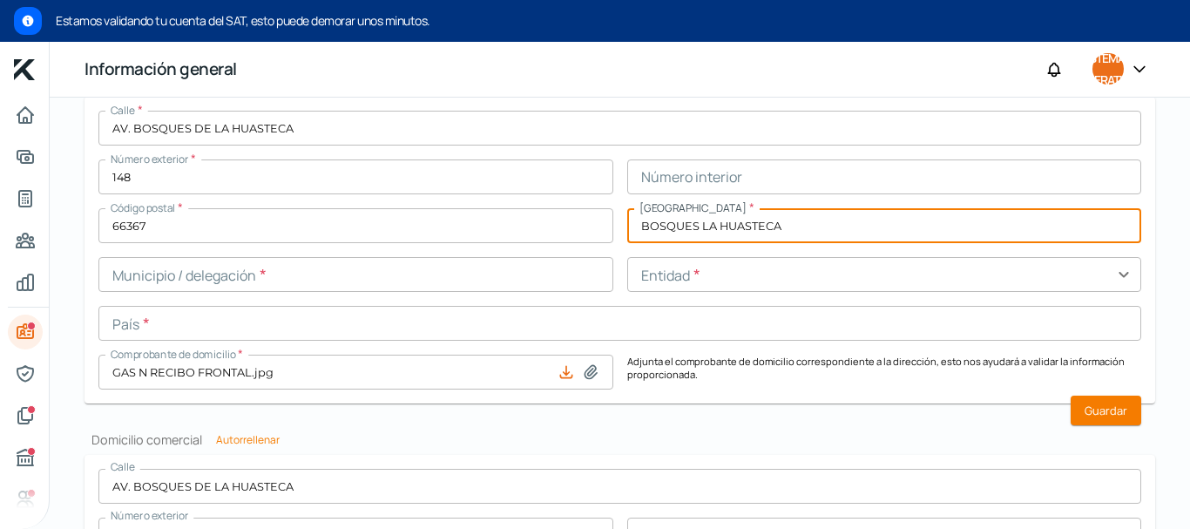
click at [194, 279] on input "text" at bounding box center [355, 274] width 515 height 35
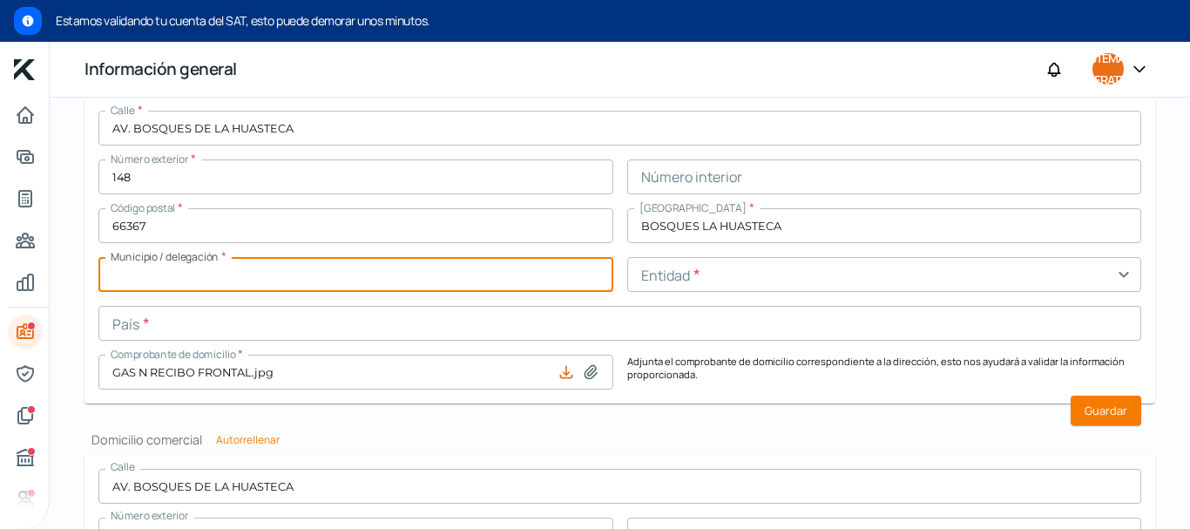
type input "[GEOGRAPHIC_DATA]"
click at [174, 323] on input "text" at bounding box center [619, 323] width 1043 height 35
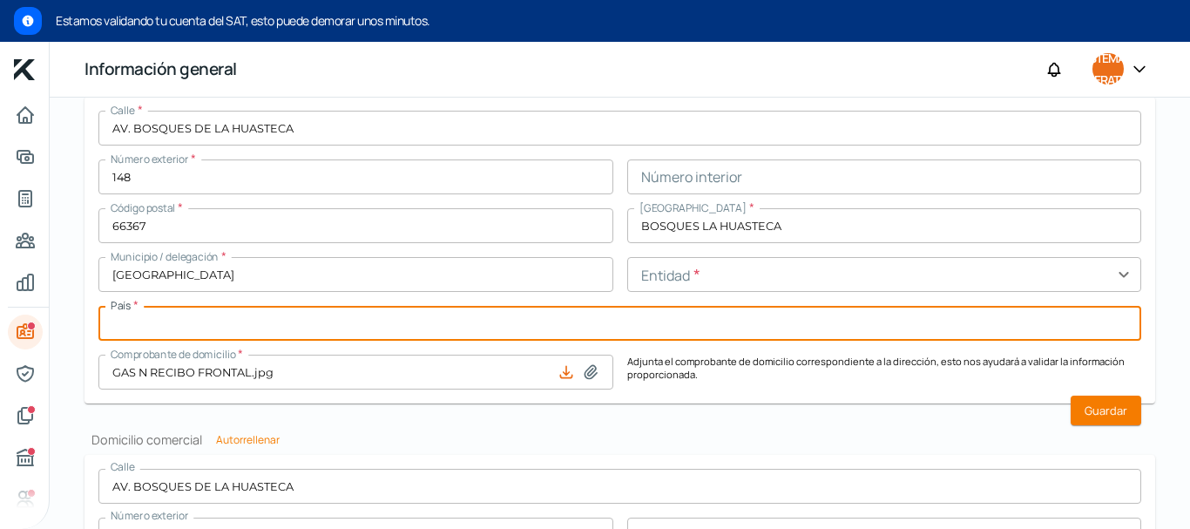
type input "[GEOGRAPHIC_DATA]"
click at [715, 277] on input "text" at bounding box center [884, 274] width 515 height 35
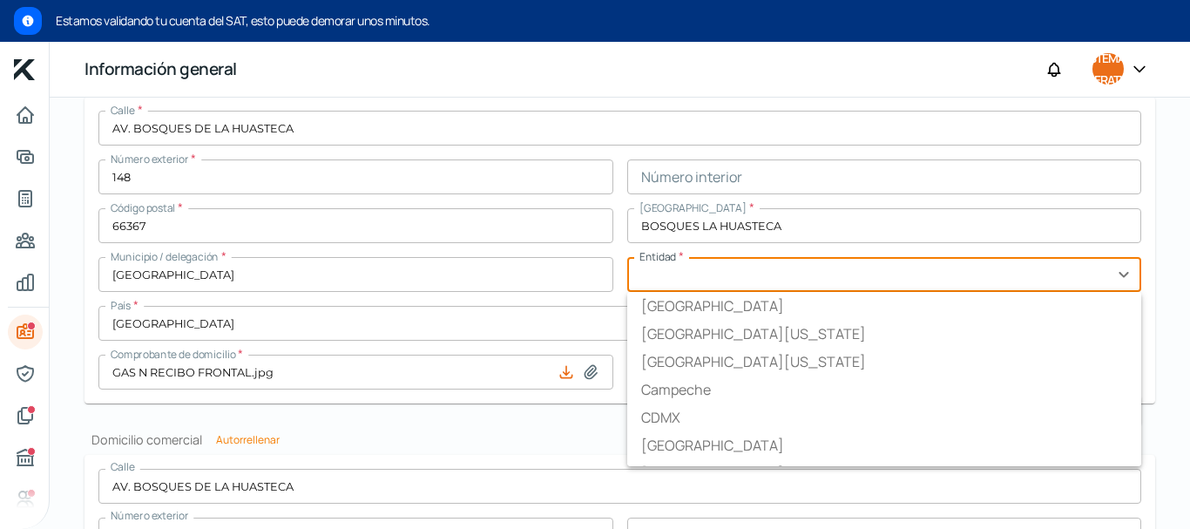
type input "Nuevo León"
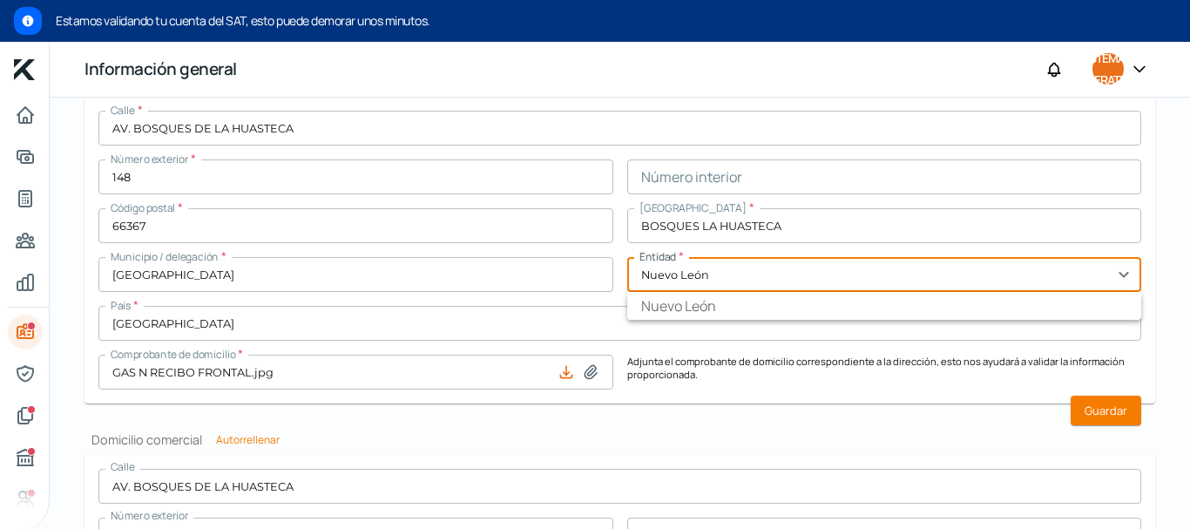
click at [692, 316] on li "Nuevo León" at bounding box center [884, 306] width 515 height 28
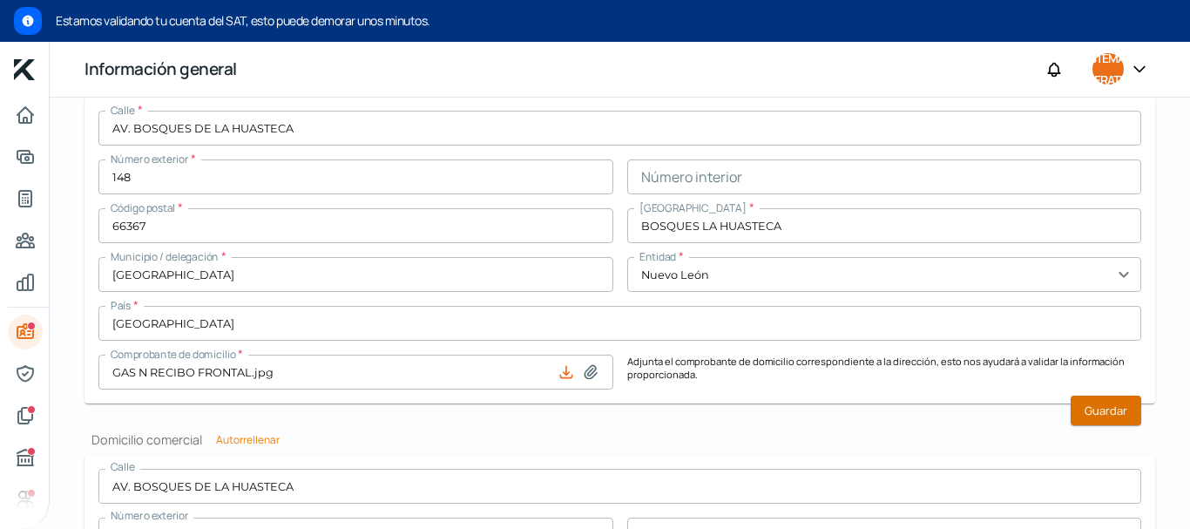
click at [1116, 411] on font "Guardar" at bounding box center [1106, 411] width 43 height 16
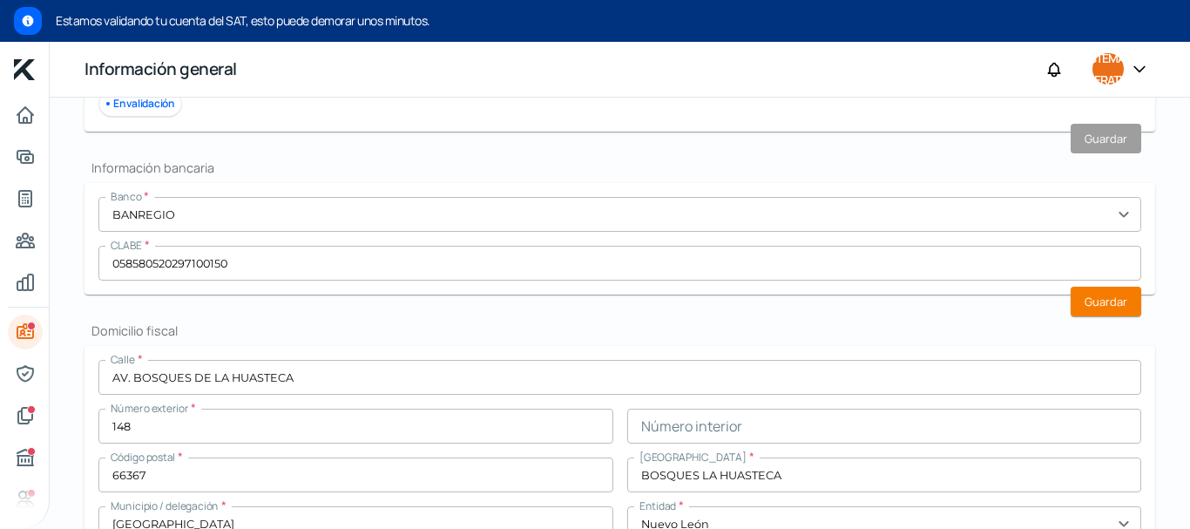
scroll to position [593, 0]
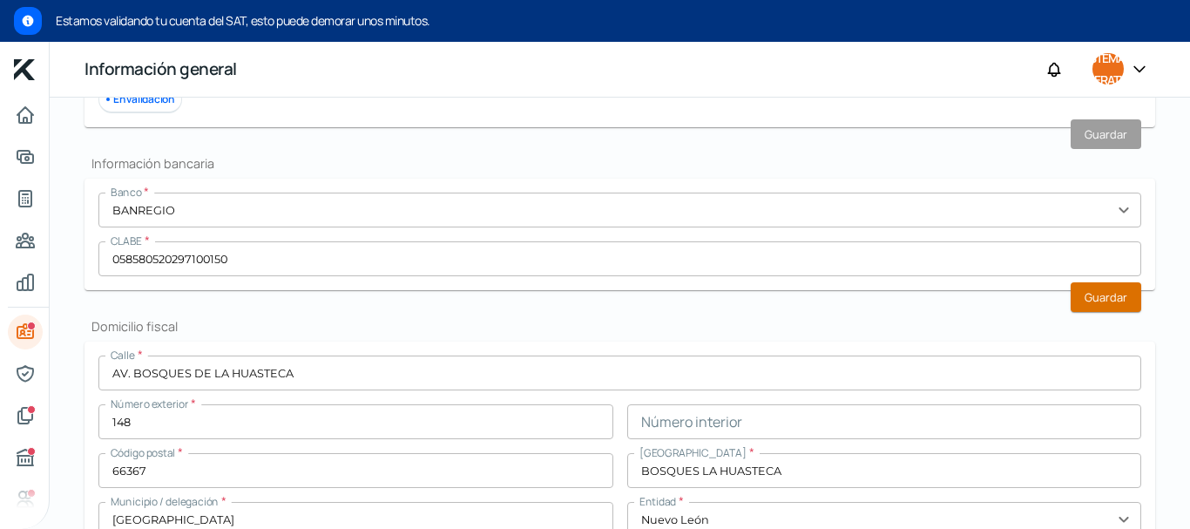
click at [1115, 306] on button "Guardar" at bounding box center [1106, 297] width 71 height 30
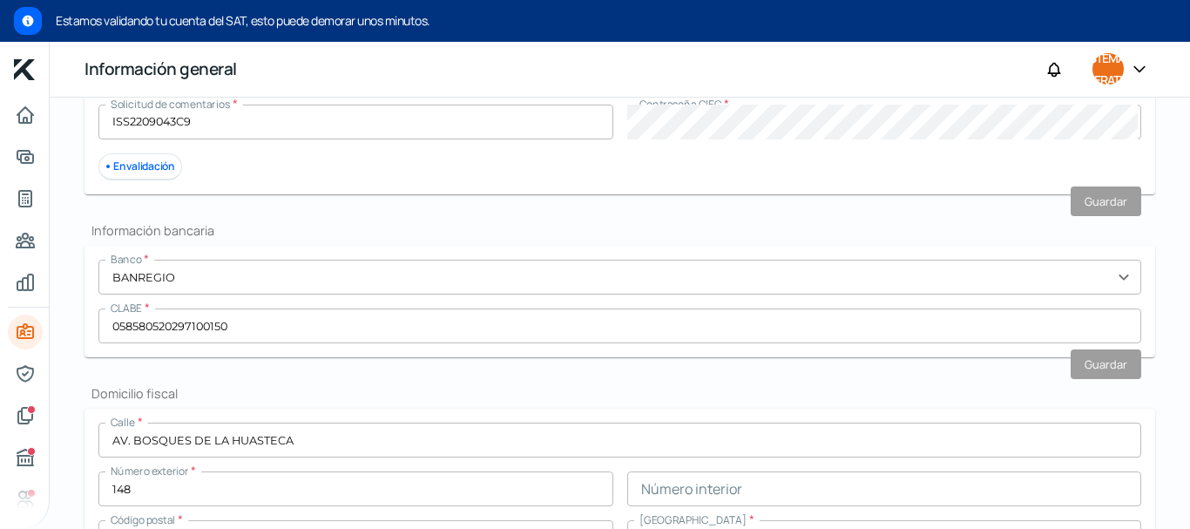
scroll to position [315, 0]
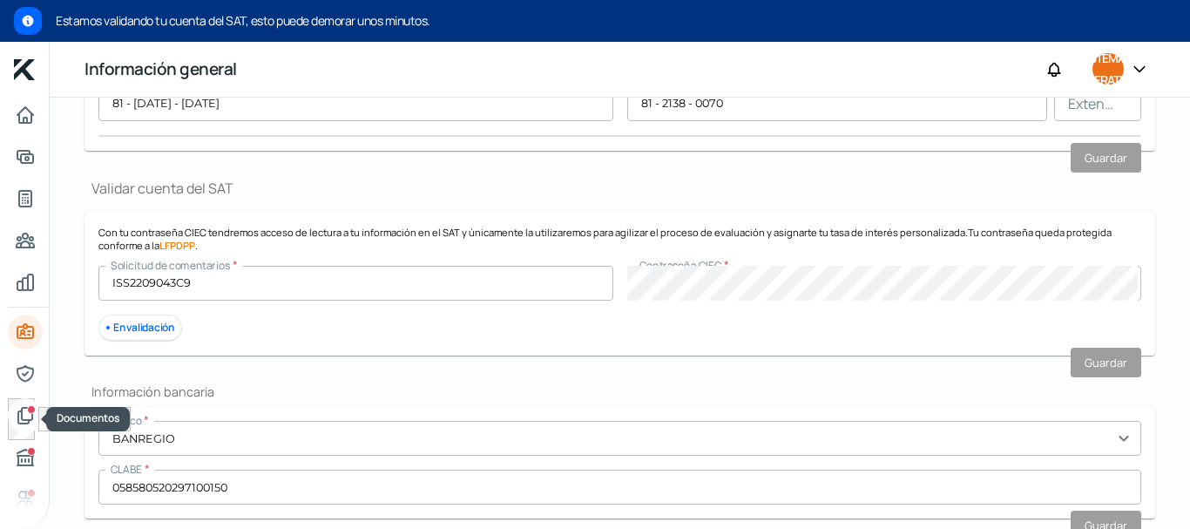
click at [25, 416] on icon "Documentos" at bounding box center [25, 415] width 21 height 21
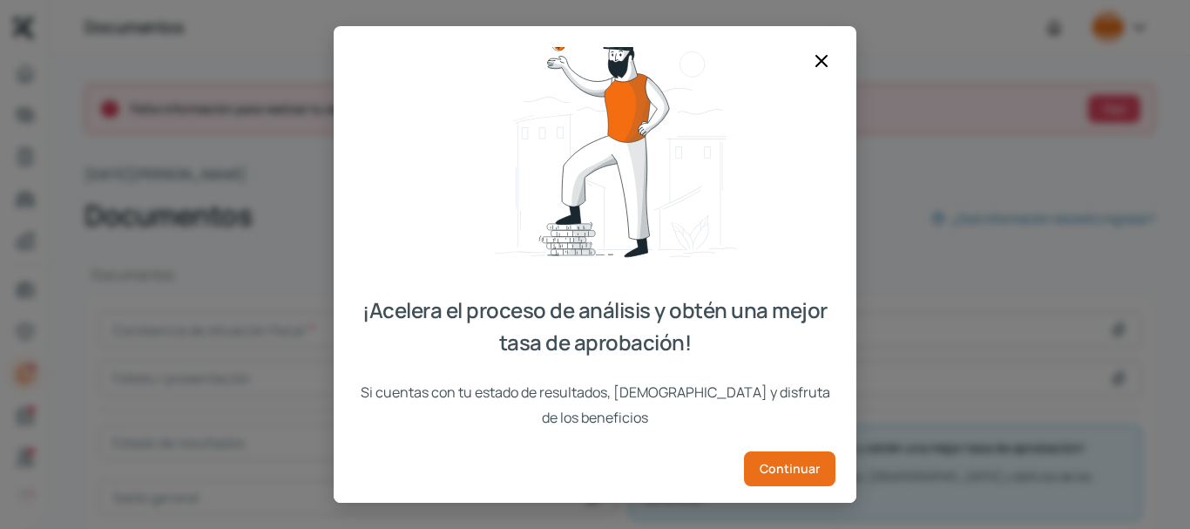
scroll to position [54, 0]
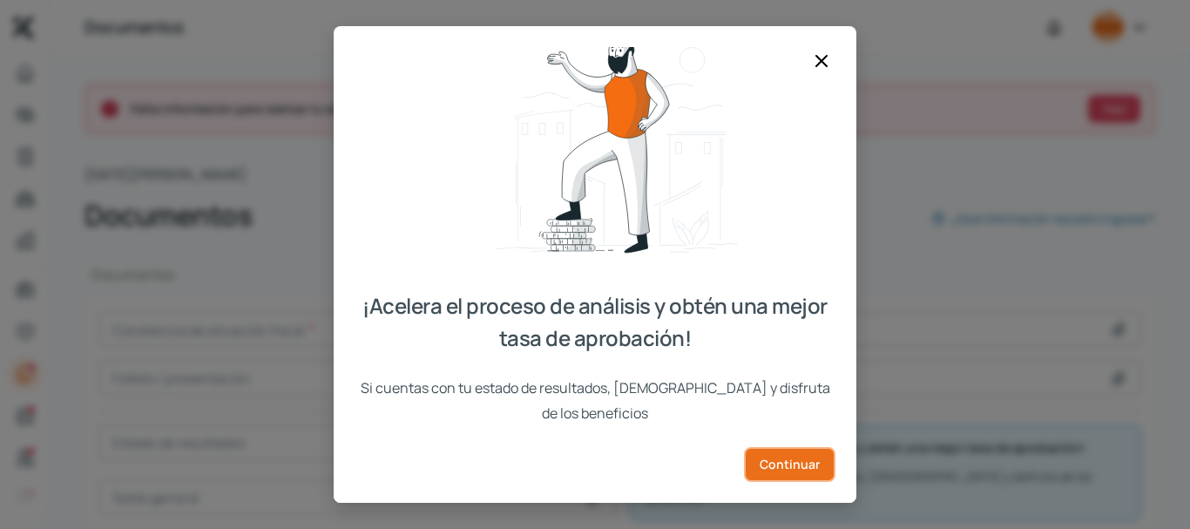
click at [781, 456] on font "Continuar" at bounding box center [790, 464] width 60 height 17
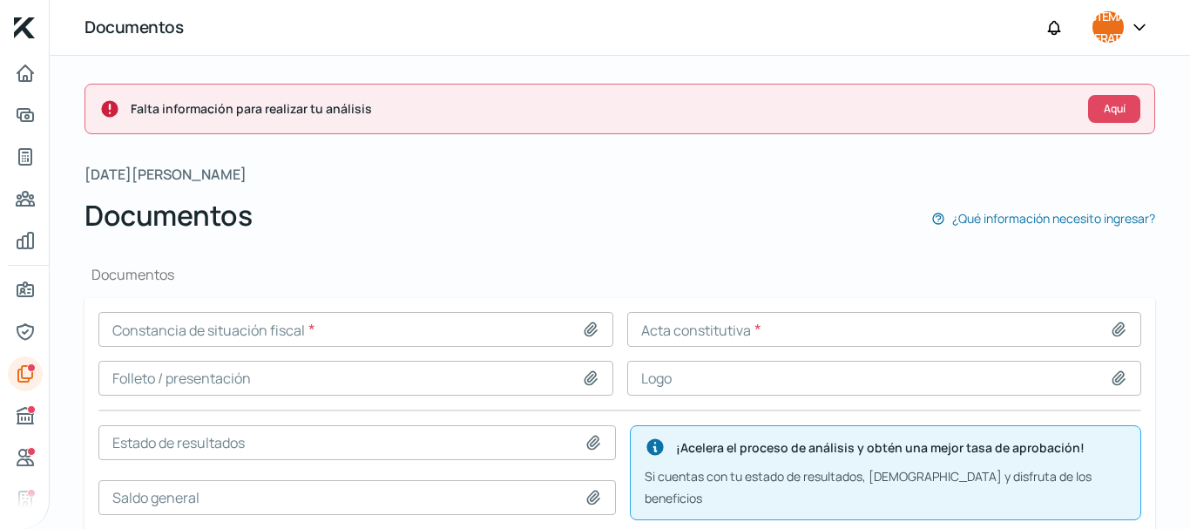
click at [206, 332] on input at bounding box center [355, 329] width 515 height 35
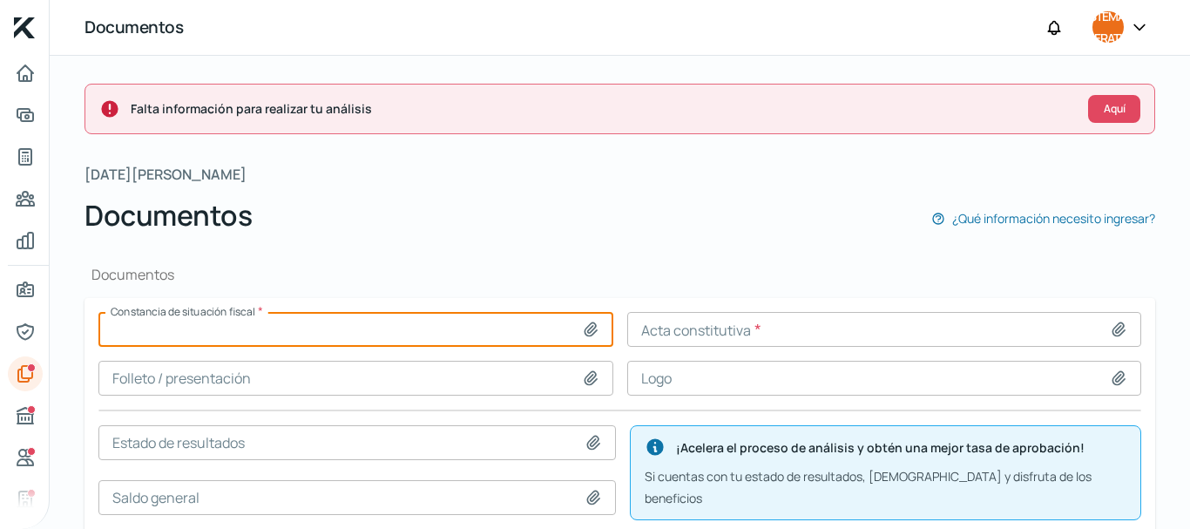
type input "C:\fakepath\CONST. SIT. FISCAL SAT [DATE] ING. Y SERV. SCALO.pdf"
type input "CONST. SIT. FISCAL SAT [DATE] ING. Y SERV. SCALO.pdf"
click at [715, 335] on input at bounding box center [884, 329] width 515 height 35
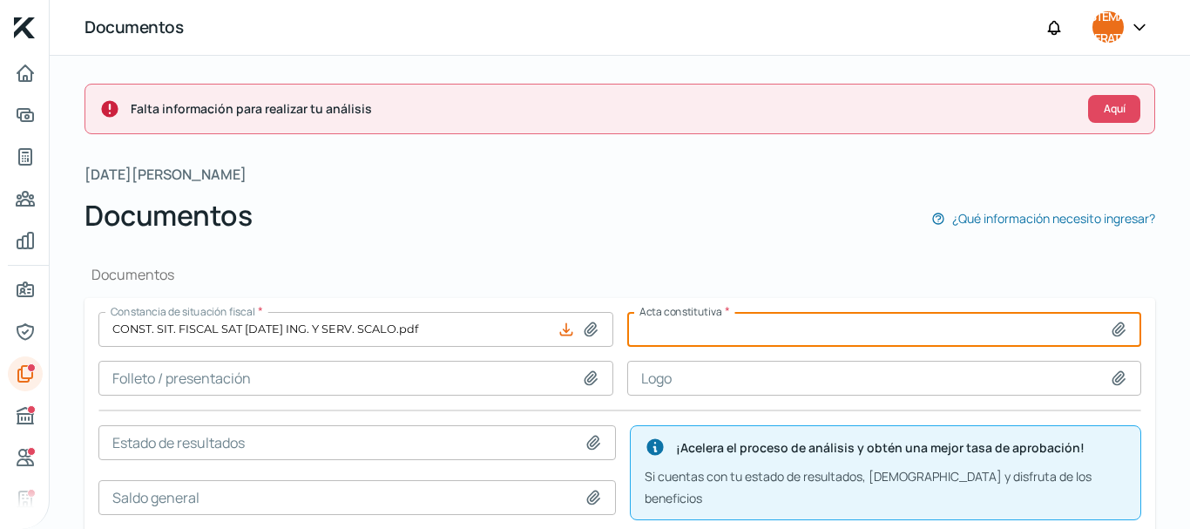
type input "C:\fakepath\ACTA CONST. FIRMADA POR SE DE ING. Y SERV. SCALO, SAS DE CV [DATE].…"
type input "ACTA CONST. FIRMADA POR SE DE ING. Y SERV. SCALO, SAS DE CV [DATE].pdf"
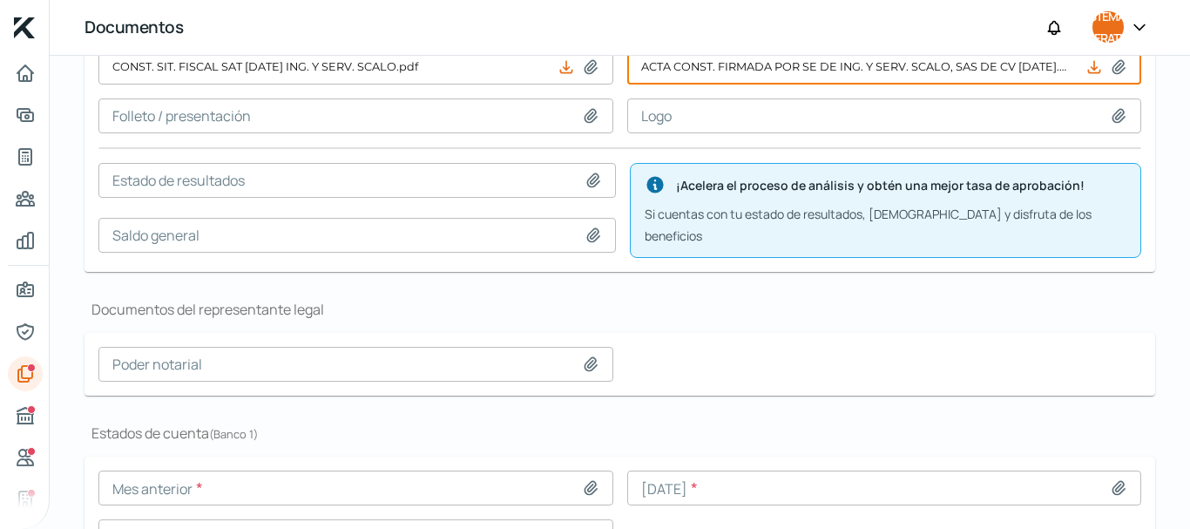
scroll to position [360, 0]
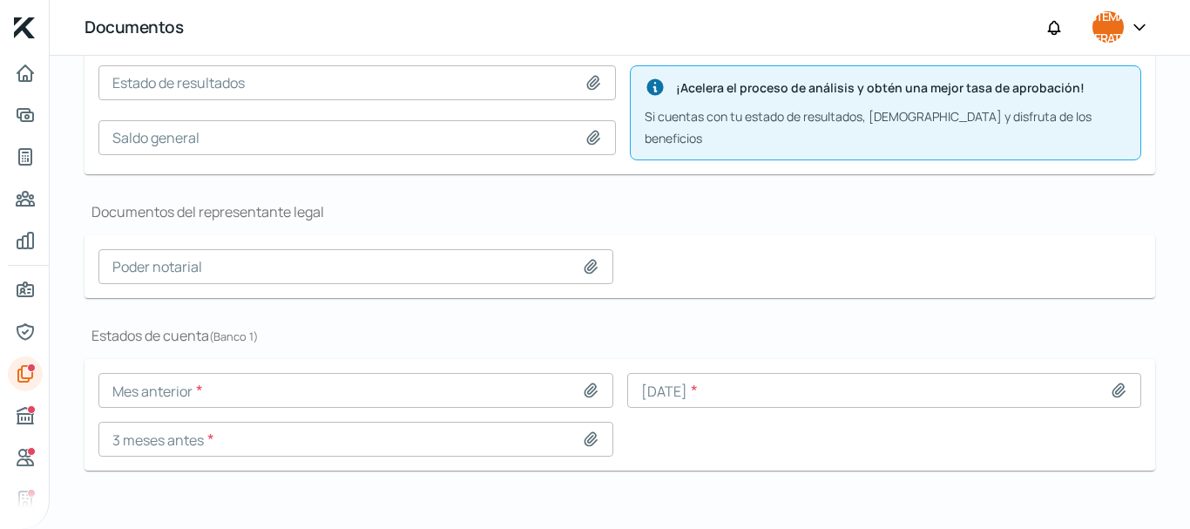
click at [585, 261] on icon at bounding box center [591, 267] width 12 height 13
type input "C:\fakepath\REGISTRO DE LA EMPRESA EN EL REG. PUB. PROP. Y COM. SCALO [DATE].pdf"
type input "REGISTRO DE LA EMPRESA EN EL REG. PUB. PROP. Y COM. SCALO [DATE].pdf"
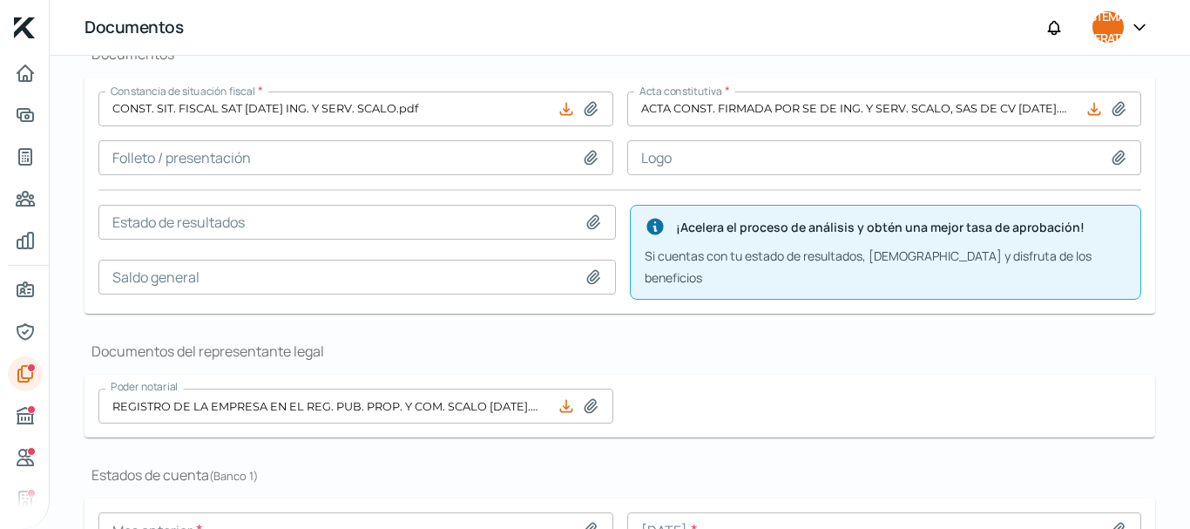
scroll to position [199, 0]
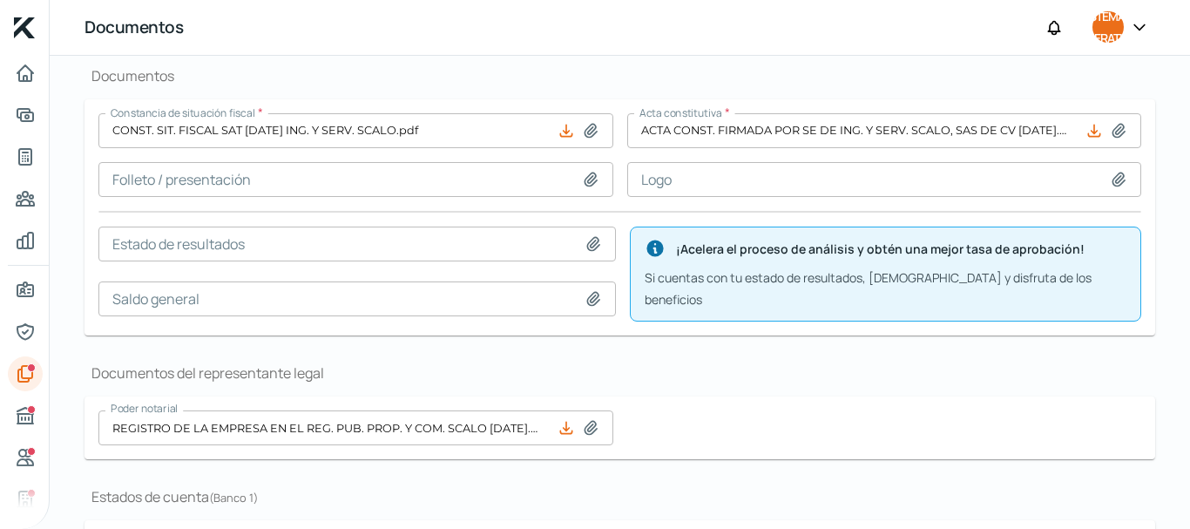
click at [593, 242] on icon at bounding box center [593, 243] width 12 height 13
type input "C:\fakepath\EDO. DE RESULTADOS DE ENERO A [DATE] SCALO.pdf"
type input "EDO. DE RESULTADOS DE ENERO A [DATE] SCALO.pdf"
click at [587, 297] on icon at bounding box center [593, 298] width 17 height 17
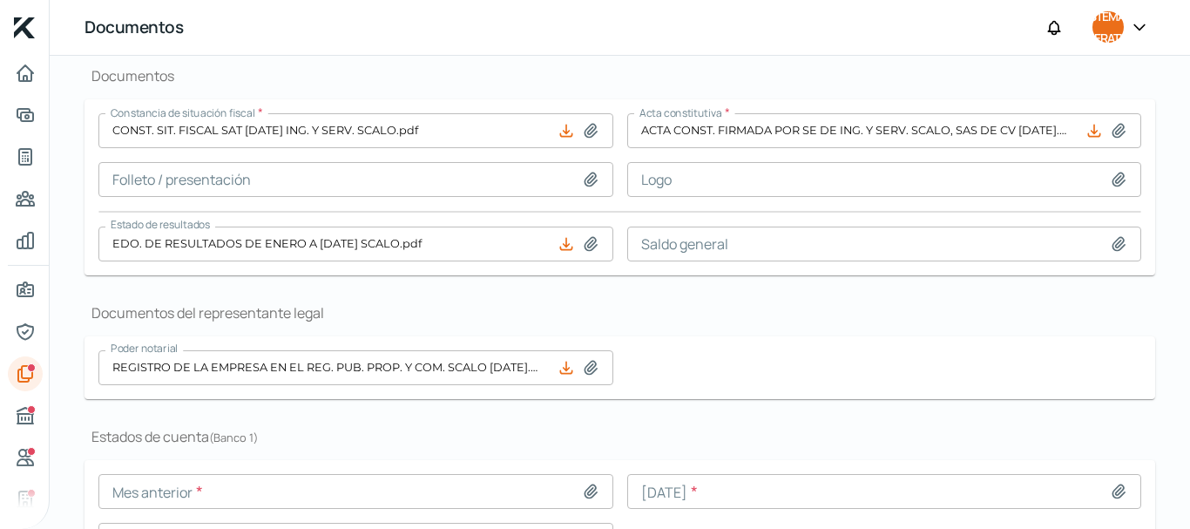
scroll to position [311, 0]
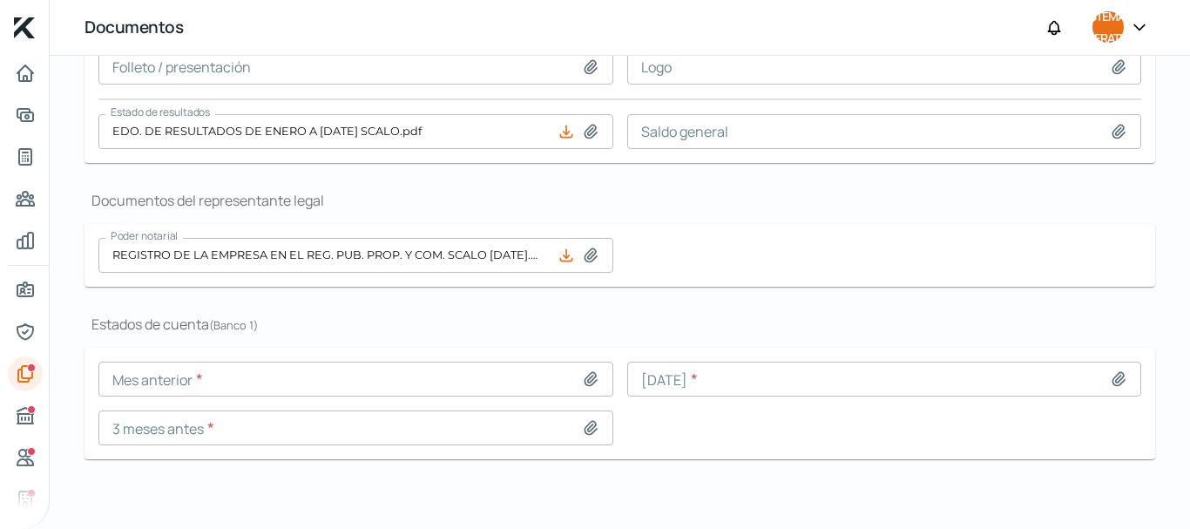
type input "C:\fakepath\EDO. DE RESULTADOS PARCIAL AL [DATE] SCALO.pdf"
type input "EDO. DE RESULTADOS PARCIAL AL [DATE] SCALO.pdf"
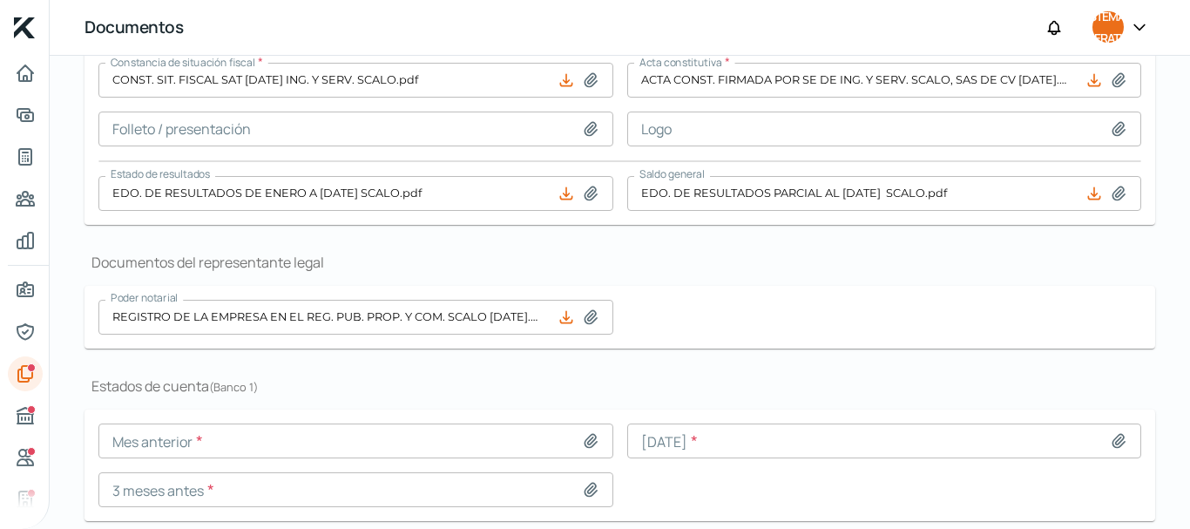
scroll to position [217, 0]
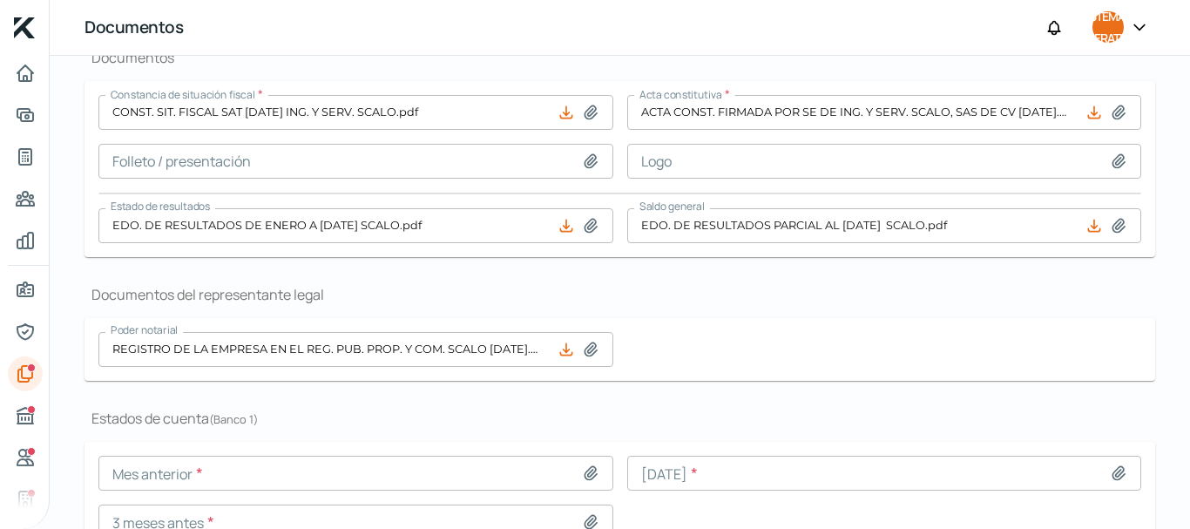
click at [1113, 164] on icon at bounding box center [1119, 160] width 12 height 13
type input "C:\fakepath\Logo - ISS.jpg"
type input "Logo - ISS.jpg"
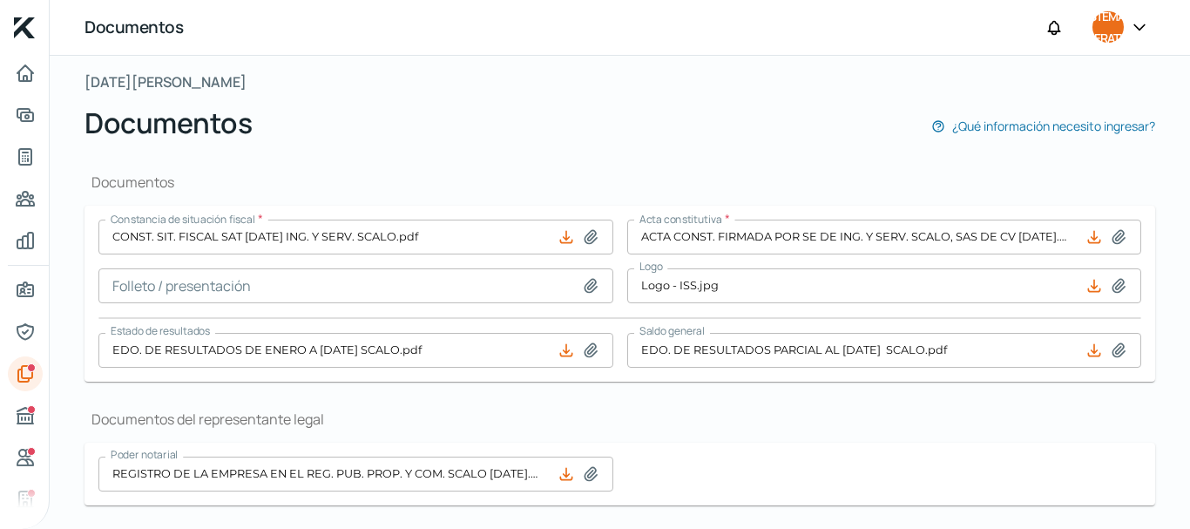
scroll to position [311, 0]
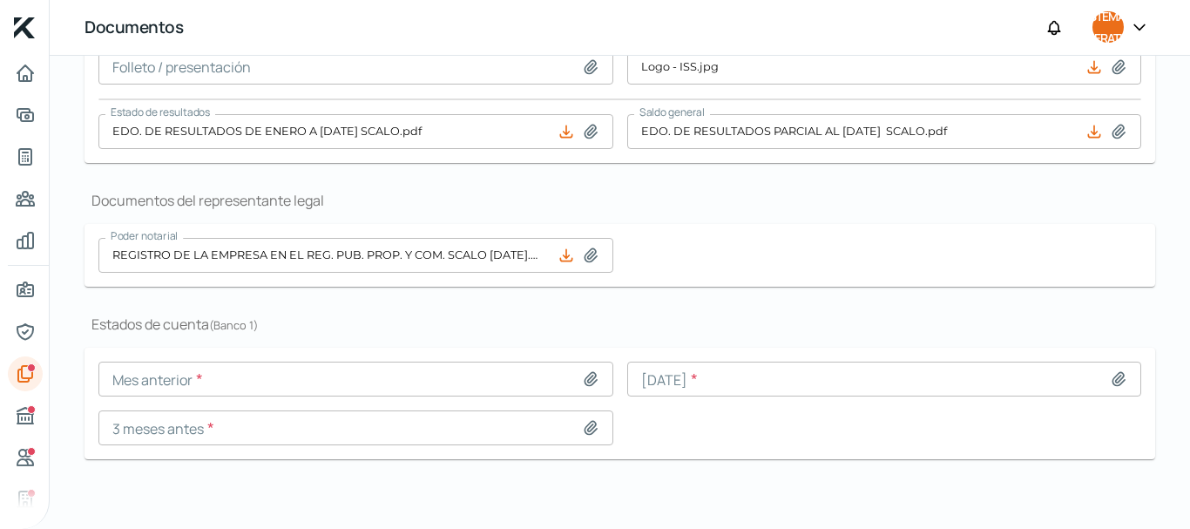
click at [587, 381] on icon at bounding box center [591, 378] width 12 height 13
type input "C:\fakepath\INGENIERIA Y SERVICIOS SCALO S.A.S. DE C.V._05202971_05202971 (1).p…"
type input "INGENIERIA Y SERVICIOS SCALO S.A.S. DE C.V._05202971_05202971 (1).pdf"
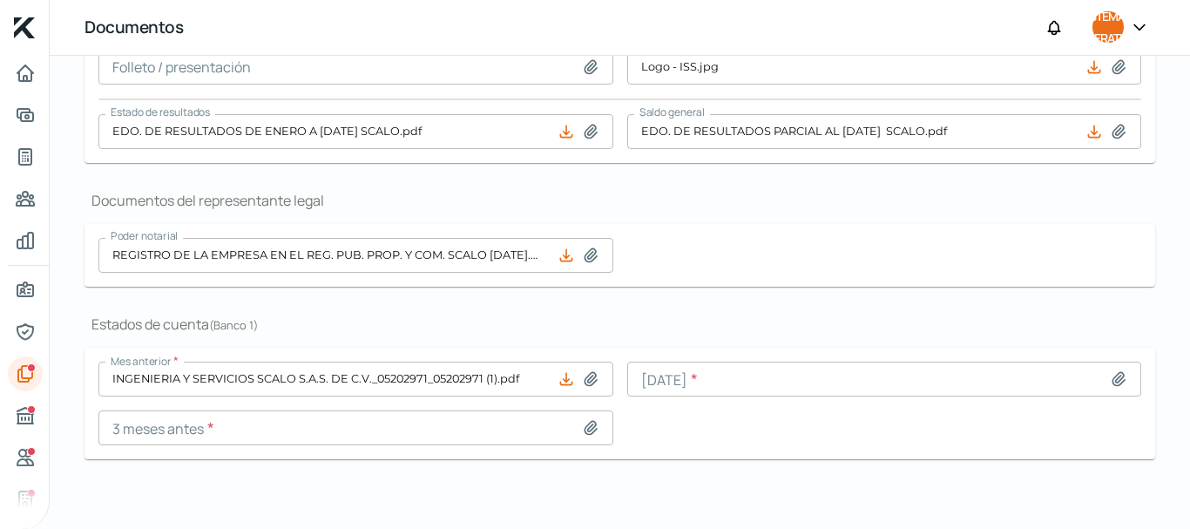
click at [1115, 381] on icon at bounding box center [1118, 378] width 17 height 17
type input "C:\fakepath\INGENIERIA Y SERVICIOS SCALO S.A.S. DE C.V._05202971_05202971 (1).p…"
type input "INGENIERIA Y SERVICIOS SCALO S.A.S. DE C.V._05202971_05202971 (1).pdf"
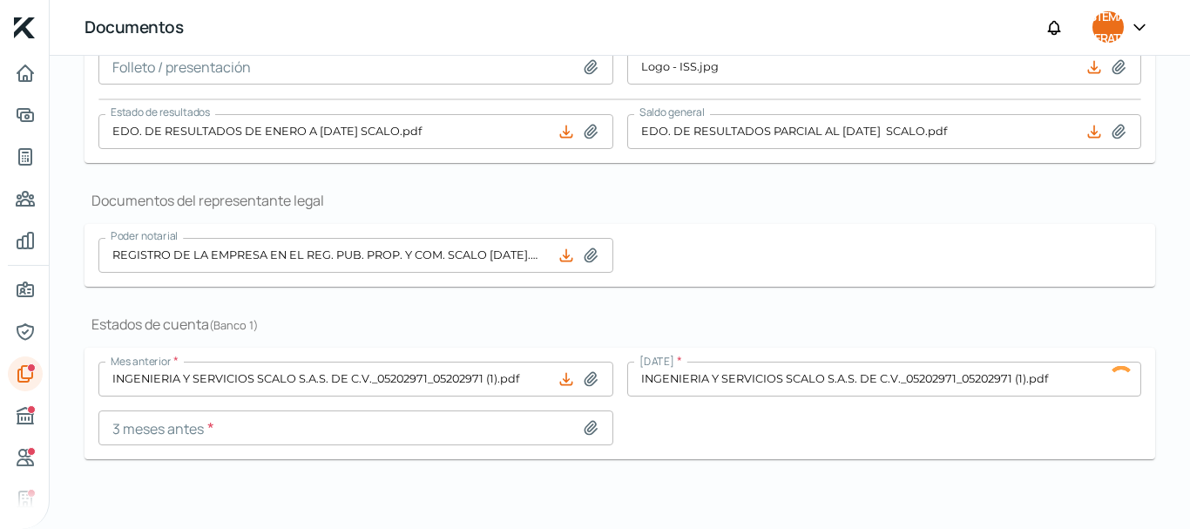
click at [586, 427] on icon at bounding box center [591, 427] width 12 height 13
type input "C:\fakepath\INGENIERIA Y SERVICIOS SCALO S.A.S. DE C.V._05202971_05202971 (1).p…"
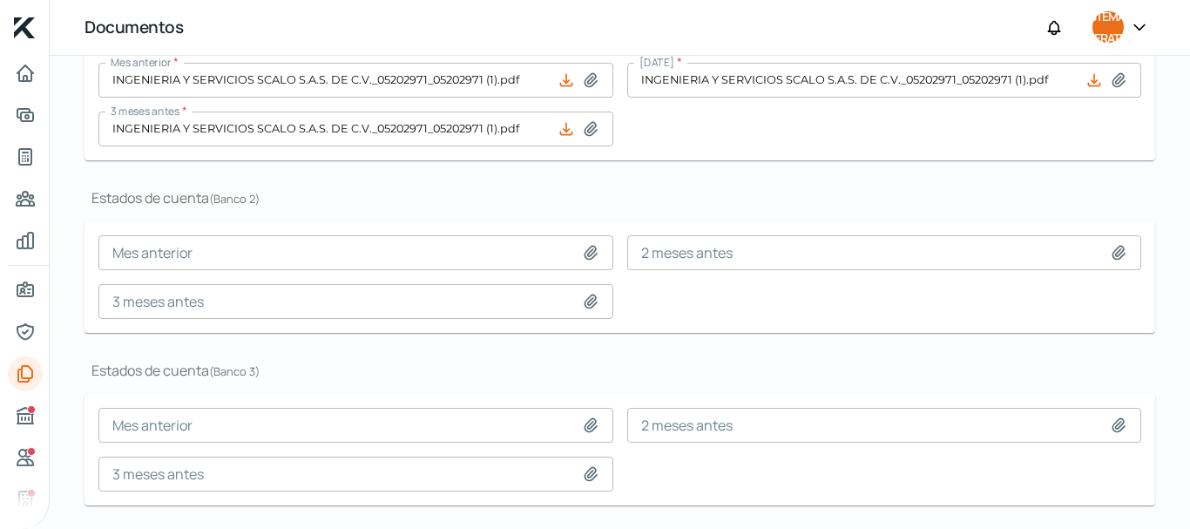
scroll to position [606, 0]
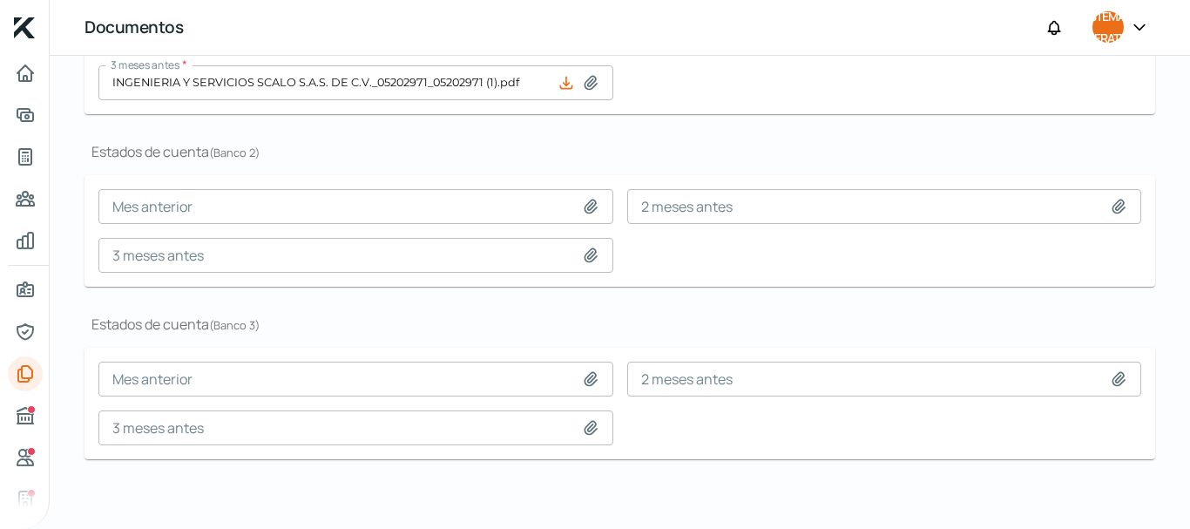
click at [583, 213] on icon at bounding box center [590, 206] width 17 height 17
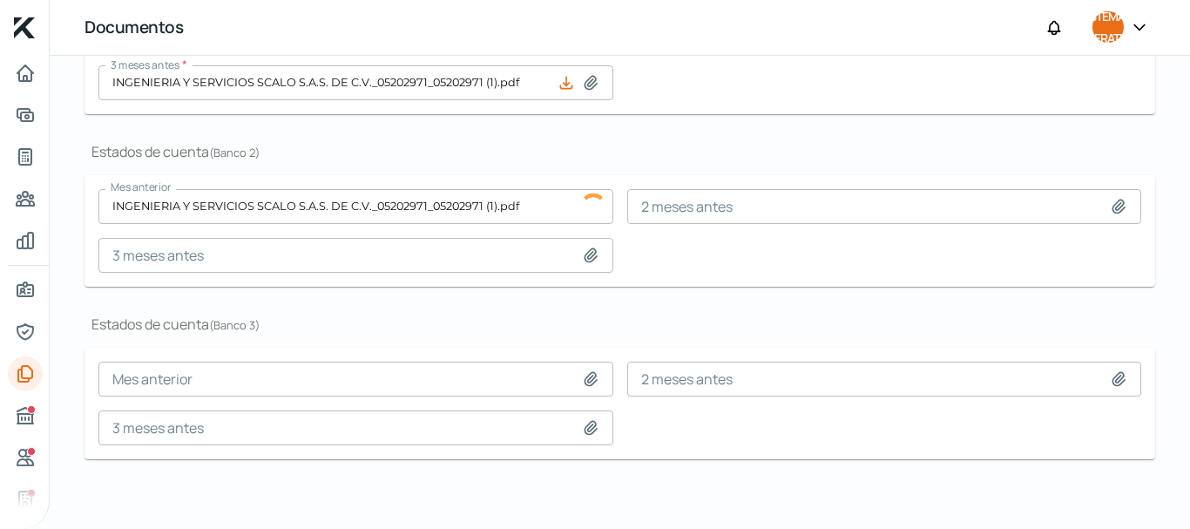
click at [1110, 202] on icon at bounding box center [1118, 206] width 17 height 17
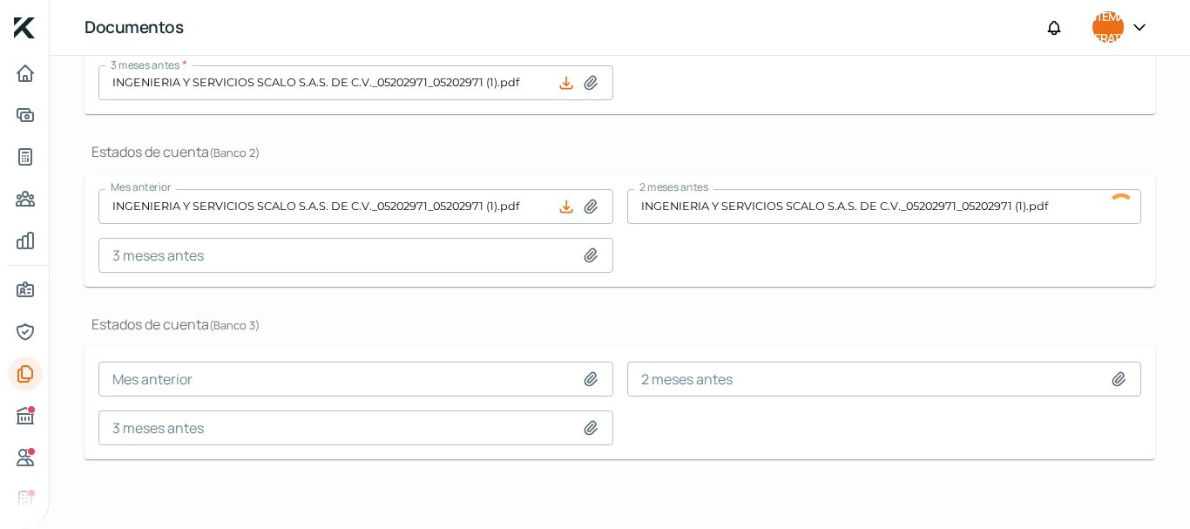
click at [583, 256] on icon at bounding box center [590, 255] width 17 height 17
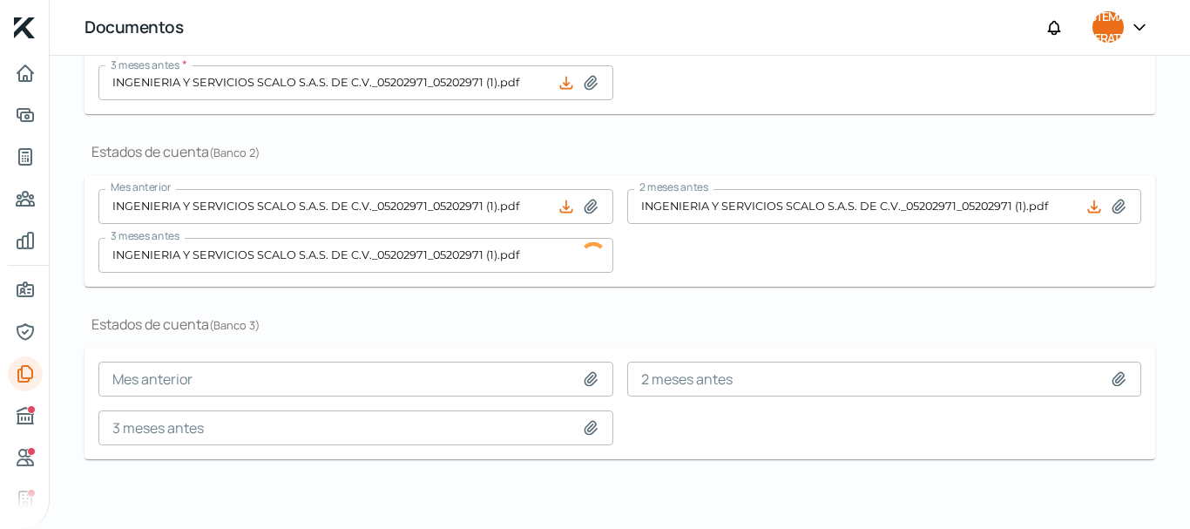
click at [588, 378] on icon at bounding box center [590, 378] width 17 height 17
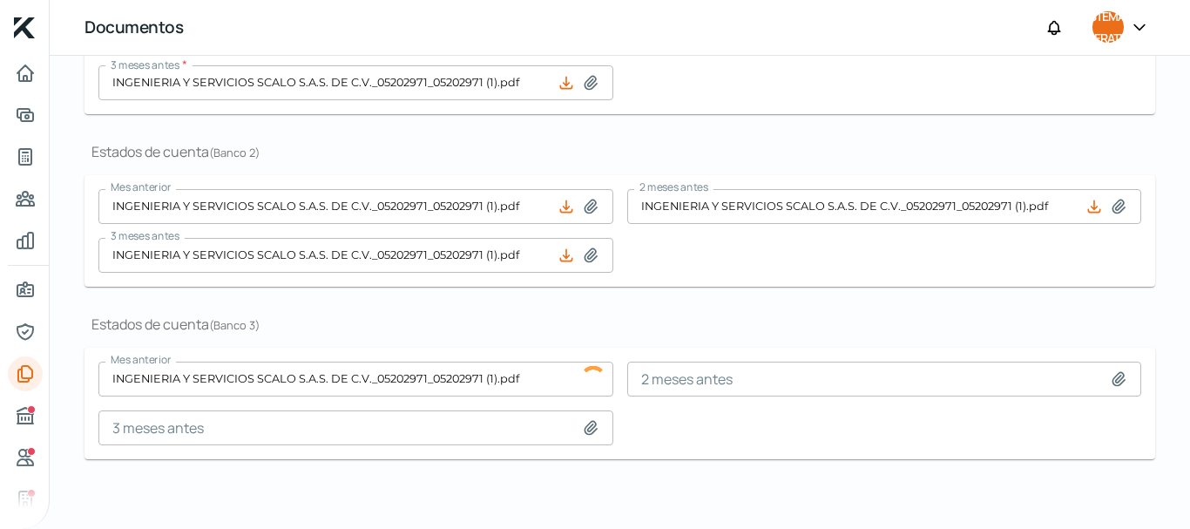
click at [1110, 385] on icon at bounding box center [1118, 378] width 17 height 17
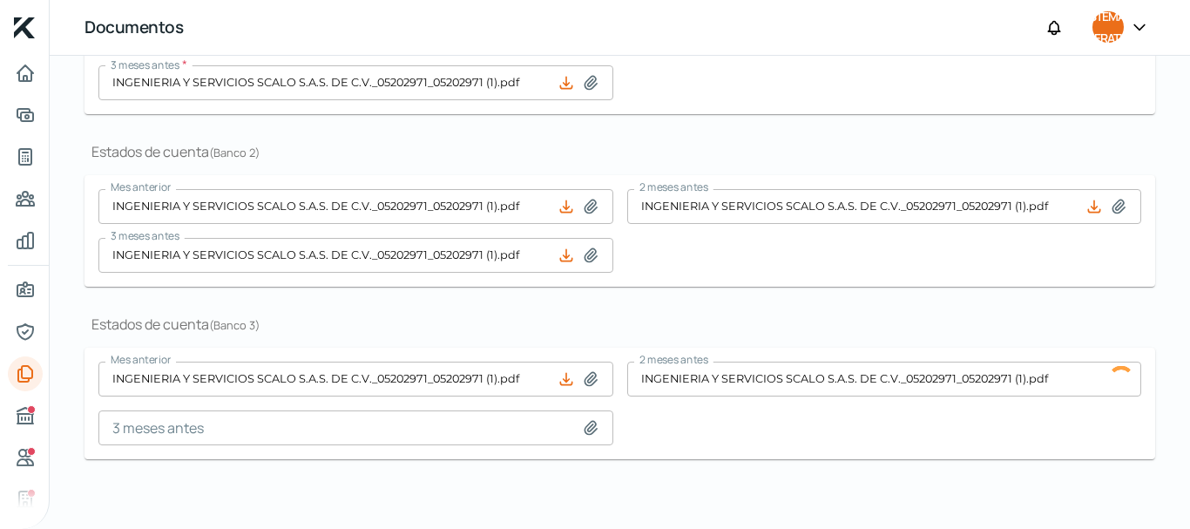
click at [585, 429] on icon at bounding box center [591, 427] width 12 height 13
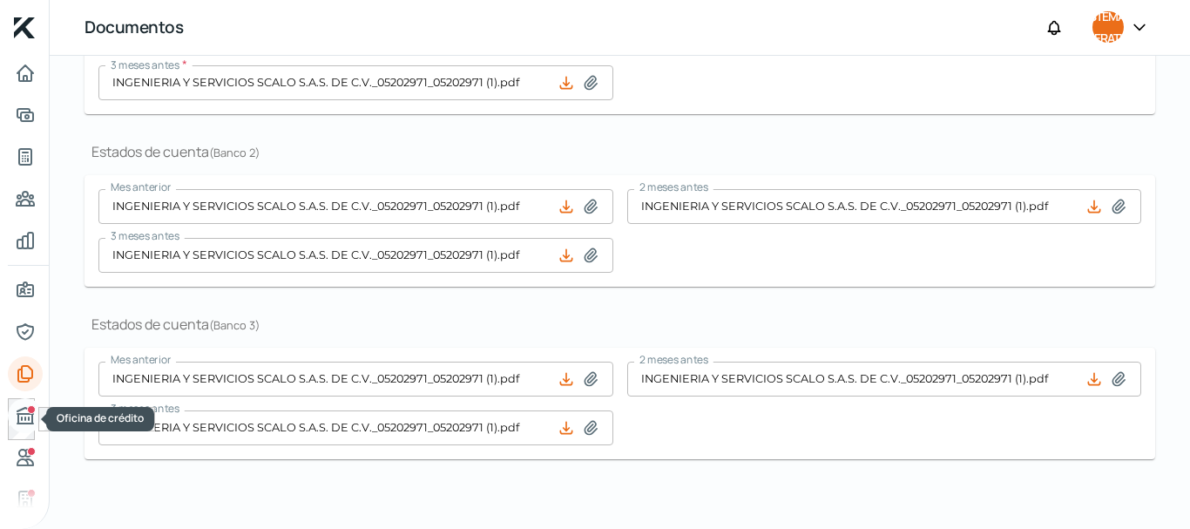
click at [31, 412] on div "Oficina de crédito" at bounding box center [31, 409] width 9 height 9
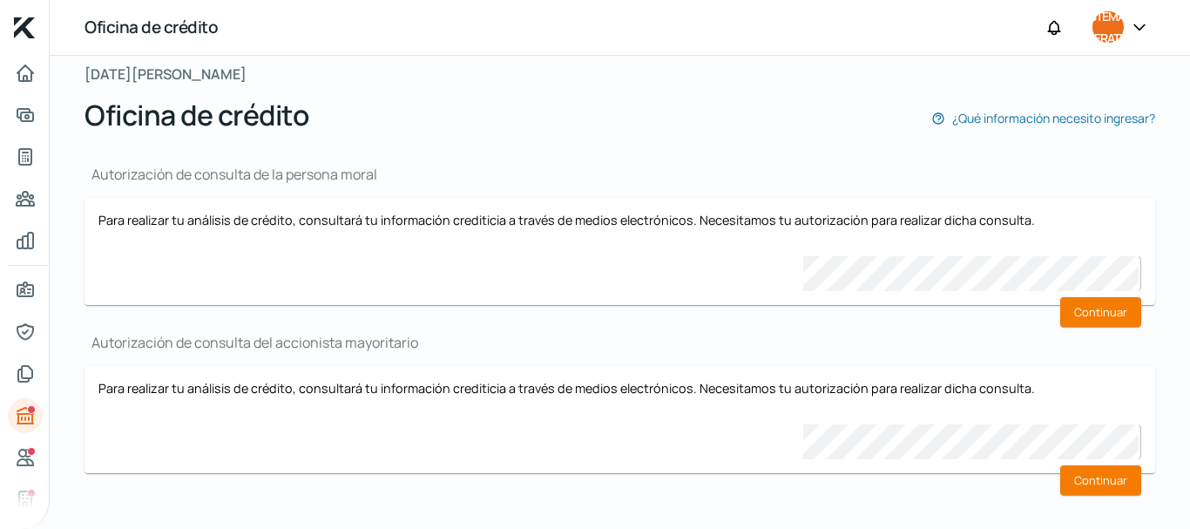
scroll to position [114, 0]
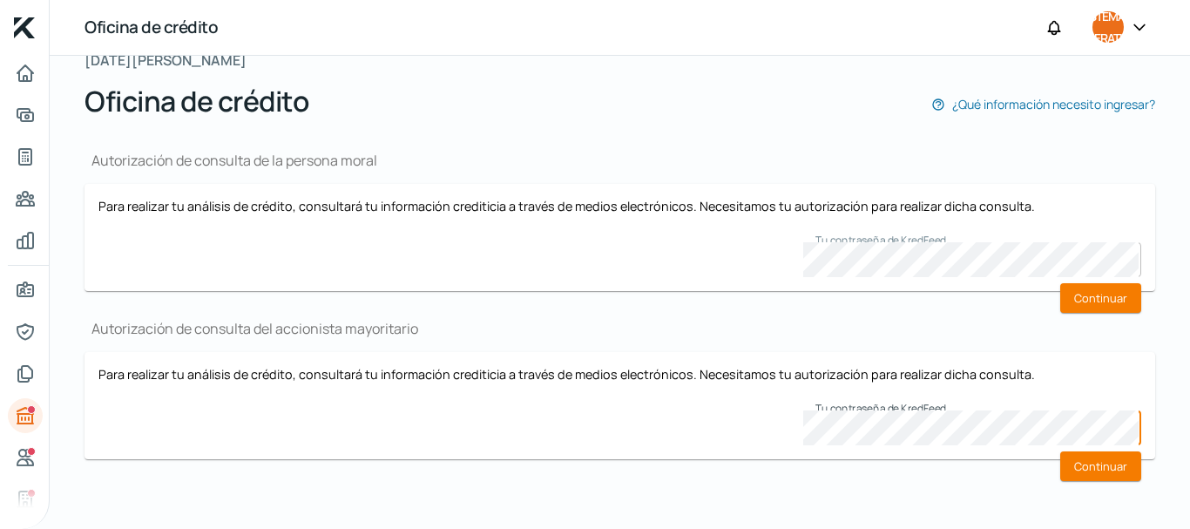
click at [1167, 420] on div "Falta información para realizar tu análisis Aquí [DATE][PERSON_NAME] Oficina de…" at bounding box center [620, 235] width 1141 height 587
click at [1096, 306] on button "Continuar" at bounding box center [1100, 298] width 81 height 30
click at [1102, 471] on font "Continuar" at bounding box center [1100, 466] width 53 height 16
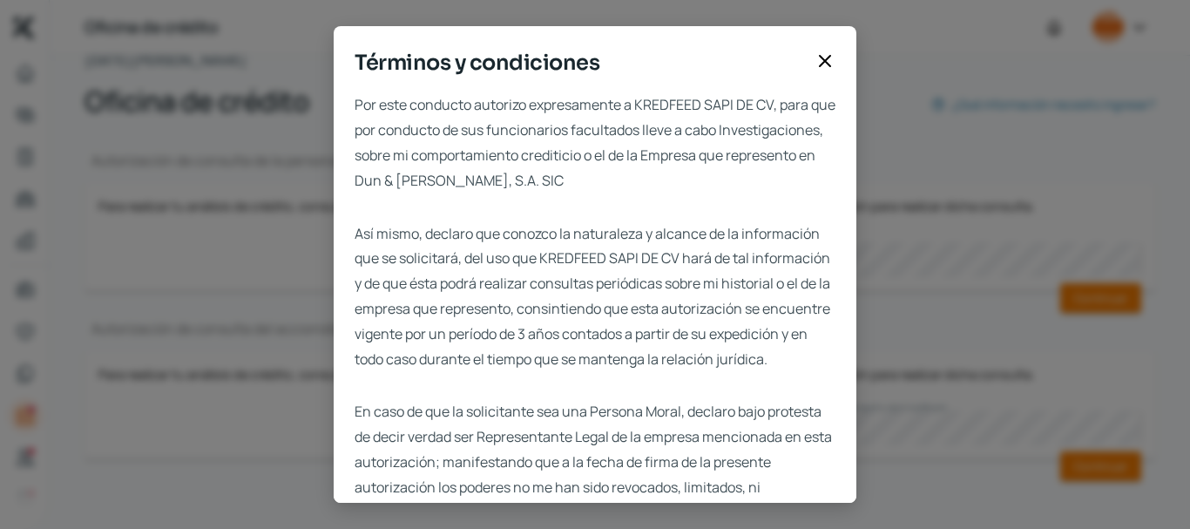
click at [1103, 303] on div "Términos y condiciones Por este conducto autorizo expresamente a KREDFEED SAPI …" at bounding box center [595, 264] width 1190 height 529
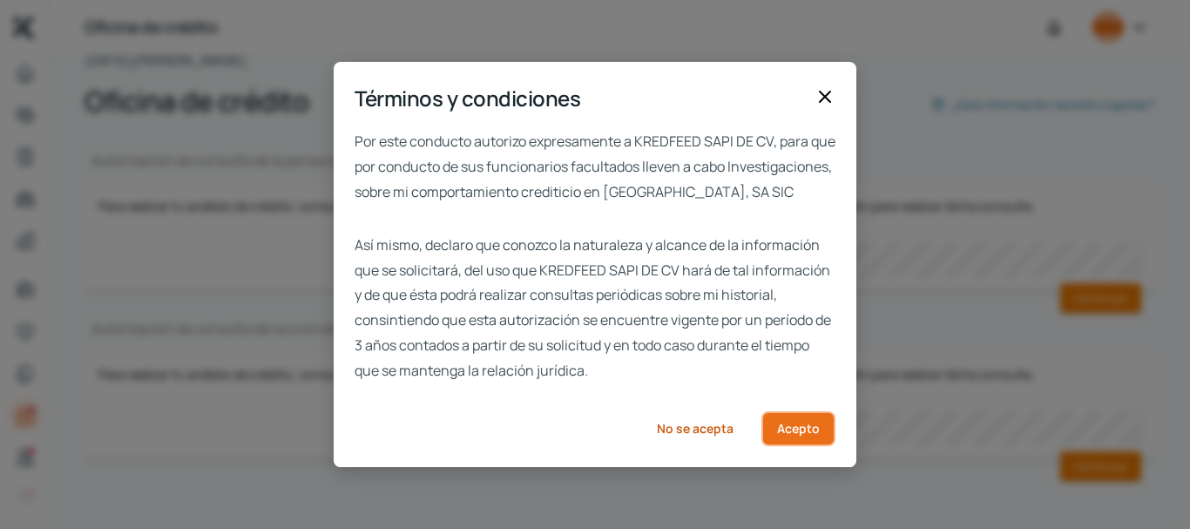
click at [795, 437] on font "Acepto" at bounding box center [798, 428] width 43 height 17
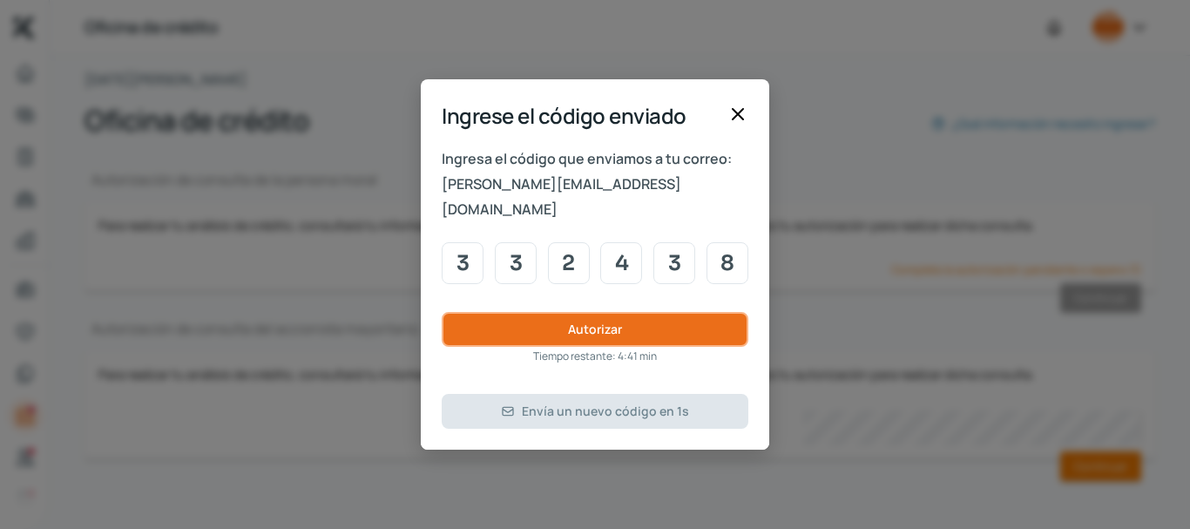
click at [610, 326] on button "Autorizar" at bounding box center [595, 329] width 307 height 35
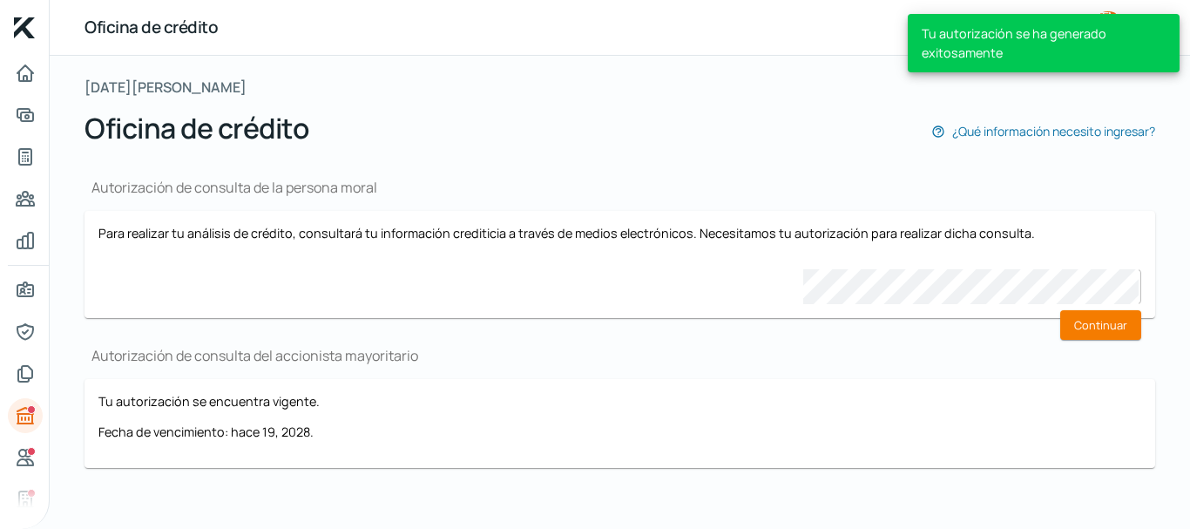
scroll to position [96, 0]
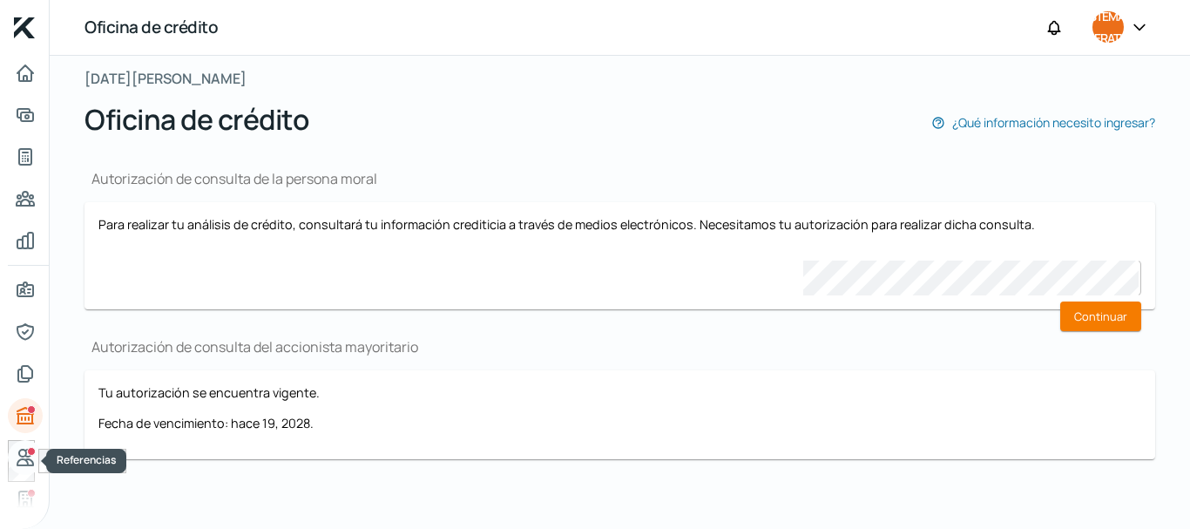
click at [18, 457] on icon "Referencias" at bounding box center [25, 457] width 21 height 21
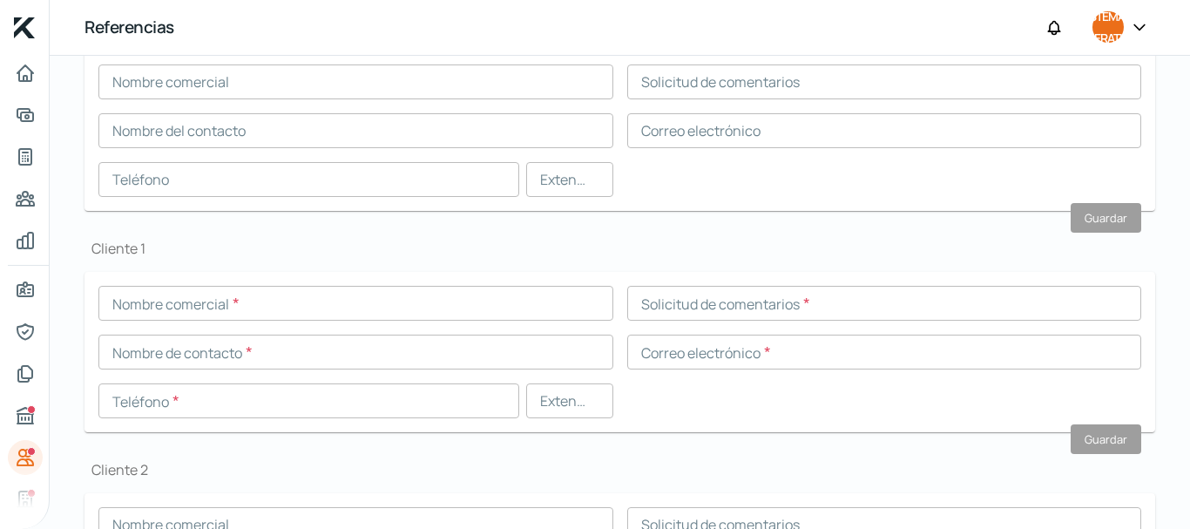
scroll to position [525, 0]
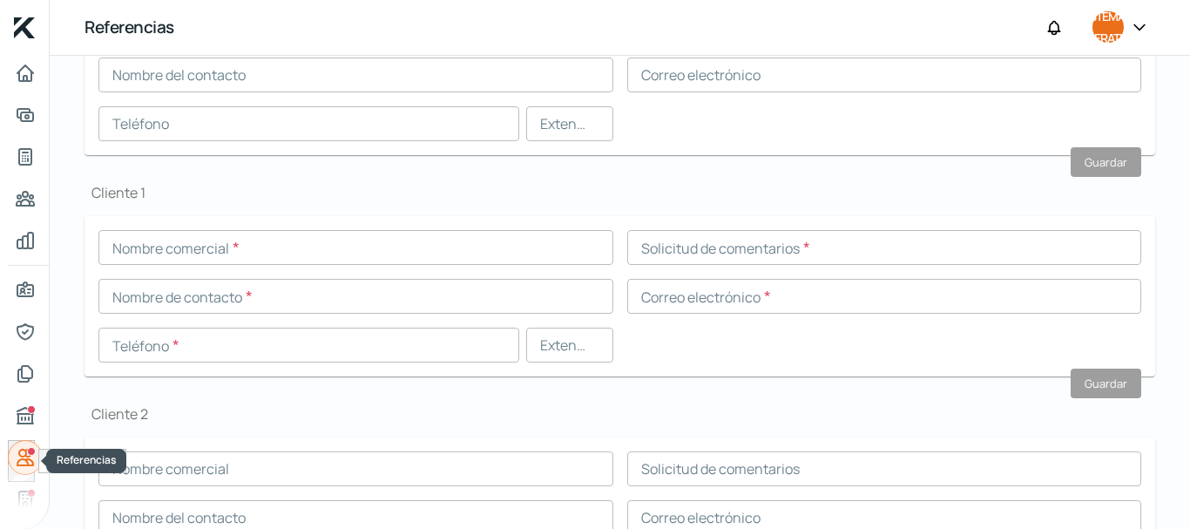
click at [17, 455] on icon "Referencias" at bounding box center [25, 457] width 21 height 21
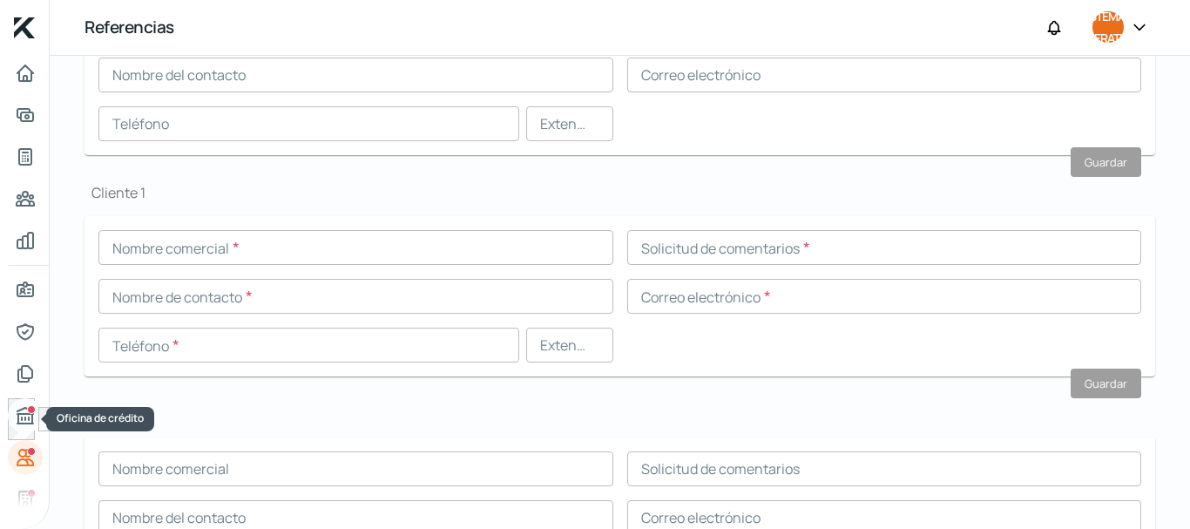
click at [24, 415] on icon "Oficina de crédito" at bounding box center [25, 416] width 16 height 16
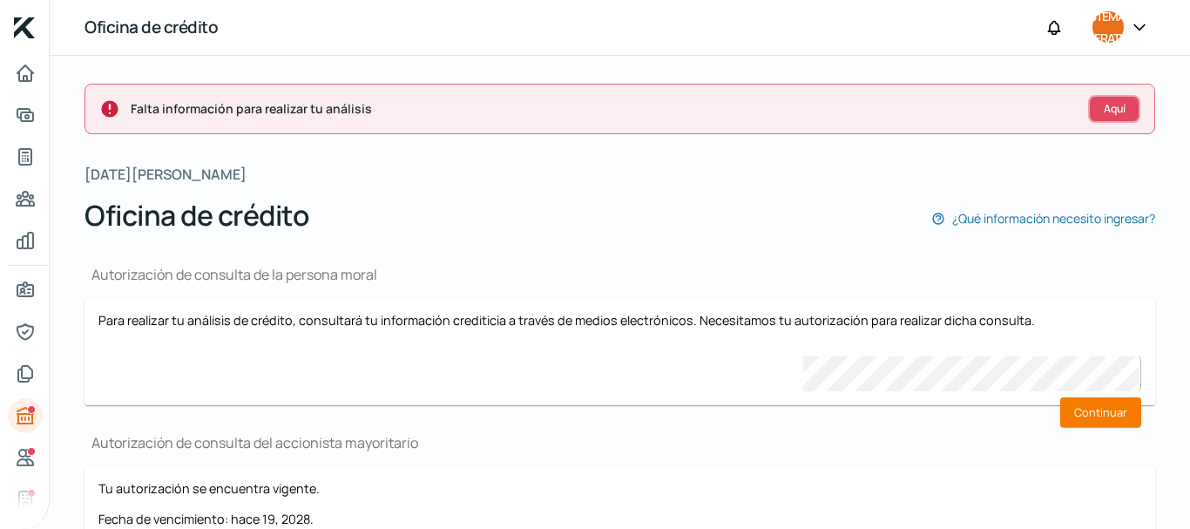
click at [1110, 111] on font "Aquí" at bounding box center [1115, 108] width 22 height 15
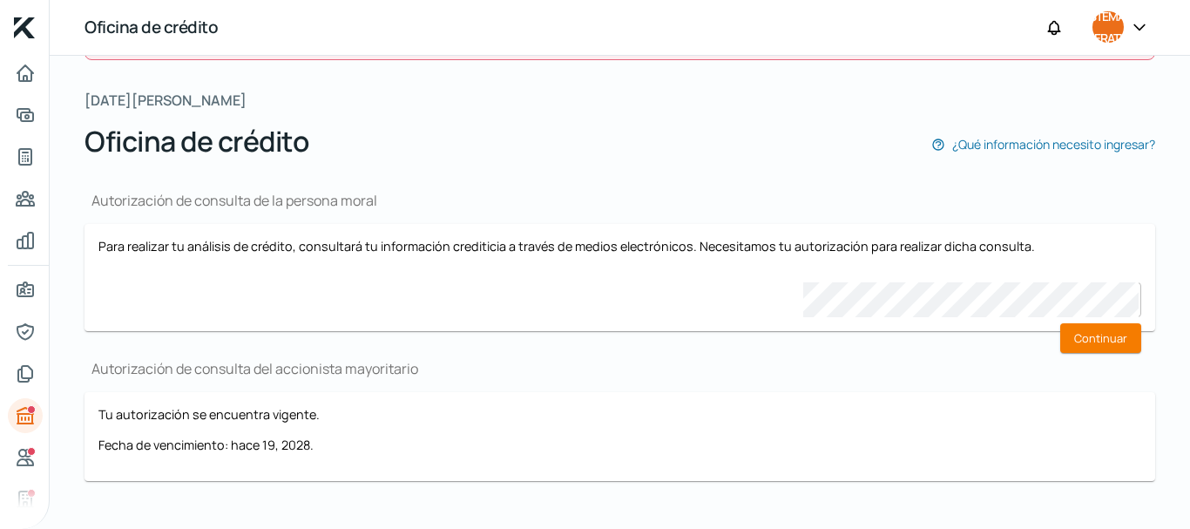
scroll to position [96, 0]
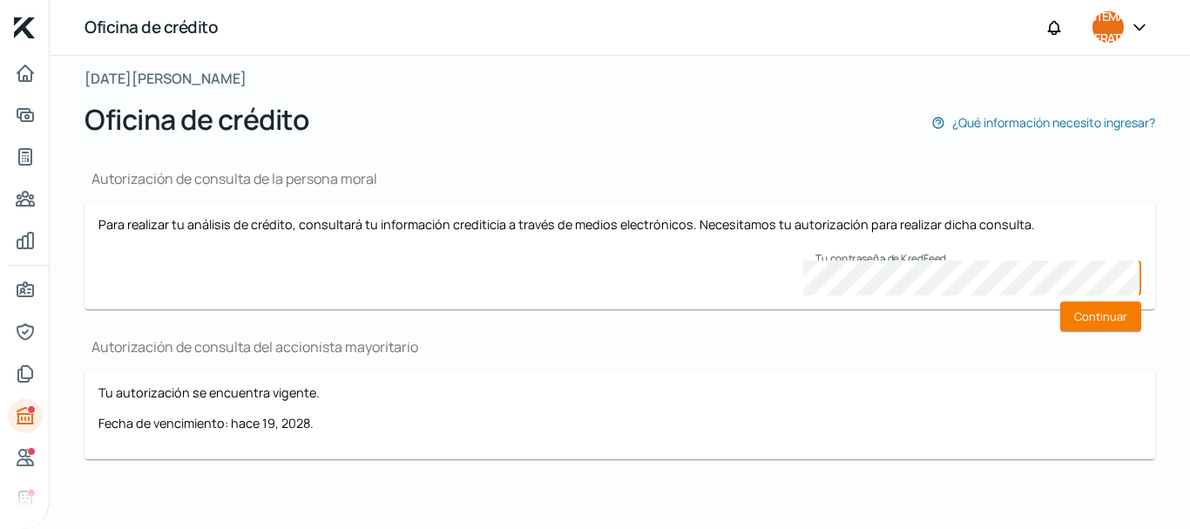
click at [1169, 390] on div "Falta información para realizar tu análisis Aquí [DATE][PERSON_NAME] Oficina de…" at bounding box center [620, 244] width 1141 height 569
click at [1111, 322] on font "Continuar" at bounding box center [1100, 316] width 53 height 16
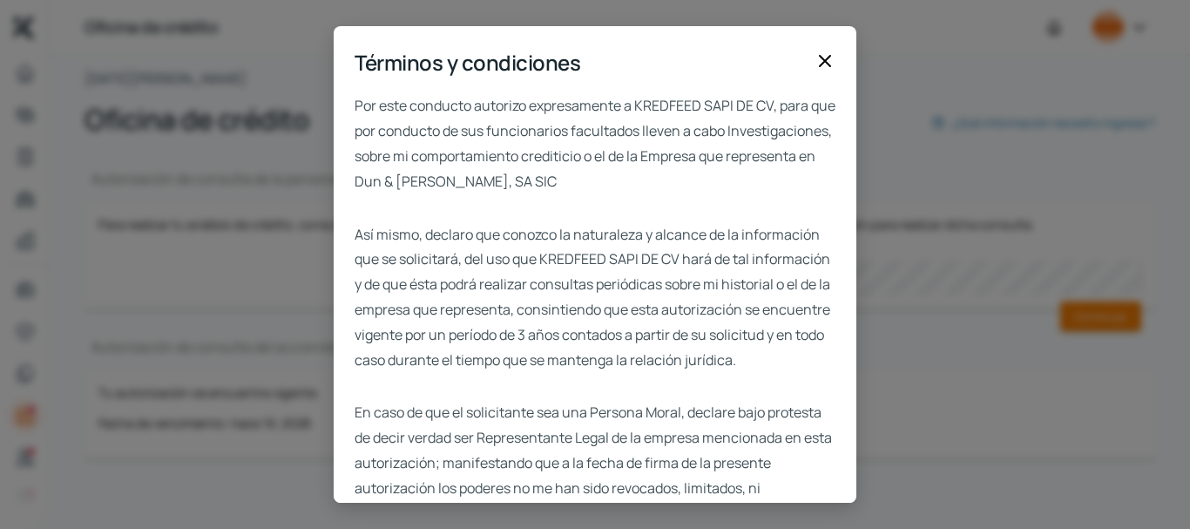
scroll to position [132, 0]
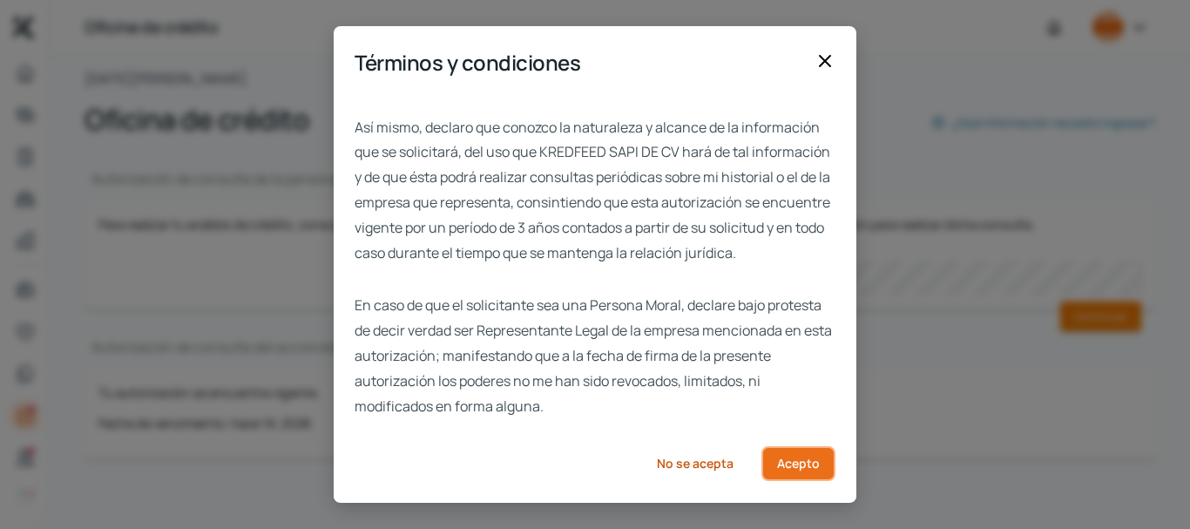
click at [796, 468] on font "Acepto" at bounding box center [798, 463] width 43 height 17
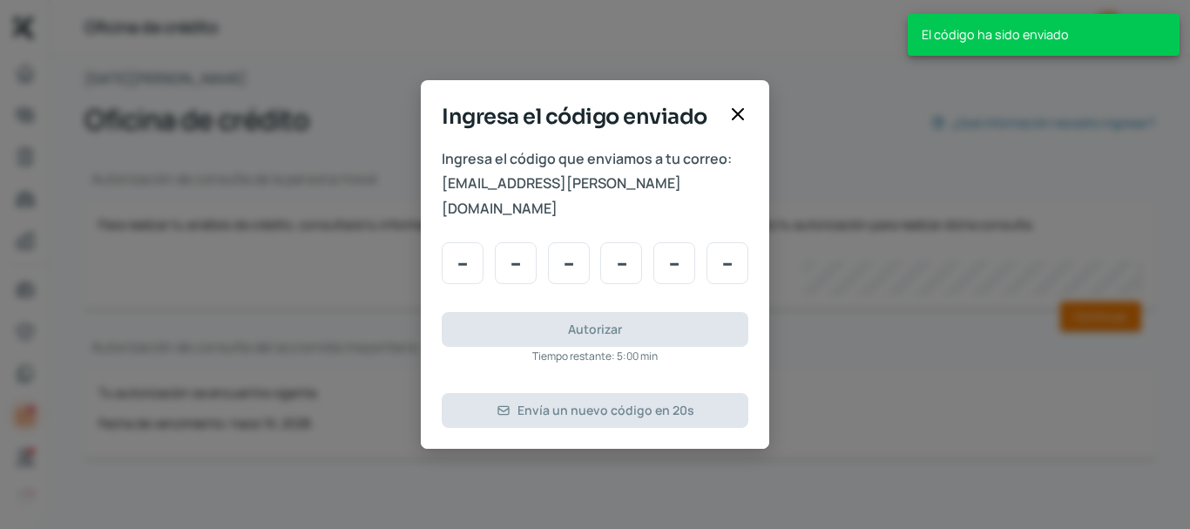
scroll to position [0, 0]
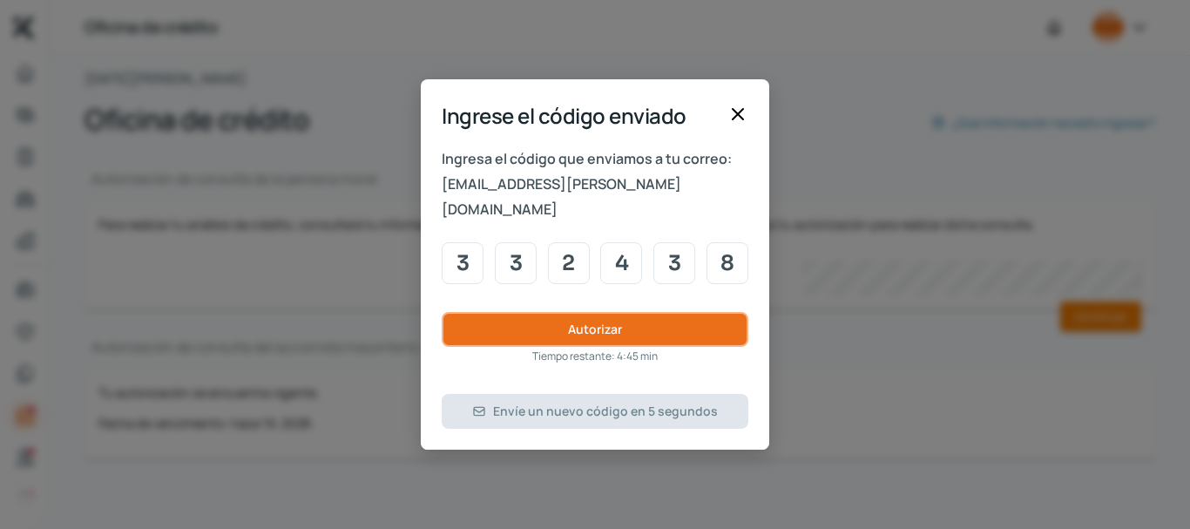
click at [603, 321] on font "Autorizar" at bounding box center [595, 329] width 54 height 17
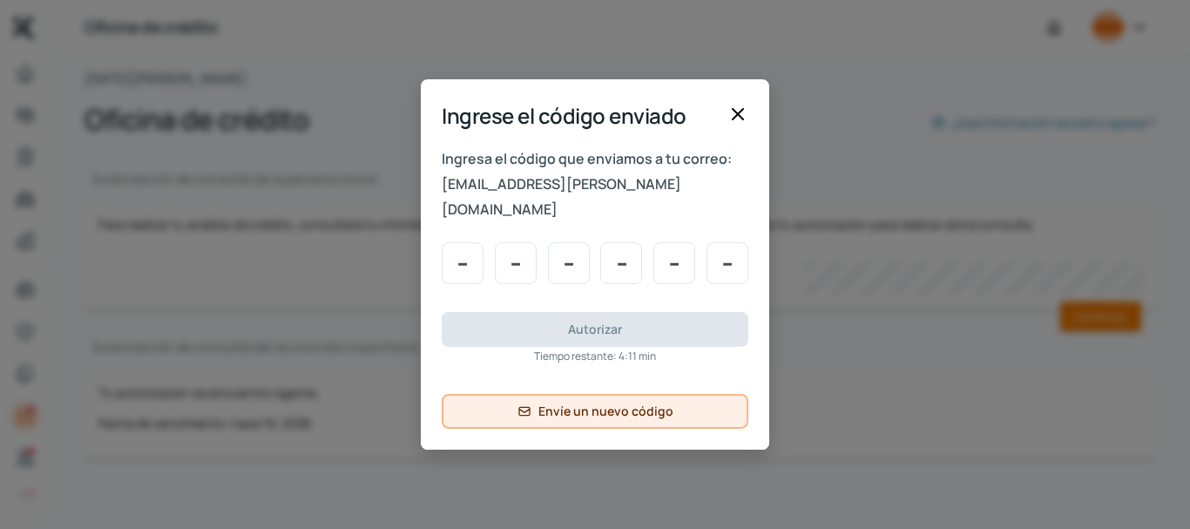
click at [584, 404] on font "Envíe un nuevo código" at bounding box center [606, 411] width 135 height 17
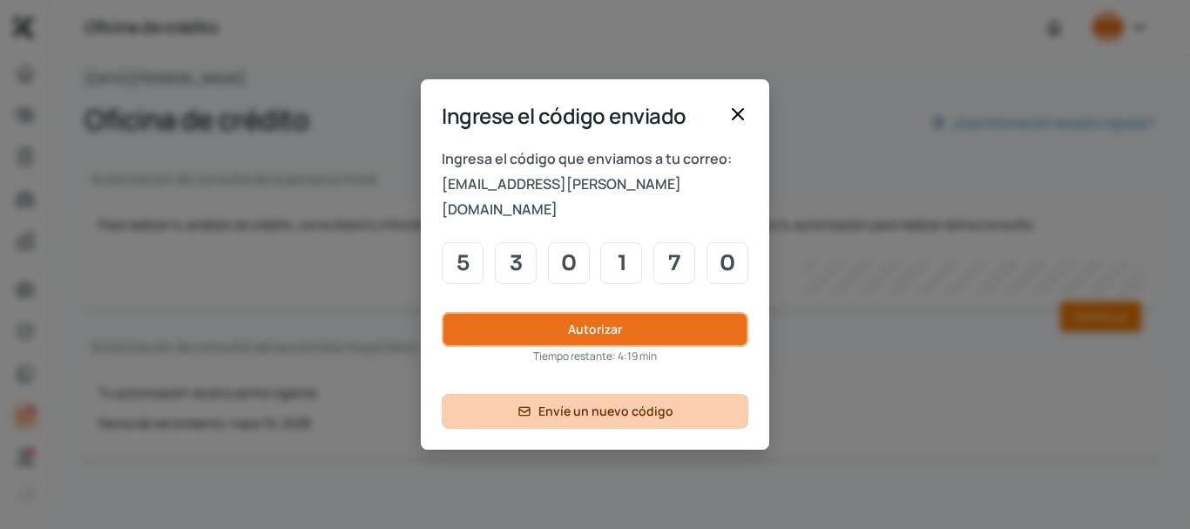
click at [597, 321] on font "Autorizar" at bounding box center [595, 329] width 54 height 17
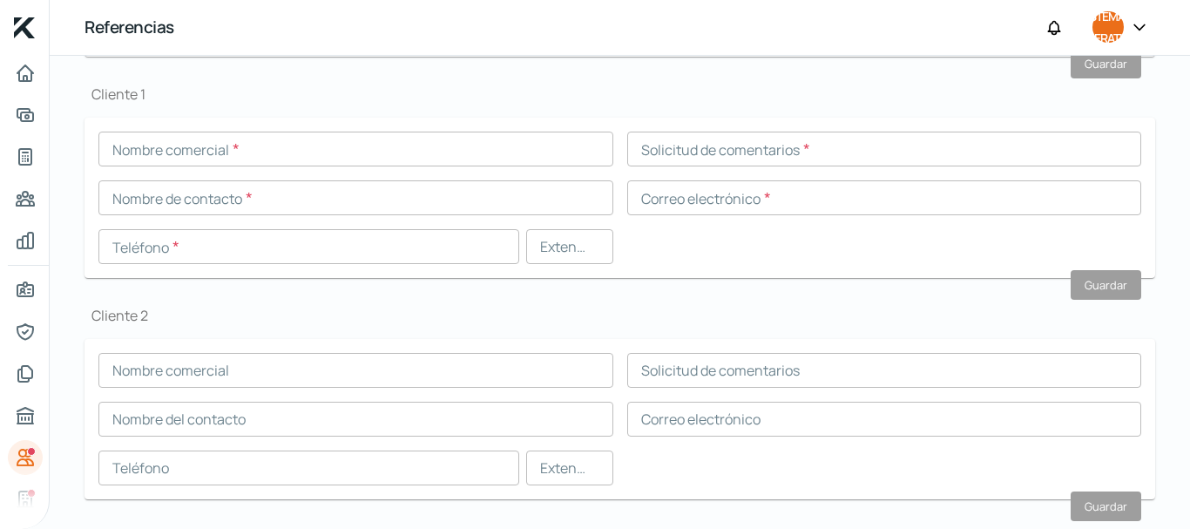
scroll to position [661, 0]
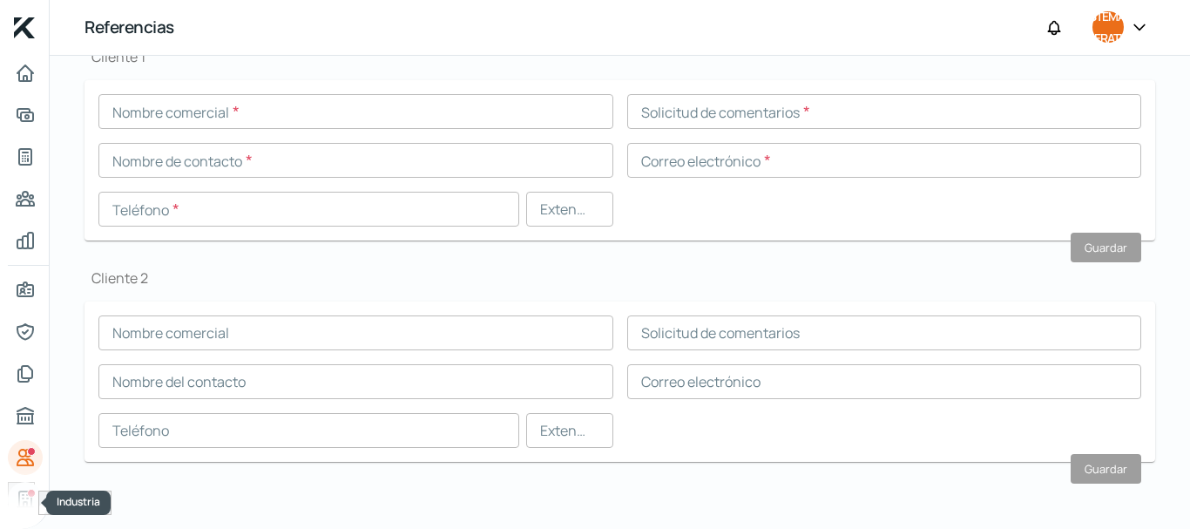
click at [24, 502] on icon "Industria" at bounding box center [25, 499] width 21 height 21
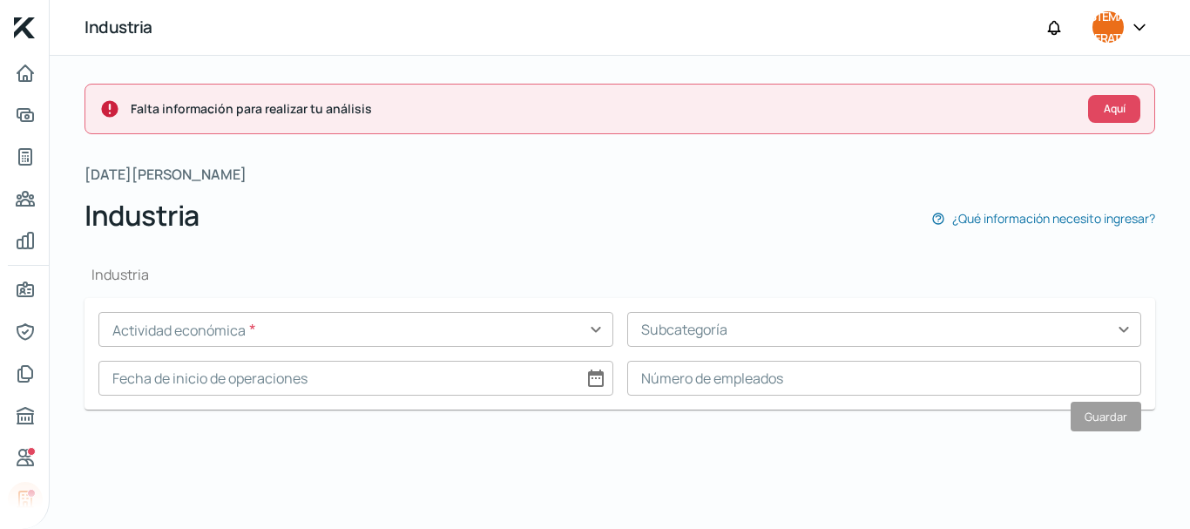
click at [170, 321] on input "text" at bounding box center [355, 329] width 515 height 35
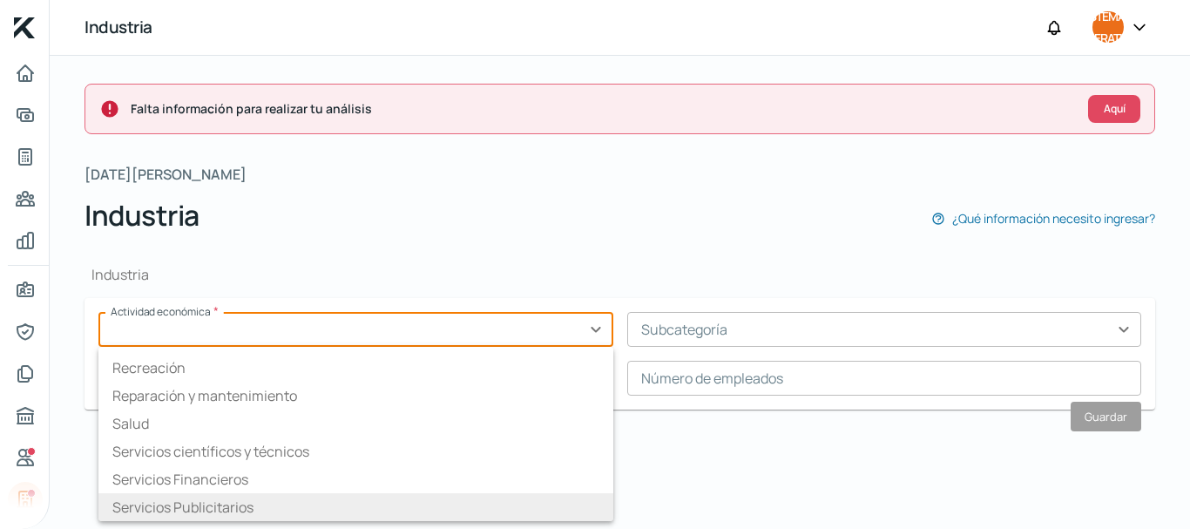
scroll to position [272, 0]
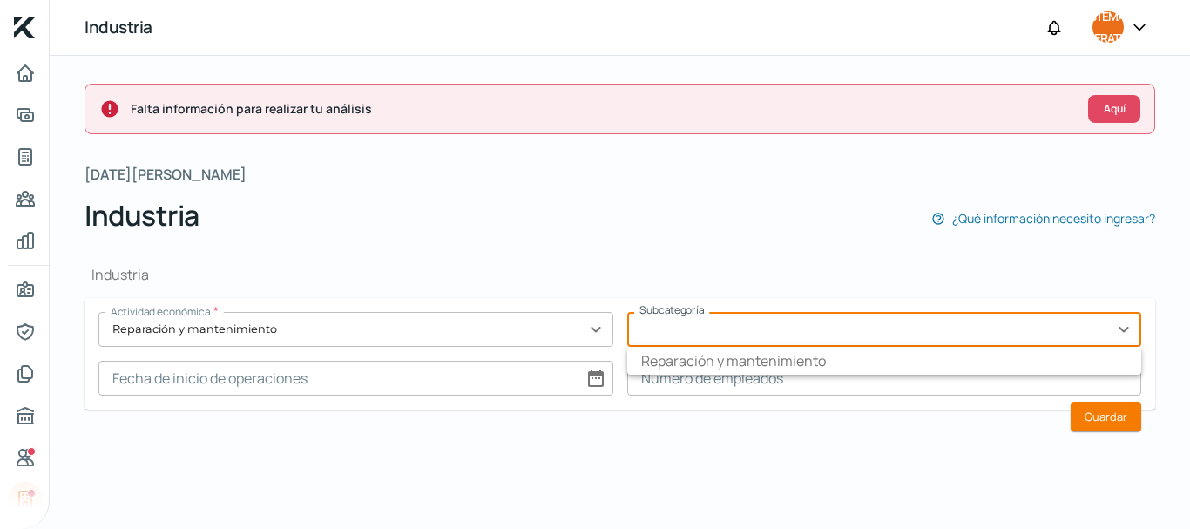
click at [735, 337] on input "text" at bounding box center [884, 329] width 515 height 35
click at [1124, 331] on input "text" at bounding box center [884, 329] width 515 height 35
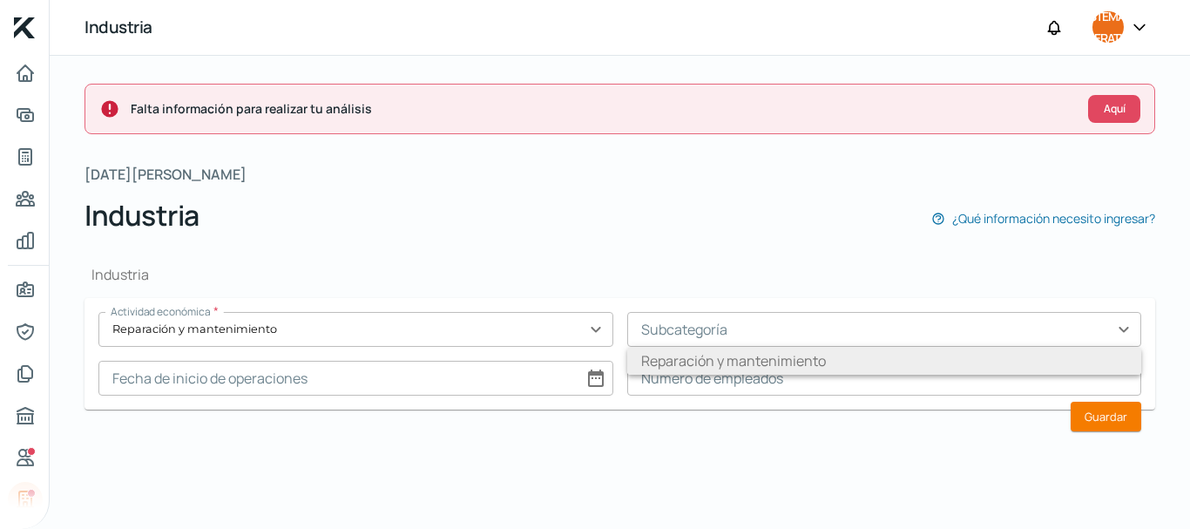
click at [826, 370] on li "Reparación y mantenimiento" at bounding box center [884, 361] width 515 height 28
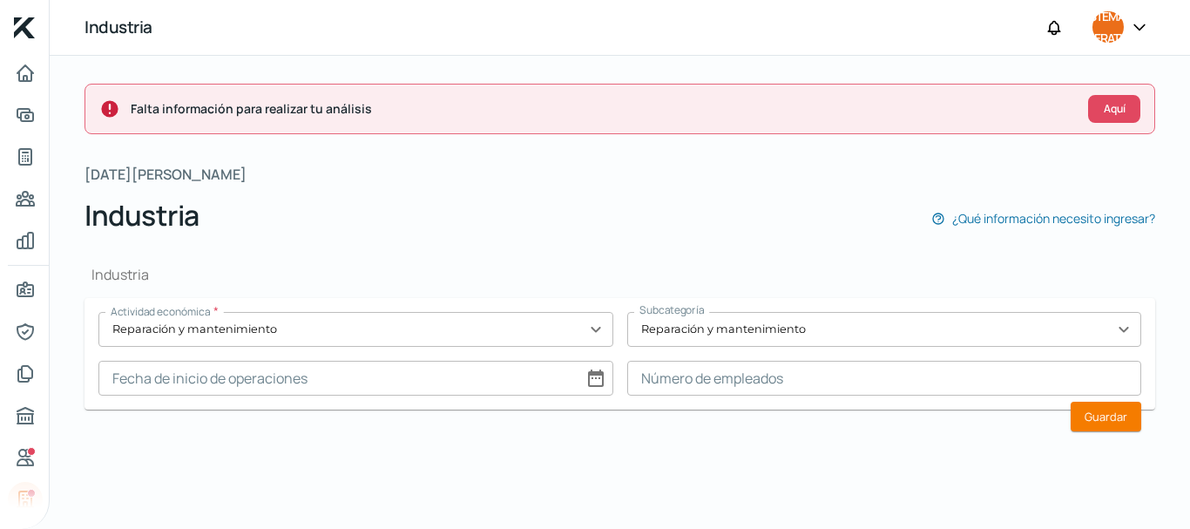
click at [403, 380] on input at bounding box center [355, 378] width 515 height 35
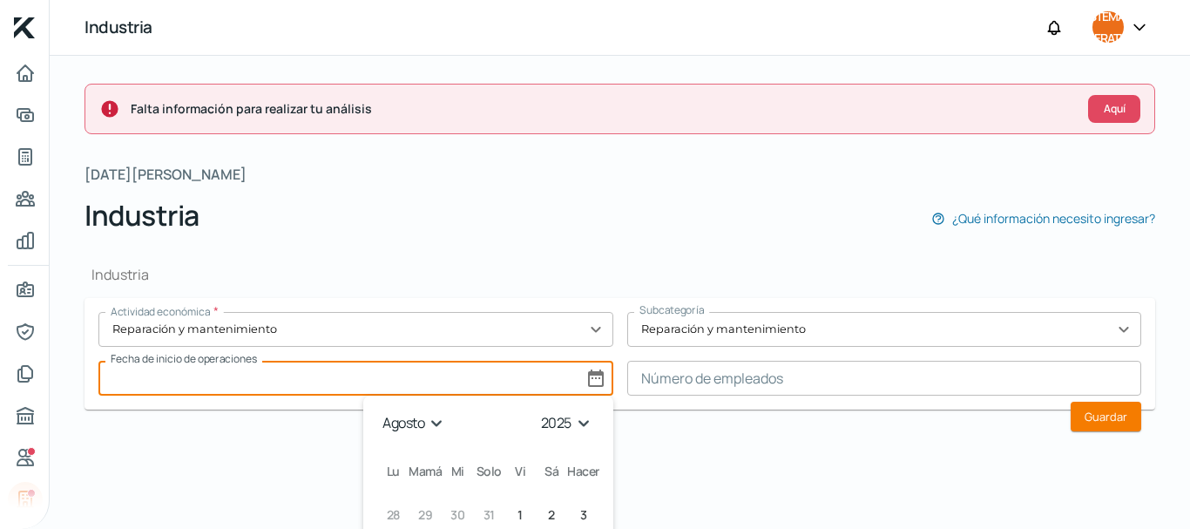
click at [579, 423] on select "1925 1926 1927 1928 1929 1930 1931 1932 1933 1934 1935 1936 1937 1938 1939 1940…" at bounding box center [569, 423] width 62 height 27
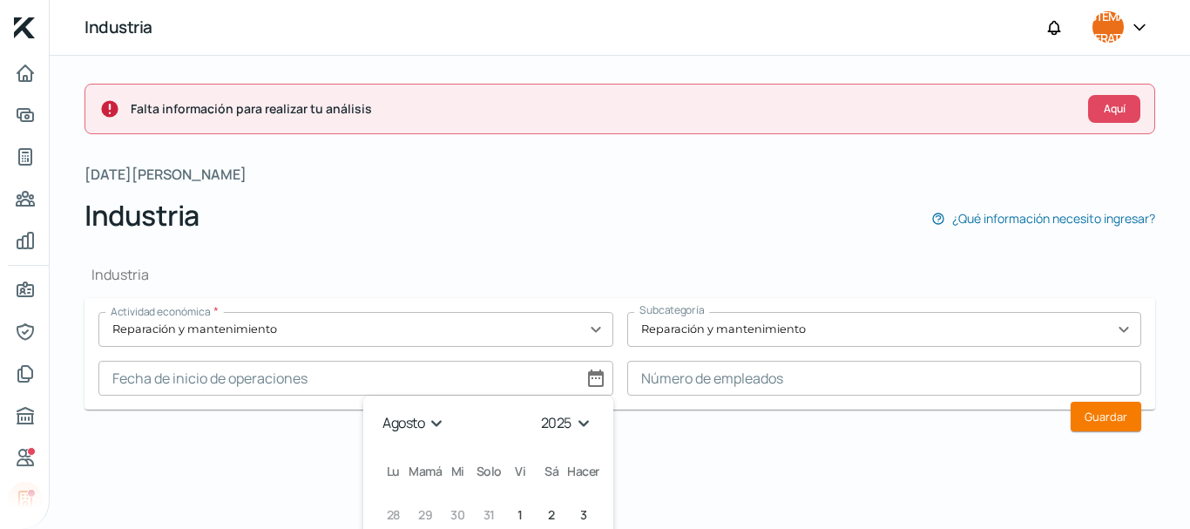
click at [538, 410] on select "1925 1926 1927 1928 1929 1930 1931 1932 1933 1934 1935 1936 1937 1938 1939 1940…" at bounding box center [569, 423] width 62 height 27
click at [434, 426] on select "enero febrero marzo abril mayonesa junio [PERSON_NAME] septiembre octubre novie…" at bounding box center [413, 423] width 73 height 27
click at [377, 410] on select "enero febrero marzo abril mayonesa junio [PERSON_NAME] septiembre octubre novie…" at bounding box center [413, 423] width 73 height 27
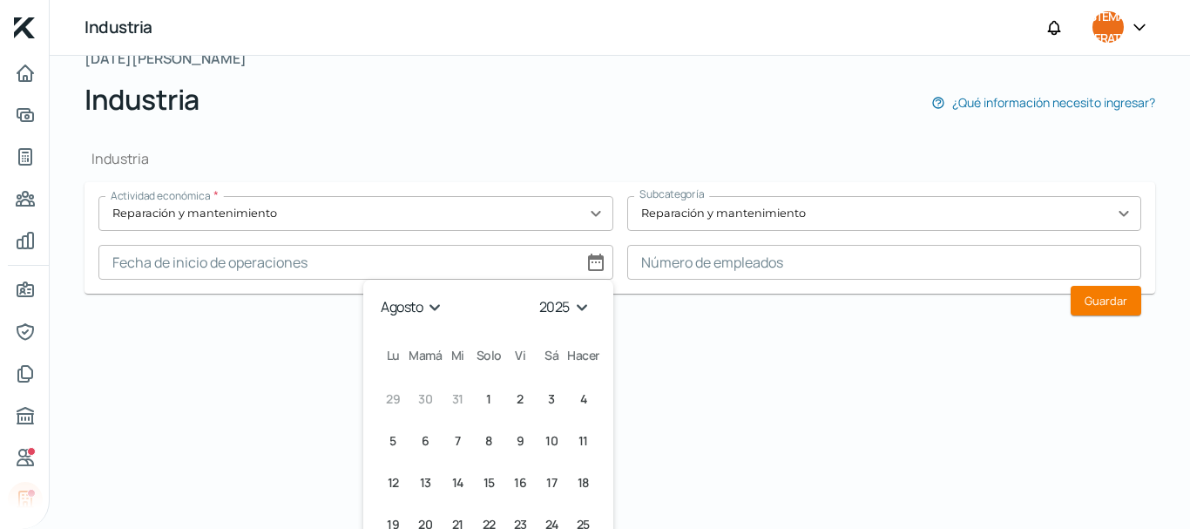
scroll to position [120, 0]
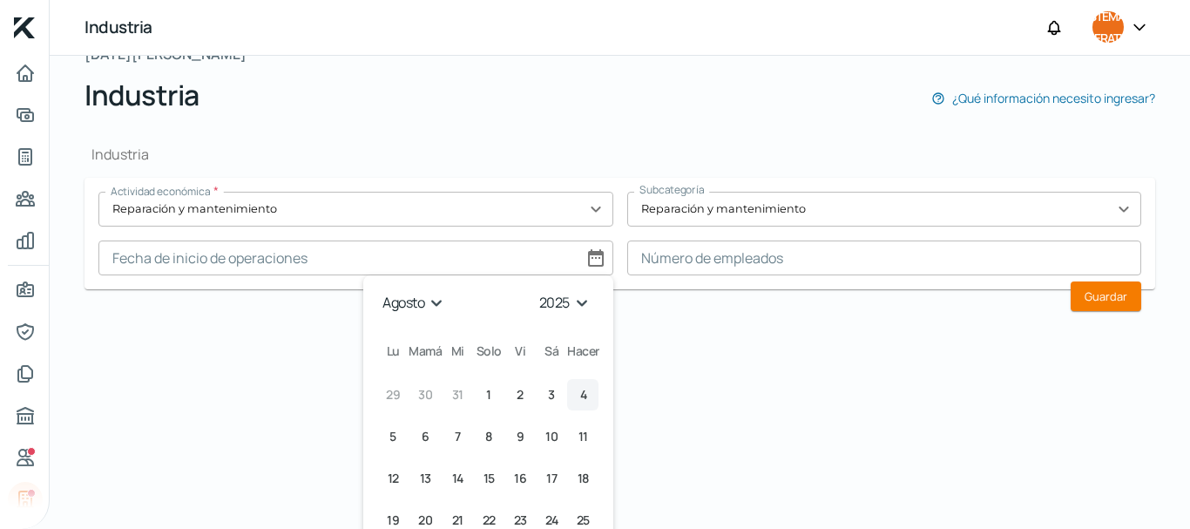
click at [580, 396] on font "4" at bounding box center [583, 394] width 7 height 17
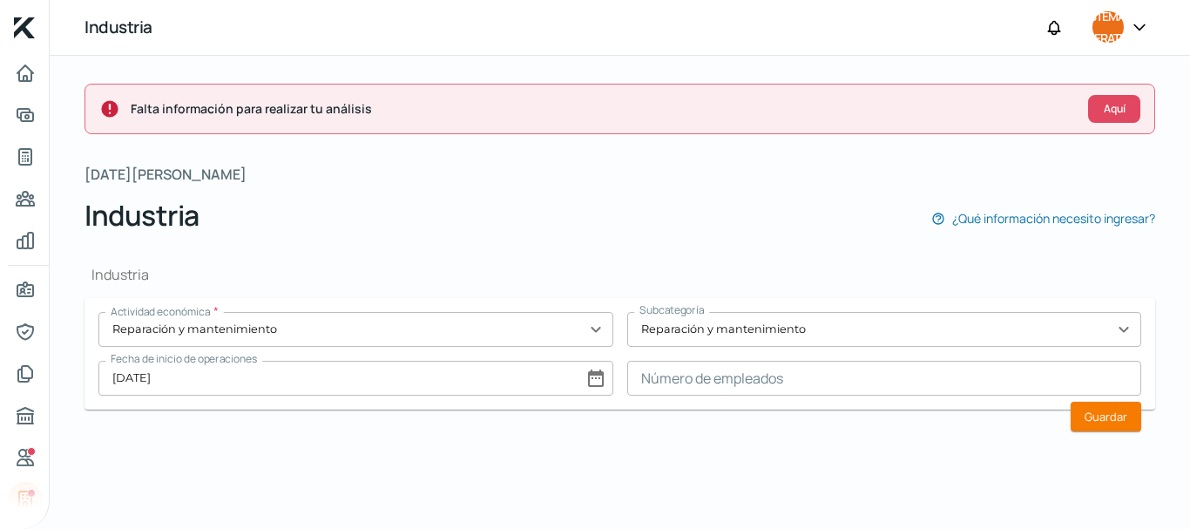
click at [744, 371] on input at bounding box center [884, 378] width 515 height 35
click at [1097, 423] on font "Guardar" at bounding box center [1106, 417] width 43 height 16
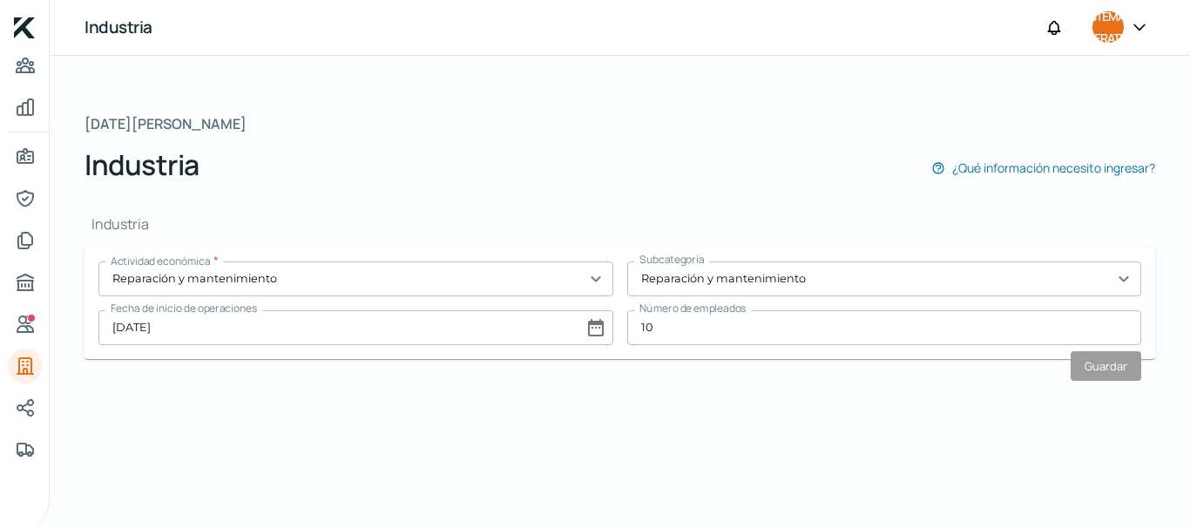
scroll to position [134, 0]
click at [25, 326] on icon "Referencias" at bounding box center [25, 323] width 16 height 16
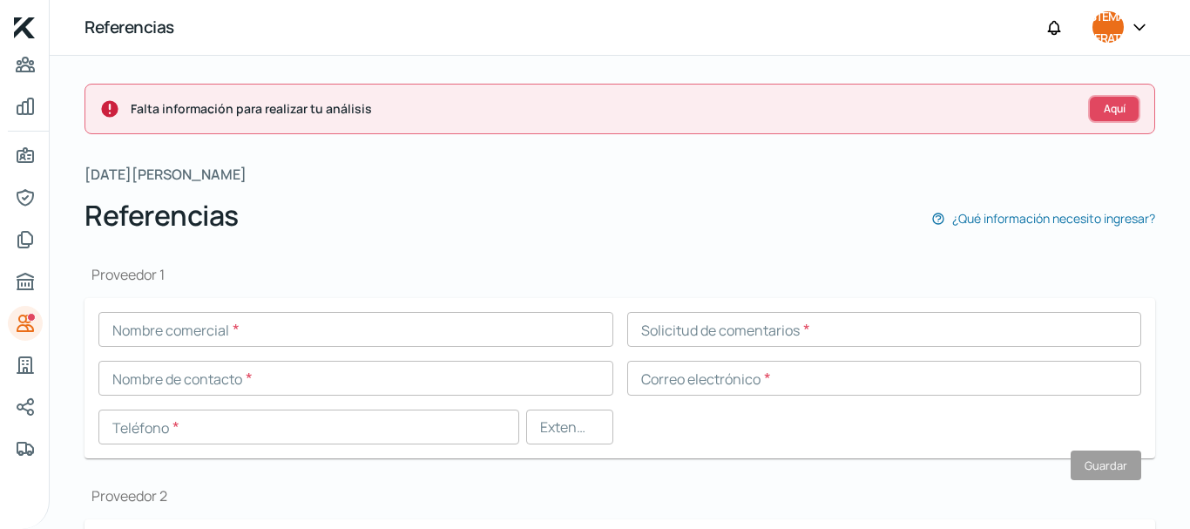
click at [1110, 107] on font "Aquí" at bounding box center [1115, 108] width 22 height 15
click at [1144, 24] on icon at bounding box center [1140, 26] width 10 height 5
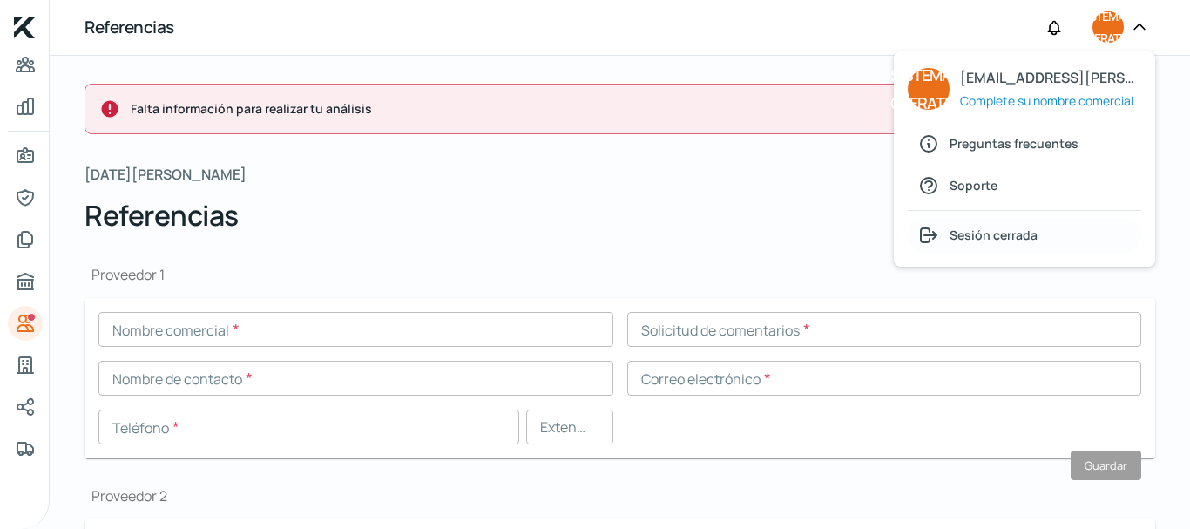
click at [998, 237] on font "Sesión cerrada" at bounding box center [994, 235] width 88 height 17
